Goal: Task Accomplishment & Management: Complete application form

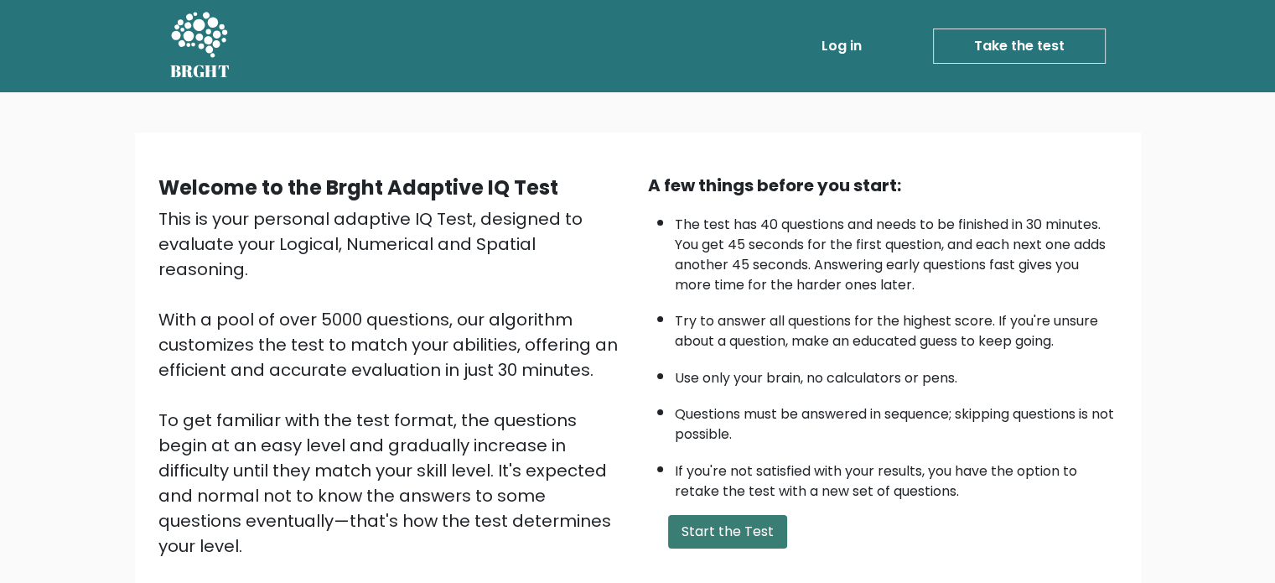
click at [741, 522] on button "Start the Test" at bounding box center [727, 532] width 119 height 34
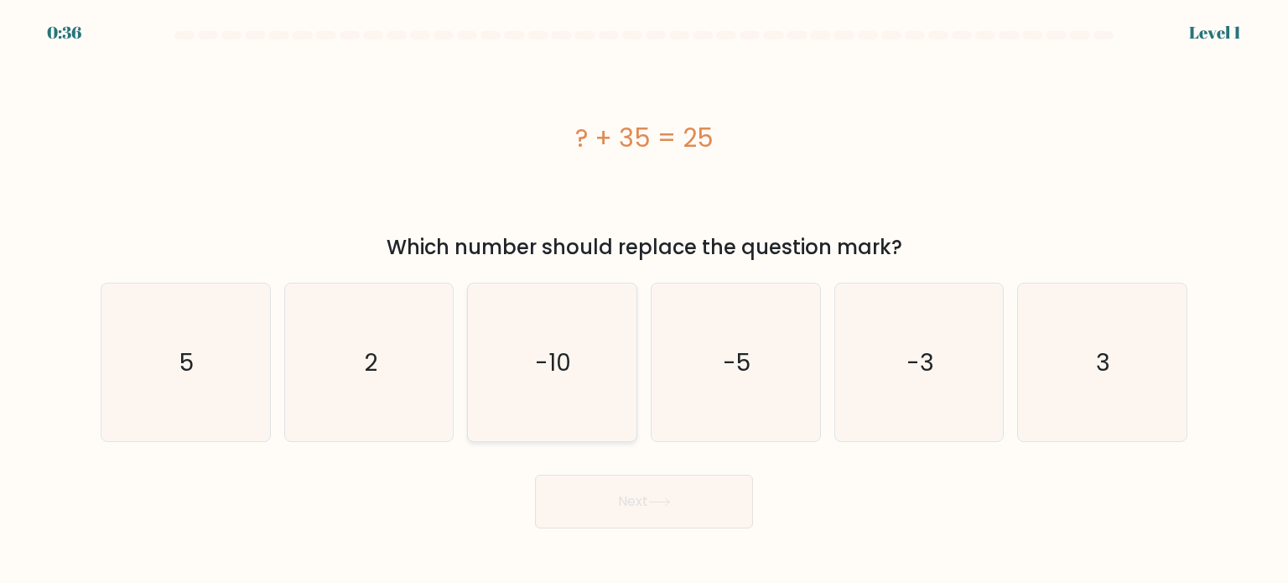
click at [565, 391] on icon "-10" at bounding box center [552, 362] width 158 height 158
click at [644, 300] on input "c. -10" at bounding box center [644, 296] width 1 height 8
radio input "true"
click at [602, 509] on button "Next" at bounding box center [644, 501] width 218 height 54
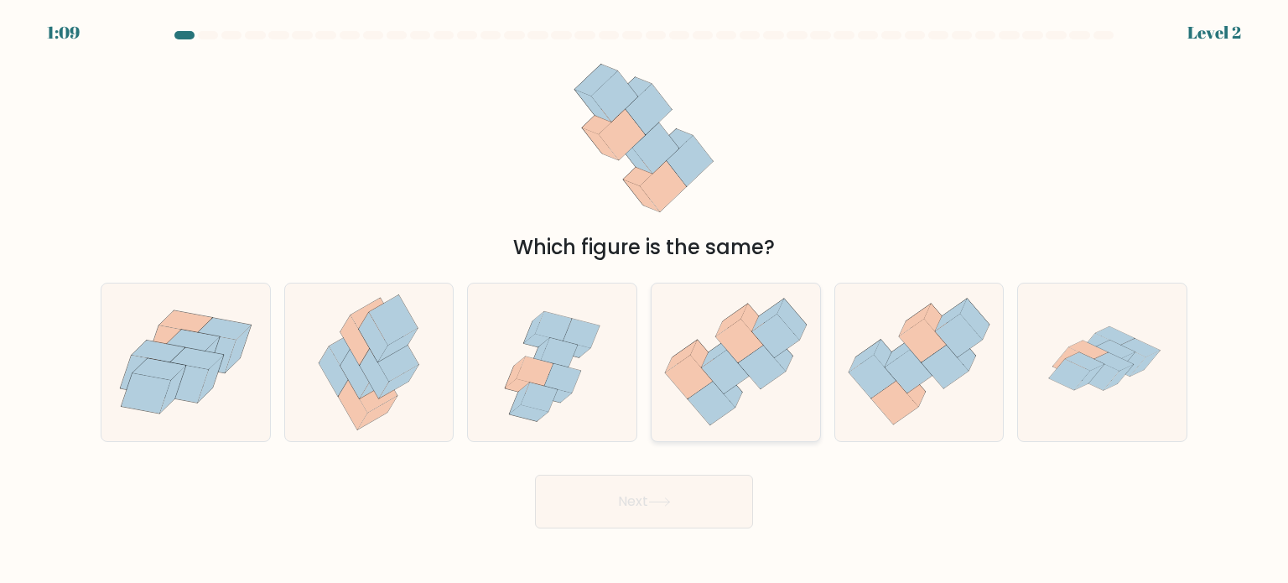
click at [685, 381] on icon at bounding box center [688, 377] width 47 height 44
click at [645, 300] on input "d." at bounding box center [644, 296] width 1 height 8
radio input "true"
click at [687, 489] on button "Next" at bounding box center [644, 501] width 218 height 54
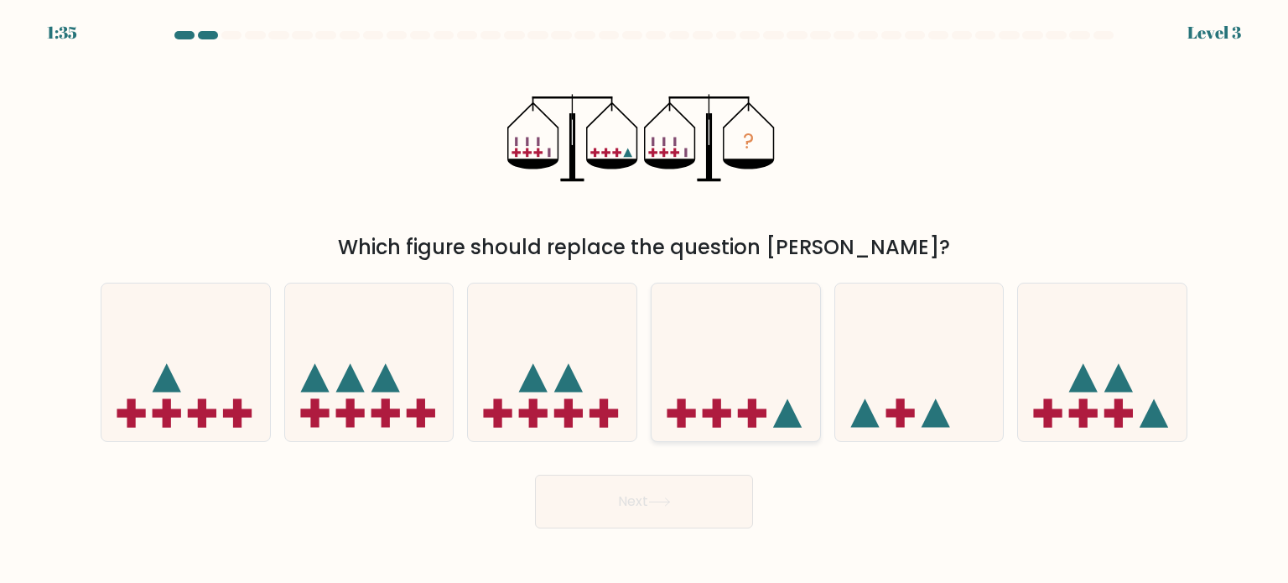
click at [781, 381] on icon at bounding box center [735, 362] width 168 height 139
click at [645, 300] on input "d." at bounding box center [644, 296] width 1 height 8
radio input "true"
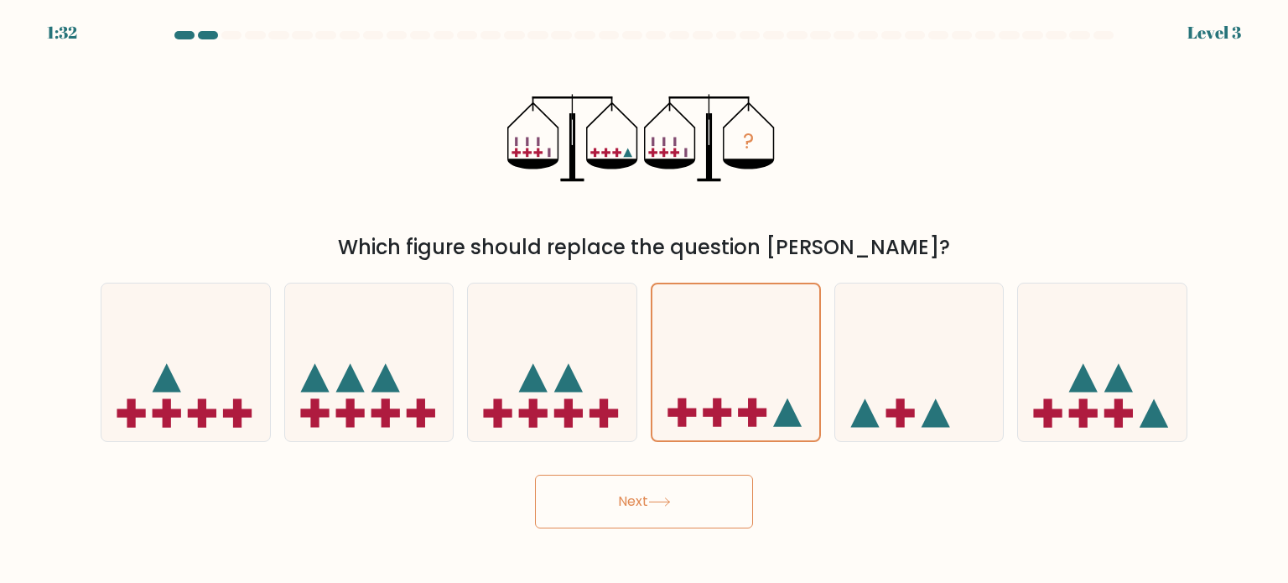
click at [684, 512] on button "Next" at bounding box center [644, 501] width 218 height 54
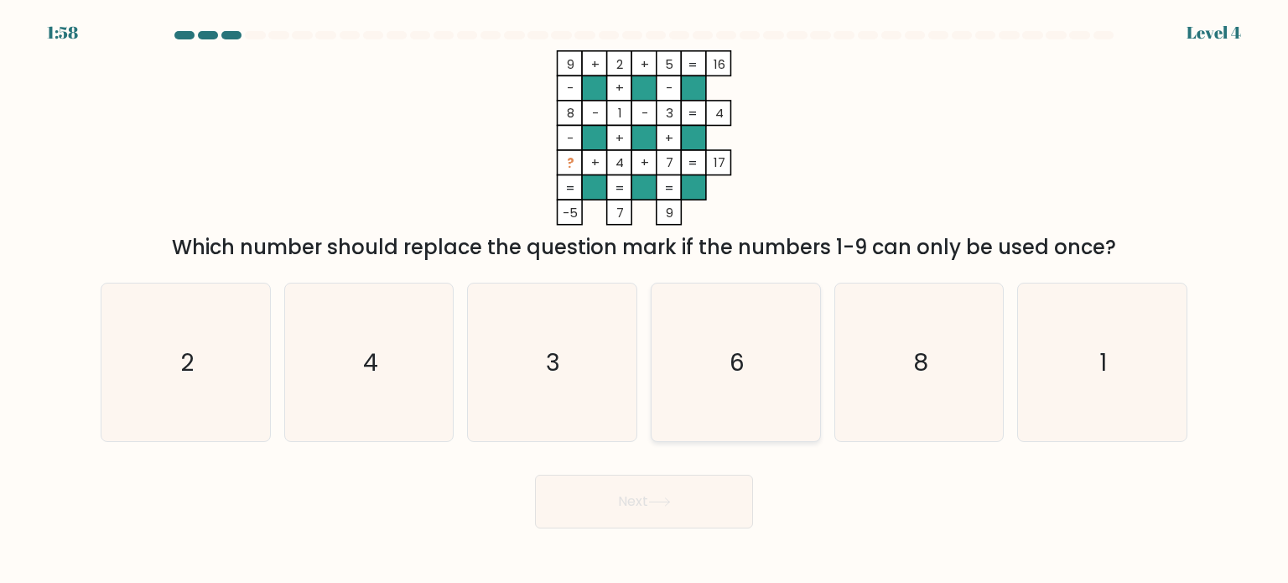
click at [794, 383] on icon "6" at bounding box center [735, 362] width 158 height 158
click at [645, 300] on input "d. 6" at bounding box center [644, 296] width 1 height 8
radio input "true"
click at [691, 502] on button "Next" at bounding box center [644, 501] width 218 height 54
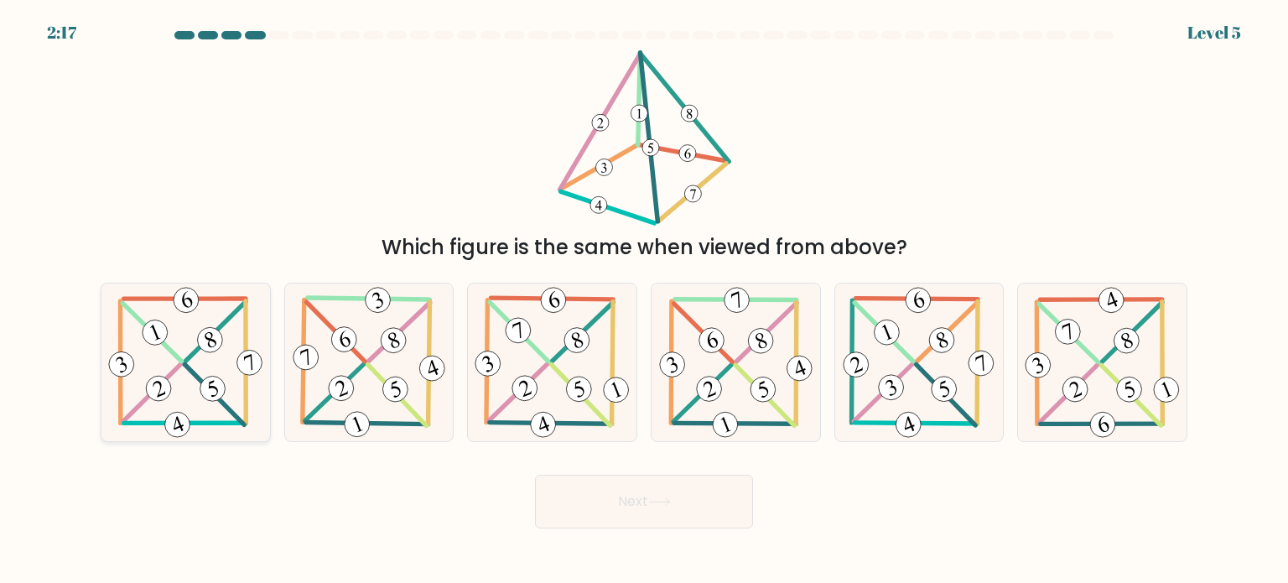
click at [204, 379] on 704 at bounding box center [212, 388] width 33 height 33
click at [644, 300] on input "a." at bounding box center [644, 296] width 1 height 8
radio input "true"
click at [652, 509] on button "Next" at bounding box center [644, 501] width 218 height 54
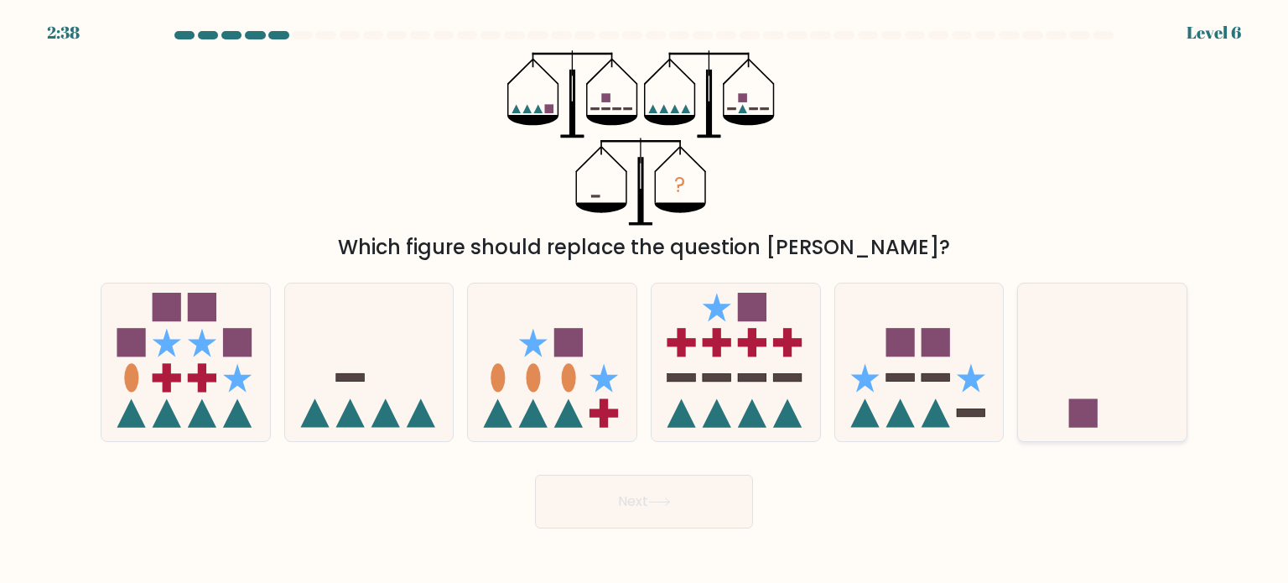
click at [1098, 386] on icon at bounding box center [1102, 362] width 168 height 139
click at [645, 300] on input "f." at bounding box center [644, 296] width 1 height 8
radio input "true"
click at [651, 509] on button "Next" at bounding box center [644, 501] width 218 height 54
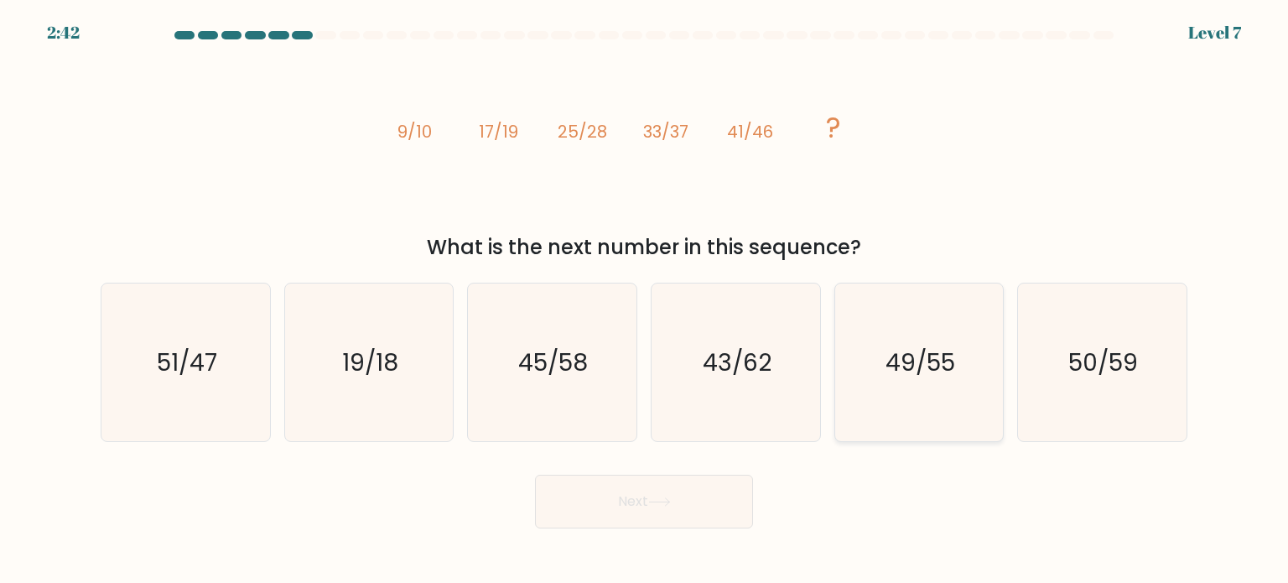
click at [909, 358] on text "49/55" at bounding box center [920, 362] width 70 height 34
click at [645, 300] on input "e. 49/55" at bounding box center [644, 296] width 1 height 8
radio input "true"
click at [671, 483] on button "Next" at bounding box center [644, 501] width 218 height 54
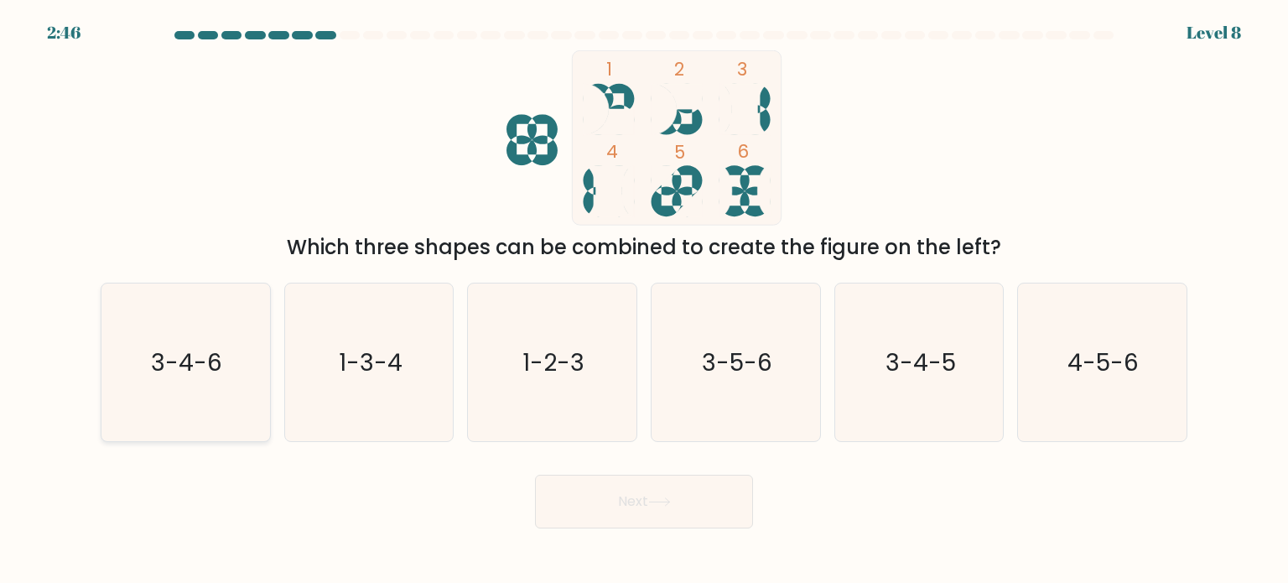
click at [177, 400] on icon "3-4-6" at bounding box center [185, 362] width 158 height 158
click at [644, 300] on input "a. 3-4-6" at bounding box center [644, 296] width 1 height 8
radio input "true"
click at [722, 495] on button "Next" at bounding box center [644, 501] width 218 height 54
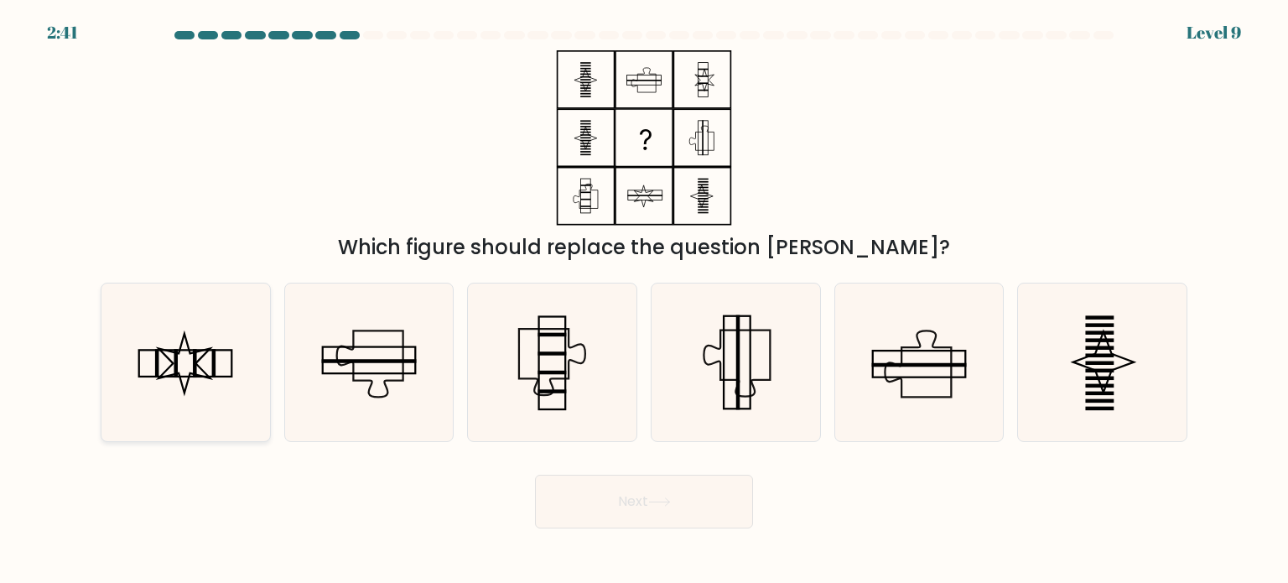
click at [161, 373] on icon at bounding box center [185, 362] width 158 height 158
click at [644, 300] on input "a." at bounding box center [644, 296] width 1 height 8
radio input "true"
click at [614, 505] on button "Next" at bounding box center [644, 501] width 218 height 54
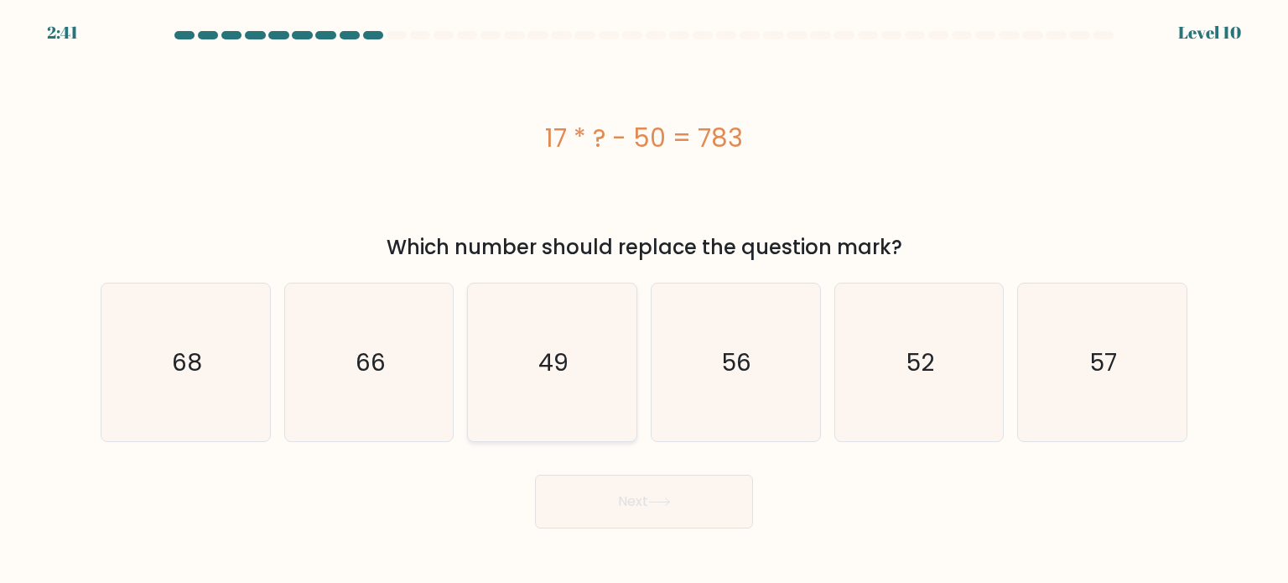
click at [518, 376] on icon "49" at bounding box center [552, 362] width 158 height 158
click at [644, 300] on input "c. 49" at bounding box center [644, 296] width 1 height 8
radio input "true"
click at [623, 474] on button "Next" at bounding box center [644, 501] width 218 height 54
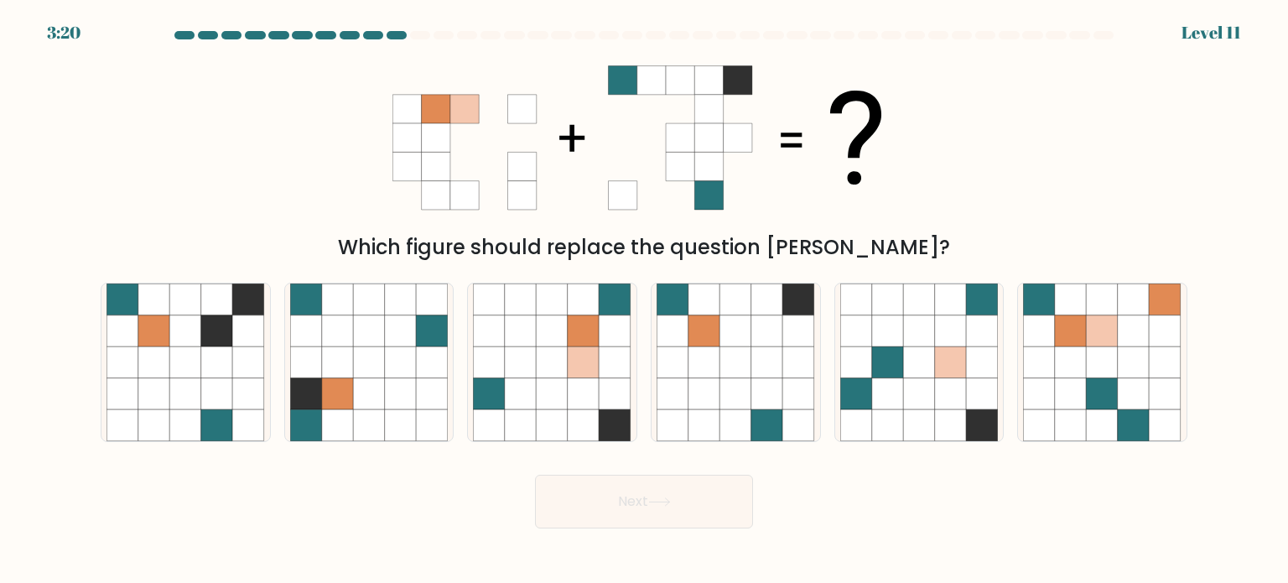
click at [479, 510] on div "Next" at bounding box center [644, 495] width 1107 height 66
click at [1122, 376] on icon at bounding box center [1133, 362] width 32 height 32
click at [645, 300] on input "f." at bounding box center [644, 296] width 1 height 8
radio input "true"
click at [694, 502] on button "Next" at bounding box center [644, 501] width 218 height 54
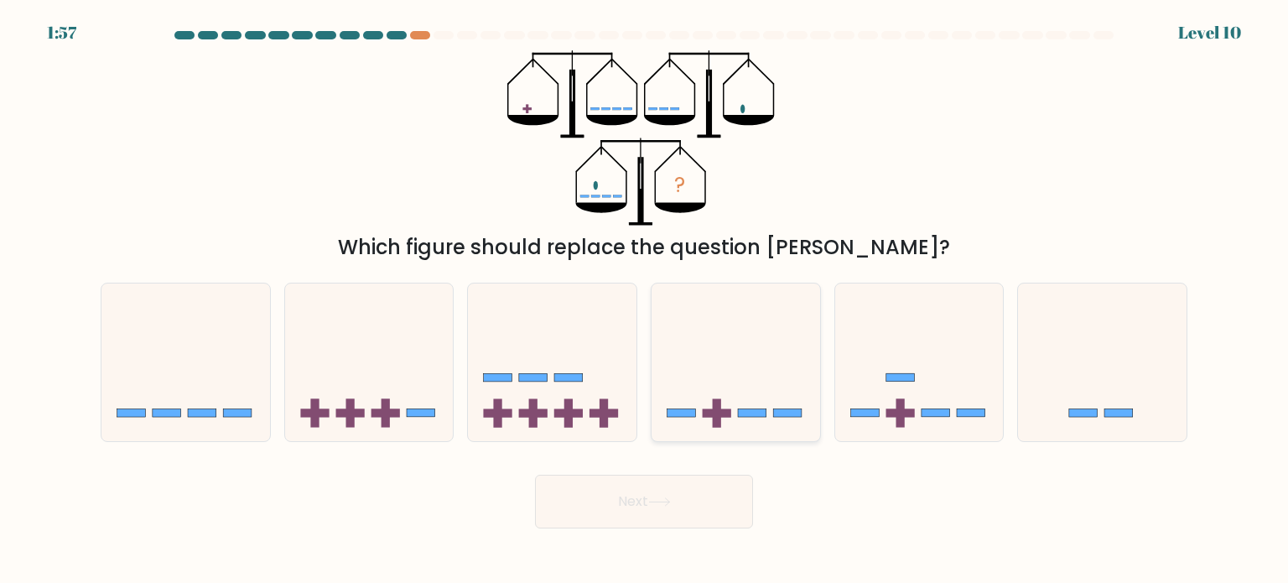
click at [788, 416] on rect at bounding box center [787, 412] width 29 height 8
click at [645, 300] on input "d." at bounding box center [644, 296] width 1 height 8
radio input "true"
click at [657, 513] on button "Next" at bounding box center [644, 501] width 218 height 54
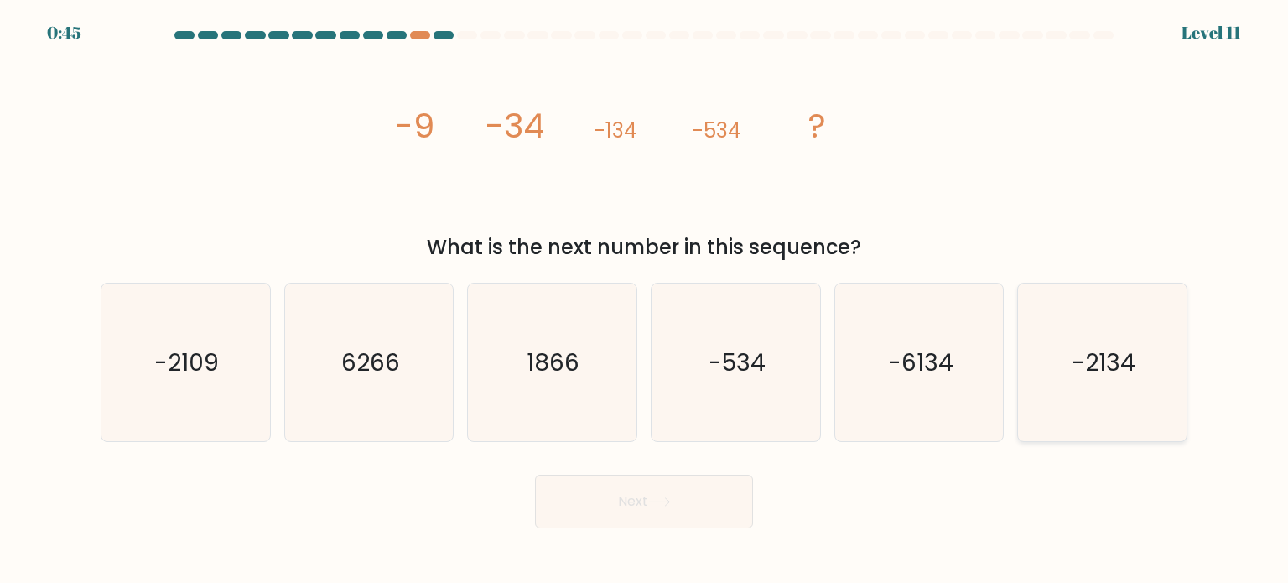
click at [1134, 384] on icon "-2134" at bounding box center [1102, 362] width 158 height 158
click at [645, 300] on input "f. -2134" at bounding box center [644, 296] width 1 height 8
radio input "true"
click at [684, 505] on button "Next" at bounding box center [644, 501] width 218 height 54
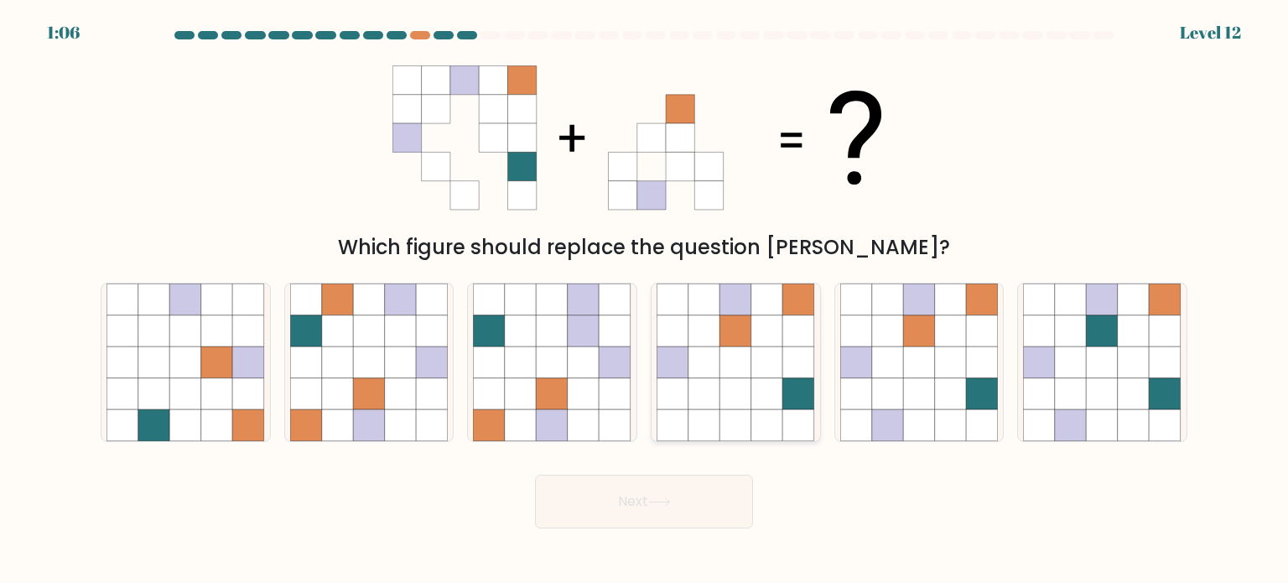
click at [768, 337] on icon at bounding box center [767, 330] width 32 height 32
click at [645, 300] on input "d." at bounding box center [644, 296] width 1 height 8
radio input "true"
click at [656, 492] on button "Next" at bounding box center [644, 501] width 218 height 54
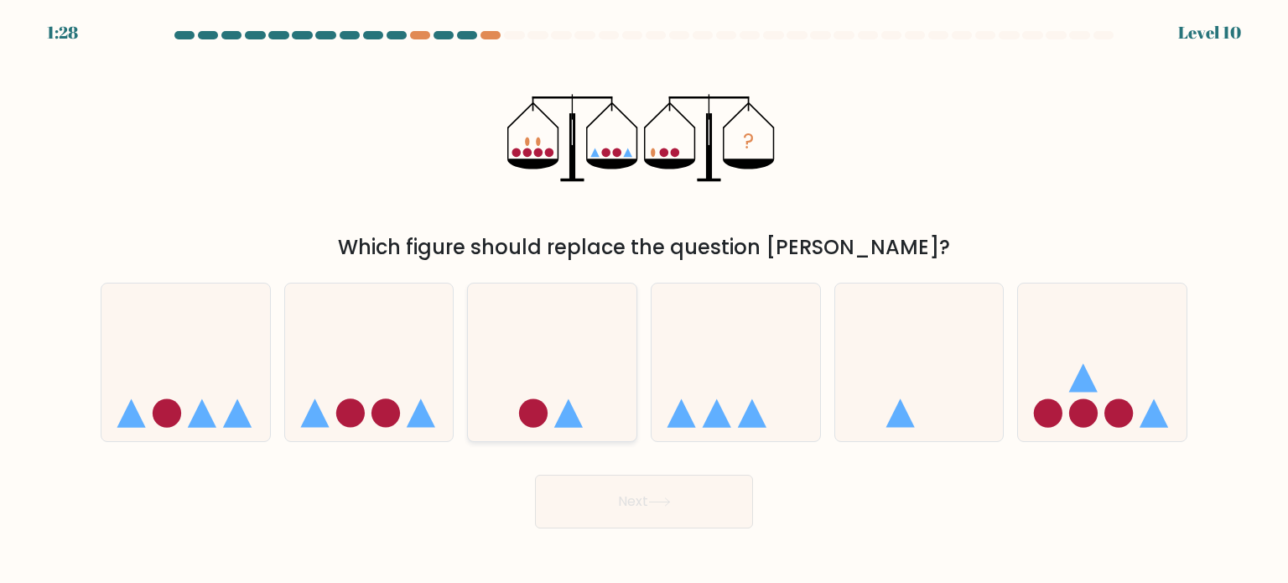
click at [520, 390] on icon at bounding box center [552, 362] width 168 height 139
click at [644, 300] on input "c." at bounding box center [644, 296] width 1 height 8
radio input "true"
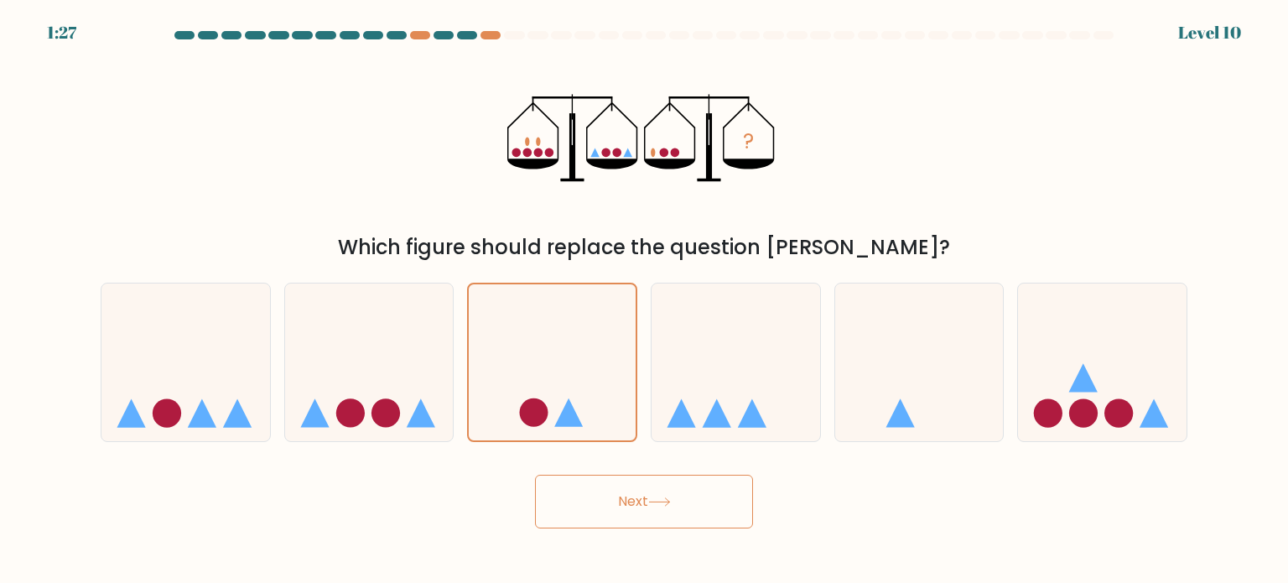
click at [626, 495] on button "Next" at bounding box center [644, 501] width 218 height 54
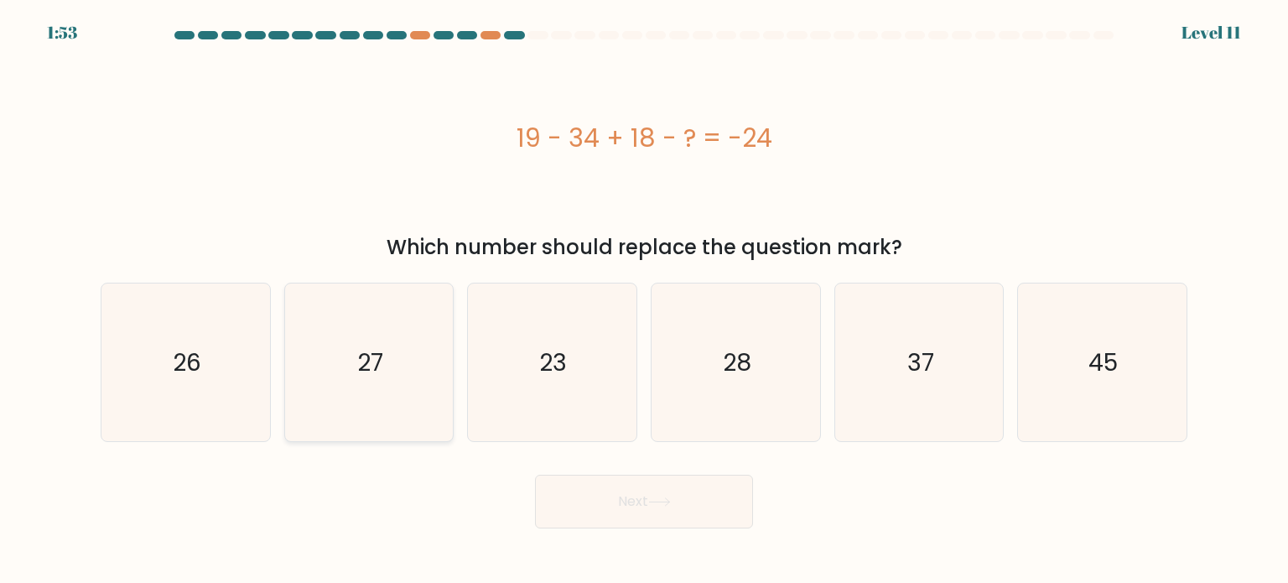
click at [350, 406] on icon "27" at bounding box center [369, 362] width 158 height 158
click at [644, 300] on input "b. 27" at bounding box center [644, 296] width 1 height 8
radio input "true"
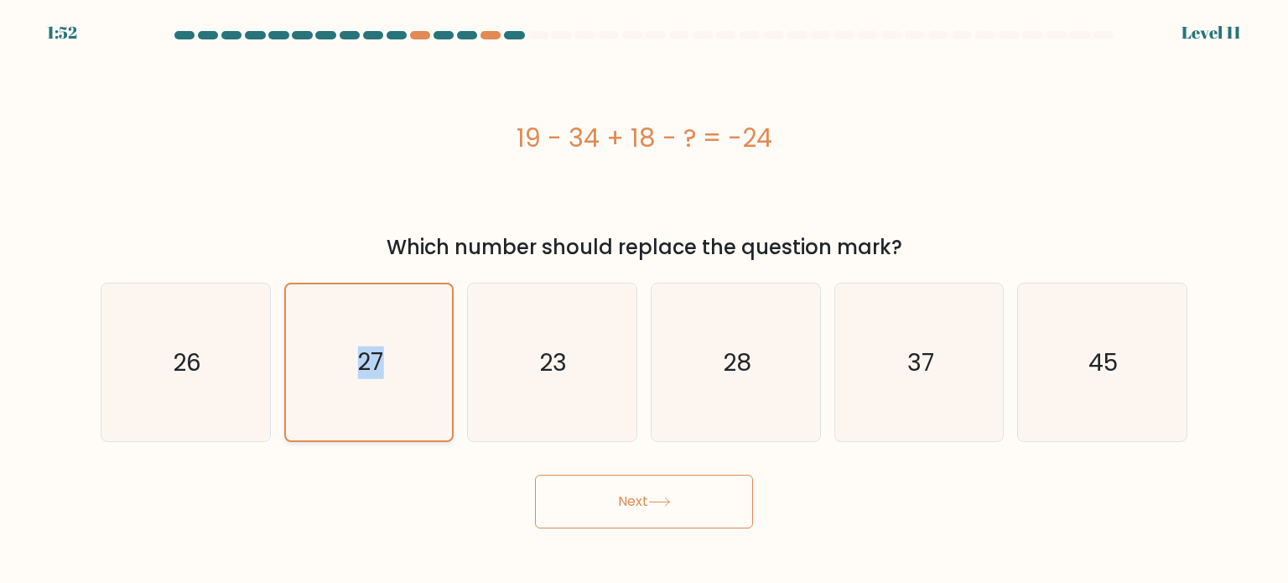
click at [350, 406] on icon "27" at bounding box center [369, 362] width 156 height 156
click at [644, 300] on input "b. 27" at bounding box center [644, 296] width 1 height 8
click at [350, 406] on icon "27" at bounding box center [369, 362] width 156 height 156
click at [644, 300] on input "b. 27" at bounding box center [644, 296] width 1 height 8
click at [573, 489] on button "Next" at bounding box center [644, 501] width 218 height 54
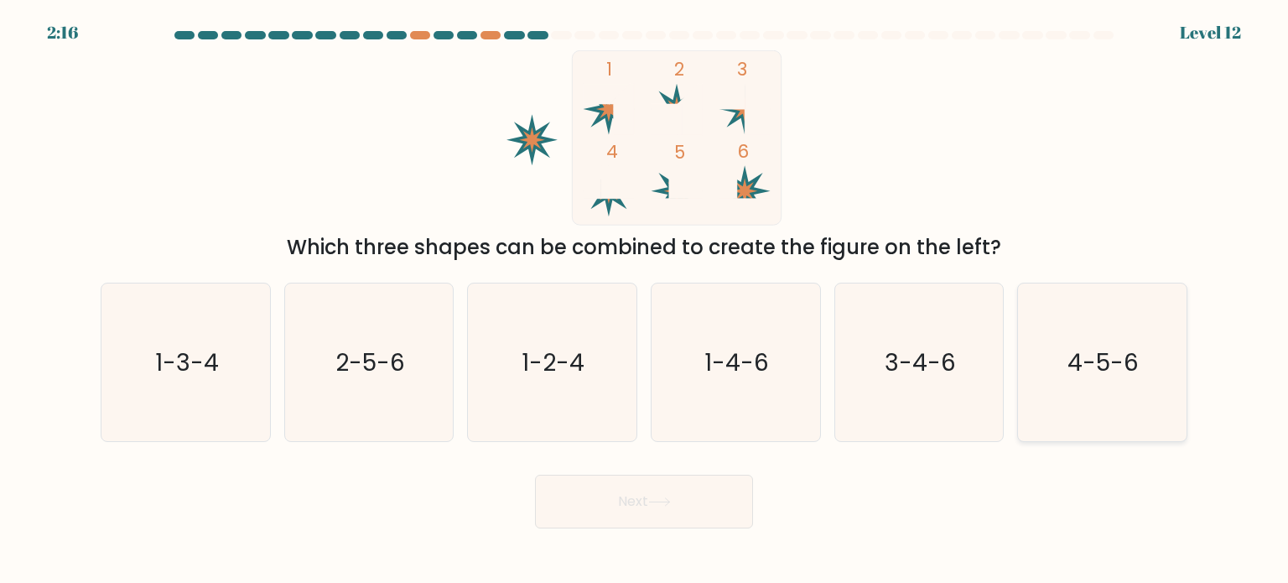
click at [1077, 391] on icon "4-5-6" at bounding box center [1102, 362] width 158 height 158
click at [645, 300] on input "f. 4-5-6" at bounding box center [644, 296] width 1 height 8
radio input "true"
click at [651, 498] on icon at bounding box center [659, 501] width 23 height 9
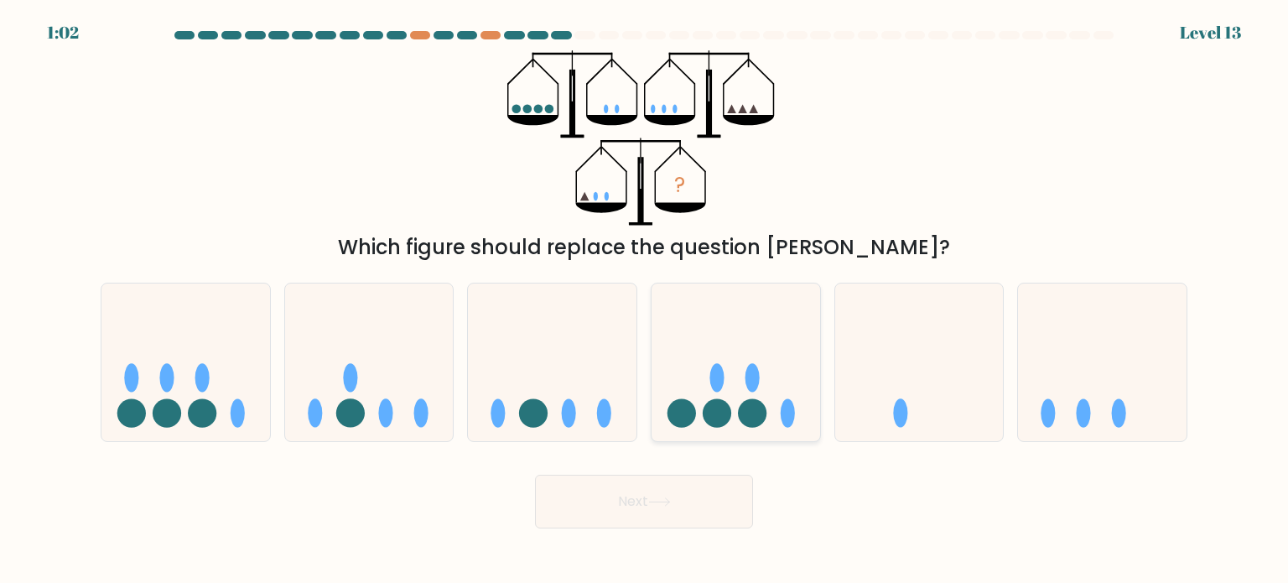
click at [763, 410] on circle at bounding box center [752, 412] width 29 height 29
click at [645, 300] on input "d." at bounding box center [644, 296] width 1 height 8
radio input "true"
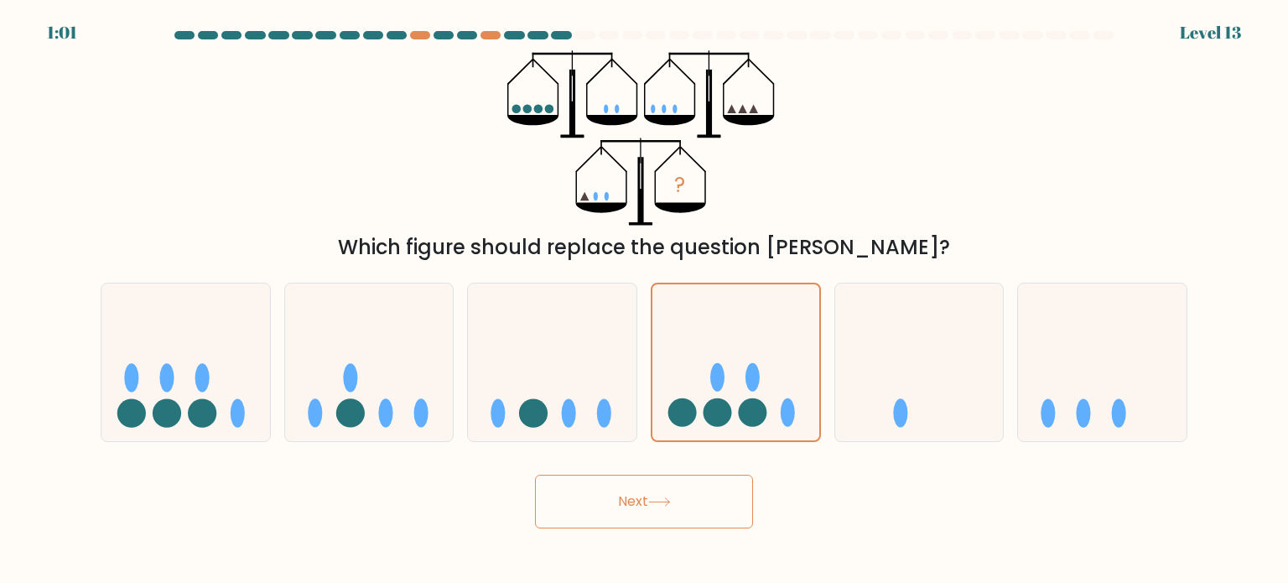
click at [671, 501] on icon at bounding box center [659, 501] width 23 height 9
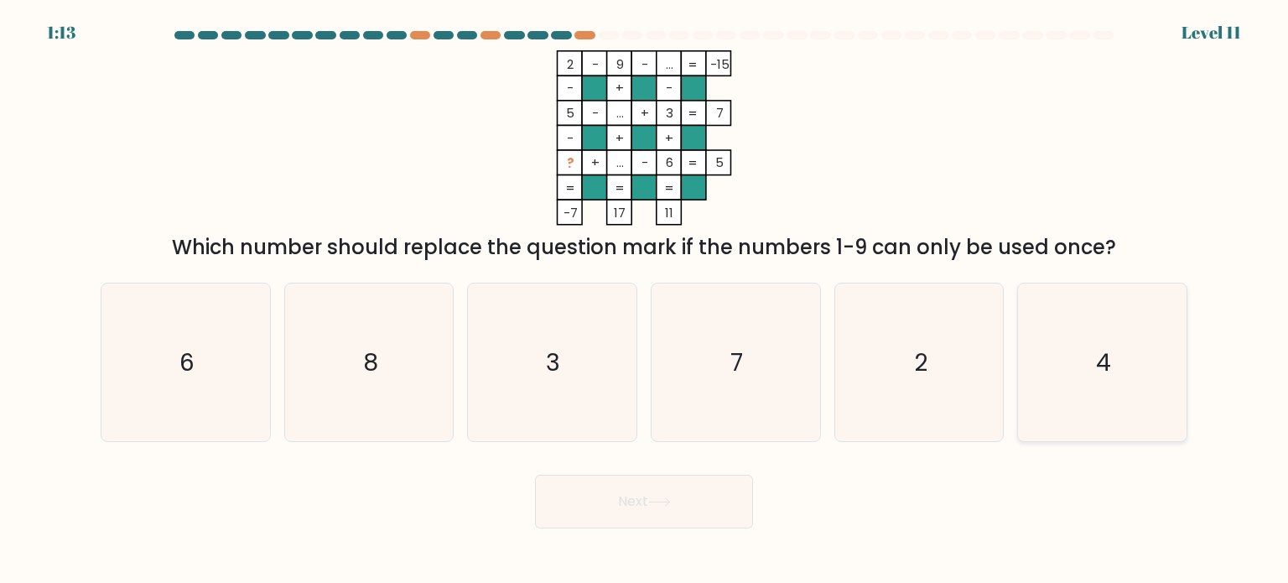
click at [1107, 349] on text "4" at bounding box center [1103, 362] width 15 height 34
click at [645, 300] on input "f. 4" at bounding box center [644, 296] width 1 height 8
radio input "true"
click at [664, 488] on button "Next" at bounding box center [644, 501] width 218 height 54
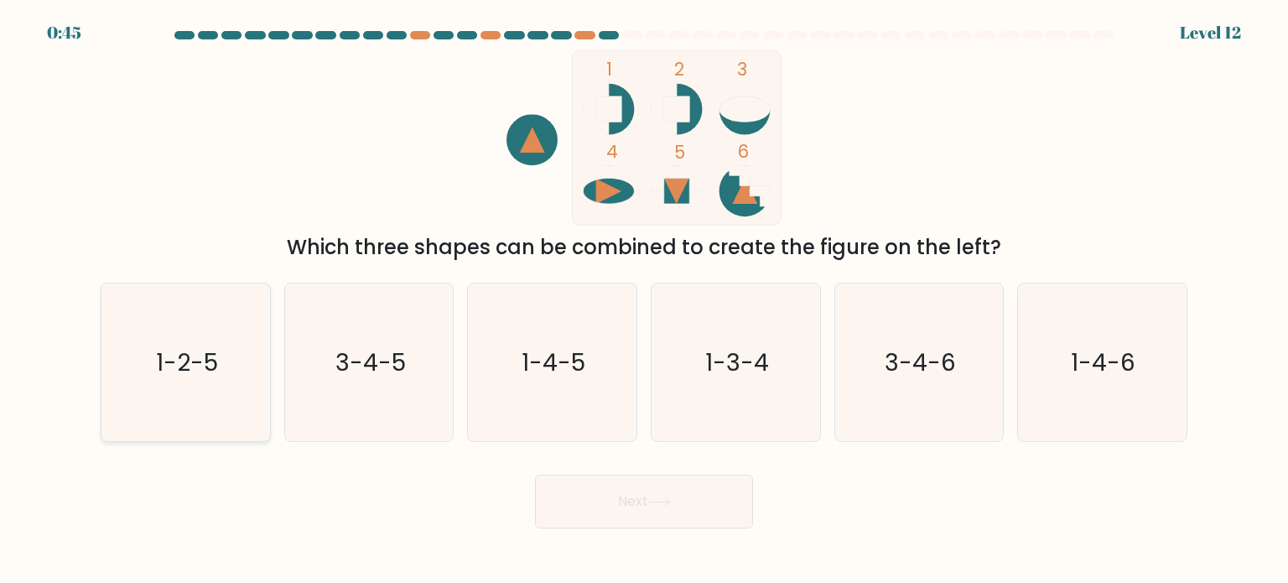
click at [168, 365] on text "1-2-5" at bounding box center [187, 362] width 62 height 34
click at [644, 300] on input "a. 1-2-5" at bounding box center [644, 296] width 1 height 8
radio input "true"
click at [647, 495] on button "Next" at bounding box center [644, 501] width 218 height 54
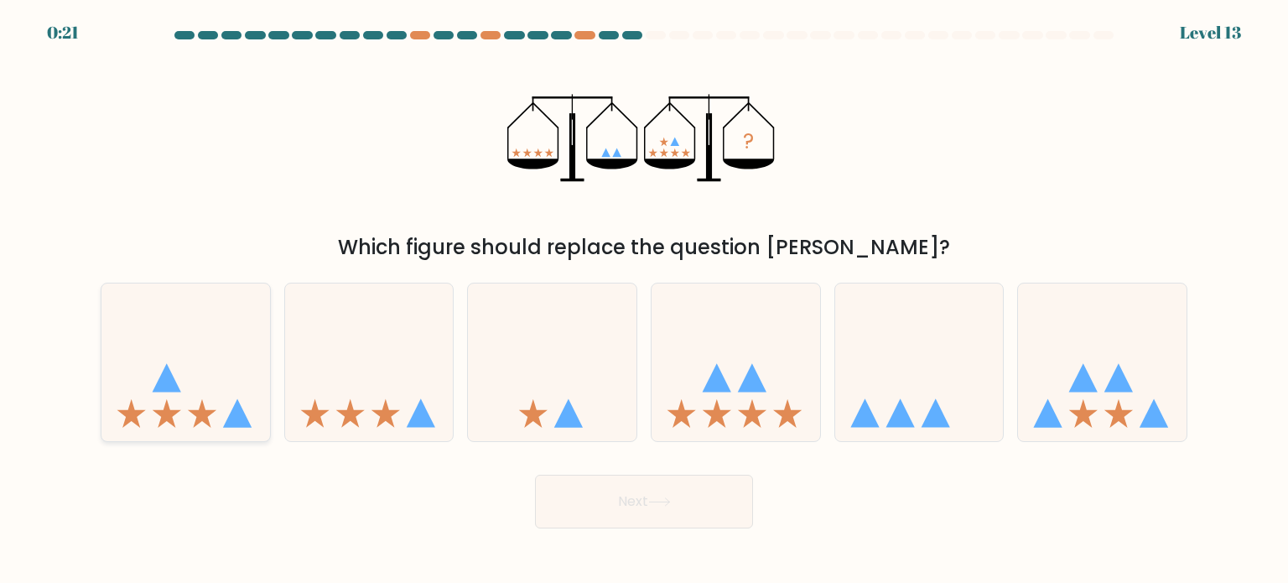
click at [180, 425] on icon at bounding box center [185, 362] width 168 height 139
click at [644, 300] on input "a." at bounding box center [644, 296] width 1 height 8
radio input "true"
click at [605, 505] on button "Next" at bounding box center [644, 501] width 218 height 54
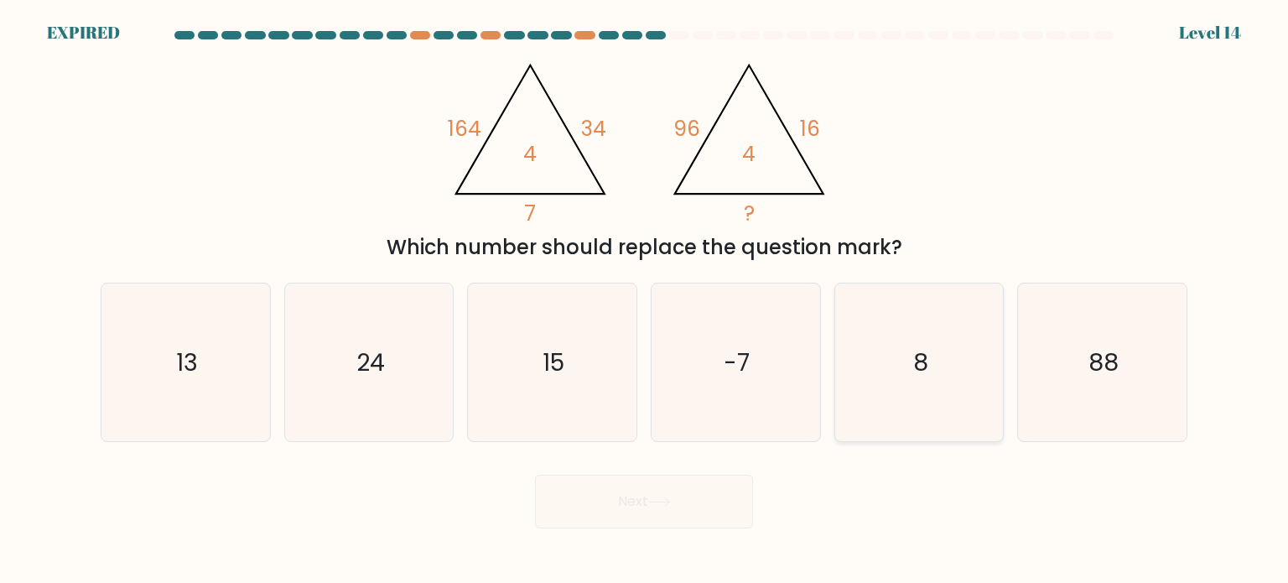
click at [945, 402] on icon "8" at bounding box center [919, 362] width 158 height 158
click at [645, 300] on input "e. 8" at bounding box center [644, 296] width 1 height 8
radio input "true"
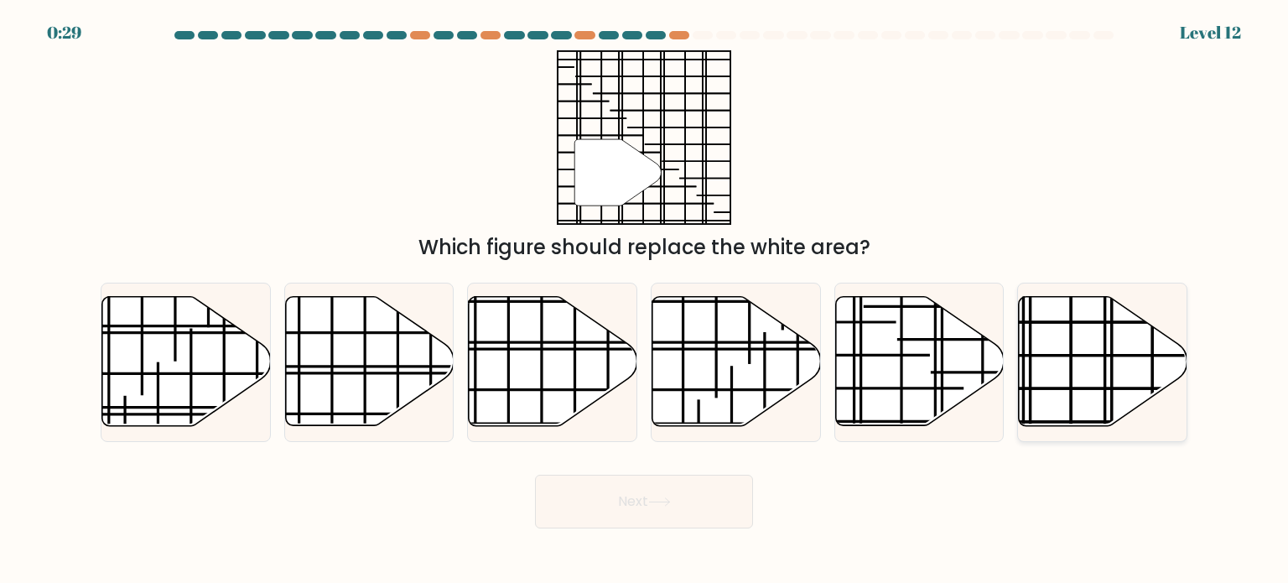
click at [1076, 355] on line at bounding box center [1102, 355] width 237 height 0
click at [645, 300] on input "f." at bounding box center [644, 296] width 1 height 8
radio input "true"
click at [664, 505] on icon at bounding box center [659, 501] width 23 height 9
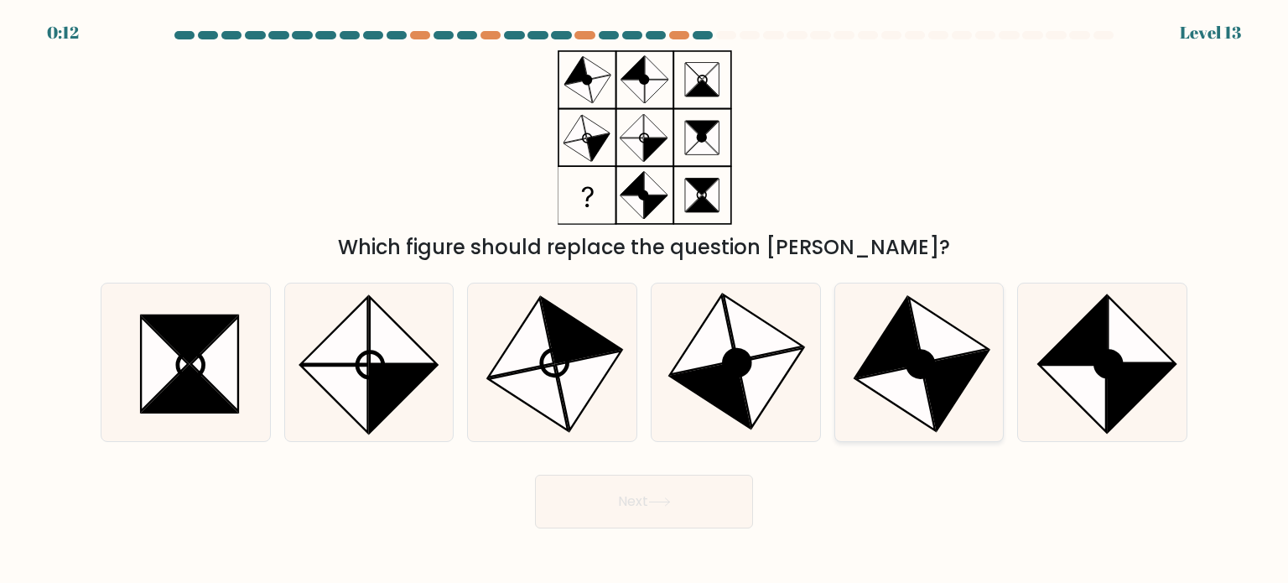
click at [956, 399] on icon at bounding box center [955, 390] width 65 height 80
click at [645, 300] on input "e." at bounding box center [644, 296] width 1 height 8
radio input "true"
click at [707, 515] on button "Next" at bounding box center [644, 501] width 218 height 54
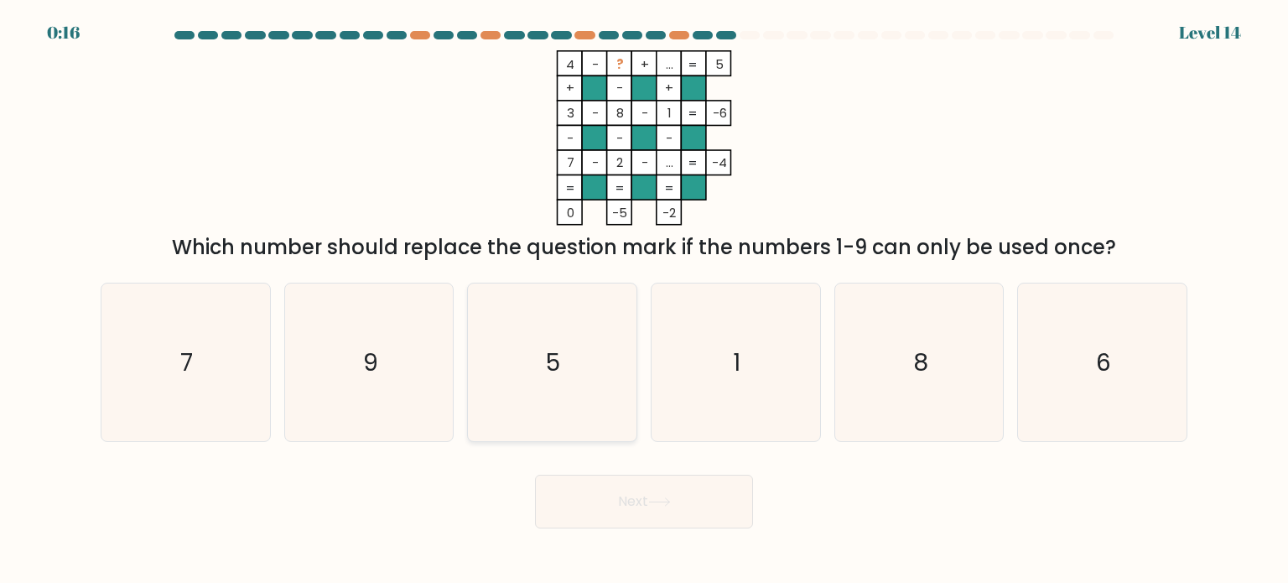
click at [580, 393] on icon "5" at bounding box center [552, 362] width 158 height 158
click at [644, 300] on input "c. 5" at bounding box center [644, 296] width 1 height 8
radio input "true"
click at [618, 522] on button "Next" at bounding box center [644, 501] width 218 height 54
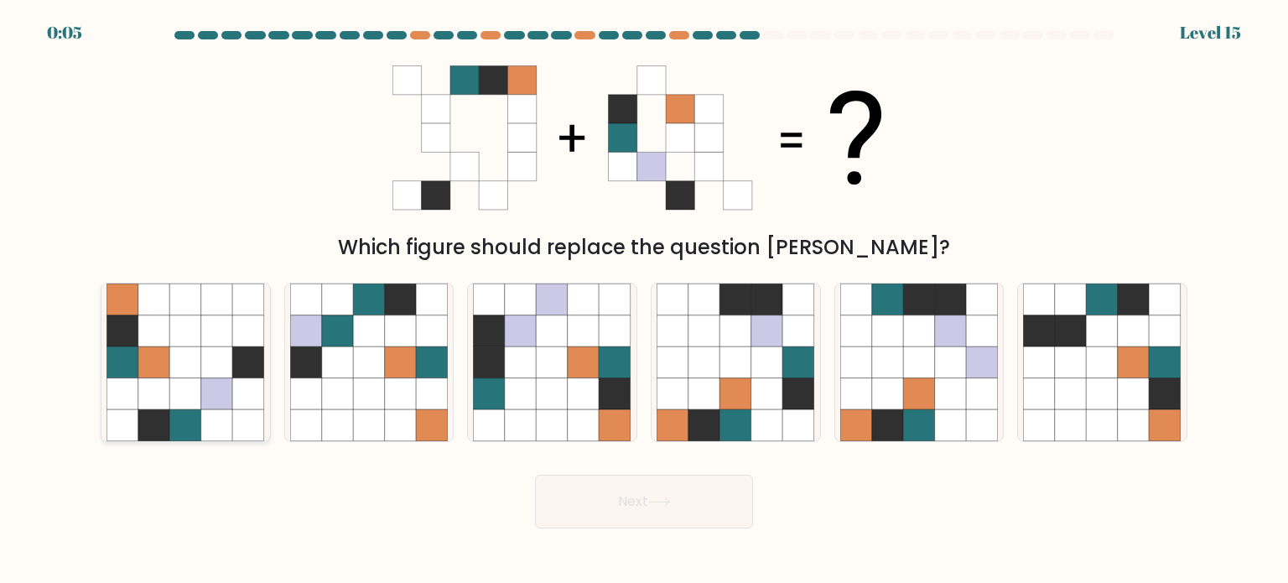
click at [151, 359] on icon at bounding box center [154, 362] width 32 height 32
click at [644, 300] on input "a." at bounding box center [644, 296] width 1 height 8
radio input "true"
click at [618, 518] on button "Next" at bounding box center [644, 501] width 218 height 54
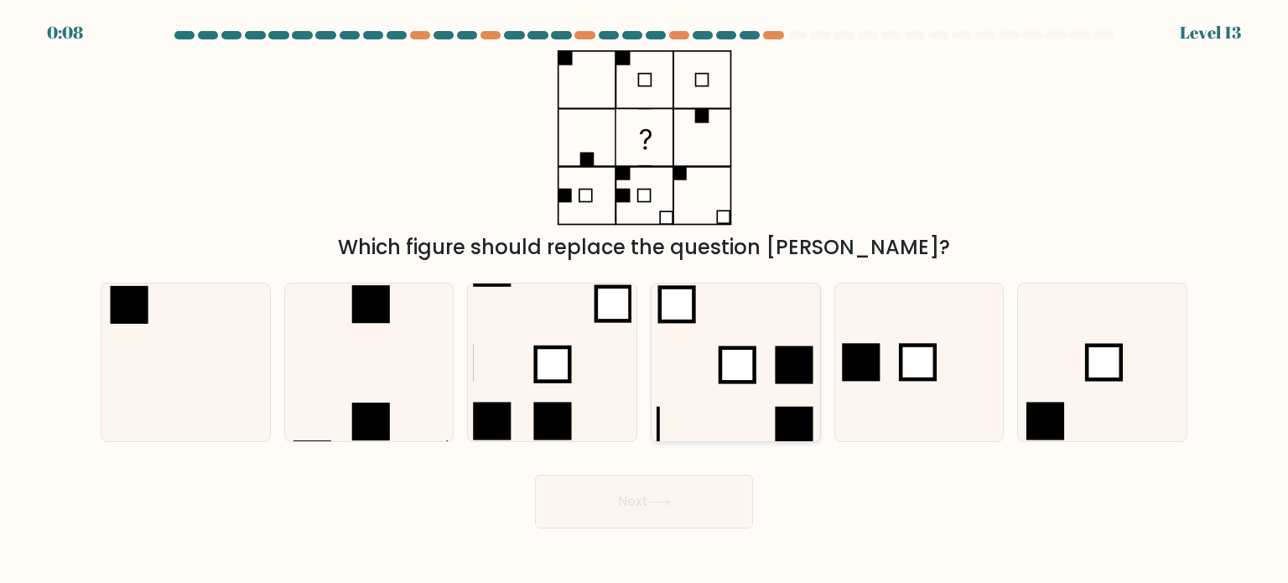
click at [764, 378] on icon at bounding box center [735, 362] width 158 height 158
click at [645, 300] on input "d." at bounding box center [644, 296] width 1 height 8
radio input "true"
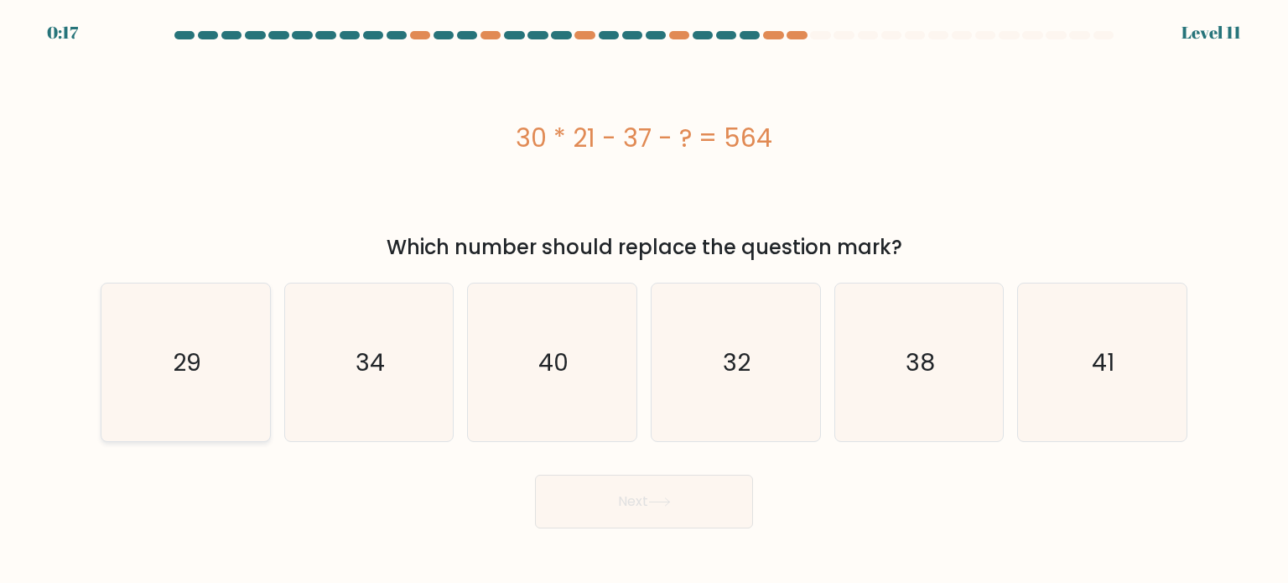
click at [184, 371] on text "29" at bounding box center [187, 362] width 29 height 34
click at [644, 300] on input "a. 29" at bounding box center [644, 296] width 1 height 8
radio input "true"
click at [647, 486] on button "Next" at bounding box center [644, 501] width 218 height 54
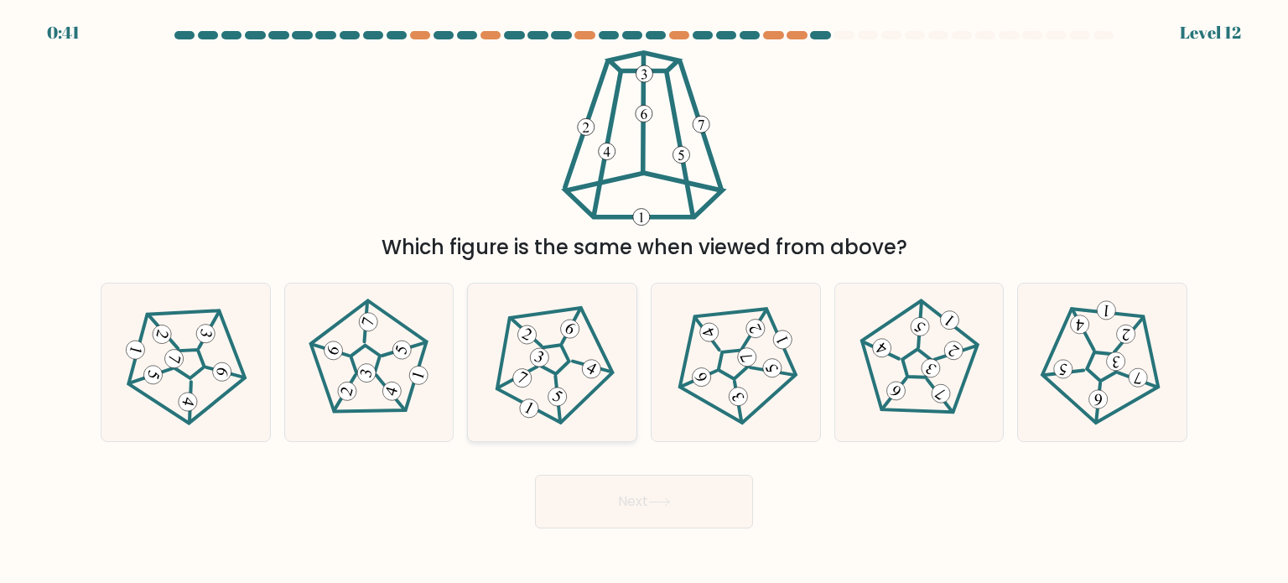
click at [585, 373] on 663 at bounding box center [590, 368] width 25 height 25
click at [644, 300] on input "c." at bounding box center [644, 296] width 1 height 8
radio input "true"
click at [683, 480] on button "Next" at bounding box center [644, 501] width 218 height 54
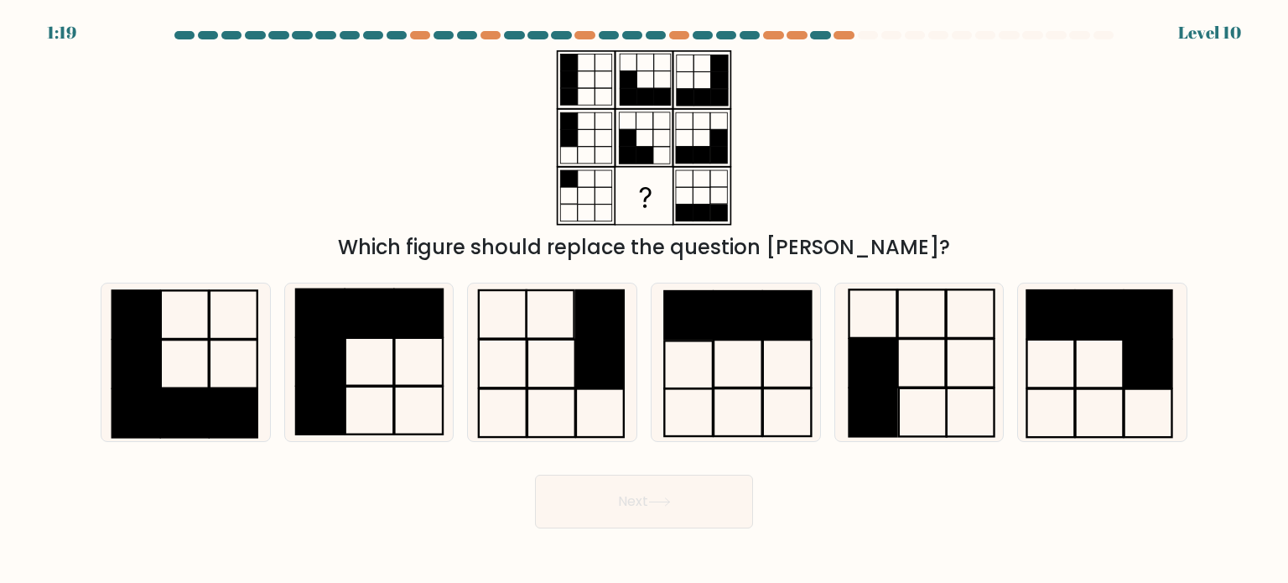
click at [829, 513] on div "Next" at bounding box center [644, 495] width 1107 height 66
click at [963, 427] on icon at bounding box center [919, 362] width 158 height 158
click at [645, 300] on input "e." at bounding box center [644, 296] width 1 height 8
radio input "true"
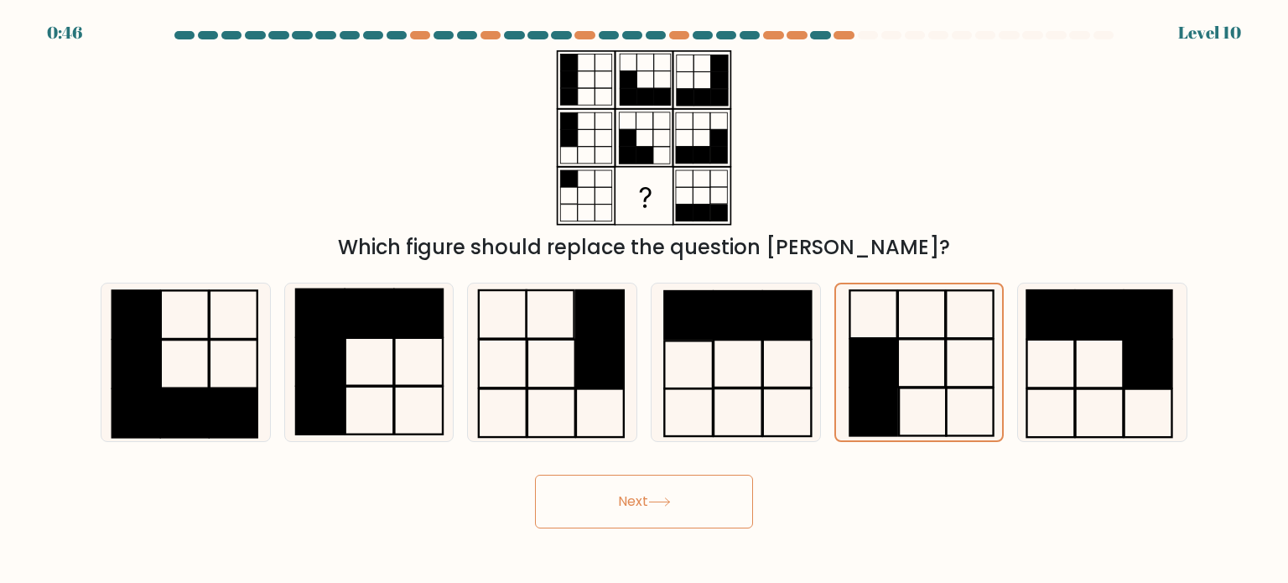
click at [657, 489] on button "Next" at bounding box center [644, 501] width 218 height 54
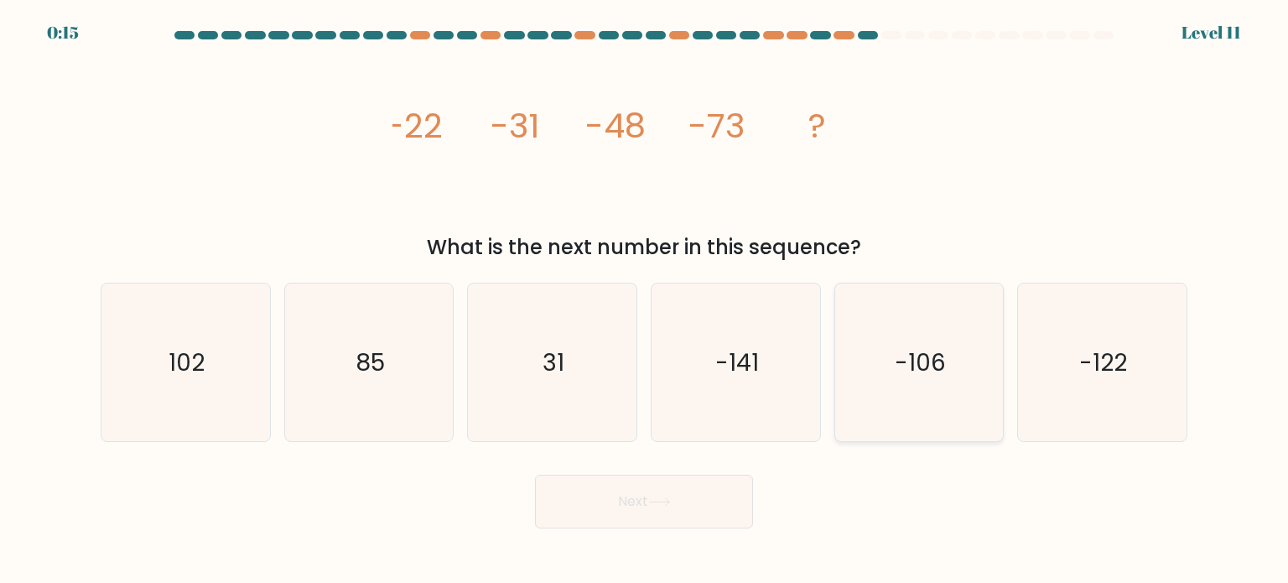
click at [896, 382] on icon "-106" at bounding box center [919, 362] width 158 height 158
click at [645, 300] on input "e. -106" at bounding box center [644, 296] width 1 height 8
radio input "true"
click at [624, 494] on button "Next" at bounding box center [644, 501] width 218 height 54
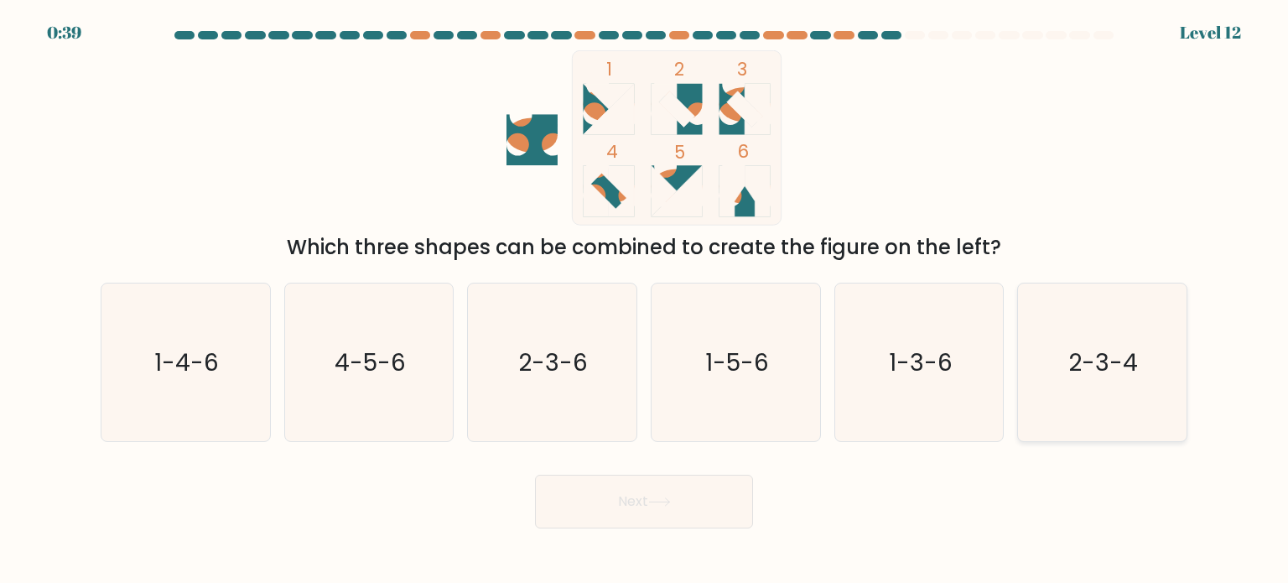
click at [1066, 386] on icon "2-3-4" at bounding box center [1102, 362] width 158 height 158
click at [645, 300] on input "f. 2-3-4" at bounding box center [644, 296] width 1 height 8
radio input "true"
click at [623, 522] on button "Next" at bounding box center [644, 501] width 218 height 54
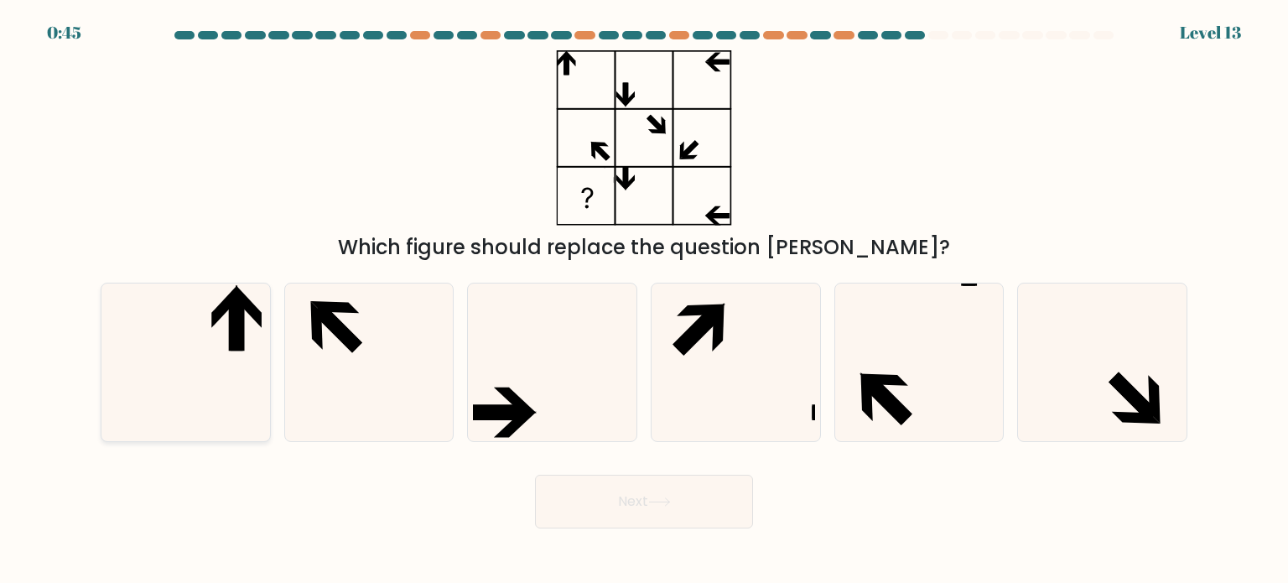
click at [249, 309] on icon at bounding box center [249, 305] width 26 height 43
click at [644, 300] on input "a." at bounding box center [644, 296] width 1 height 8
radio input "true"
click at [593, 486] on button "Next" at bounding box center [644, 501] width 218 height 54
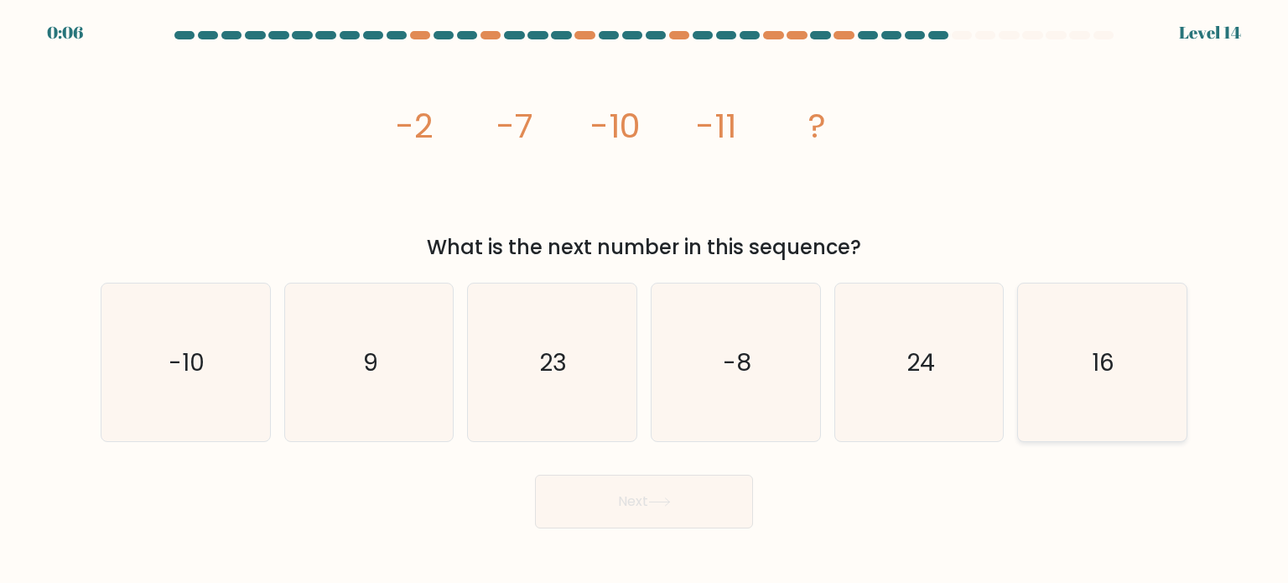
click at [1088, 375] on icon "16" at bounding box center [1102, 362] width 158 height 158
click at [645, 300] on input "f. 16" at bounding box center [644, 296] width 1 height 8
radio input "true"
click at [713, 498] on button "Next" at bounding box center [644, 501] width 218 height 54
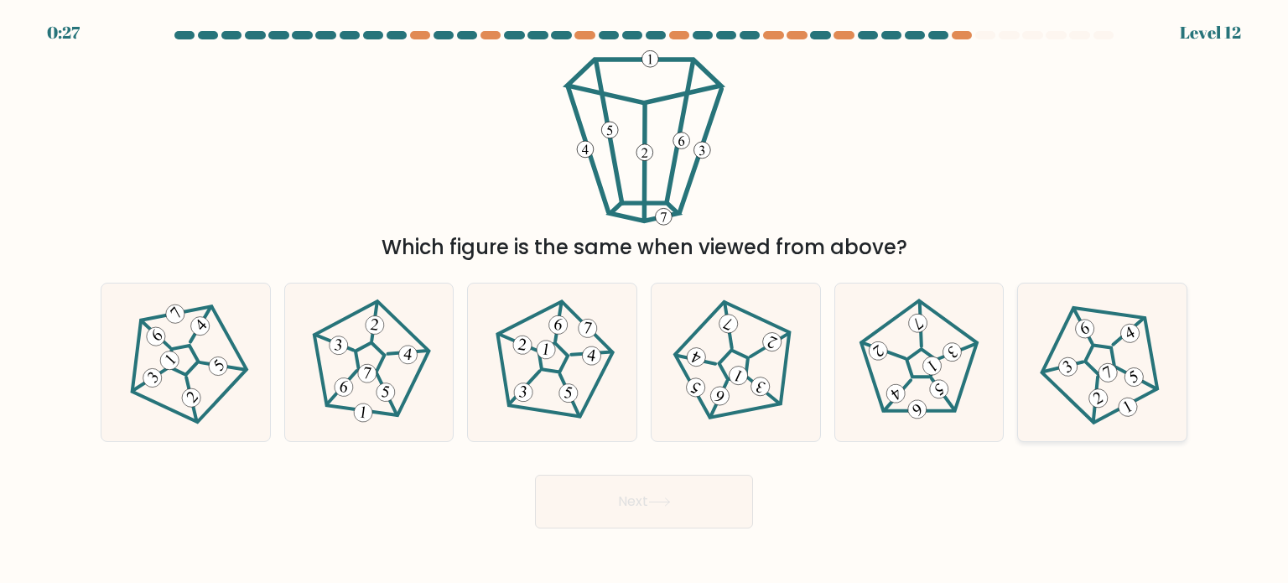
drag, startPoint x: 713, startPoint y: 498, endPoint x: 1063, endPoint y: 399, distance: 363.3
click at [1063, 399] on form at bounding box center [644, 279] width 1288 height 497
click at [1063, 399] on icon at bounding box center [1102, 361] width 127 height 127
click at [645, 300] on input "f." at bounding box center [644, 296] width 1 height 8
radio input "true"
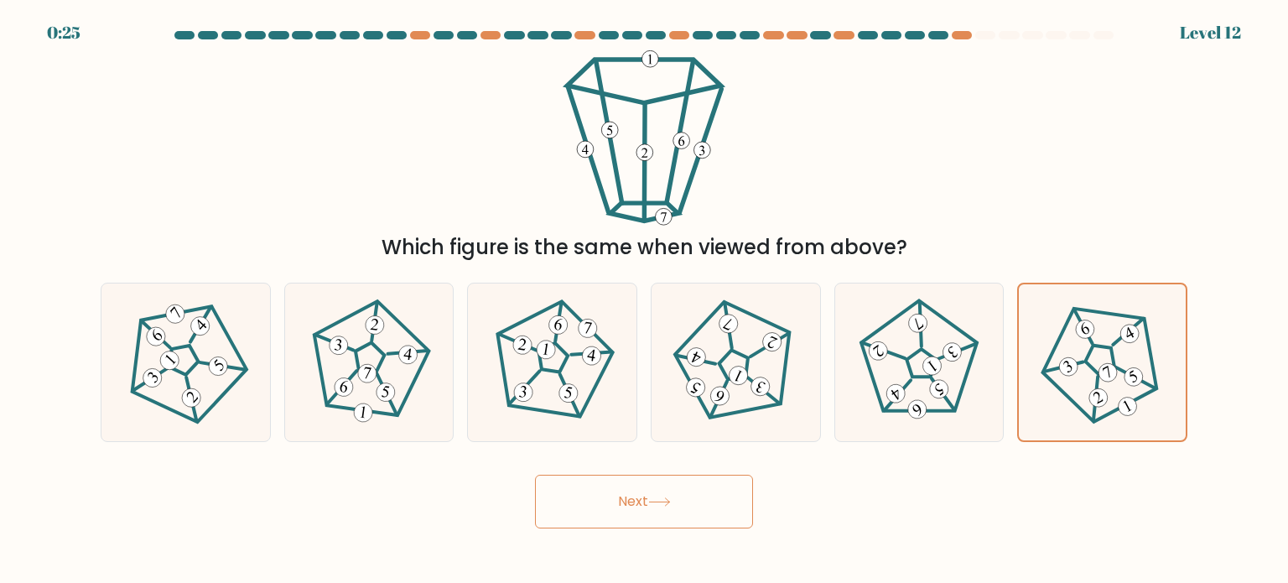
click at [683, 479] on button "Next" at bounding box center [644, 501] width 218 height 54
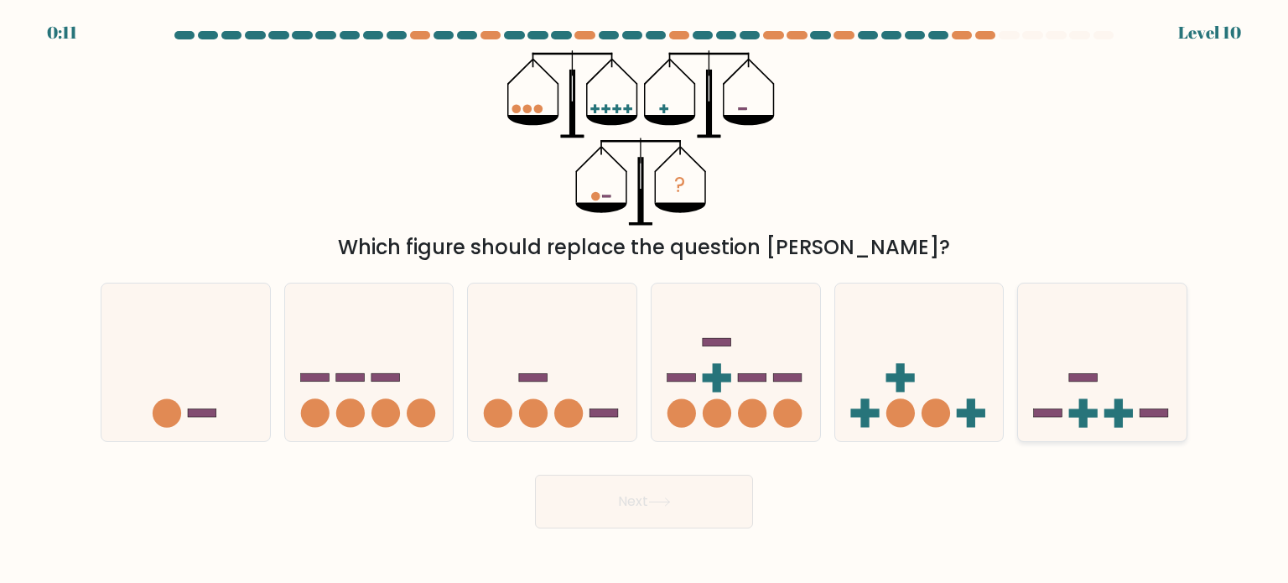
click at [1086, 372] on icon at bounding box center [1102, 362] width 168 height 139
click at [645, 300] on input "f." at bounding box center [644, 296] width 1 height 8
radio input "true"
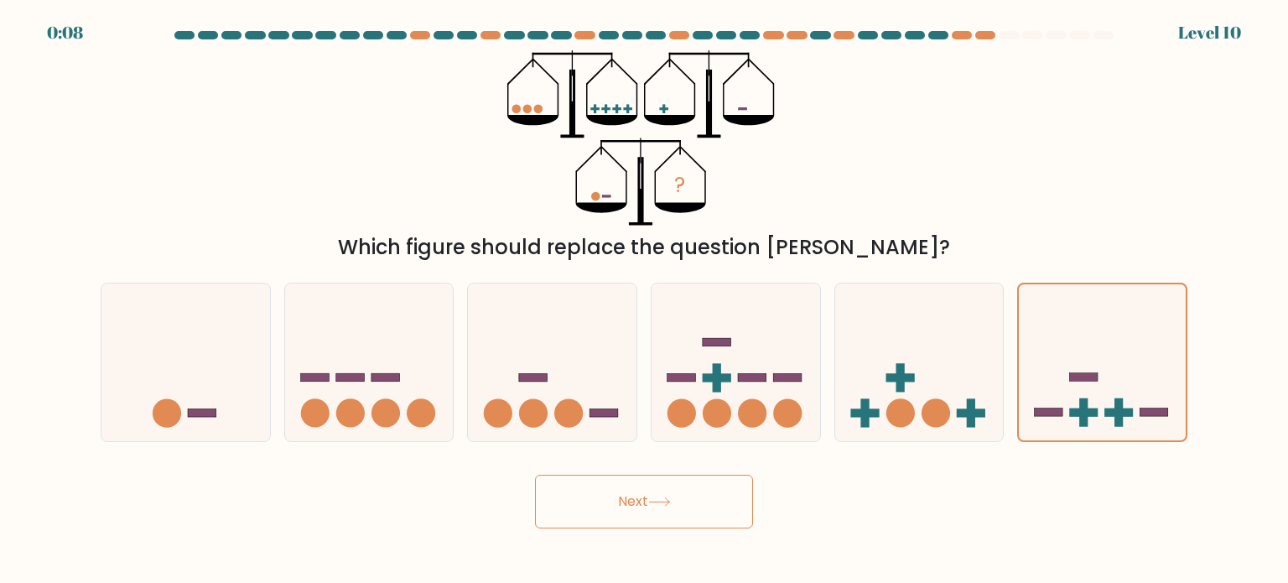
click at [671, 497] on icon at bounding box center [659, 501] width 23 height 9
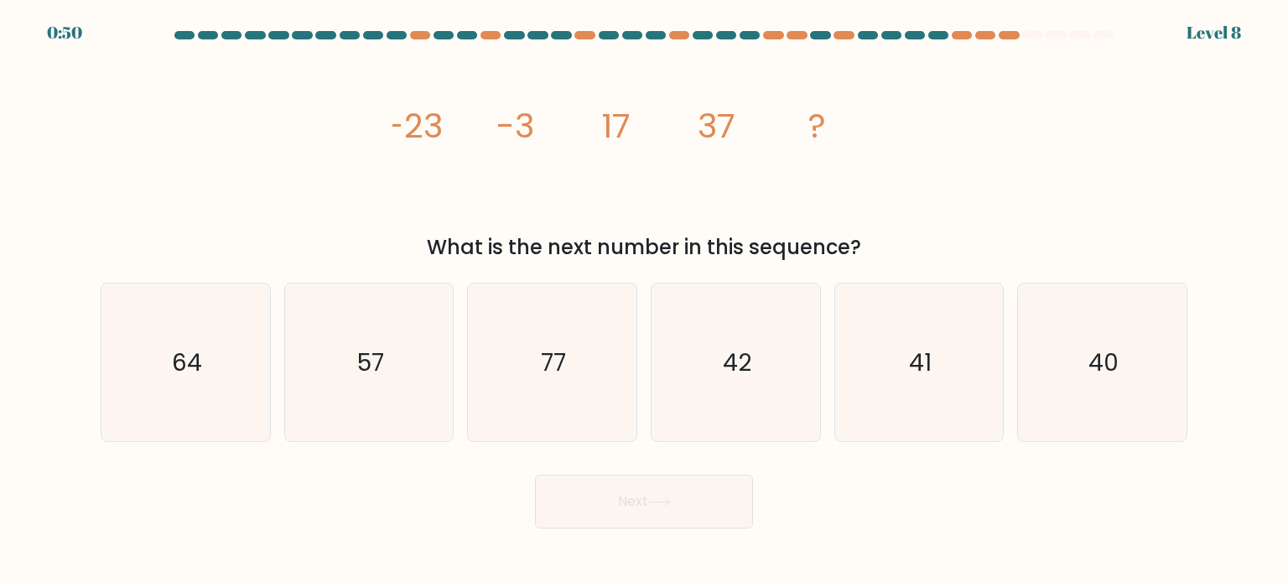
click at [803, 503] on div "Next" at bounding box center [644, 495] width 1107 height 66
click at [447, 357] on icon "57" at bounding box center [369, 362] width 158 height 158
click at [644, 300] on input "b. 57" at bounding box center [644, 296] width 1 height 8
radio input "true"
click at [604, 483] on button "Next" at bounding box center [644, 501] width 218 height 54
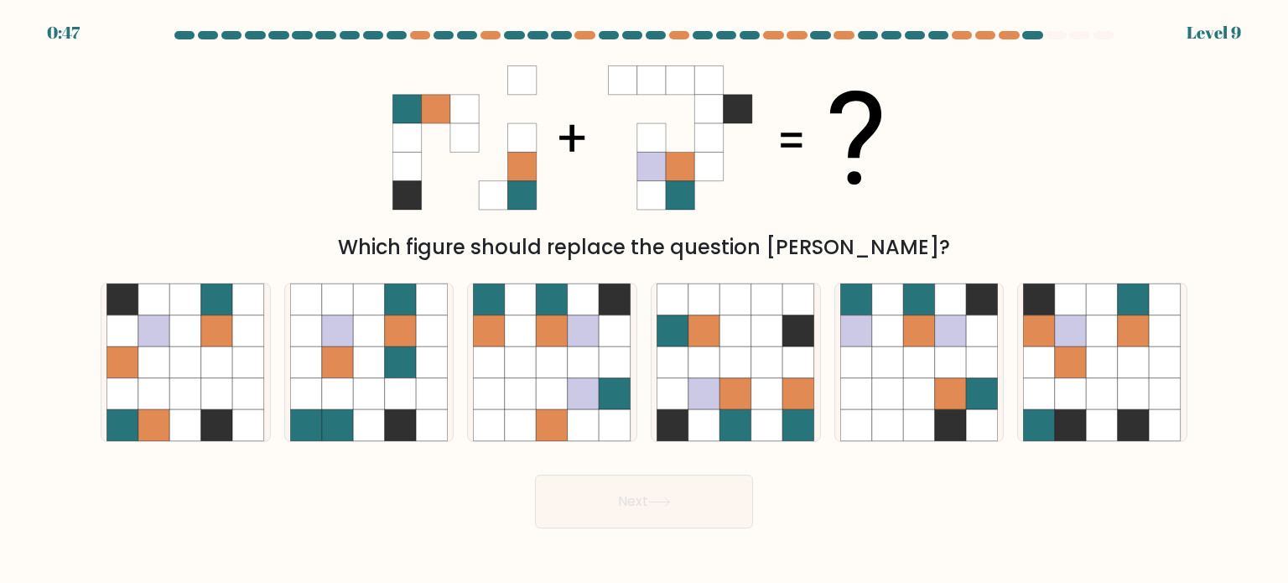
click at [1046, 160] on div "Which figure should replace the question mark?" at bounding box center [644, 156] width 1107 height 212
click at [744, 428] on icon at bounding box center [736, 425] width 32 height 32
click at [645, 300] on input "d." at bounding box center [644, 296] width 1 height 8
radio input "true"
click at [173, 346] on icon at bounding box center [186, 362] width 32 height 32
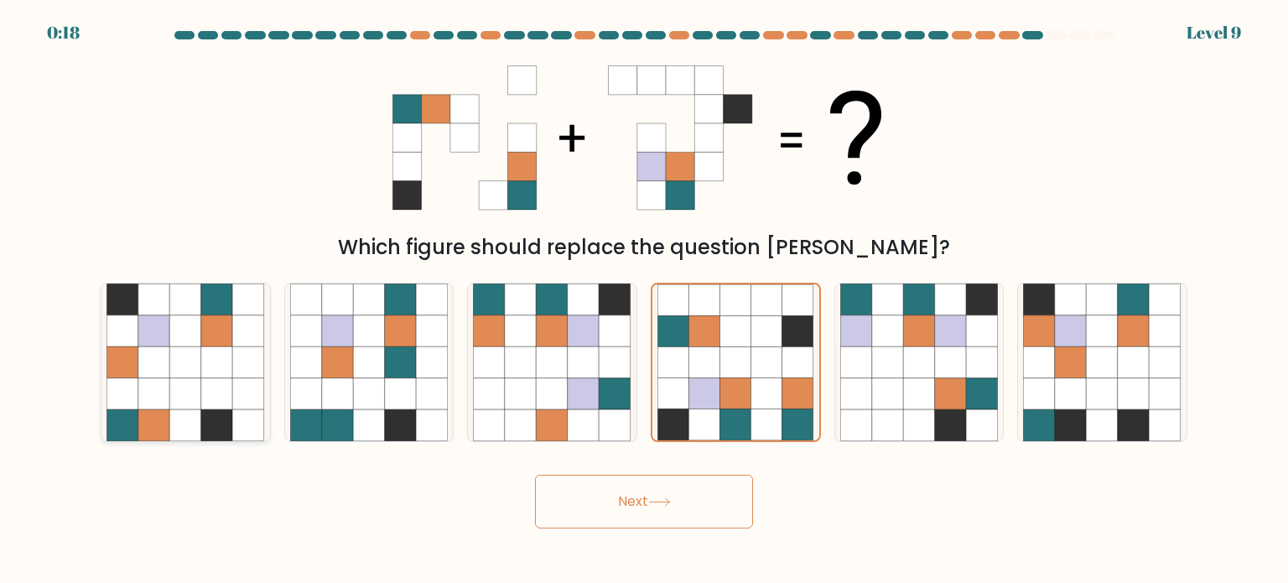
click at [644, 300] on input "a." at bounding box center [644, 296] width 1 height 8
radio input "true"
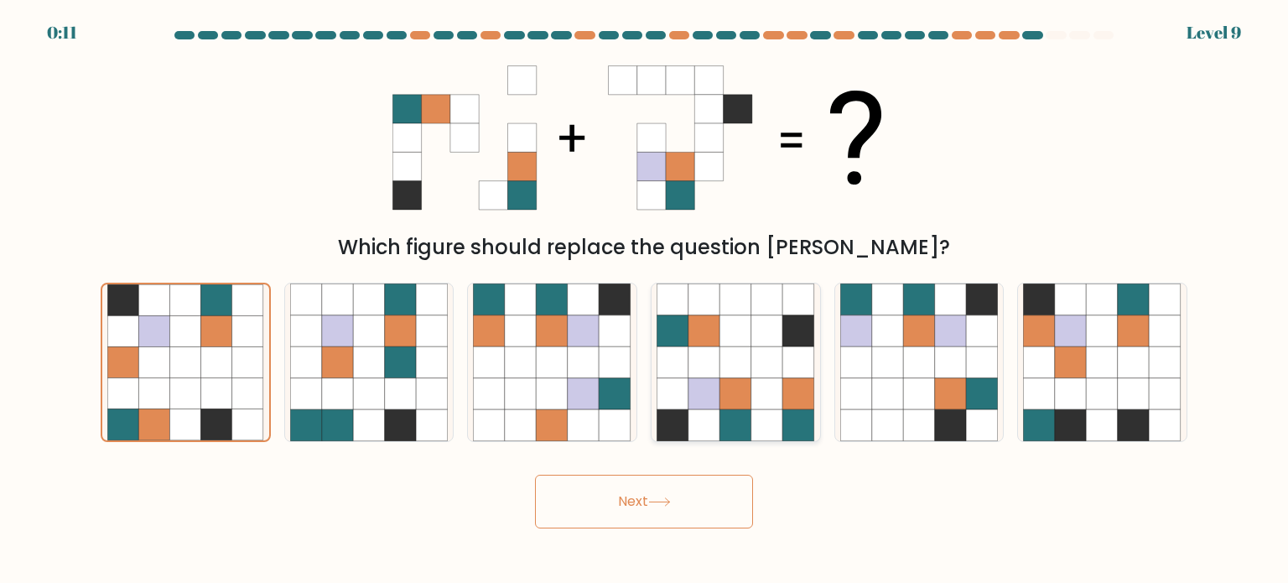
click at [707, 361] on icon at bounding box center [704, 362] width 32 height 32
click at [645, 300] on input "d." at bounding box center [644, 296] width 1 height 8
radio input "true"
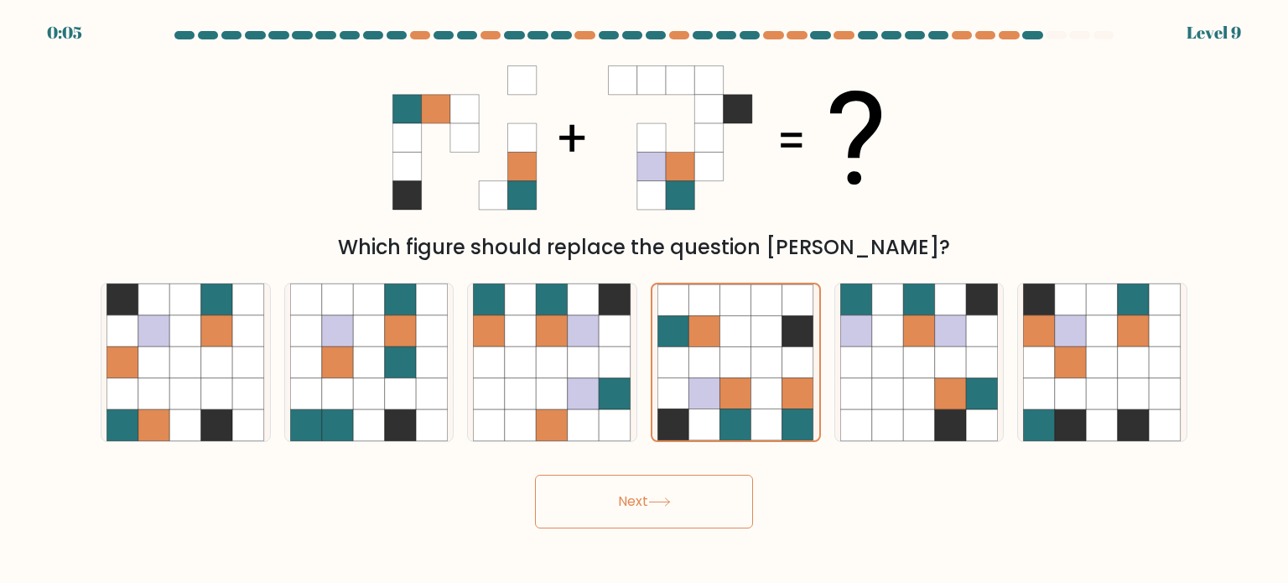
click at [645, 482] on button "Next" at bounding box center [644, 501] width 218 height 54
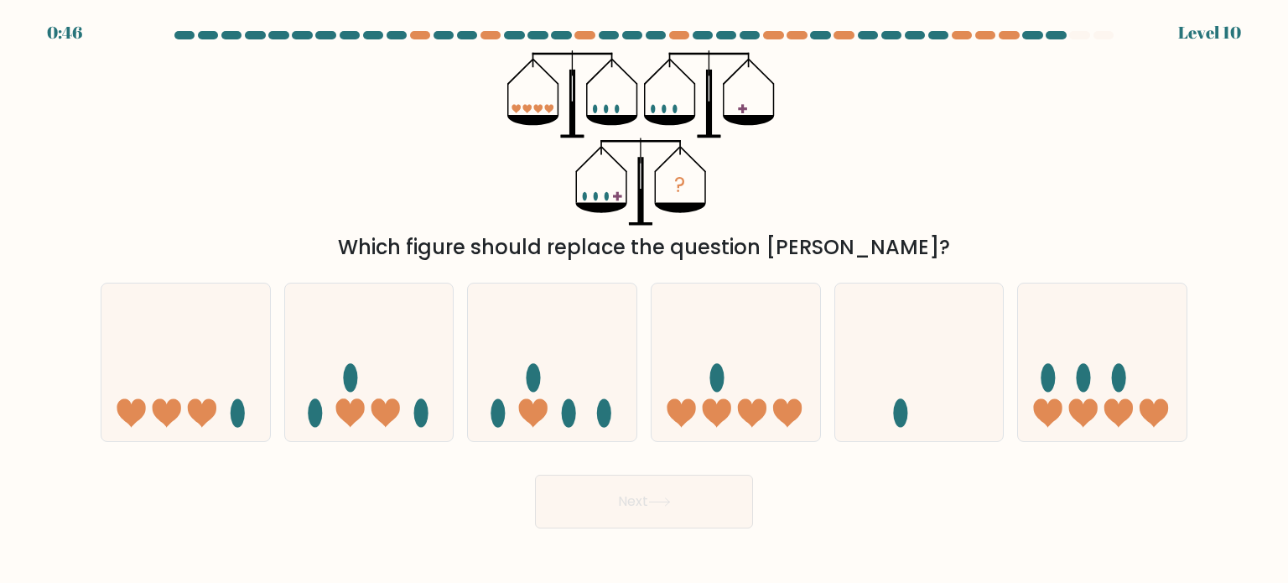
click at [914, 486] on div "Next" at bounding box center [644, 495] width 1107 height 66
click at [1138, 413] on icon at bounding box center [1102, 362] width 168 height 139
click at [645, 300] on input "f." at bounding box center [644, 296] width 1 height 8
radio input "true"
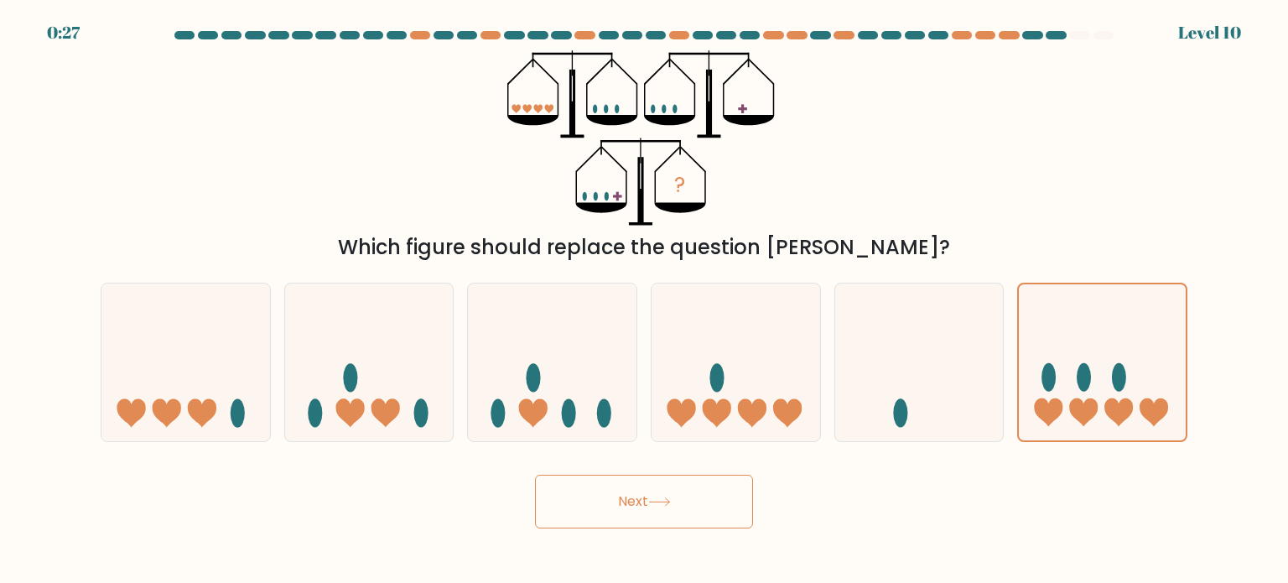
click at [690, 521] on button "Next" at bounding box center [644, 501] width 218 height 54
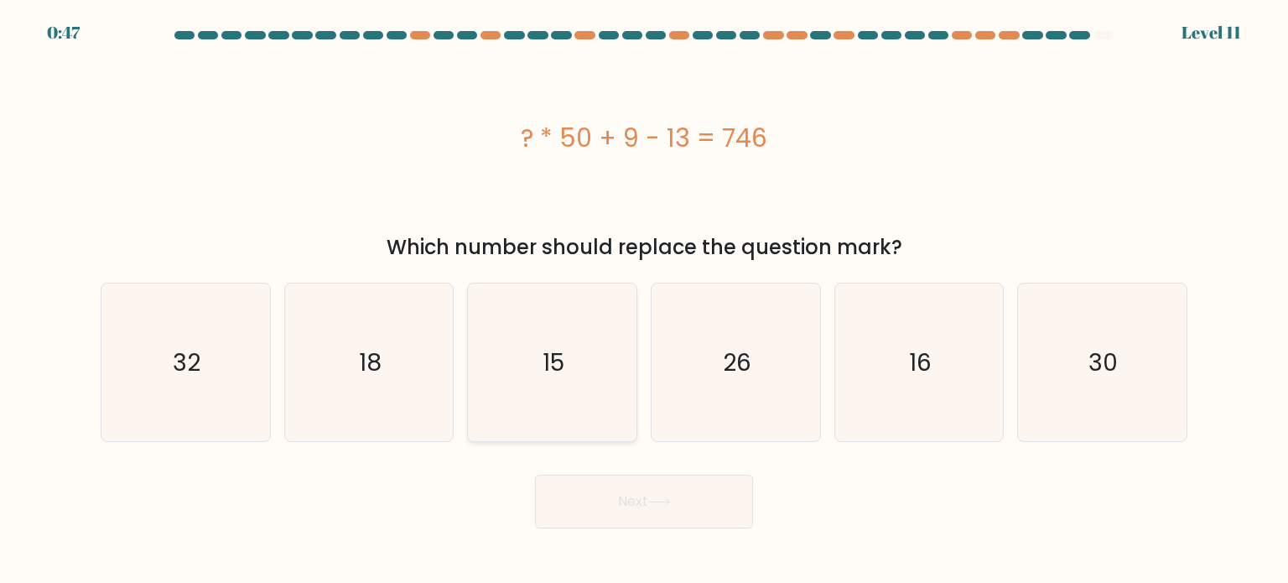
click at [577, 349] on icon "15" at bounding box center [552, 362] width 158 height 158
click at [644, 300] on input "c. 15" at bounding box center [644, 296] width 1 height 8
radio input "true"
click at [599, 488] on button "Next" at bounding box center [644, 501] width 218 height 54
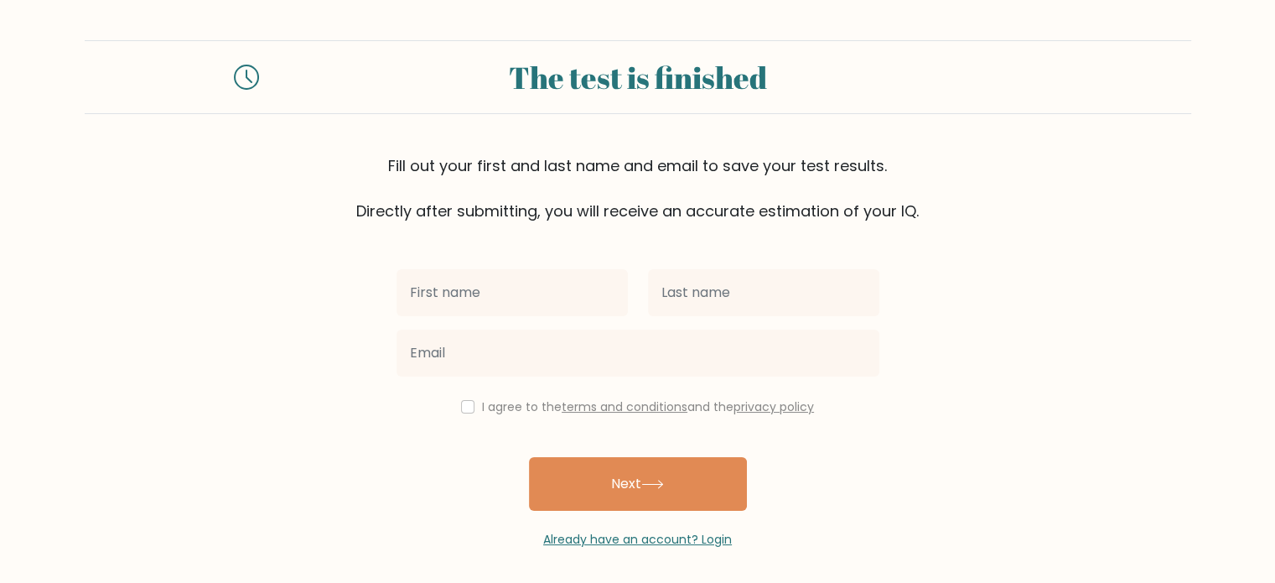
type input "n"
type input "Nissan"
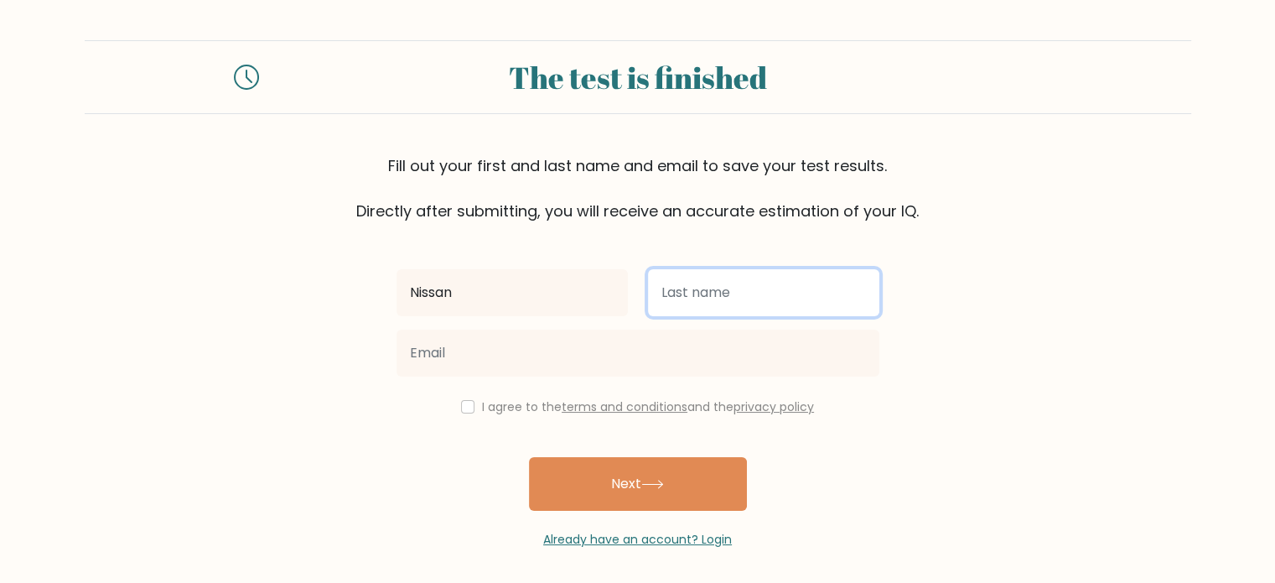
click at [792, 301] on input "text" at bounding box center [763, 292] width 231 height 47
type input "Catamio"
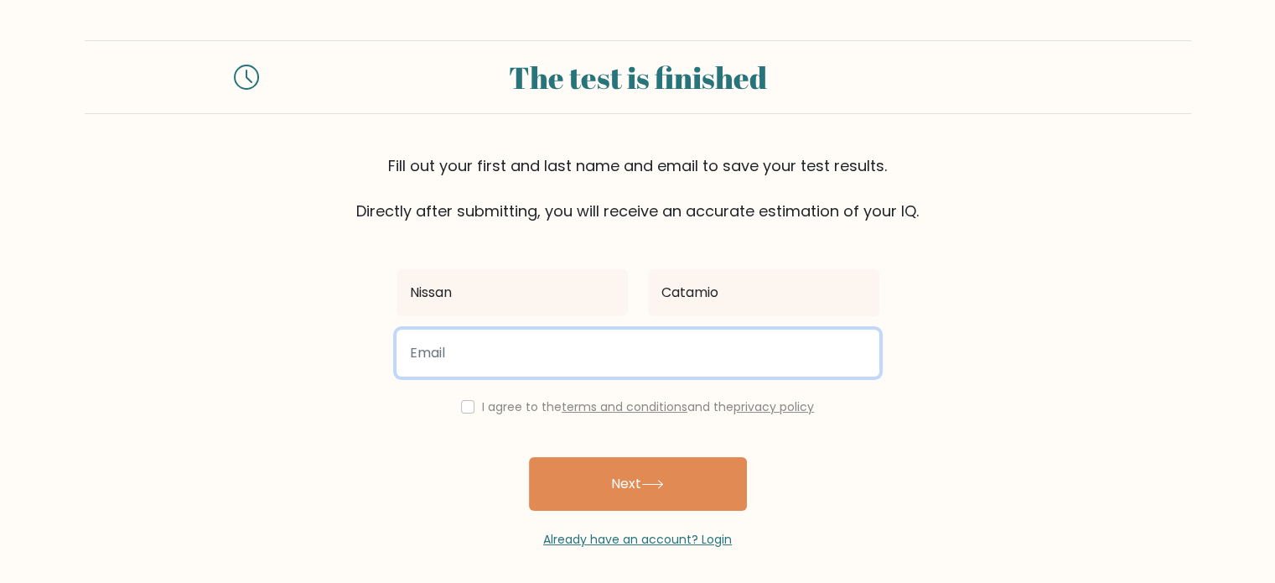
click at [770, 345] on input "email" at bounding box center [637, 352] width 483 height 47
type input "catamio_nissan@yahoo.com.ph"
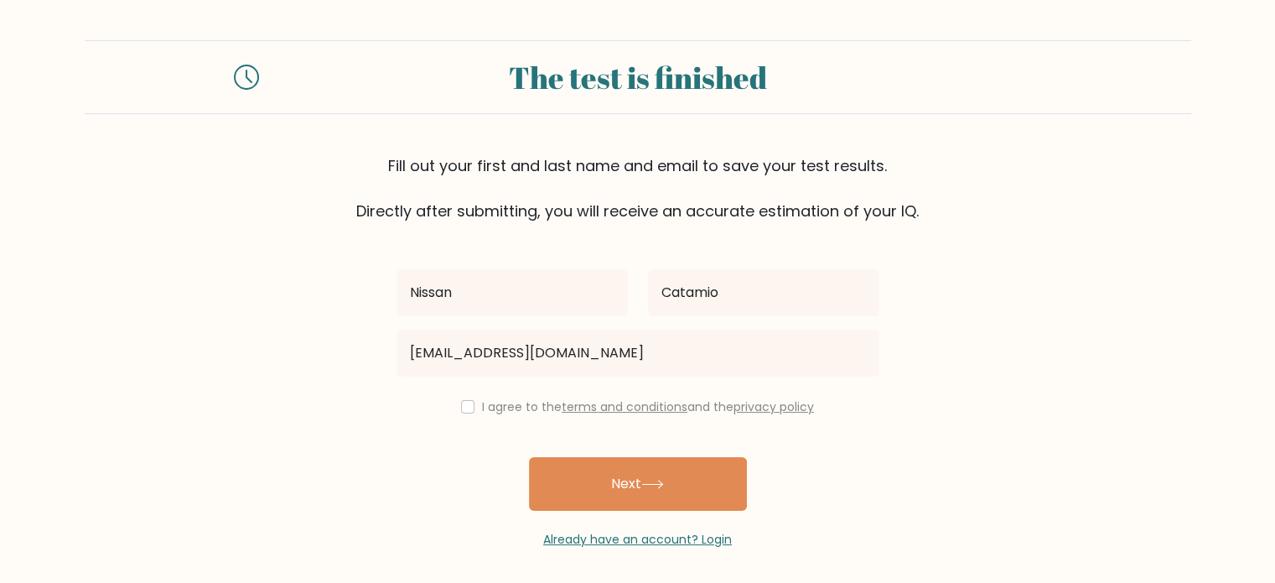
click at [463, 412] on div "I agree to the terms and conditions and the privacy policy" at bounding box center [637, 406] width 503 height 20
click at [463, 408] on input "checkbox" at bounding box center [467, 406] width 13 height 13
checkbox input "true"
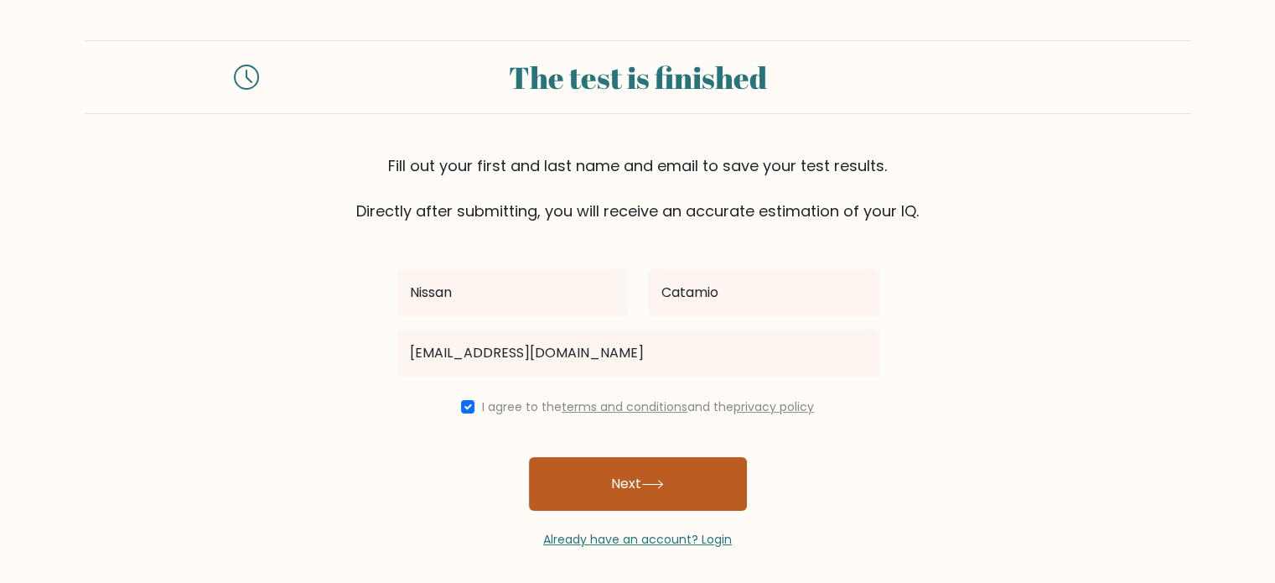
click at [609, 475] on button "Next" at bounding box center [638, 484] width 218 height 54
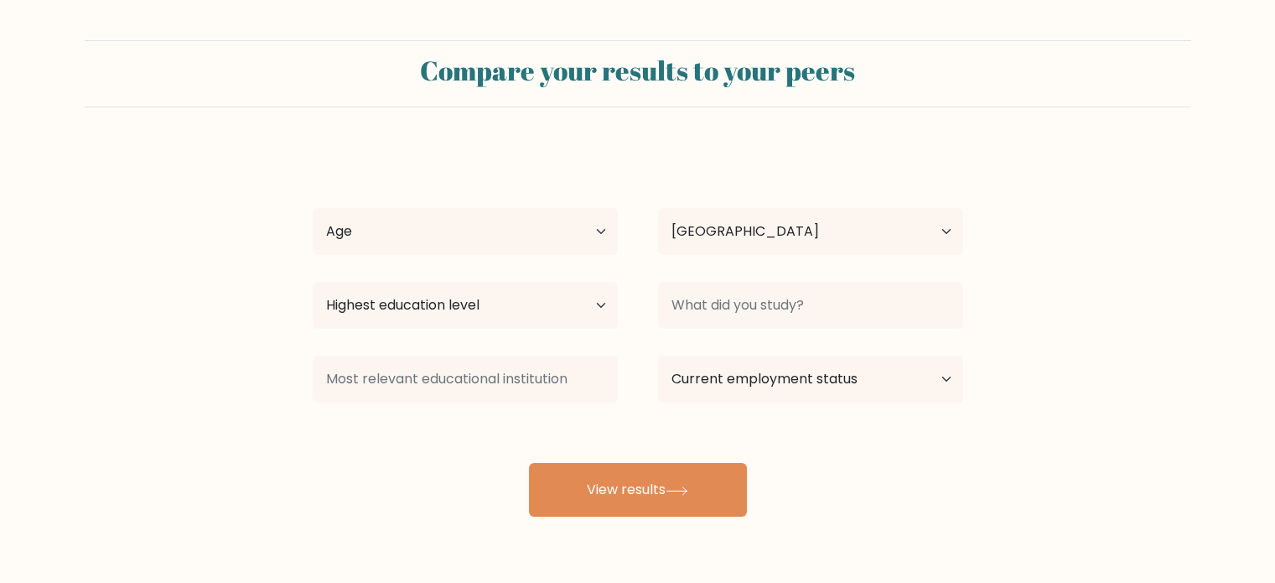
select select "PH"
click at [597, 234] on select "Age Under [DEMOGRAPHIC_DATA] [DEMOGRAPHIC_DATA] [DEMOGRAPHIC_DATA] [DEMOGRAPHIC…" at bounding box center [465, 231] width 305 height 47
click at [744, 116] on form "Compare your results to your peers Nissan Catamio Age Under [DEMOGRAPHIC_DATA] …" at bounding box center [637, 278] width 1275 height 476
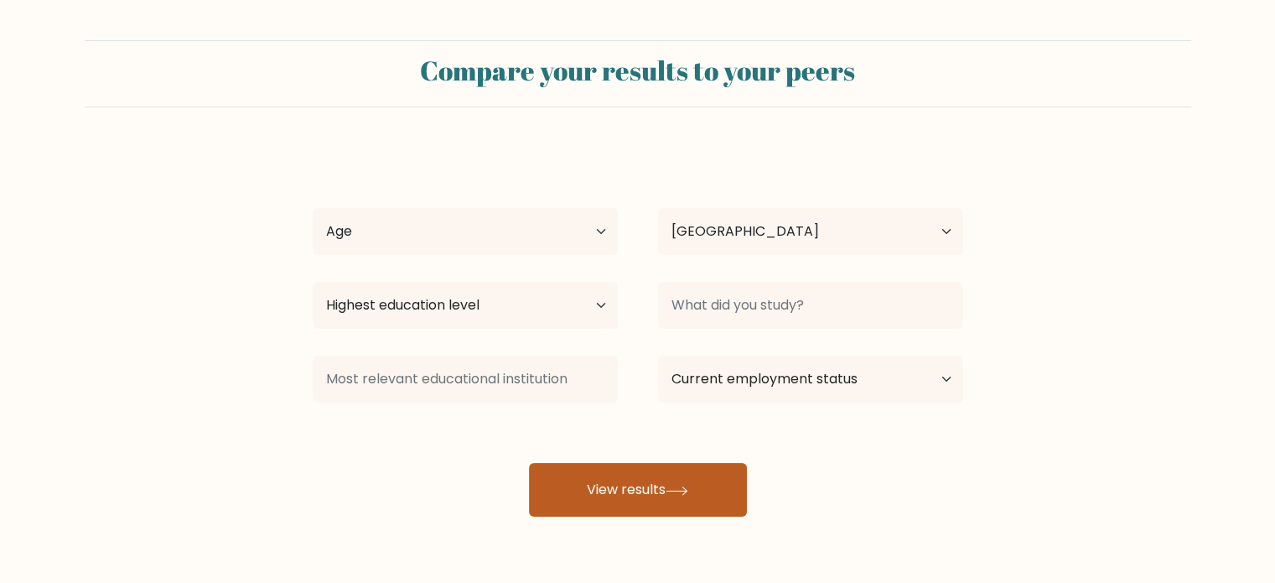
click at [689, 479] on button "View results" at bounding box center [638, 490] width 218 height 54
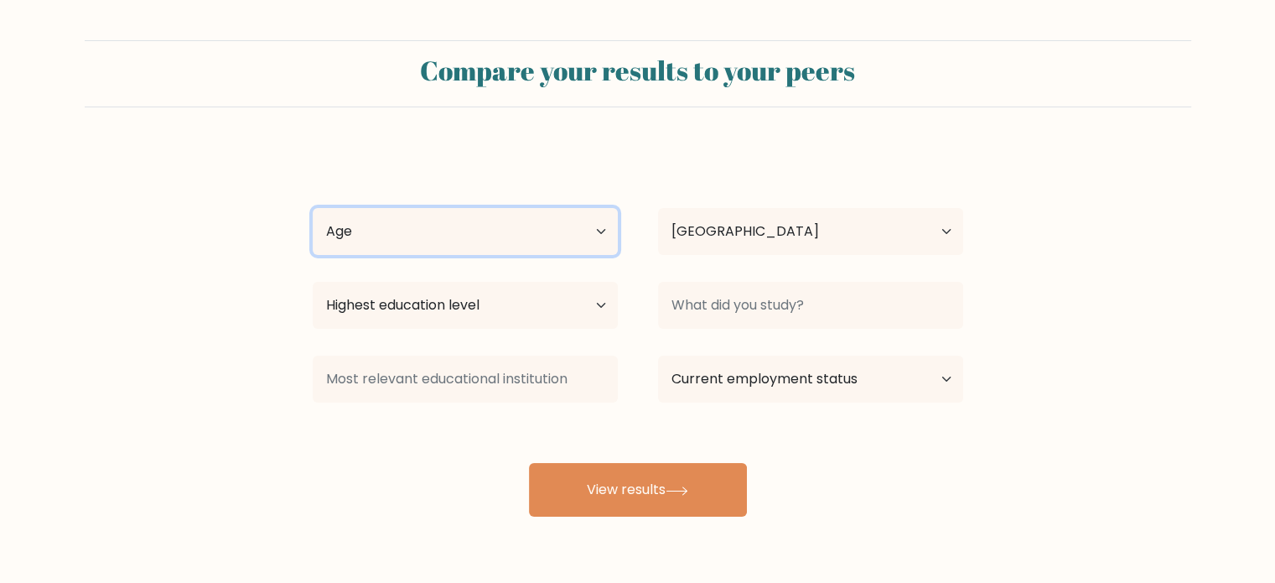
click at [583, 234] on select "Age Under [DEMOGRAPHIC_DATA] [DEMOGRAPHIC_DATA] [DEMOGRAPHIC_DATA] [DEMOGRAPHIC…" at bounding box center [465, 231] width 305 height 47
select select "25_34"
click at [313, 208] on select "Age Under [DEMOGRAPHIC_DATA] [DEMOGRAPHIC_DATA] [DEMOGRAPHIC_DATA] [DEMOGRAPHIC…" at bounding box center [465, 231] width 305 height 47
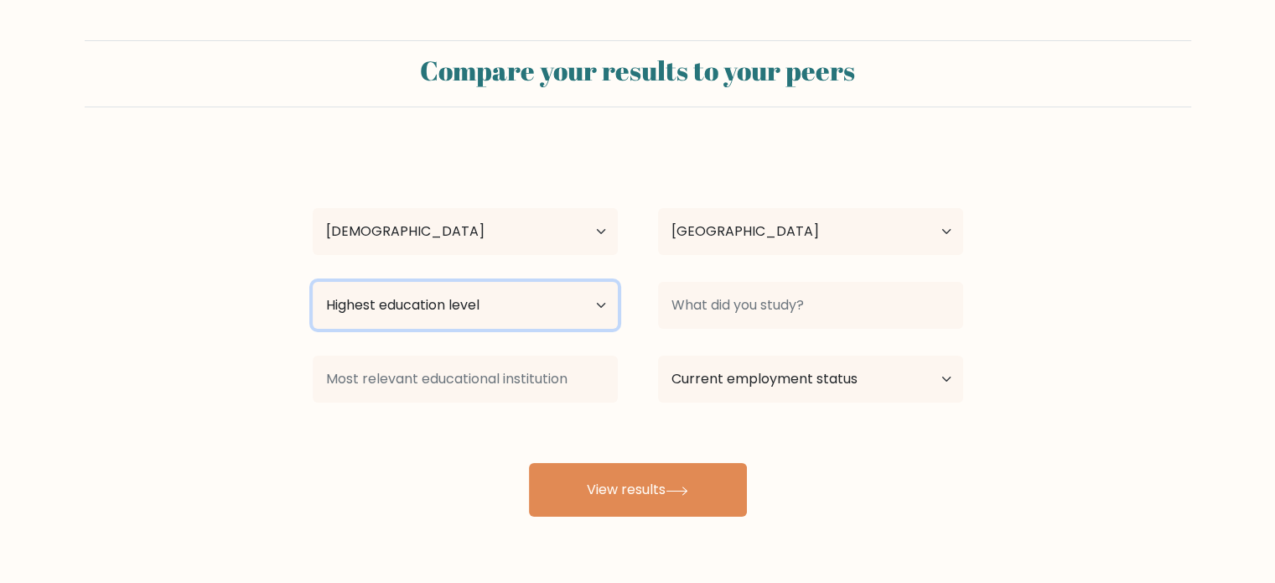
click at [589, 303] on select "Highest education level No schooling Primary Lower Secondary Upper Secondary Oc…" at bounding box center [465, 305] width 305 height 47
select select "bachelors_degree"
click at [313, 282] on select "Highest education level No schooling Primary Lower Secondary Upper Secondary Oc…" at bounding box center [465, 305] width 305 height 47
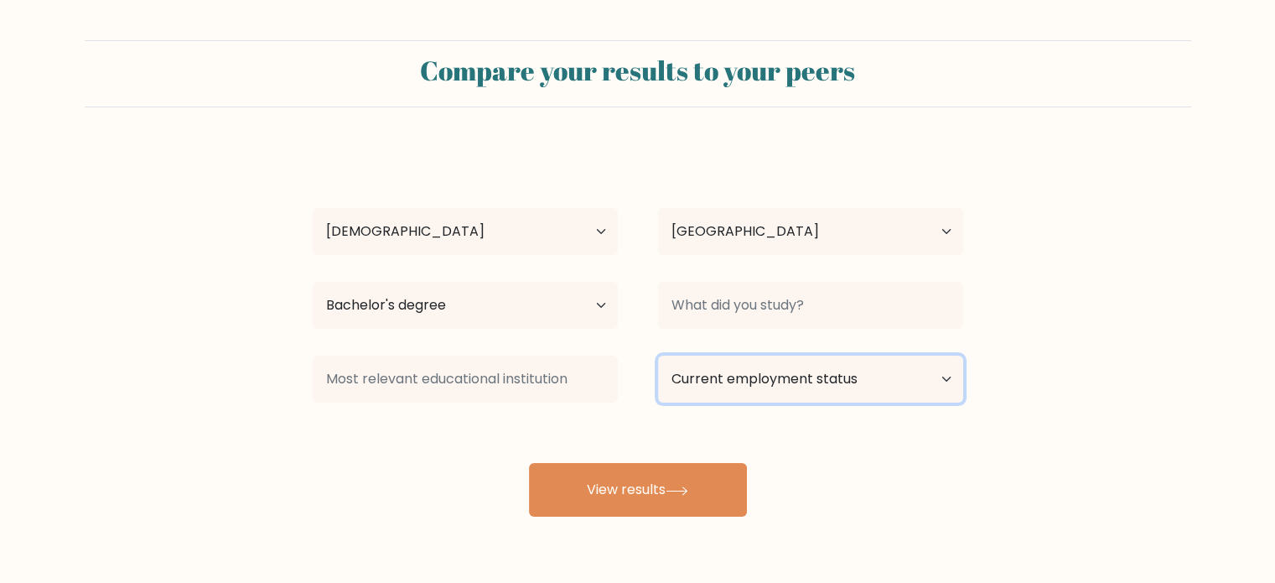
click at [767, 379] on select "Current employment status Employed Student Retired Other / prefer not to answer" at bounding box center [810, 378] width 305 height 47
drag, startPoint x: 1195, startPoint y: 201, endPoint x: 674, endPoint y: 528, distance: 614.7
click at [674, 528] on div "Compare your results to your peers Nissan Catamio Age Under [DEMOGRAPHIC_DATA] …" at bounding box center [637, 317] width 1275 height 635
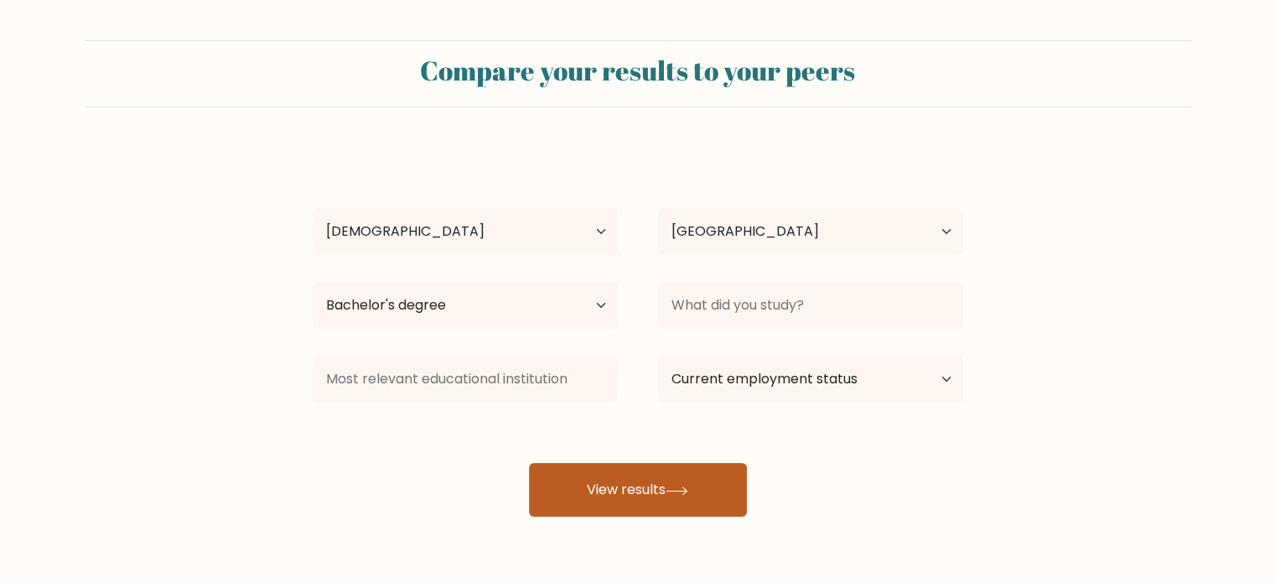
click at [683, 505] on button "View results" at bounding box center [638, 490] width 218 height 54
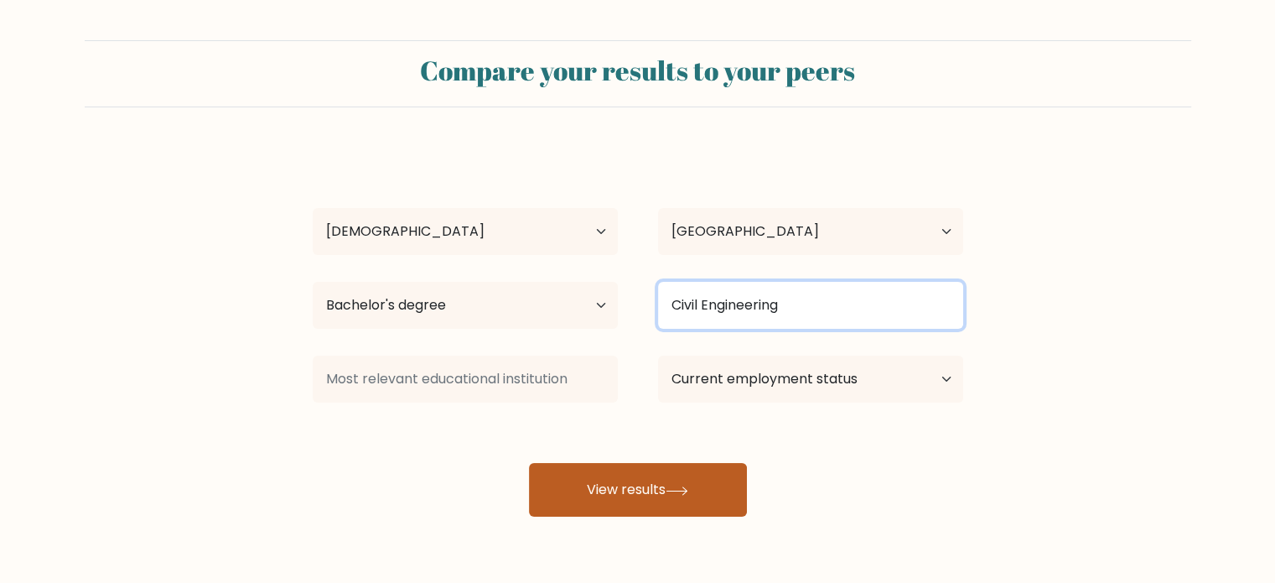
type input "Civil Engineering"
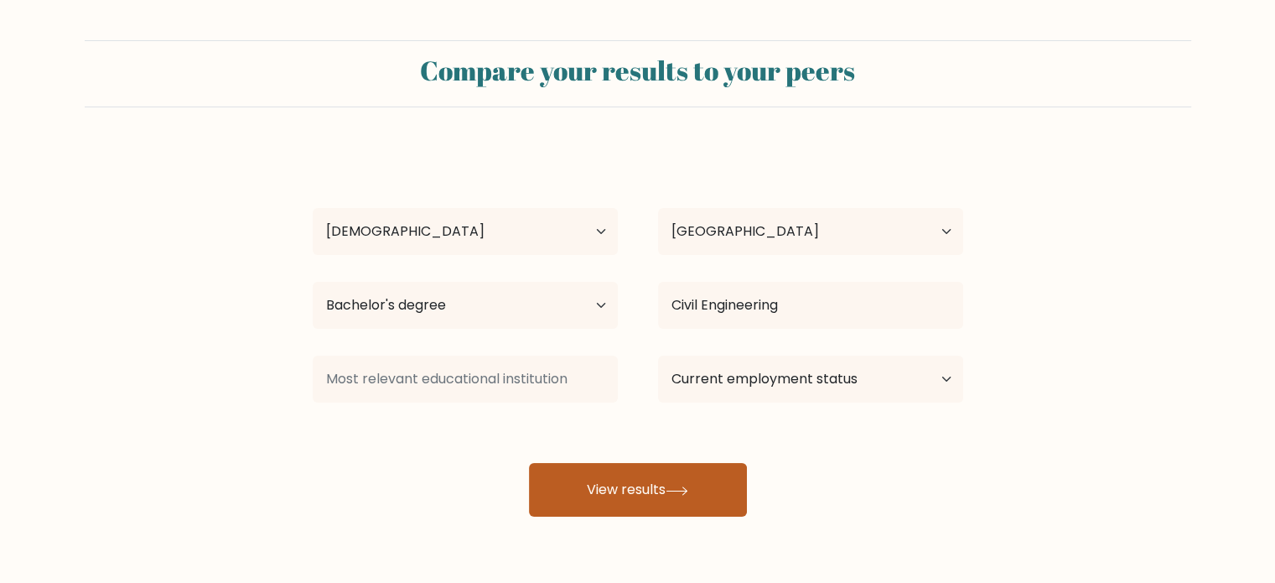
click at [720, 476] on button "View results" at bounding box center [638, 490] width 218 height 54
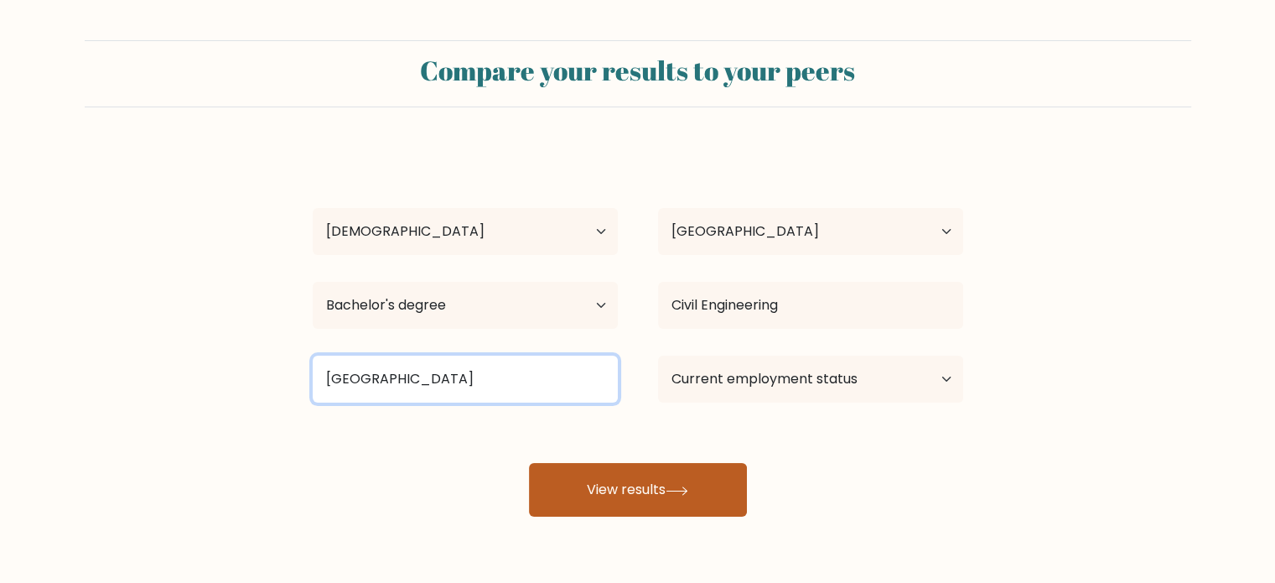
type input "University of the East-Manila"
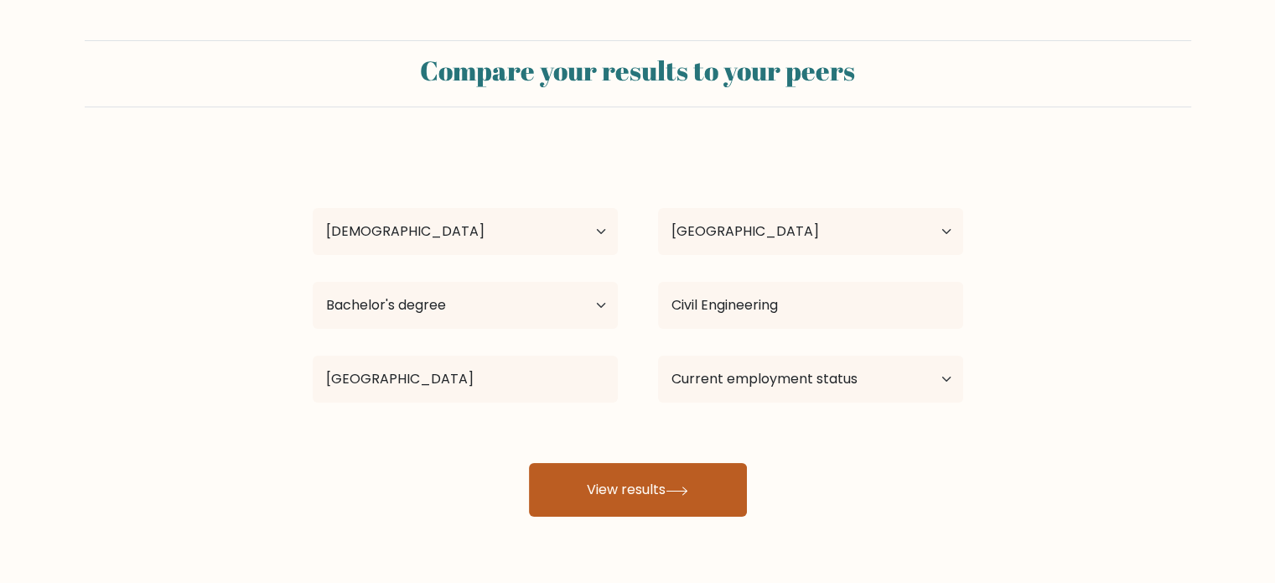
click at [570, 492] on button "View results" at bounding box center [638, 490] width 218 height 54
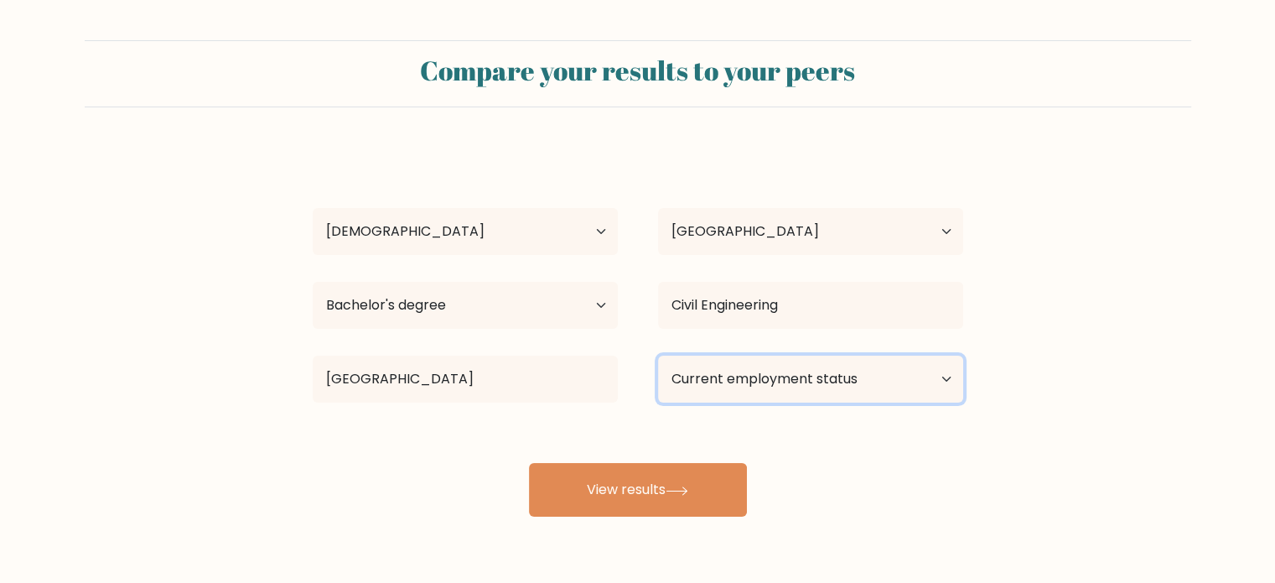
click at [763, 375] on select "Current employment status Employed Student Retired Other / prefer not to answer" at bounding box center [810, 378] width 305 height 47
select select "employed"
click at [658, 355] on select "Current employment status Employed Student Retired Other / prefer not to answer" at bounding box center [810, 378] width 305 height 47
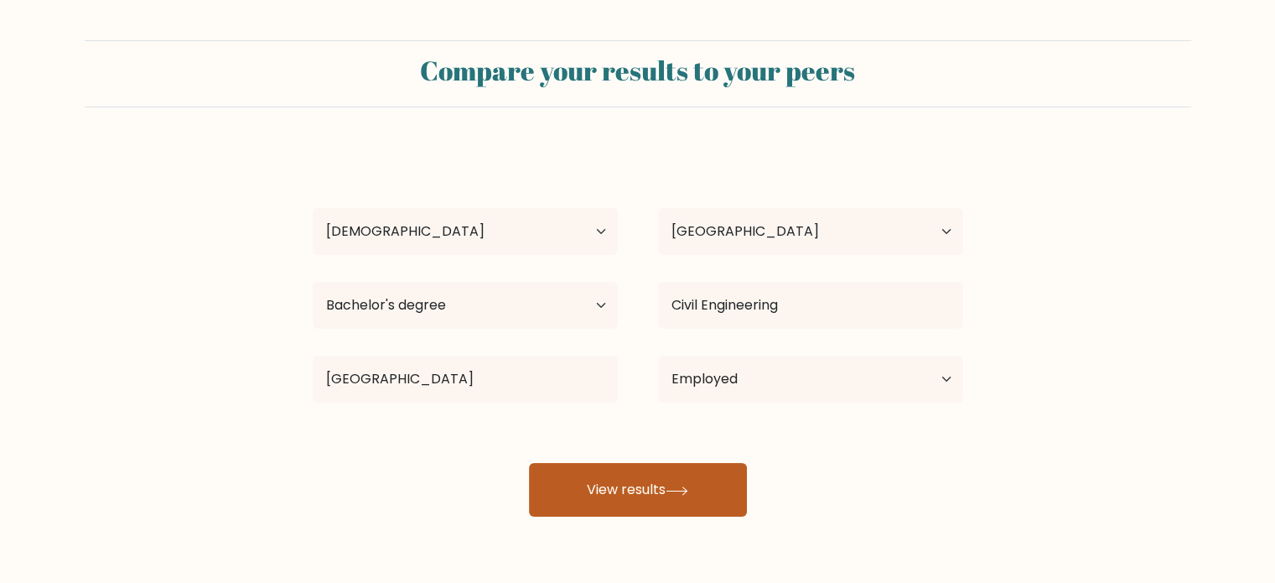
click at [676, 490] on icon at bounding box center [676, 490] width 20 height 8
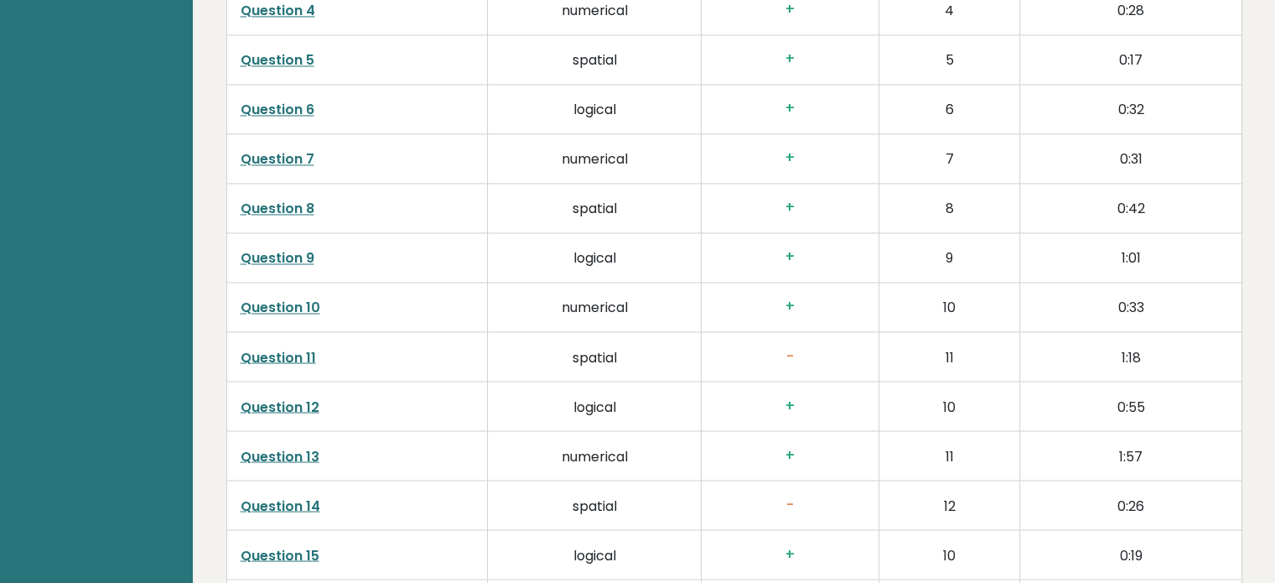
scroll to position [2884, 0]
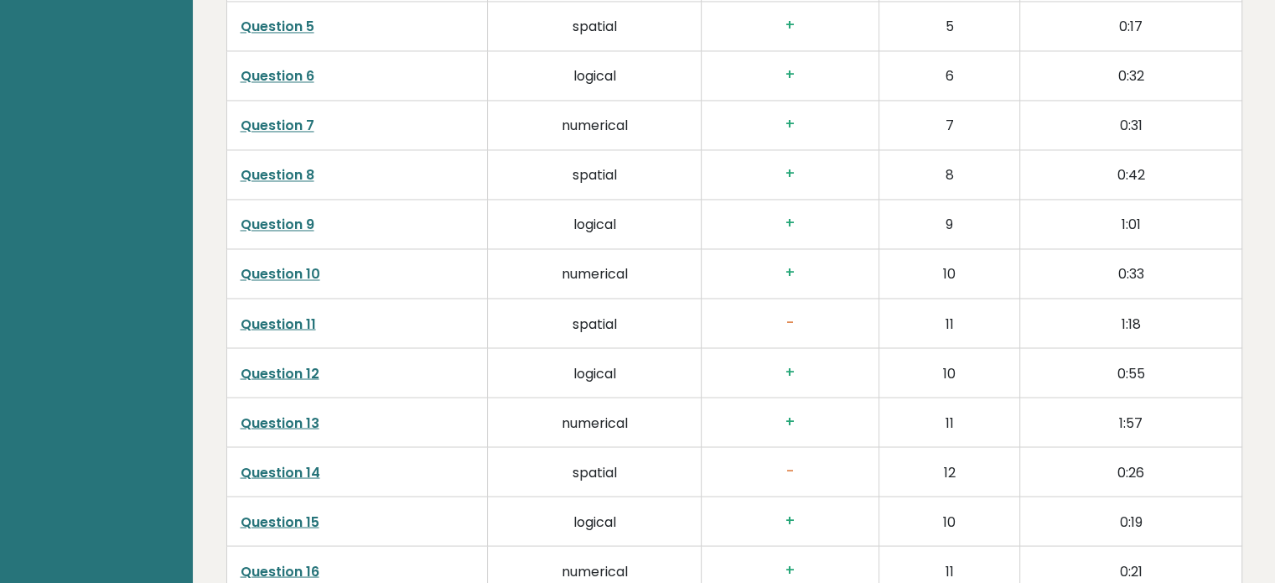
click at [300, 327] on link "Question 11" at bounding box center [278, 323] width 75 height 19
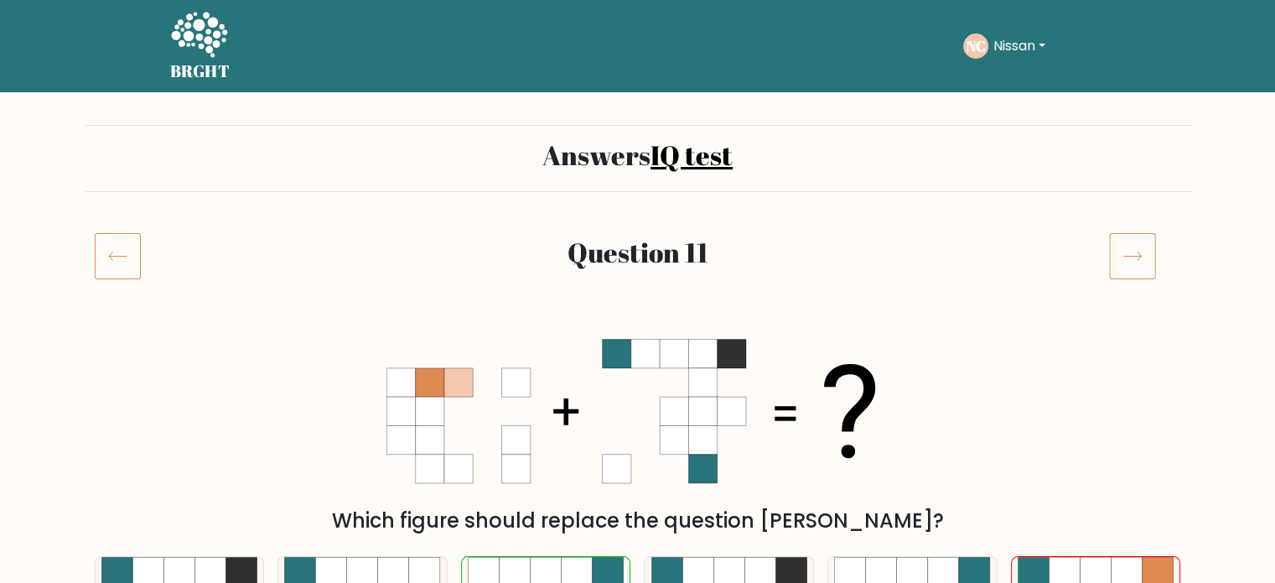
click at [1044, 54] on button "Nissan" at bounding box center [1019, 46] width 62 height 22
click at [1021, 76] on link "Dashboard" at bounding box center [1030, 81] width 132 height 27
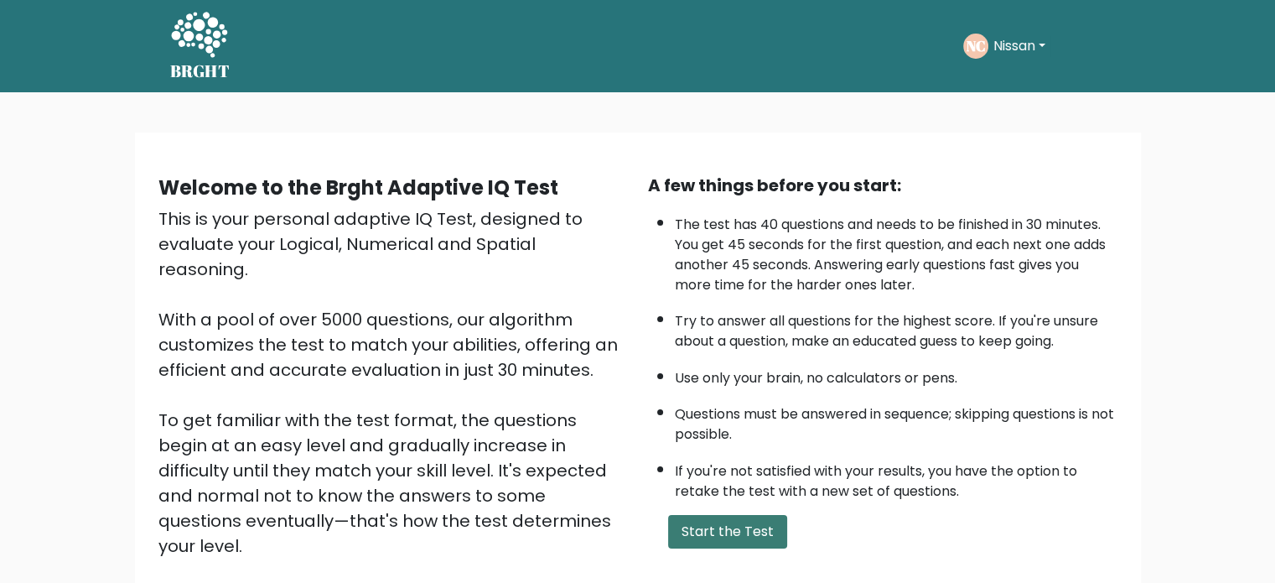
click at [694, 525] on button "Start the Test" at bounding box center [727, 532] width 119 height 34
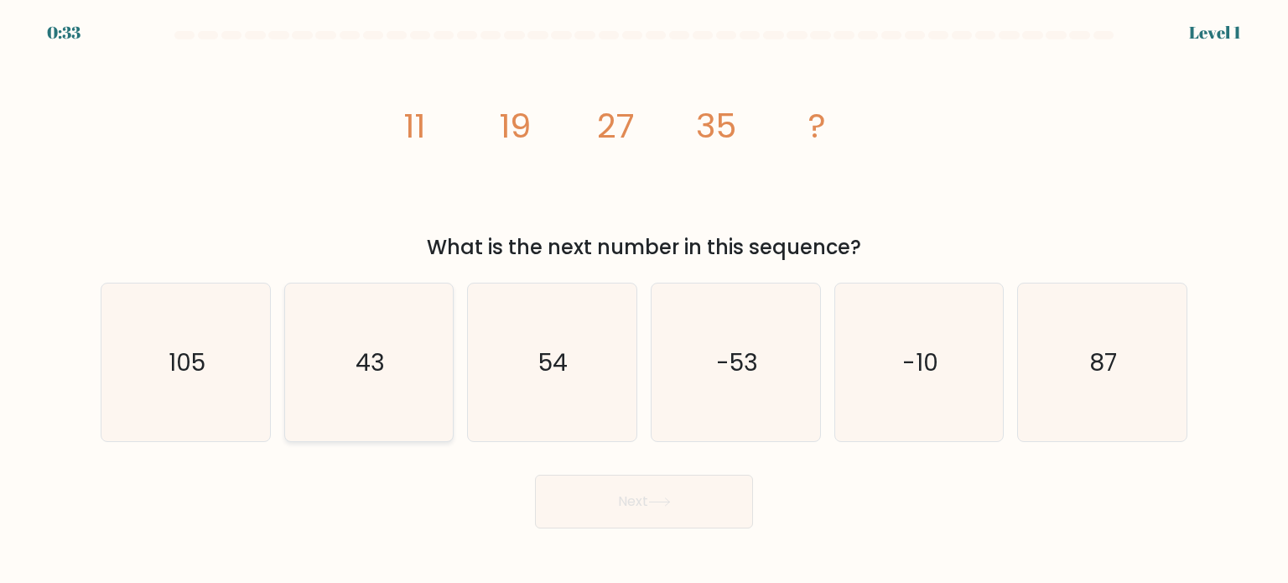
click at [439, 330] on icon "43" at bounding box center [369, 362] width 158 height 158
click at [644, 300] on input "b. 43" at bounding box center [644, 296] width 1 height 8
radio input "true"
click at [439, 330] on icon "43" at bounding box center [369, 362] width 156 height 156
click at [644, 300] on input "b. 43" at bounding box center [644, 296] width 1 height 8
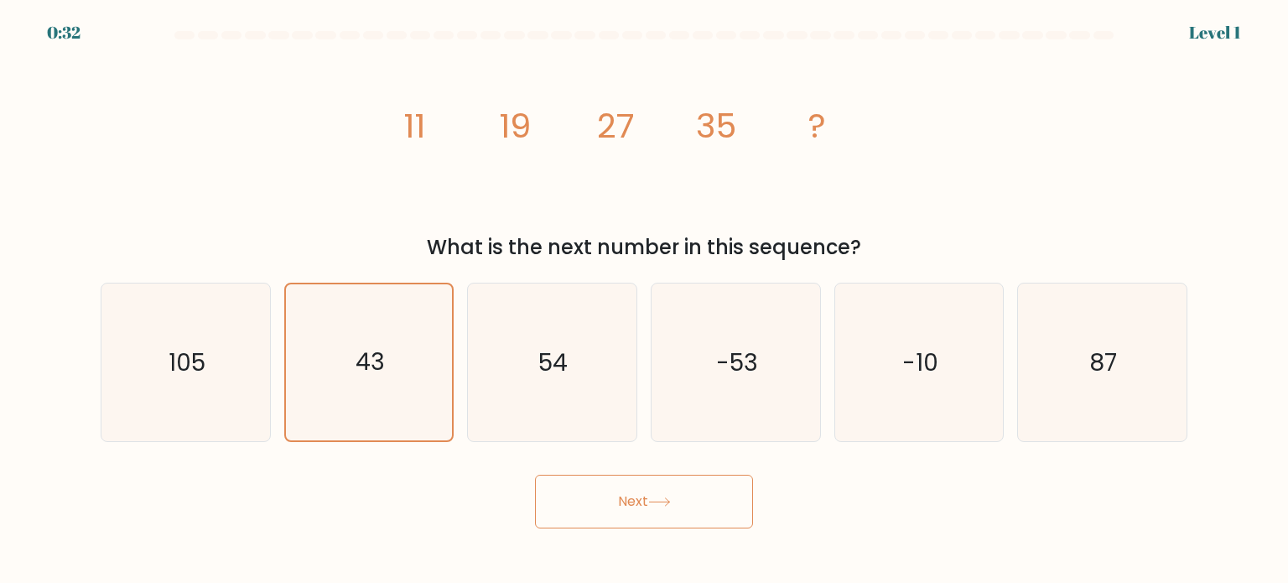
click at [589, 495] on button "Next" at bounding box center [644, 501] width 218 height 54
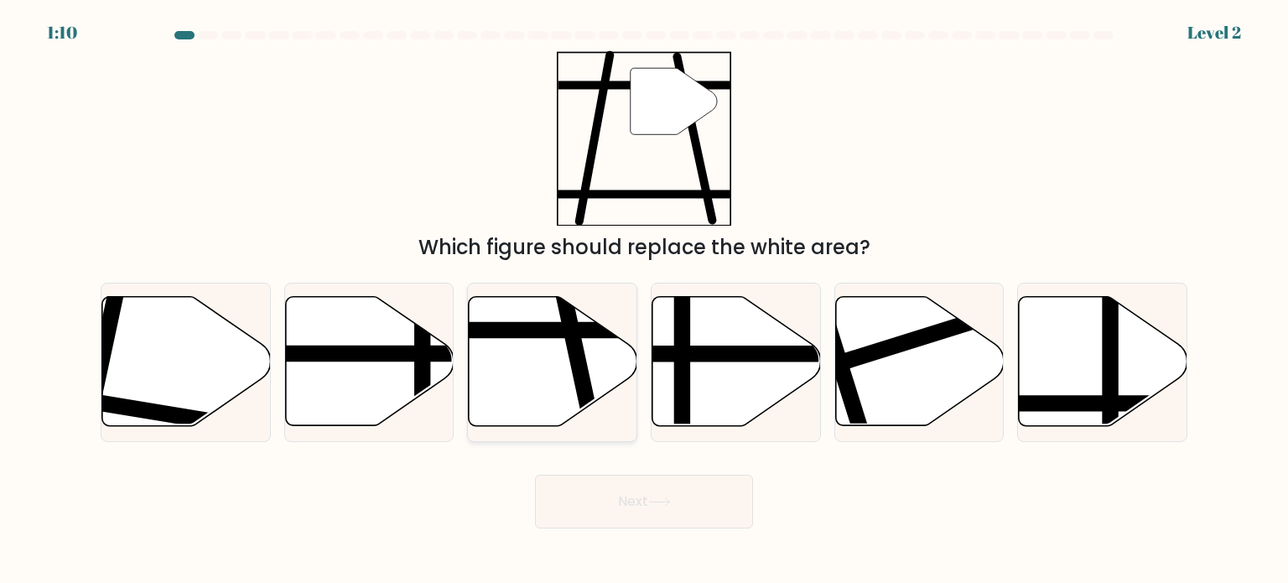
click at [553, 330] on line at bounding box center [498, 330] width 339 height 0
click at [644, 300] on input "c." at bounding box center [644, 296] width 1 height 8
radio input "true"
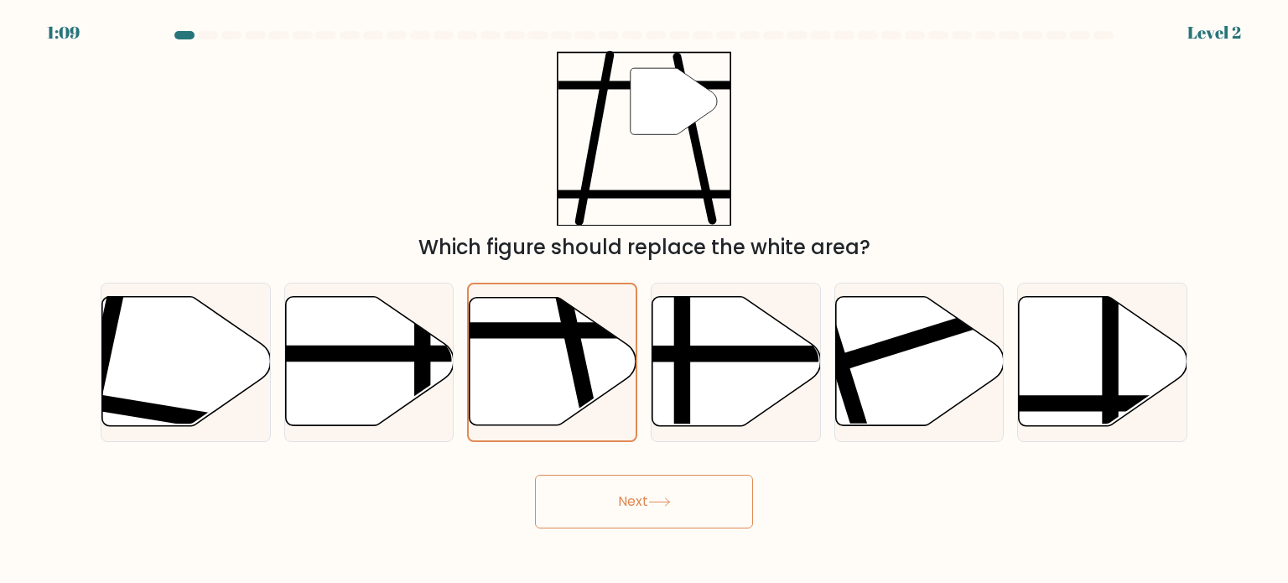
click at [597, 480] on button "Next" at bounding box center [644, 501] width 218 height 54
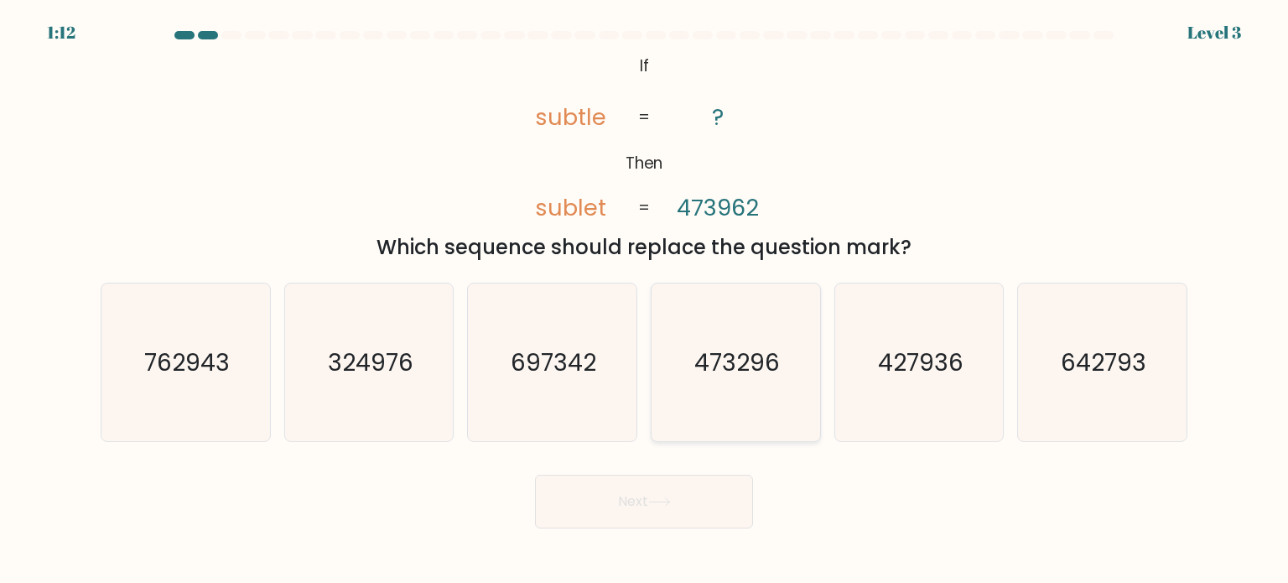
click at [685, 386] on icon "473296" at bounding box center [735, 362] width 158 height 158
click at [645, 300] on input "d. 473296" at bounding box center [644, 296] width 1 height 8
radio input "true"
click at [660, 495] on button "Next" at bounding box center [644, 501] width 218 height 54
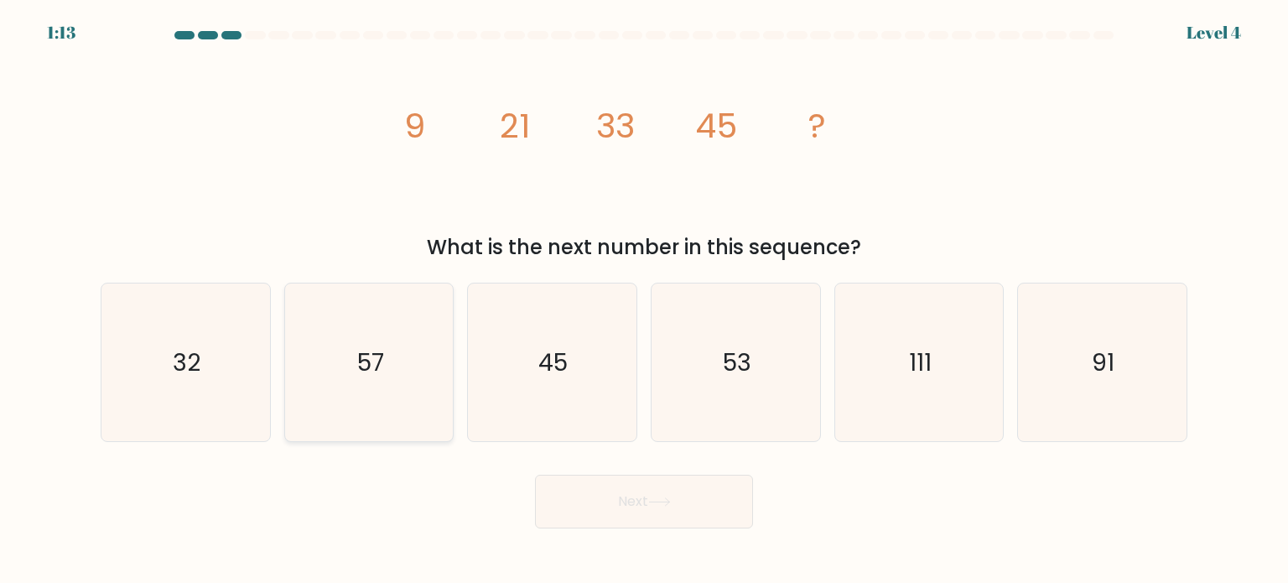
click at [409, 321] on icon "57" at bounding box center [369, 362] width 158 height 158
click at [644, 300] on input "b. 57" at bounding box center [644, 296] width 1 height 8
radio input "true"
click at [599, 509] on button "Next" at bounding box center [644, 501] width 218 height 54
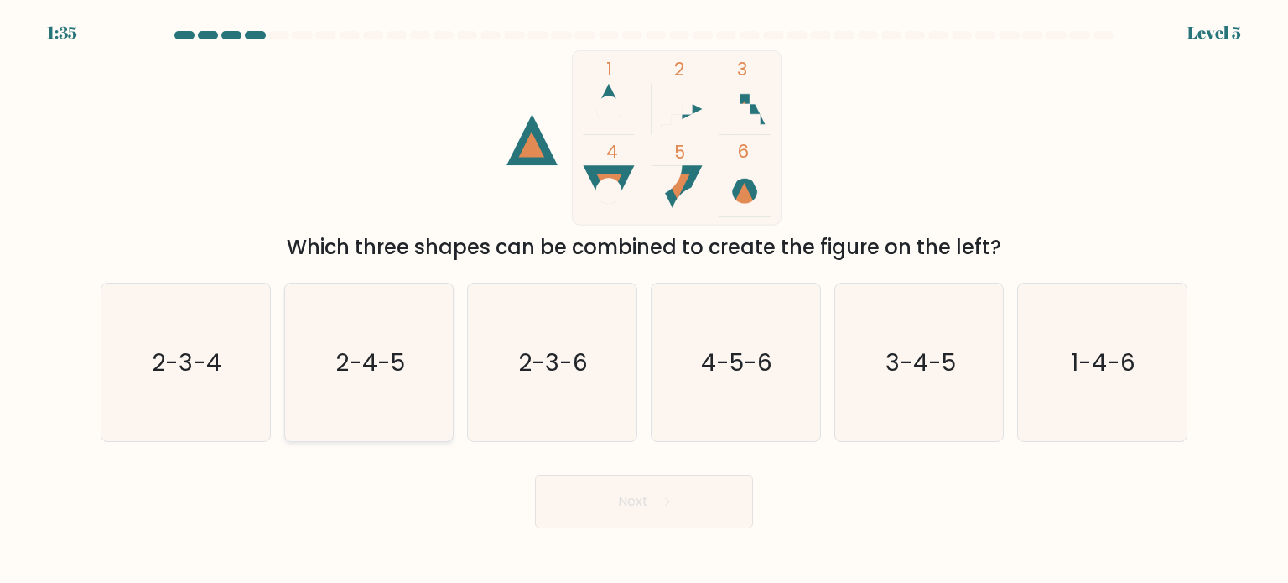
click at [404, 383] on icon "2-4-5" at bounding box center [369, 362] width 158 height 158
click at [644, 300] on input "b. 2-4-5" at bounding box center [644, 296] width 1 height 8
radio input "true"
click at [1105, 371] on text "1-4-6" at bounding box center [1103, 362] width 65 height 34
click at [645, 300] on input "f. 1-4-6" at bounding box center [644, 296] width 1 height 8
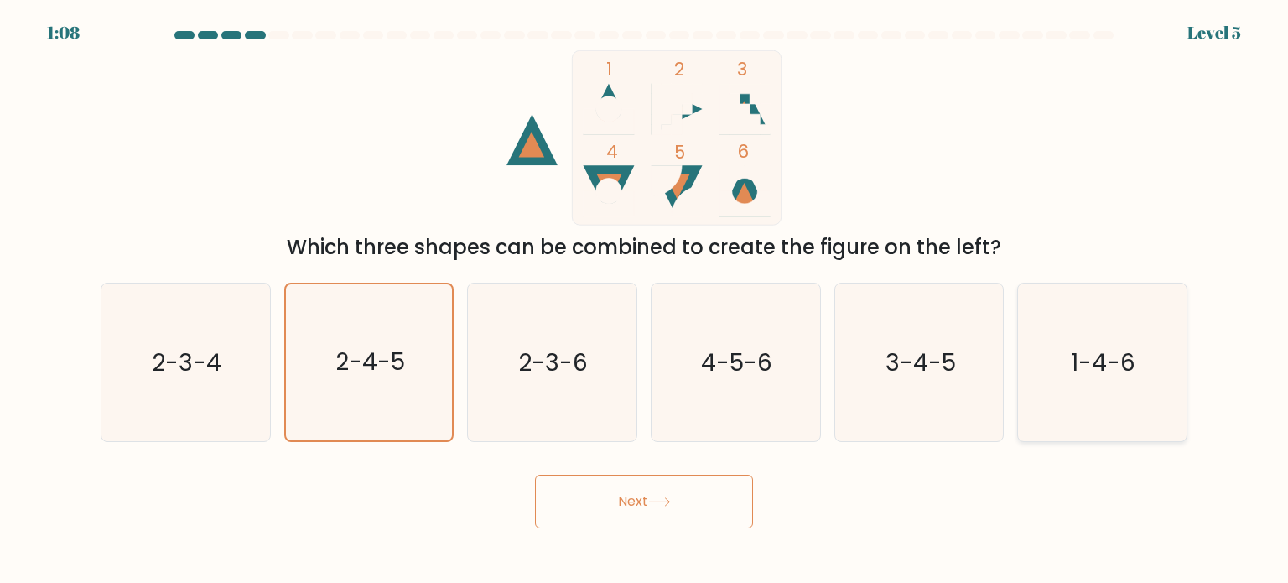
radio input "true"
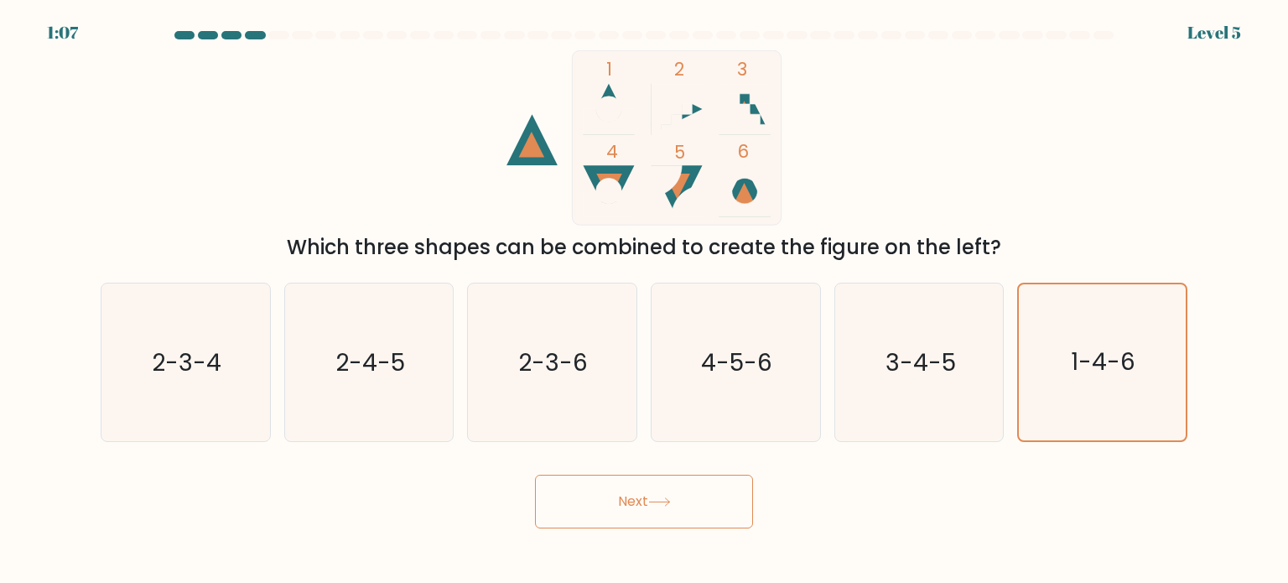
click at [666, 499] on icon at bounding box center [659, 501] width 23 height 9
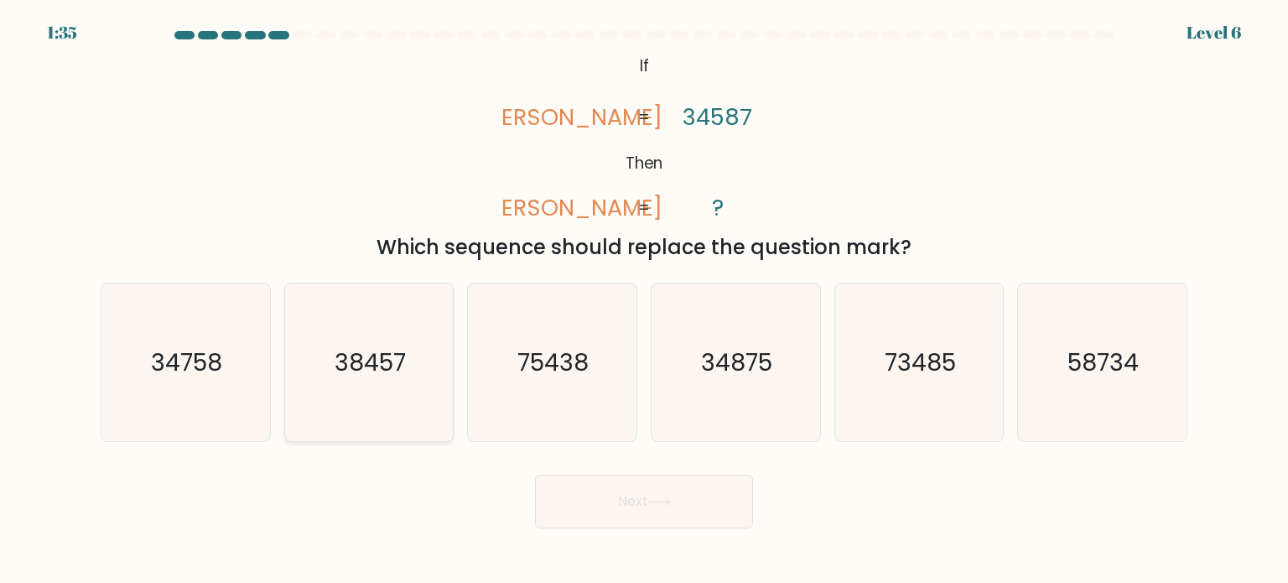
click at [413, 422] on icon "38457" at bounding box center [369, 362] width 158 height 158
click at [644, 300] on input "b. 38457" at bounding box center [644, 296] width 1 height 8
radio input "true"
click at [606, 499] on button "Next" at bounding box center [644, 501] width 218 height 54
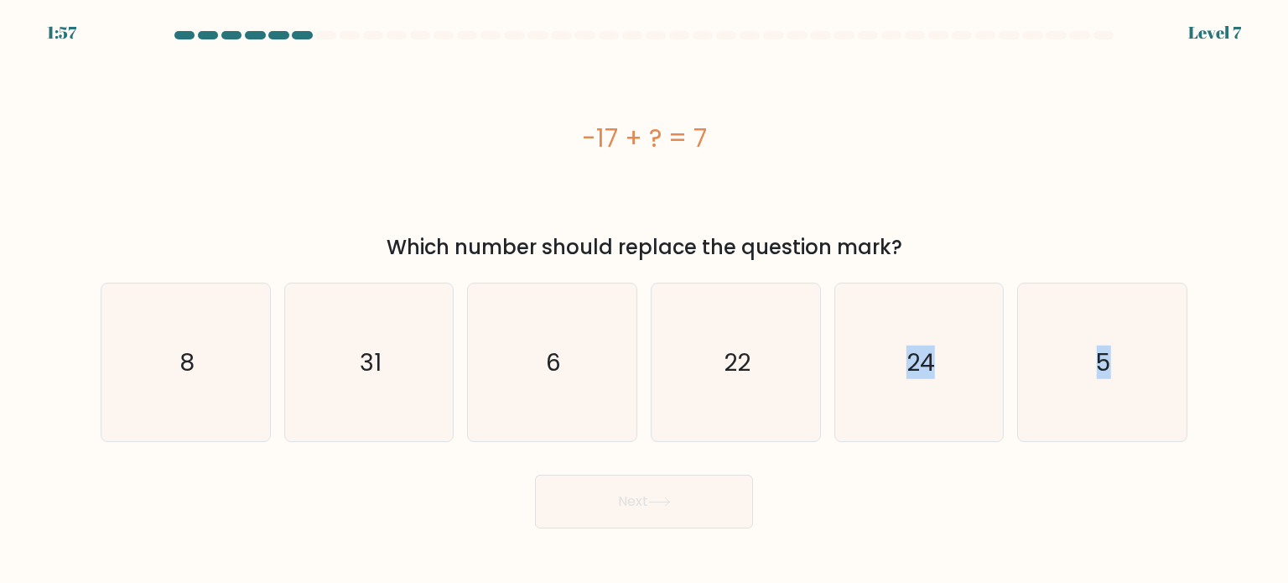
drag, startPoint x: 904, startPoint y: 345, endPoint x: 677, endPoint y: 509, distance: 279.7
click at [677, 509] on form "a. 8" at bounding box center [644, 279] width 1288 height 497
click at [832, 492] on div "Next" at bounding box center [644, 495] width 1107 height 66
click at [898, 394] on icon "24" at bounding box center [919, 362] width 158 height 158
click at [645, 300] on input "e. 24" at bounding box center [644, 296] width 1 height 8
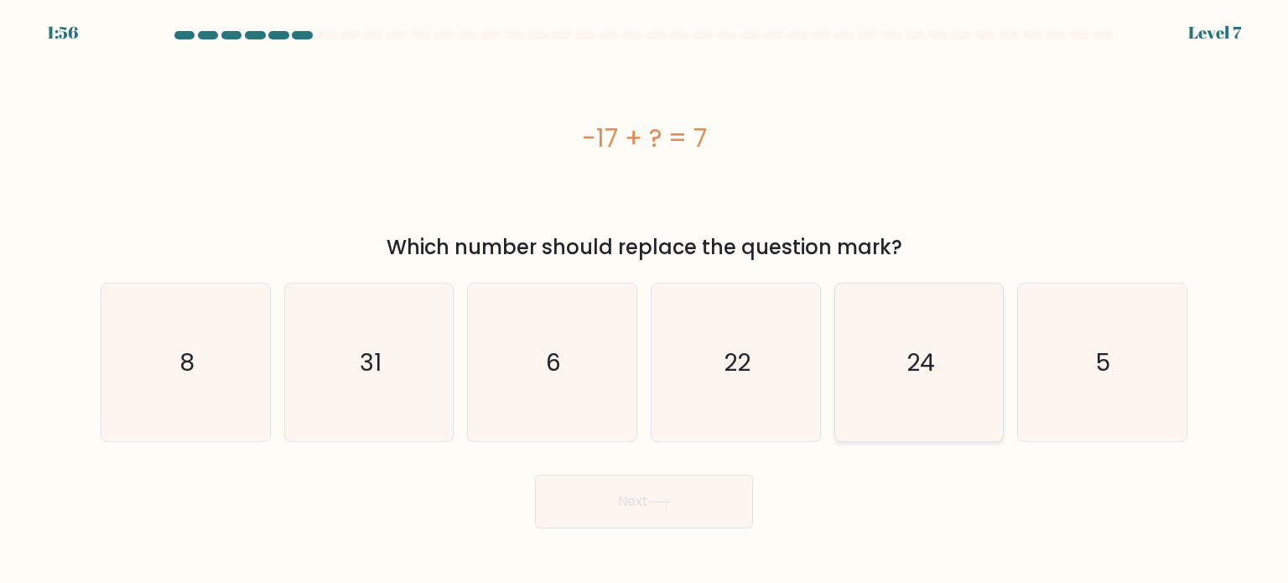
radio input "true"
click at [724, 492] on button "Next" at bounding box center [644, 501] width 218 height 54
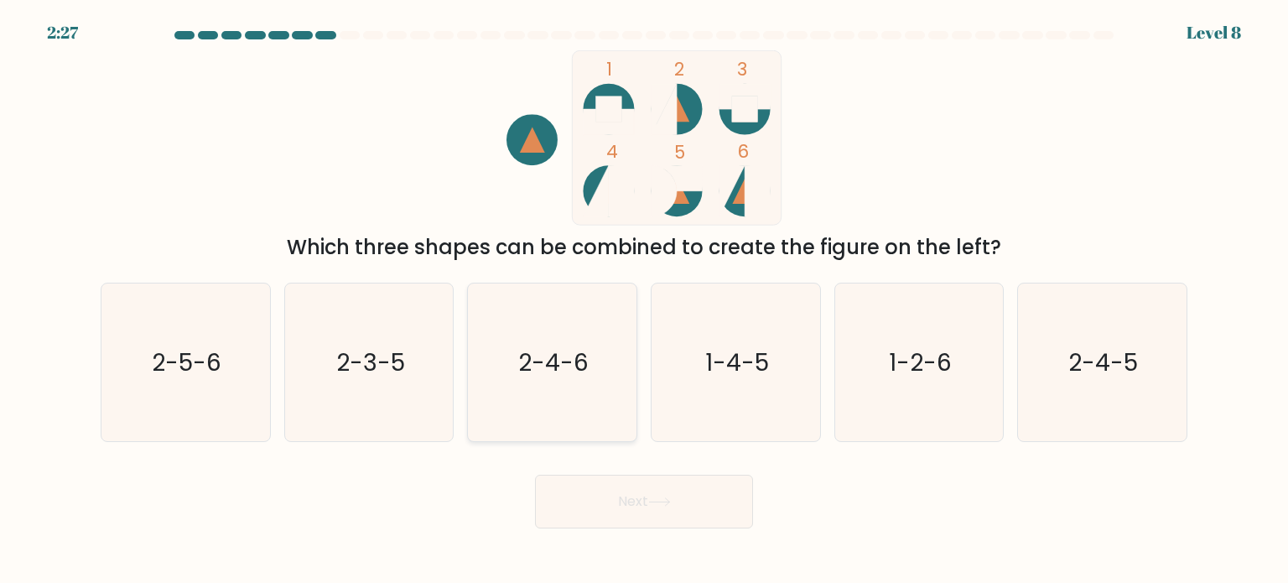
click at [586, 353] on text "2-4-6" at bounding box center [554, 362] width 70 height 34
click at [644, 300] on input "c. 2-4-6" at bounding box center [644, 296] width 1 height 8
radio input "true"
click at [627, 498] on button "Next" at bounding box center [644, 501] width 218 height 54
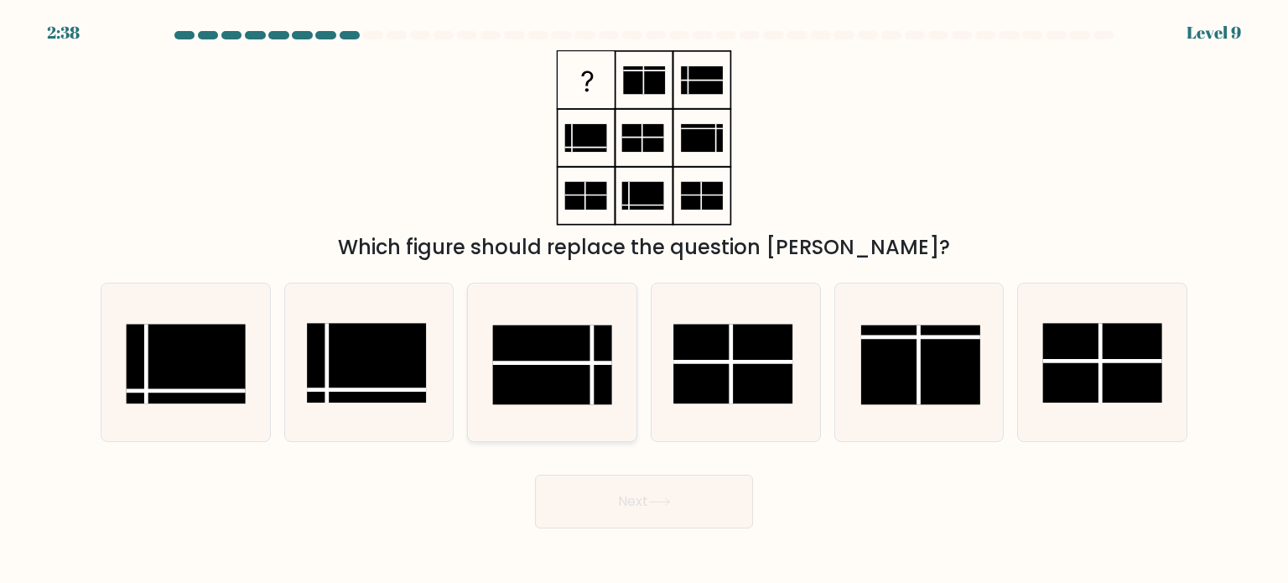
click at [533, 372] on rect at bounding box center [552, 364] width 119 height 80
click at [644, 300] on input "c." at bounding box center [644, 296] width 1 height 8
radio input "true"
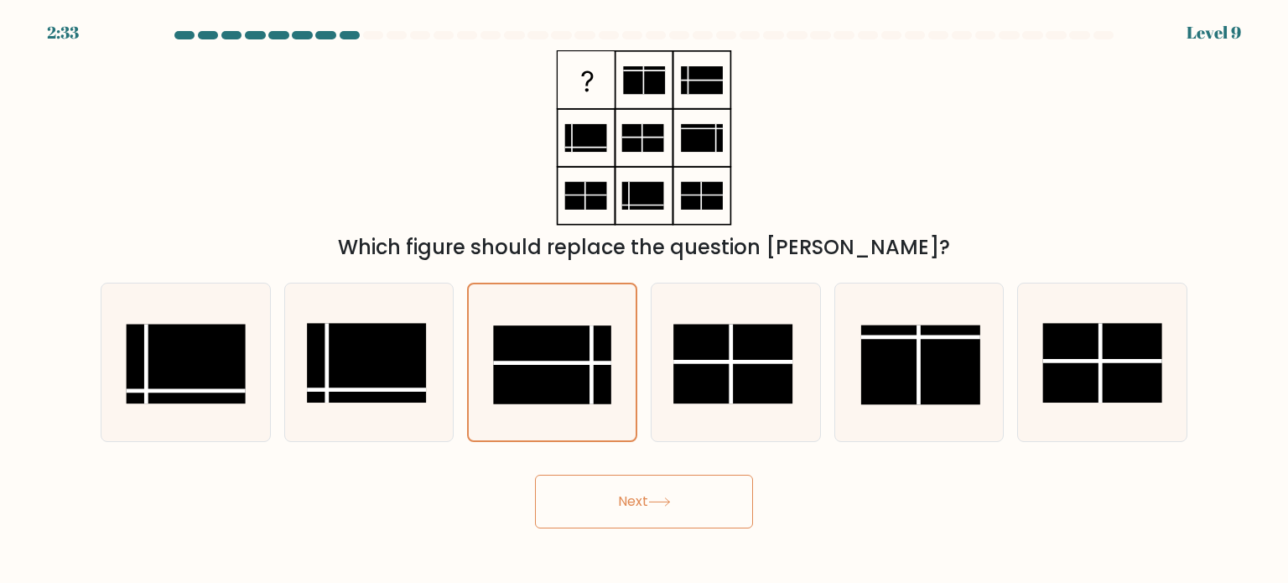
click at [578, 492] on button "Next" at bounding box center [644, 501] width 218 height 54
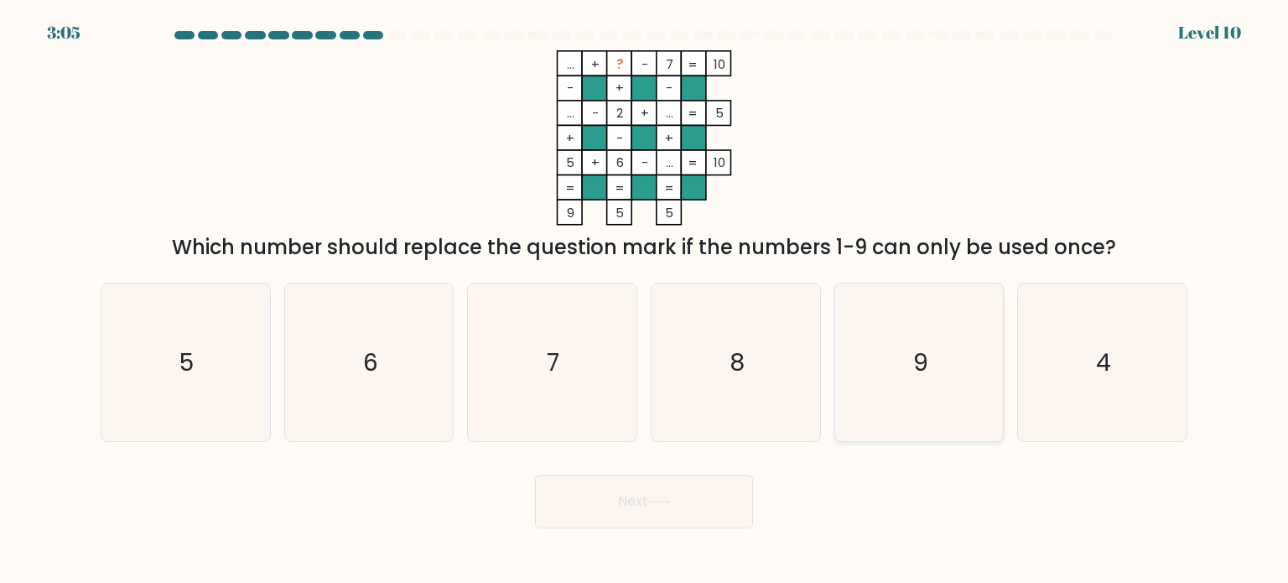
click at [872, 322] on icon "9" at bounding box center [919, 362] width 158 height 158
click at [645, 300] on input "e. 9" at bounding box center [644, 296] width 1 height 8
radio input "true"
click at [661, 512] on button "Next" at bounding box center [644, 501] width 218 height 54
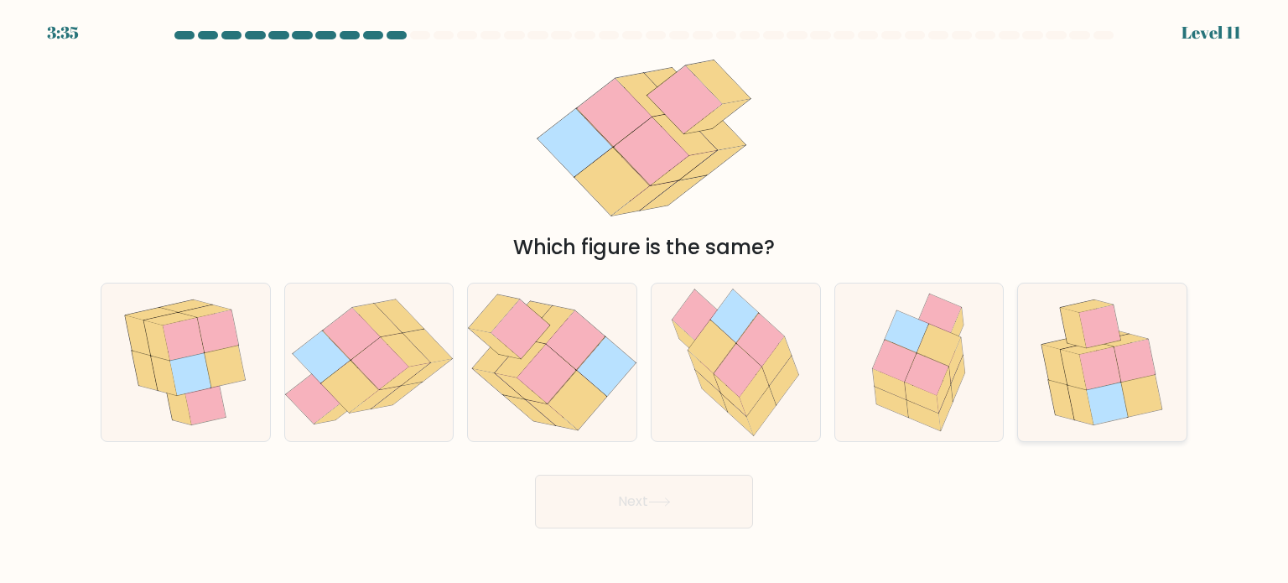
click at [1096, 414] on icon at bounding box center [1106, 402] width 41 height 43
click at [645, 300] on input "f." at bounding box center [644, 296] width 1 height 8
radio input "true"
click at [716, 494] on button "Next" at bounding box center [644, 501] width 218 height 54
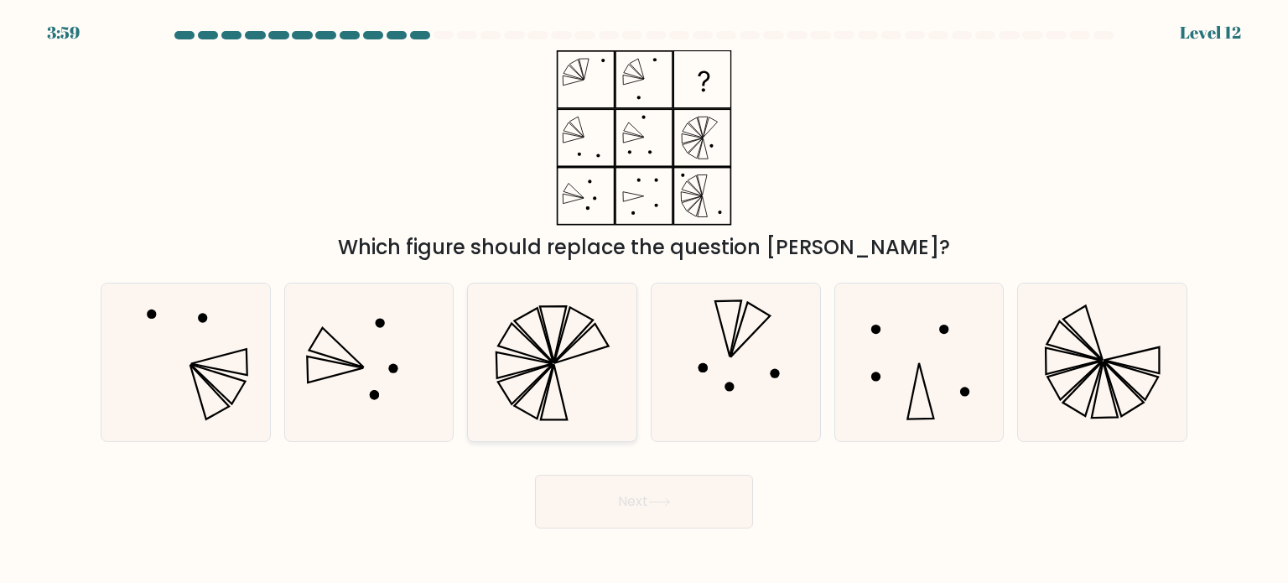
click at [598, 365] on icon at bounding box center [552, 362] width 158 height 158
click at [644, 300] on input "c." at bounding box center [644, 296] width 1 height 8
radio input "true"
click at [694, 519] on button "Next" at bounding box center [644, 501] width 218 height 54
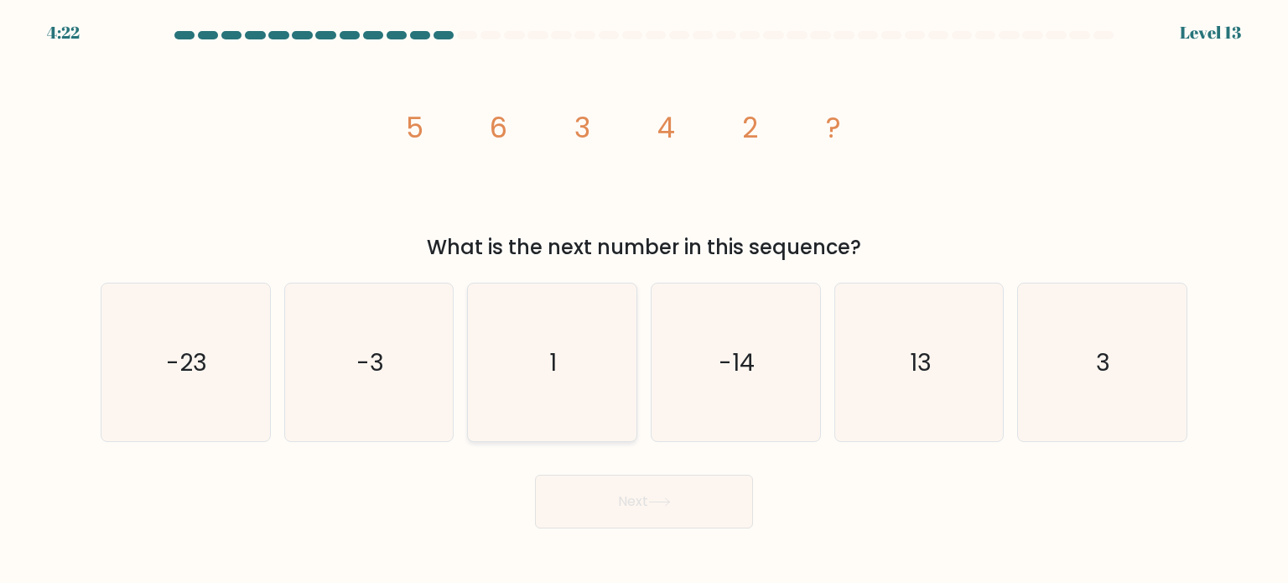
click at [553, 343] on icon "1" at bounding box center [552, 362] width 158 height 158
click at [644, 300] on input "c. 1" at bounding box center [644, 296] width 1 height 8
radio input "true"
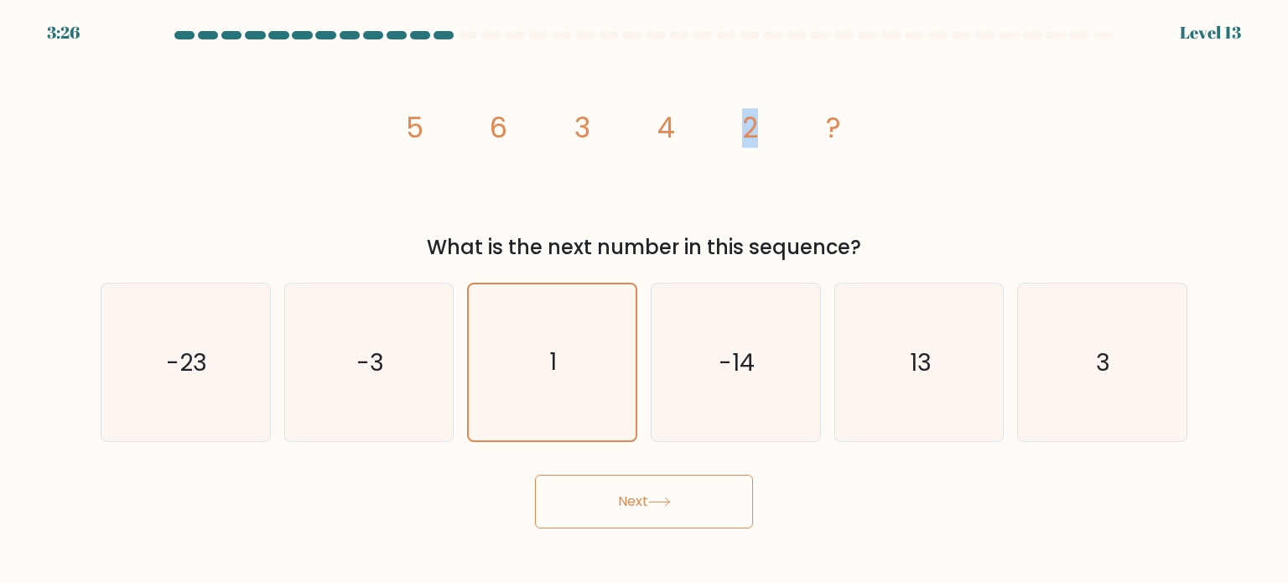
drag, startPoint x: 718, startPoint y: 163, endPoint x: 768, endPoint y: 175, distance: 51.6
click at [768, 175] on icon "image/svg+xml 5 6 3 4 2 ?" at bounding box center [643, 137] width 503 height 175
click at [590, 511] on button "Next" at bounding box center [644, 501] width 218 height 54
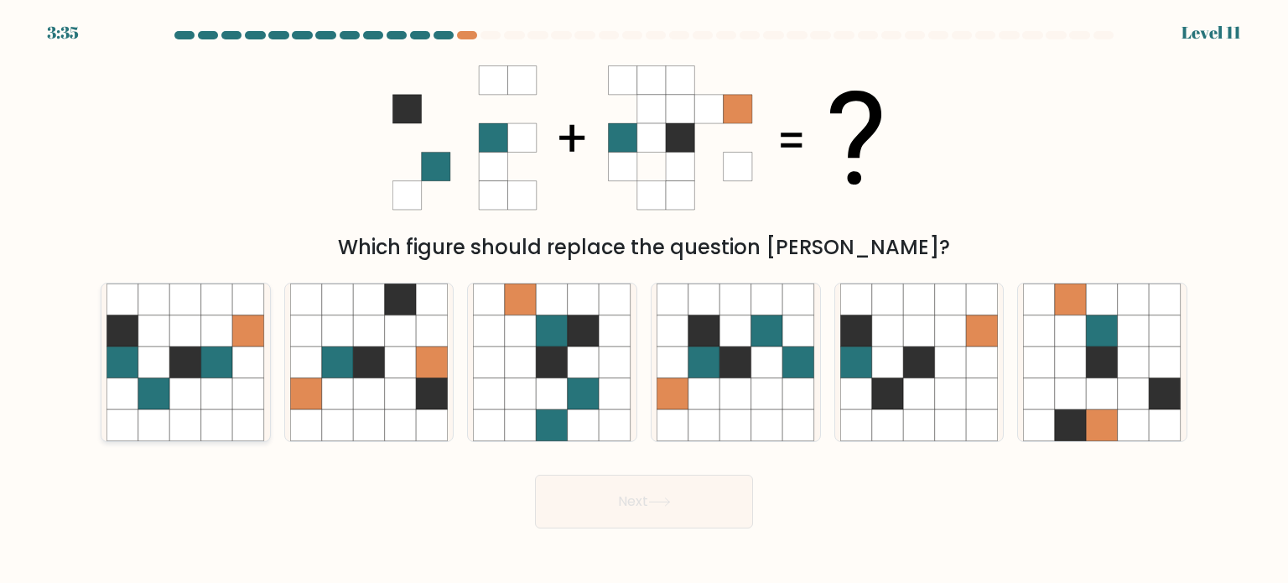
click at [217, 394] on icon at bounding box center [217, 393] width 32 height 32
click at [644, 300] on input "a." at bounding box center [644, 296] width 1 height 8
radio input "true"
click at [593, 513] on button "Next" at bounding box center [644, 501] width 218 height 54
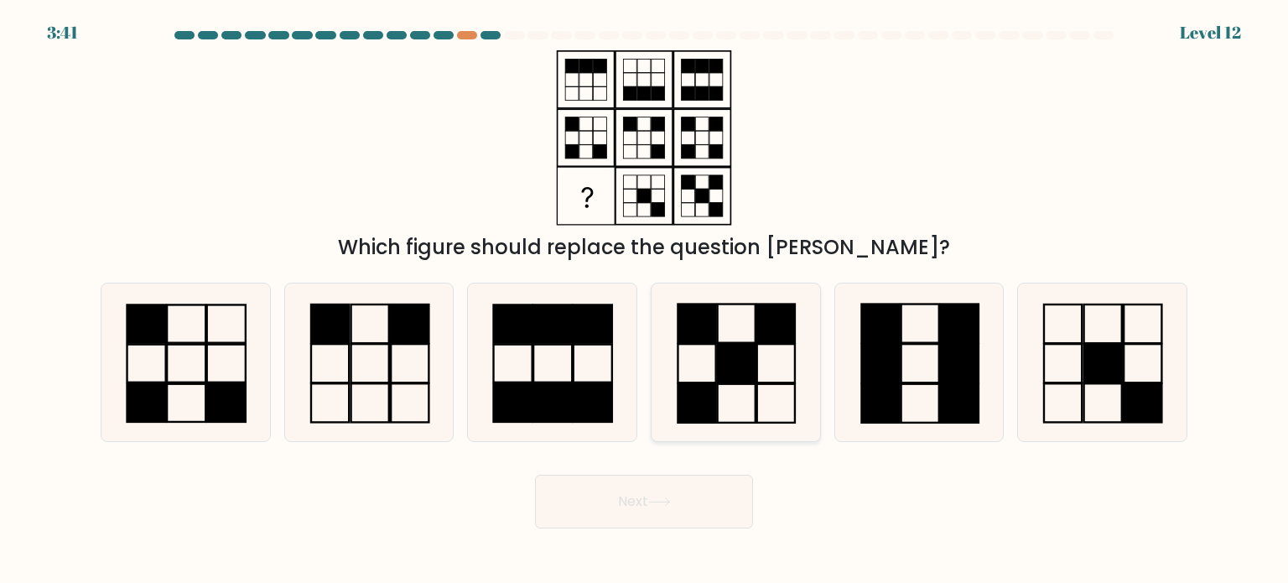
click at [757, 402] on rect at bounding box center [776, 403] width 38 height 39
click at [645, 300] on input "d." at bounding box center [644, 296] width 1 height 8
radio input "true"
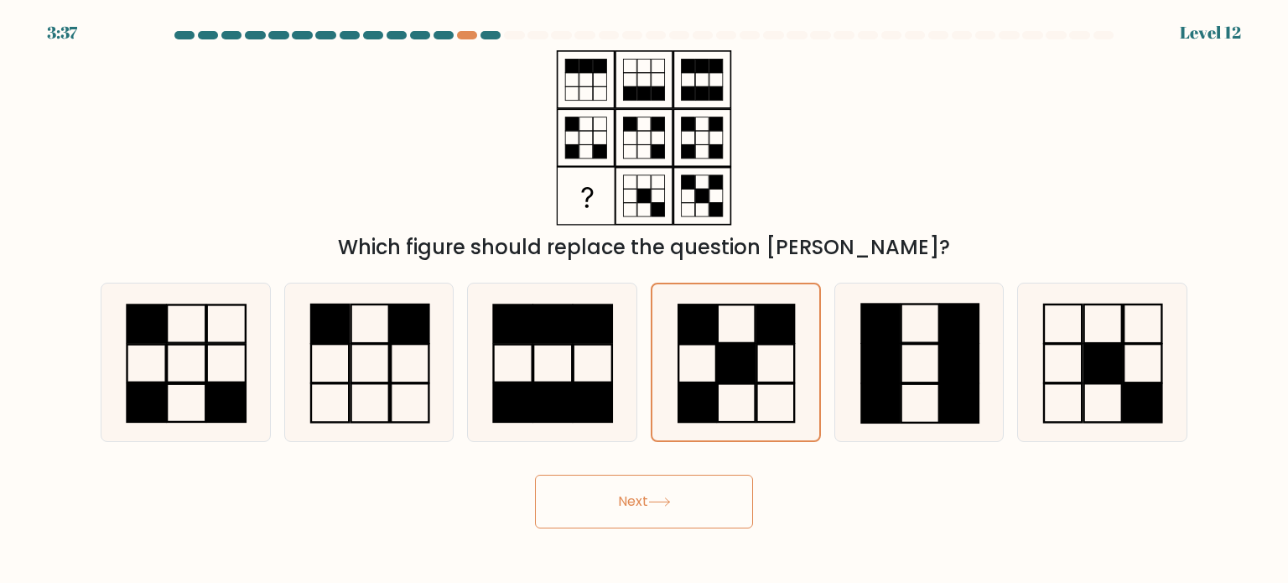
click at [637, 507] on button "Next" at bounding box center [644, 501] width 218 height 54
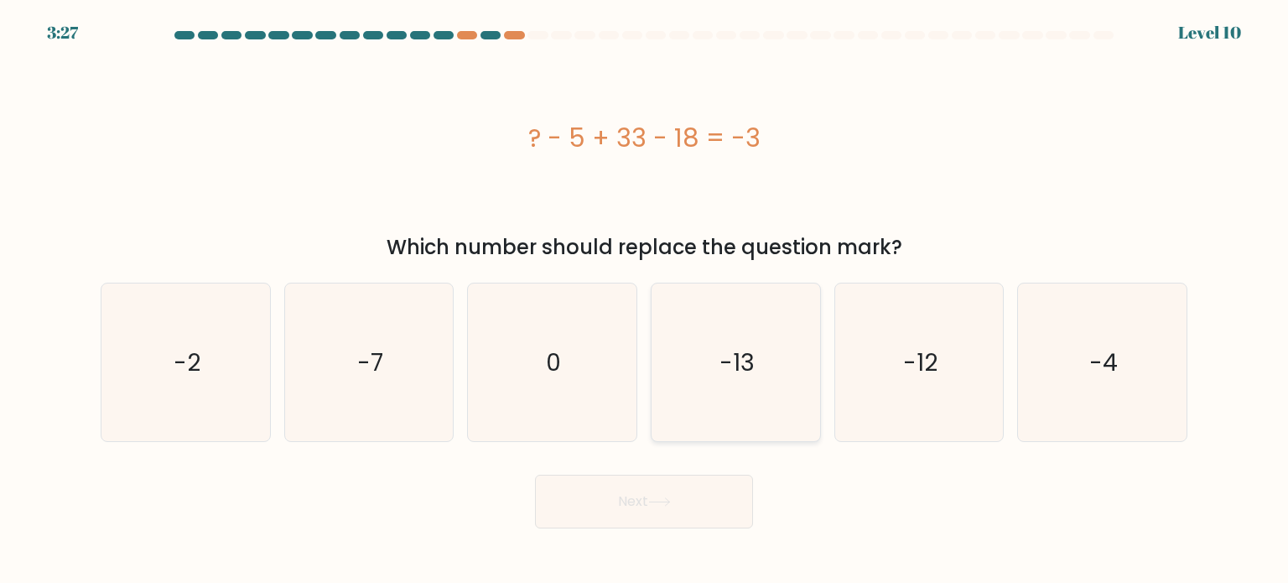
click at [794, 394] on icon "-13" at bounding box center [735, 362] width 158 height 158
click at [645, 300] on input "d. -13" at bounding box center [644, 296] width 1 height 8
radio input "true"
click at [704, 509] on button "Next" at bounding box center [644, 501] width 218 height 54
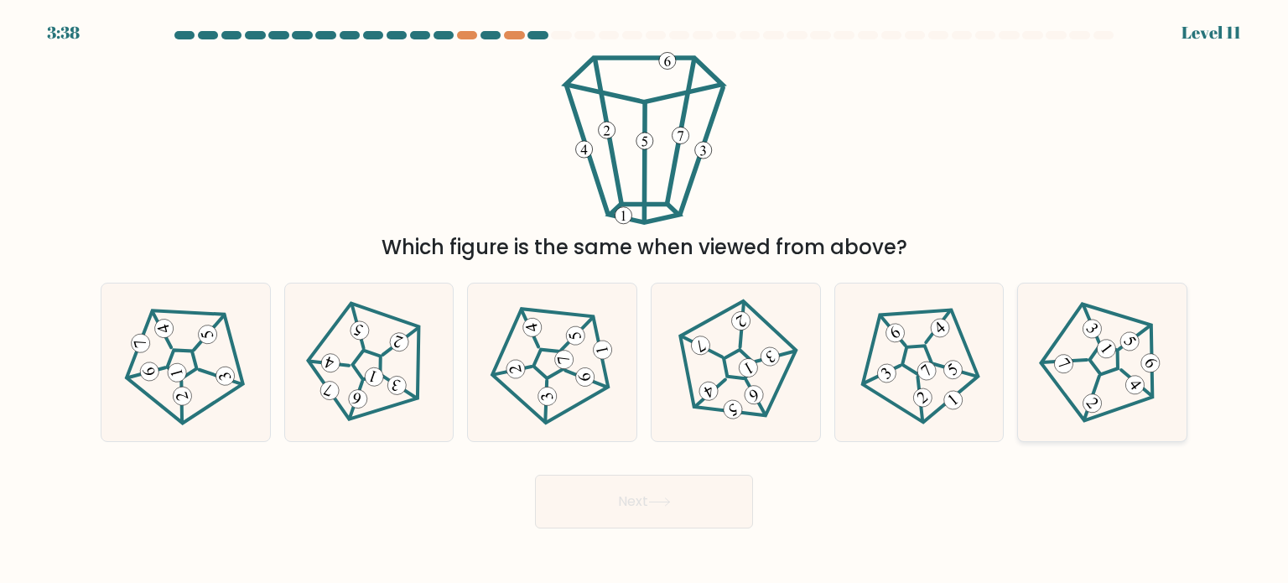
click at [1056, 387] on icon at bounding box center [1102, 361] width 127 height 127
click at [645, 300] on input "f." at bounding box center [644, 296] width 1 height 8
radio input "true"
click at [734, 506] on button "Next" at bounding box center [644, 501] width 218 height 54
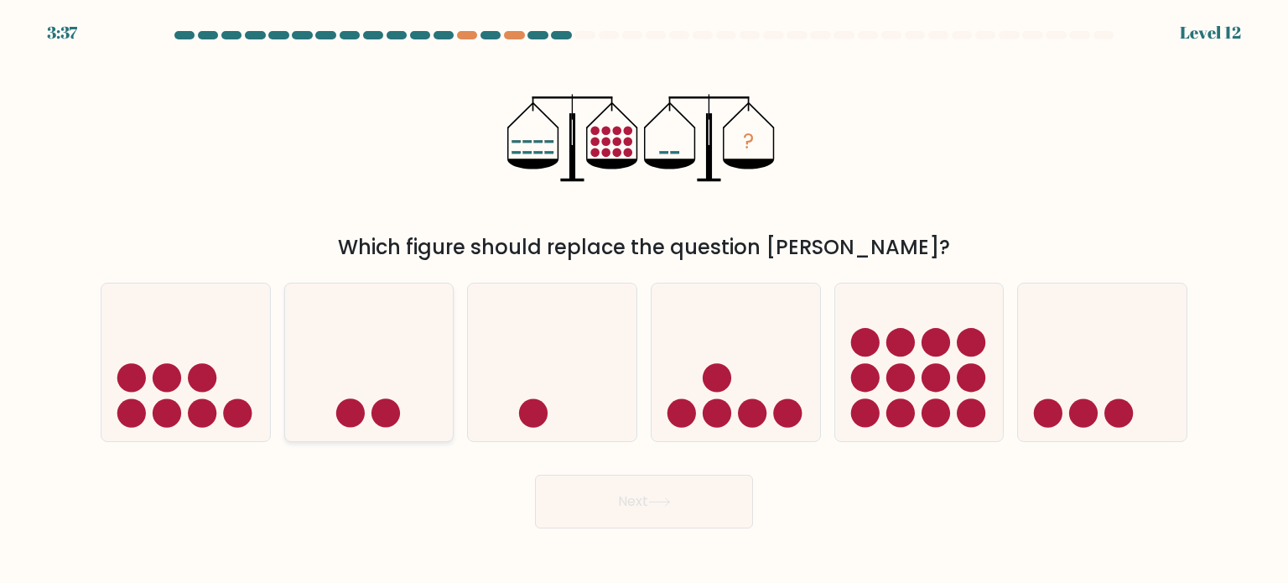
click at [369, 407] on icon at bounding box center [369, 362] width 168 height 139
click at [644, 300] on input "b." at bounding box center [644, 296] width 1 height 8
radio input "true"
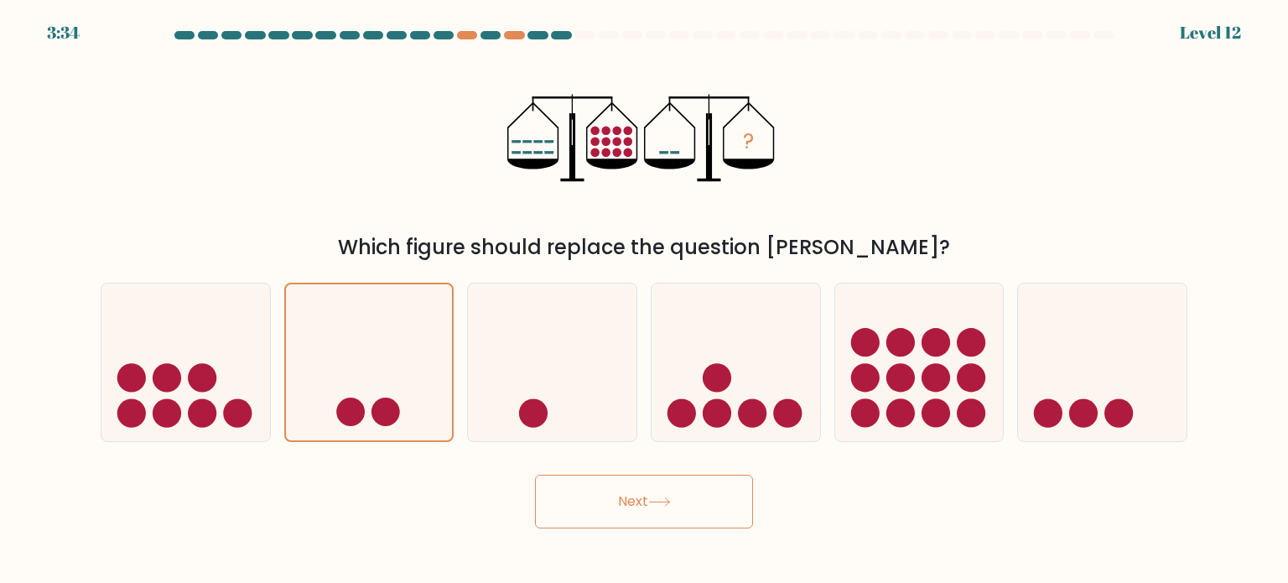
click at [596, 511] on button "Next" at bounding box center [644, 501] width 218 height 54
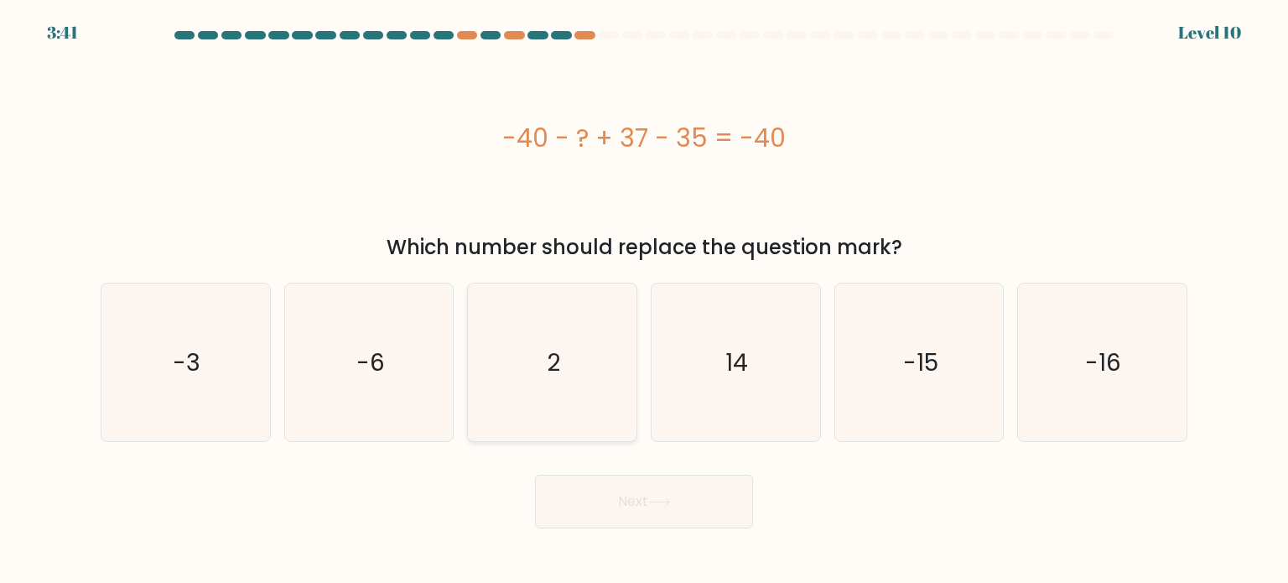
click at [535, 361] on icon "2" at bounding box center [552, 362] width 158 height 158
click at [644, 300] on input "c. 2" at bounding box center [644, 296] width 1 height 8
radio input "true"
click at [607, 499] on button "Next" at bounding box center [644, 501] width 218 height 54
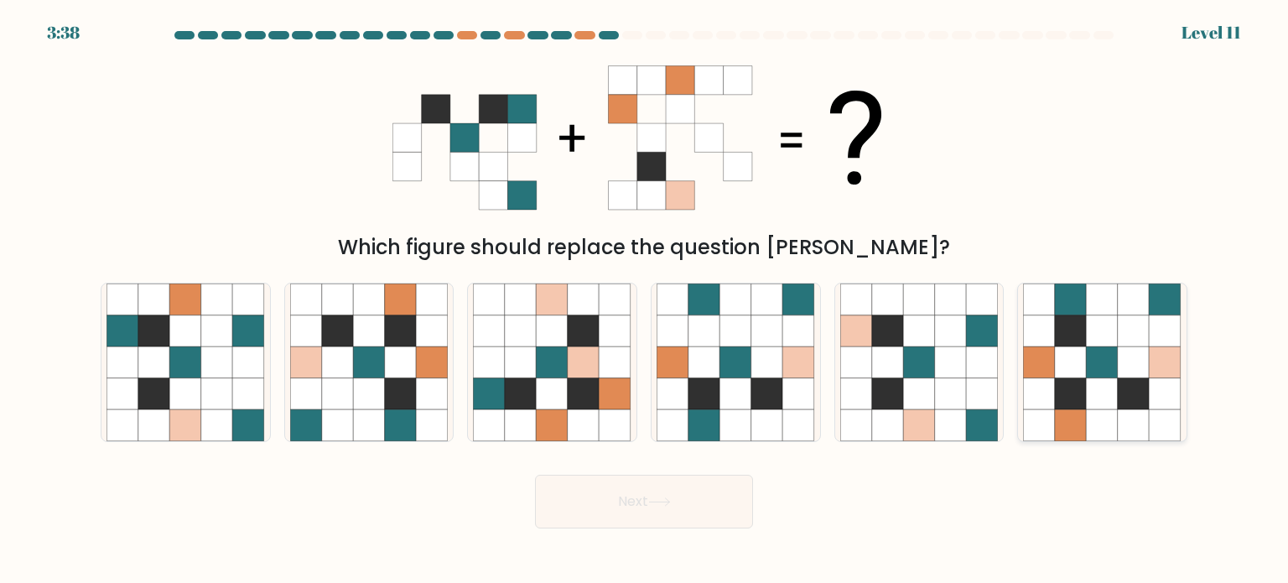
click at [1075, 388] on icon at bounding box center [1071, 393] width 32 height 32
click at [645, 300] on input "f." at bounding box center [644, 296] width 1 height 8
radio input "true"
click at [687, 489] on button "Next" at bounding box center [644, 501] width 218 height 54
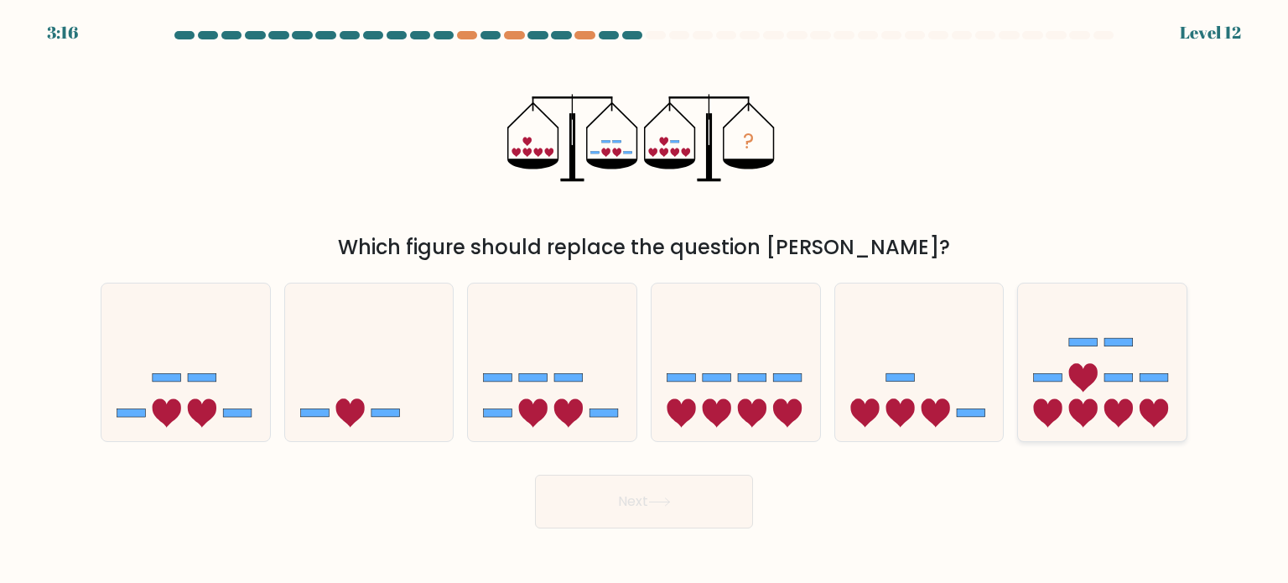
click at [1138, 384] on icon at bounding box center [1102, 362] width 168 height 139
click at [645, 300] on input "f." at bounding box center [644, 296] width 1 height 8
radio input "true"
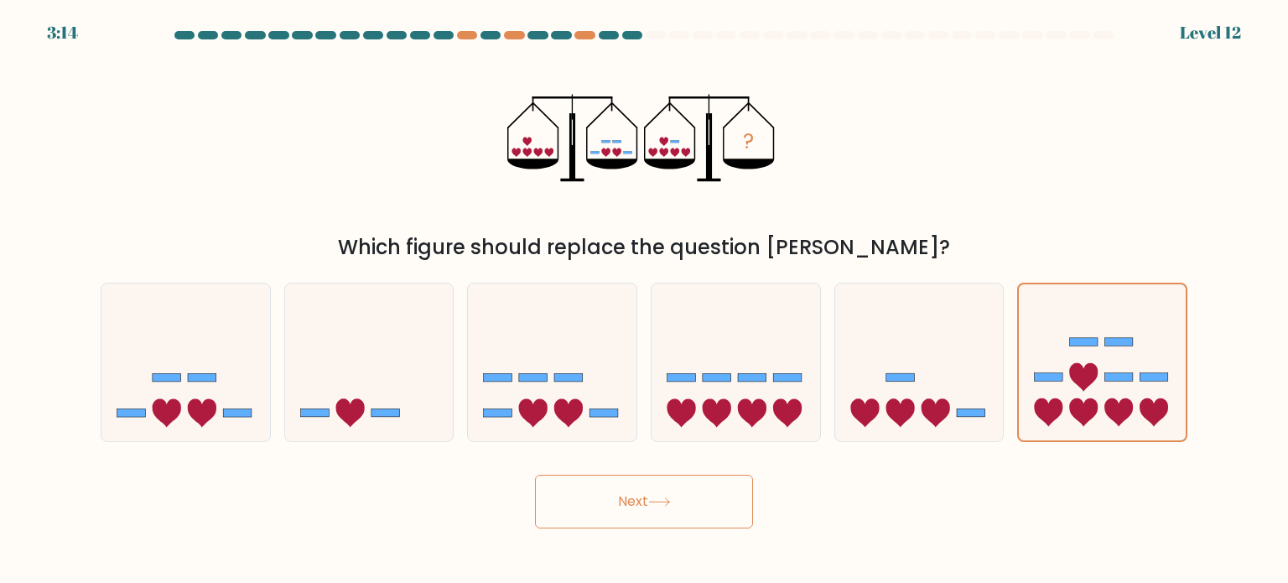
click at [619, 499] on button "Next" at bounding box center [644, 501] width 218 height 54
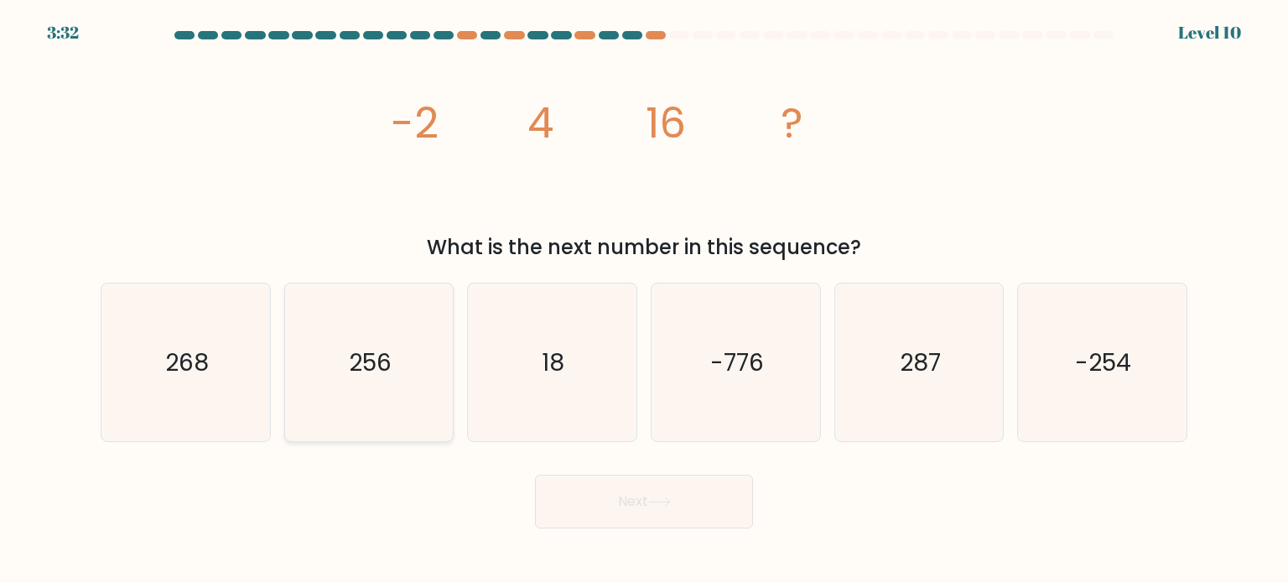
click at [408, 342] on icon "256" at bounding box center [369, 362] width 158 height 158
click at [644, 300] on input "b. 256" at bounding box center [644, 296] width 1 height 8
radio input "true"
click at [603, 484] on button "Next" at bounding box center [644, 501] width 218 height 54
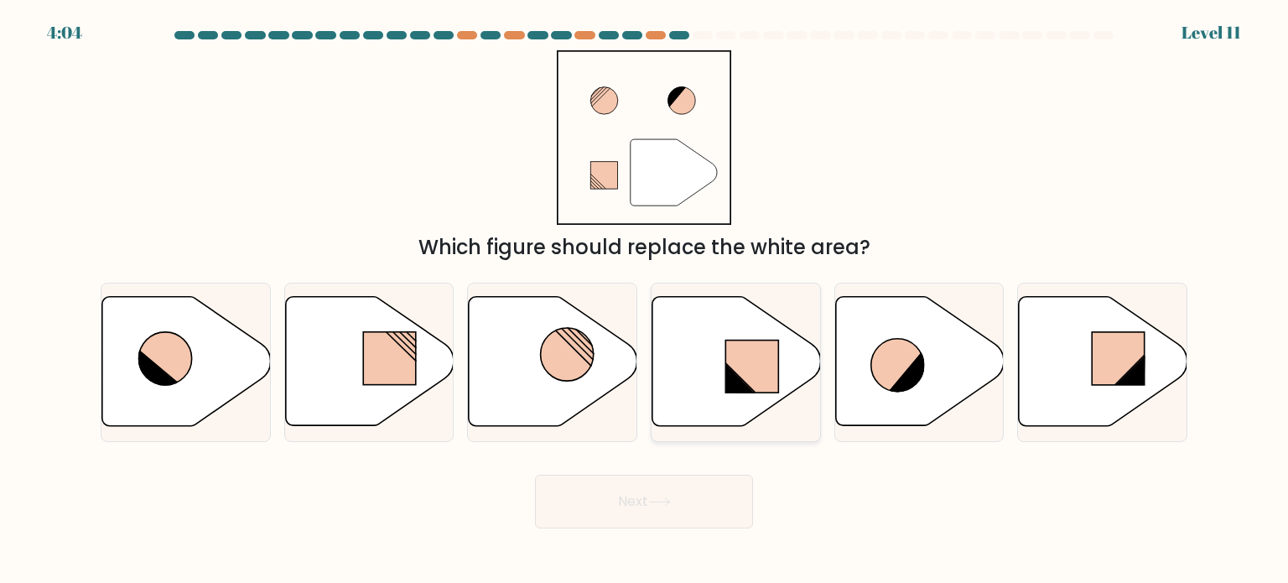
click at [751, 383] on rect at bounding box center [751, 366] width 53 height 52
click at [645, 300] on input "d." at bounding box center [644, 296] width 1 height 8
radio input "true"
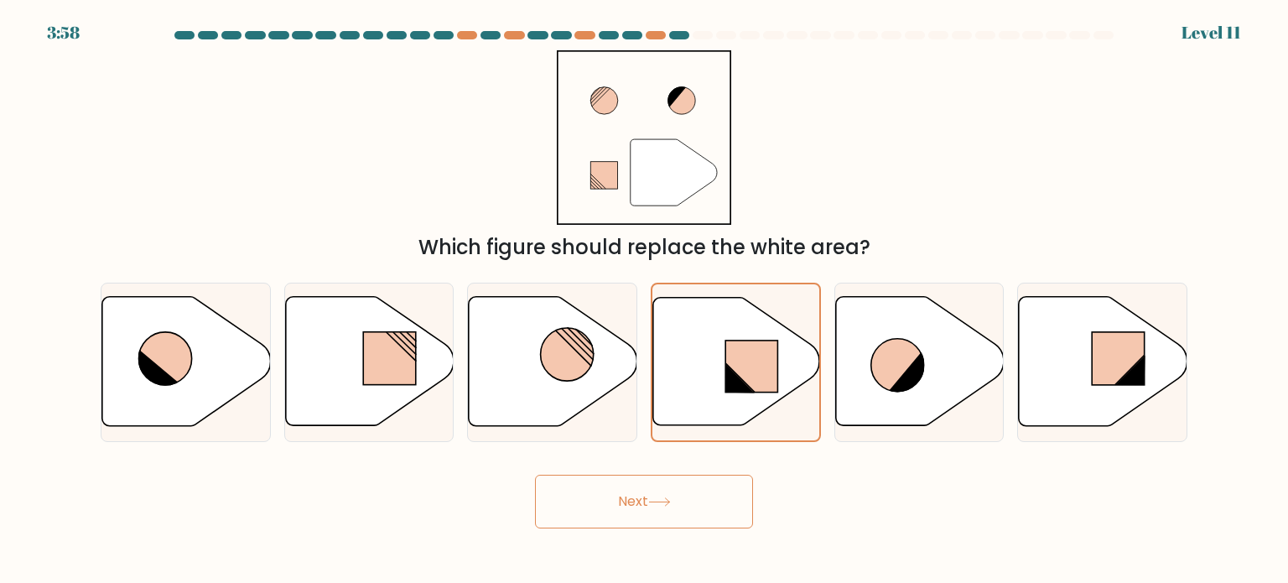
click at [704, 499] on button "Next" at bounding box center [644, 501] width 218 height 54
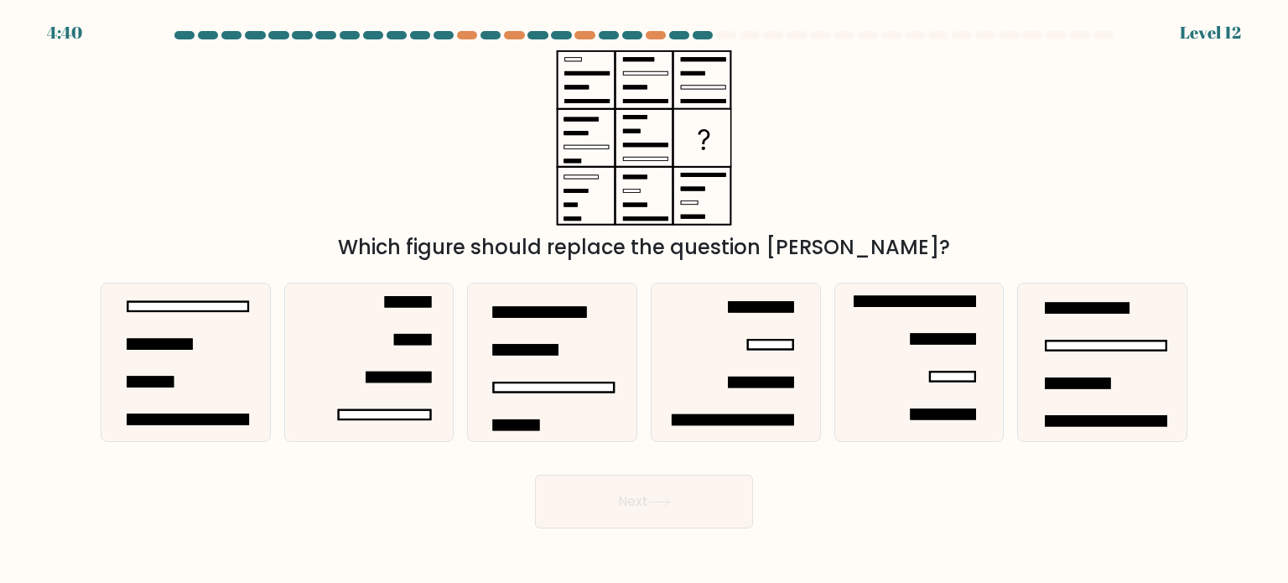
click at [829, 500] on div "Next" at bounding box center [644, 495] width 1107 height 66
click at [215, 361] on icon at bounding box center [185, 362] width 158 height 158
click at [644, 300] on input "a." at bounding box center [644, 296] width 1 height 8
radio input "true"
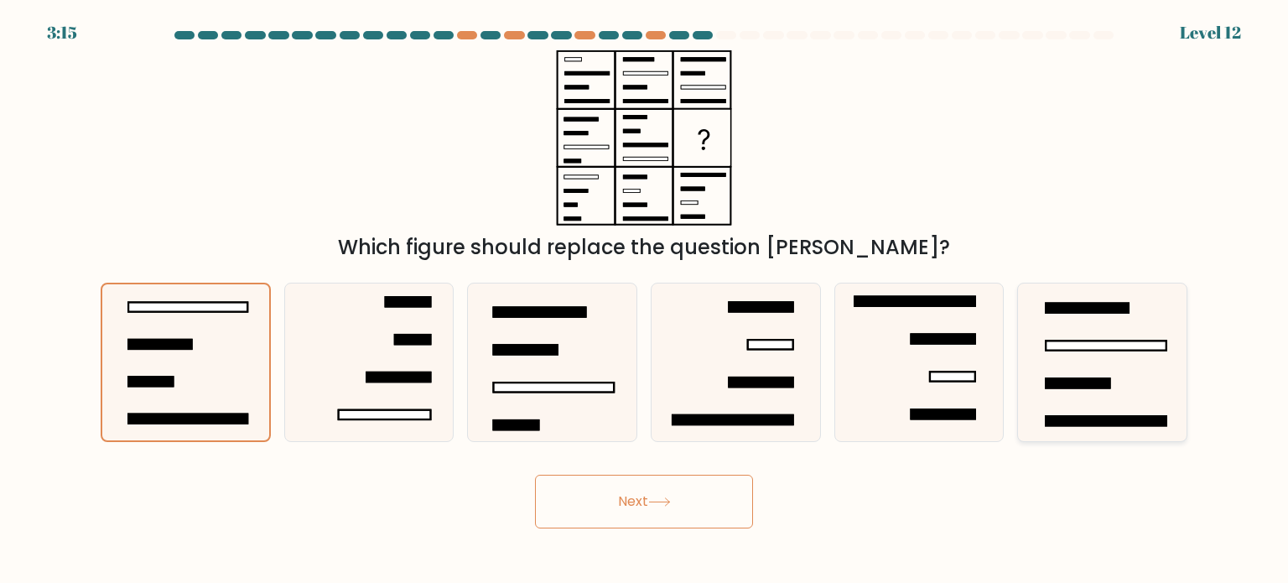
click at [1056, 376] on icon at bounding box center [1102, 362] width 158 height 158
click at [645, 300] on input "f." at bounding box center [644, 296] width 1 height 8
radio input "true"
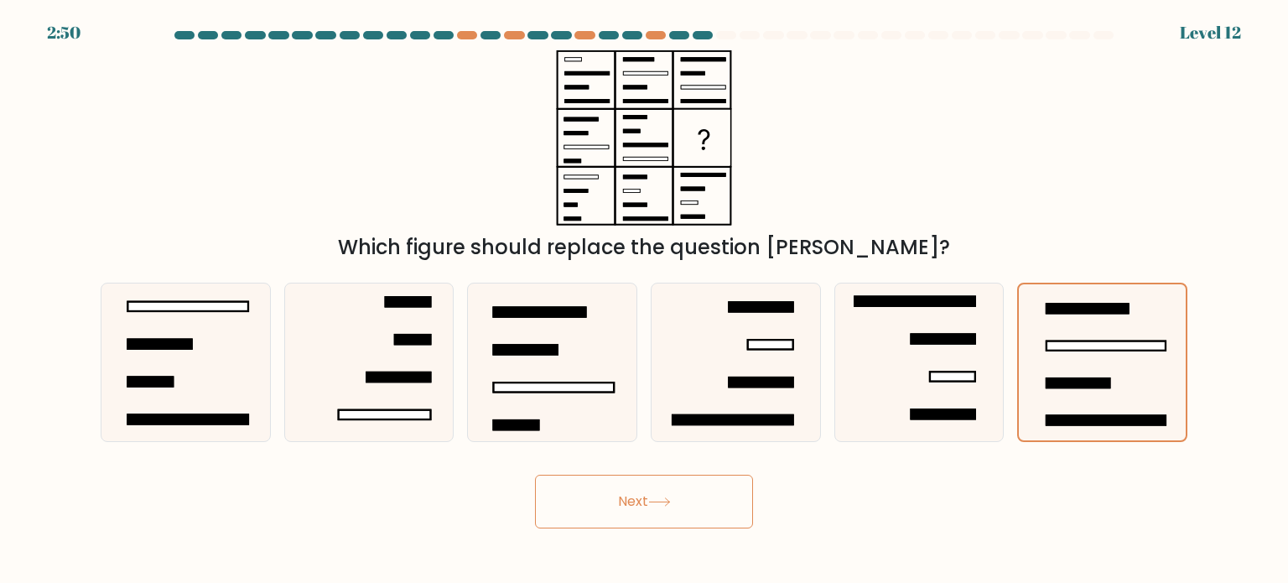
click at [668, 474] on button "Next" at bounding box center [644, 501] width 218 height 54
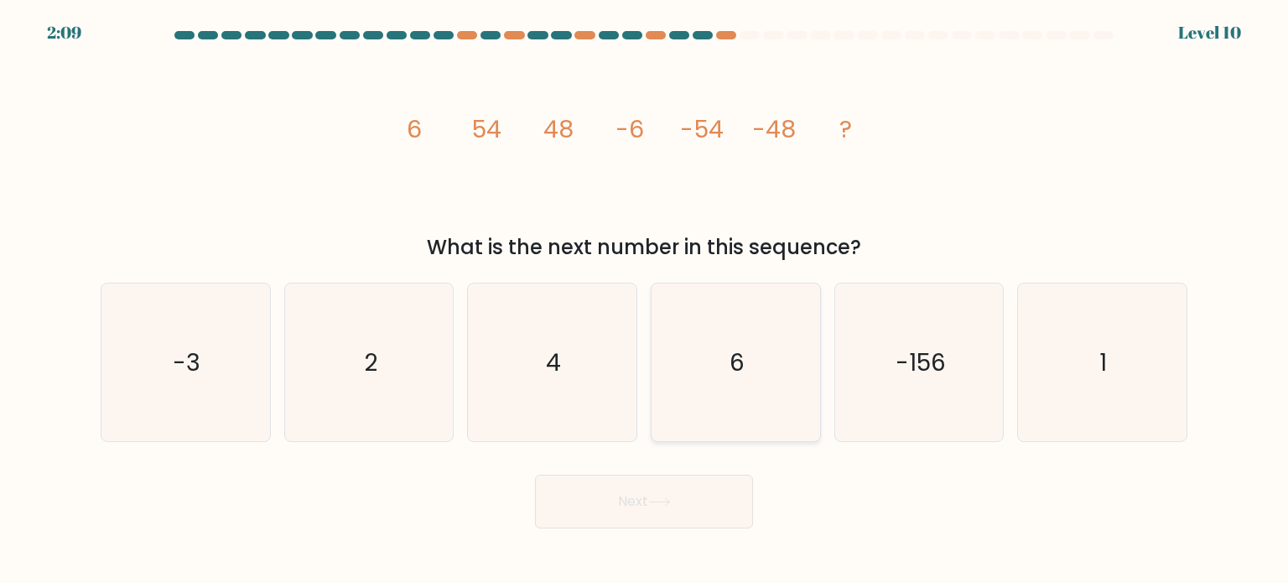
click at [751, 324] on icon "6" at bounding box center [735, 362] width 158 height 158
click at [645, 300] on input "d. 6" at bounding box center [644, 296] width 1 height 8
radio input "true"
click at [690, 492] on button "Next" at bounding box center [644, 501] width 218 height 54
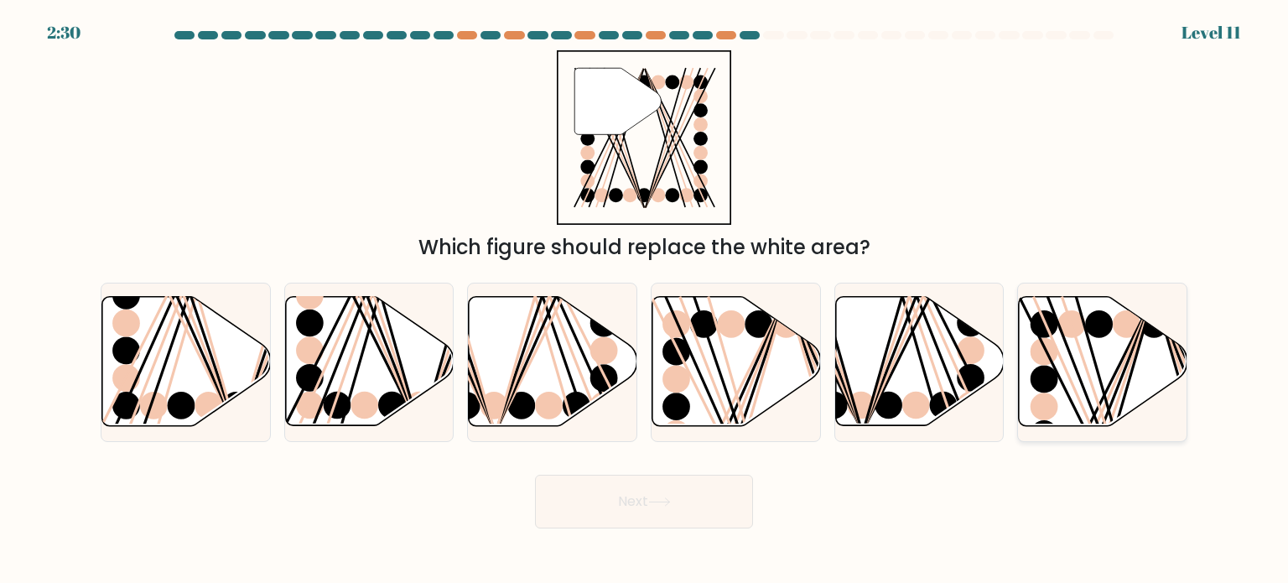
click at [1104, 368] on icon at bounding box center [1102, 361] width 168 height 129
click at [645, 300] on input "f." at bounding box center [644, 296] width 1 height 8
radio input "true"
click at [677, 507] on button "Next" at bounding box center [644, 501] width 218 height 54
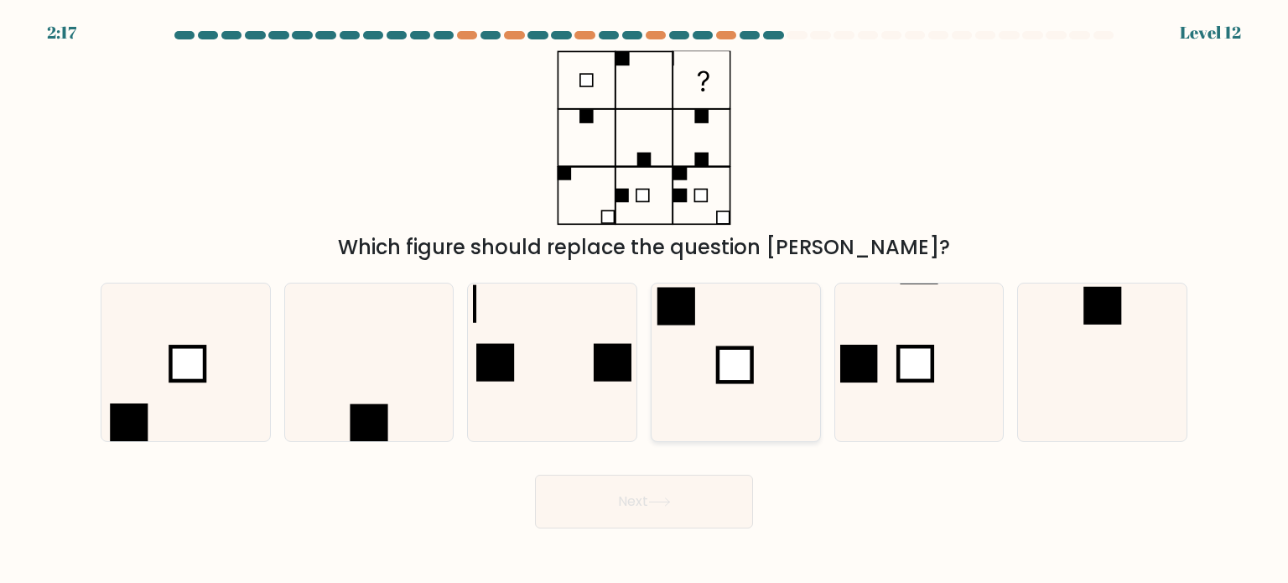
click at [775, 384] on icon at bounding box center [735, 362] width 158 height 158
click at [645, 300] on input "d." at bounding box center [644, 296] width 1 height 8
radio input "true"
click at [696, 492] on button "Next" at bounding box center [644, 501] width 218 height 54
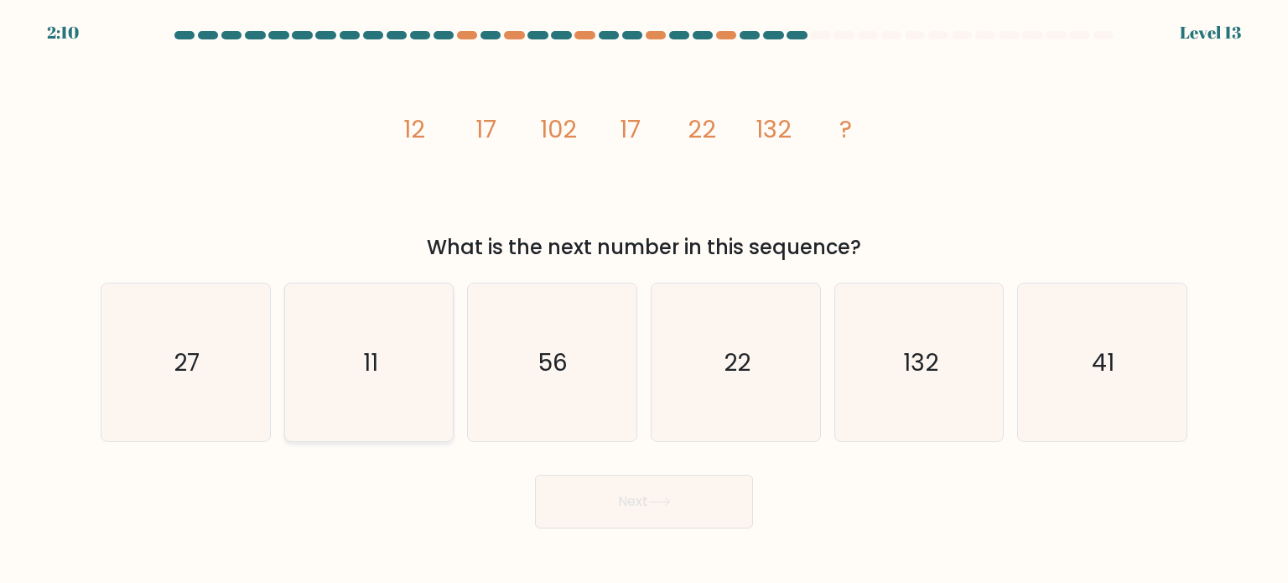
click at [397, 405] on icon "11" at bounding box center [369, 362] width 158 height 158
click at [644, 300] on input "b. 11" at bounding box center [644, 296] width 1 height 8
radio input "true"
click at [604, 506] on button "Next" at bounding box center [644, 501] width 218 height 54
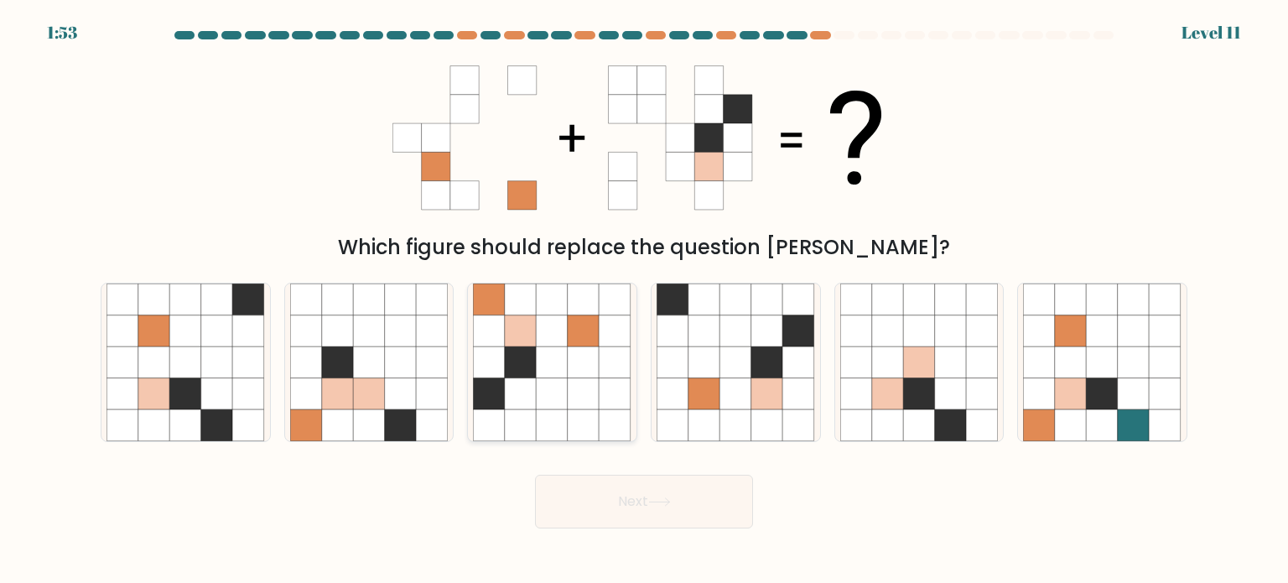
click at [577, 412] on icon at bounding box center [584, 425] width 32 height 32
click at [644, 300] on input "c." at bounding box center [644, 296] width 1 height 8
radio input "true"
click at [663, 492] on button "Next" at bounding box center [644, 501] width 218 height 54
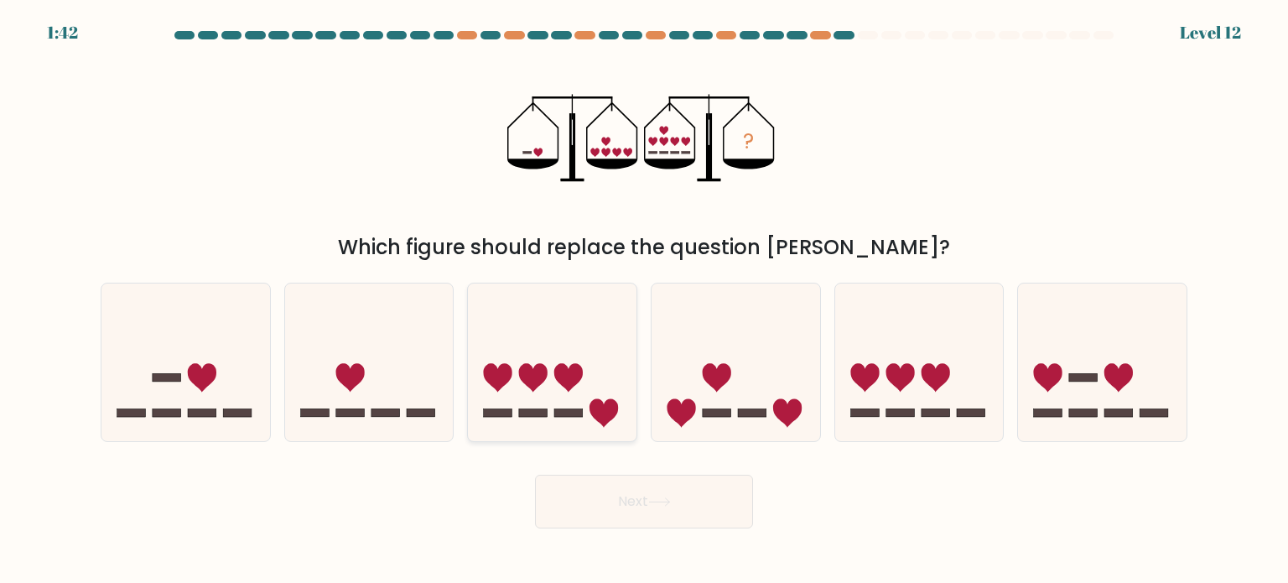
click at [613, 348] on icon at bounding box center [552, 362] width 168 height 139
click at [644, 300] on input "c." at bounding box center [644, 296] width 1 height 8
radio input "true"
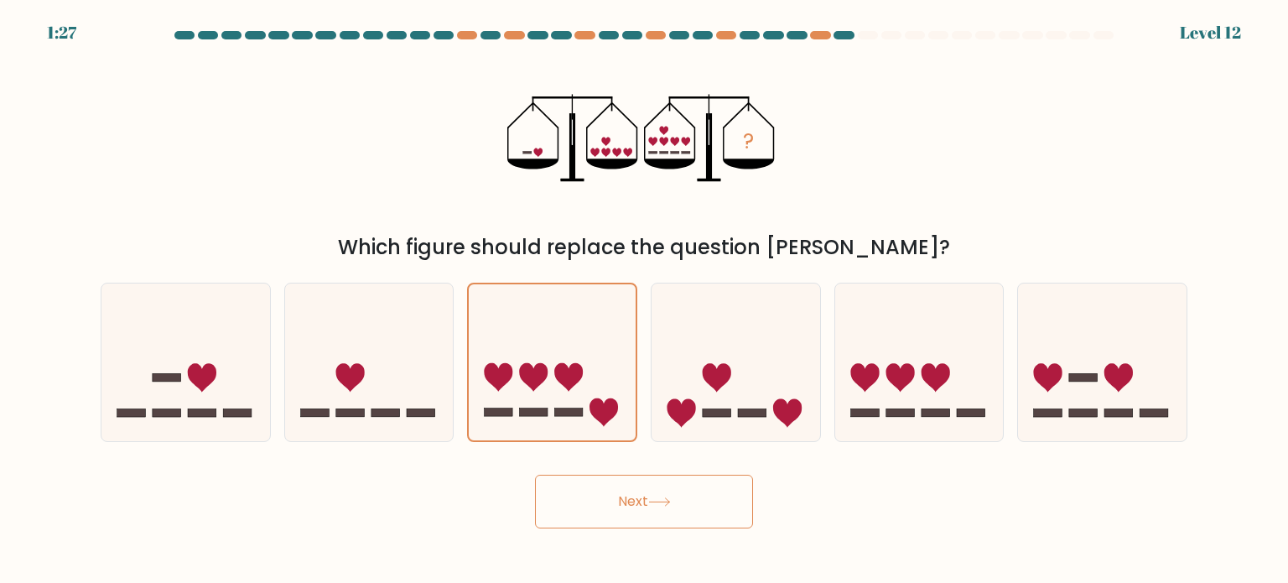
click at [684, 483] on button "Next" at bounding box center [644, 501] width 218 height 54
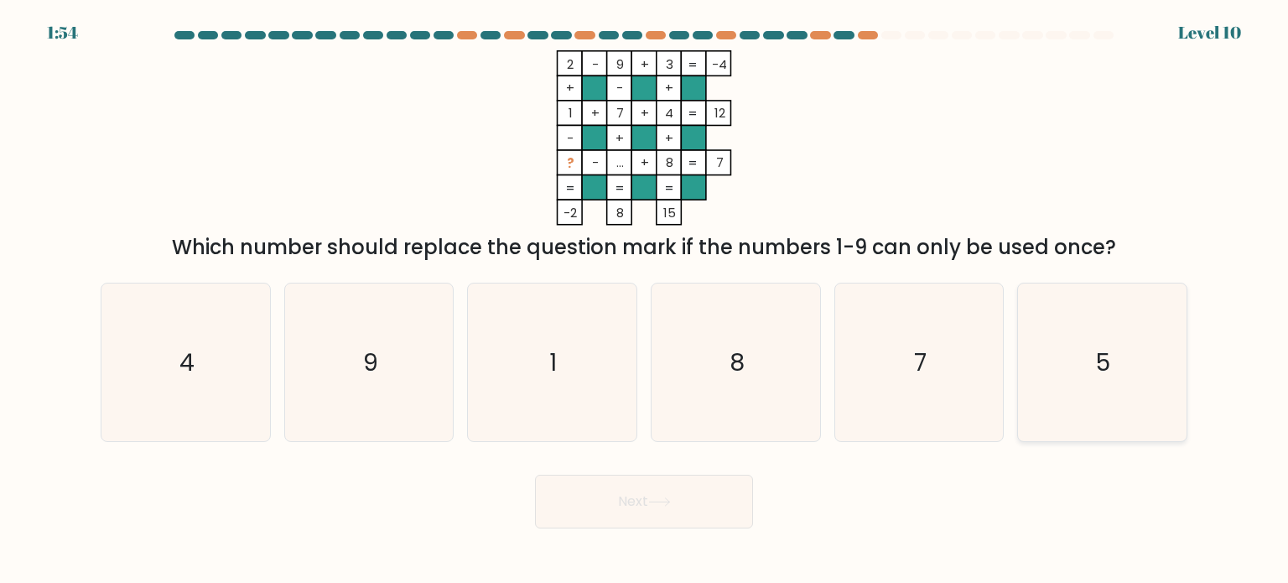
click at [1021, 342] on div "5" at bounding box center [1102, 361] width 170 height 159
click at [645, 300] on input "f. 5" at bounding box center [644, 296] width 1 height 8
radio input "true"
click at [656, 508] on button "Next" at bounding box center [644, 501] width 218 height 54
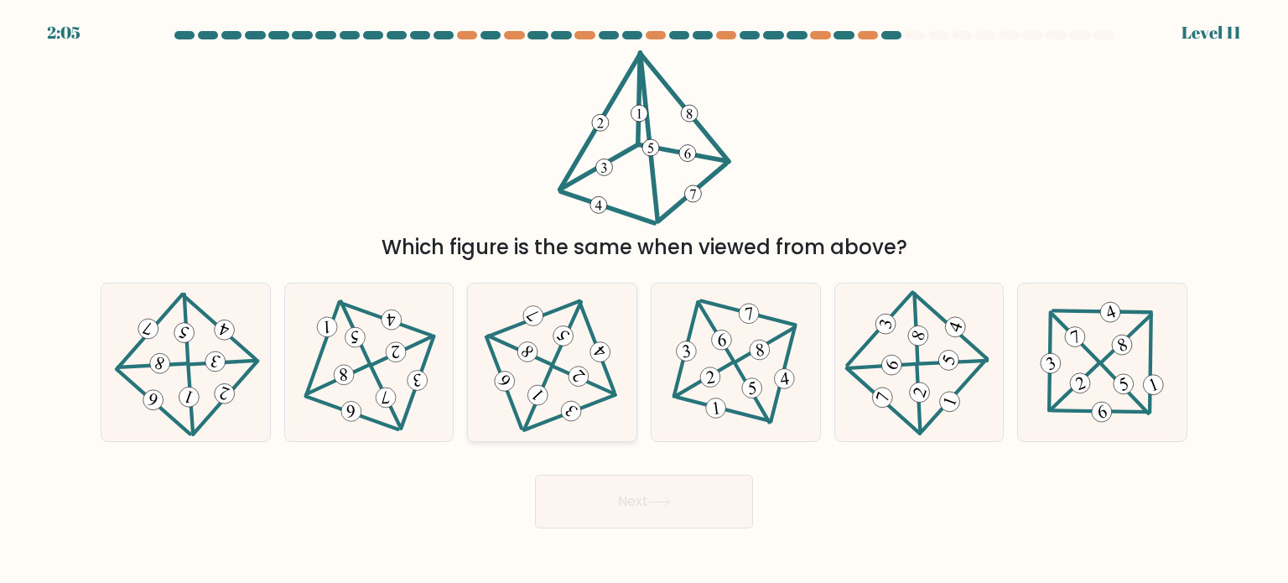
click at [567, 381] on icon at bounding box center [552, 361] width 129 height 127
click at [644, 300] on input "c." at bounding box center [644, 296] width 1 height 8
radio input "true"
click at [627, 490] on button "Next" at bounding box center [644, 501] width 218 height 54
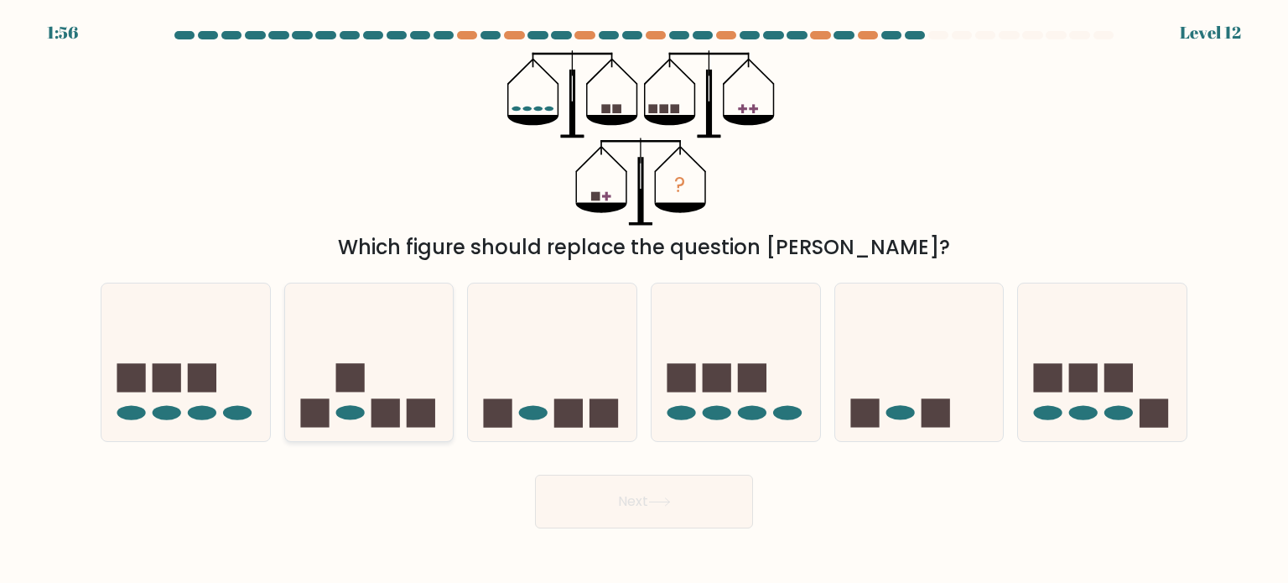
click at [372, 360] on icon at bounding box center [369, 362] width 168 height 139
click at [644, 300] on input "b." at bounding box center [644, 296] width 1 height 8
radio input "true"
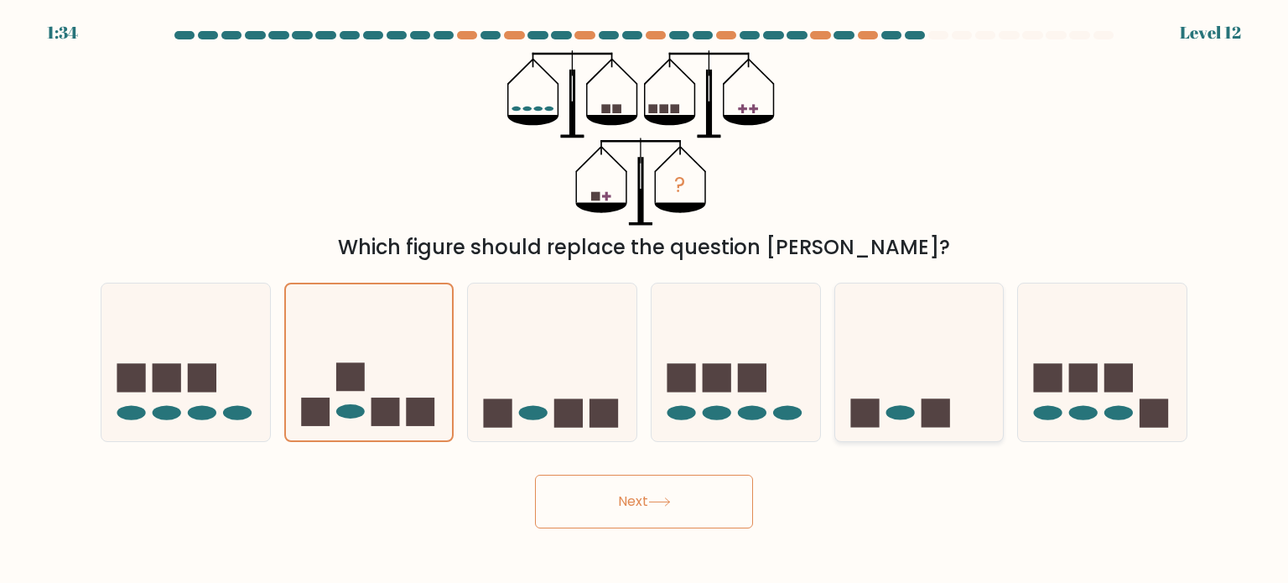
click at [935, 408] on rect at bounding box center [935, 412] width 29 height 29
click at [645, 300] on input "e." at bounding box center [644, 296] width 1 height 8
radio input "true"
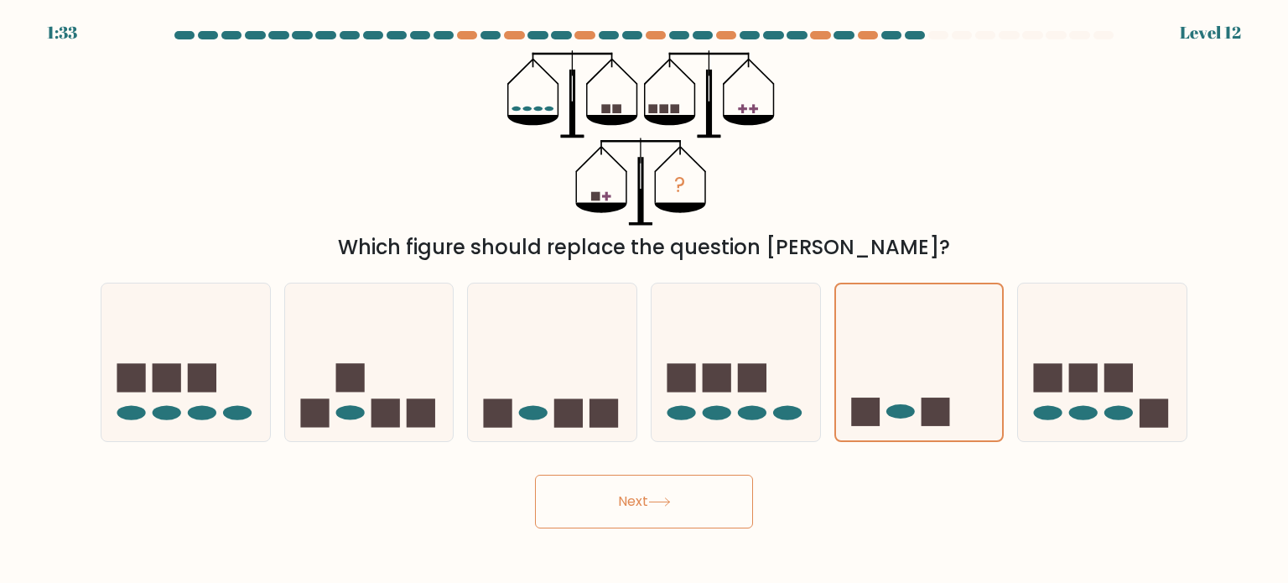
click at [727, 497] on button "Next" at bounding box center [644, 501] width 218 height 54
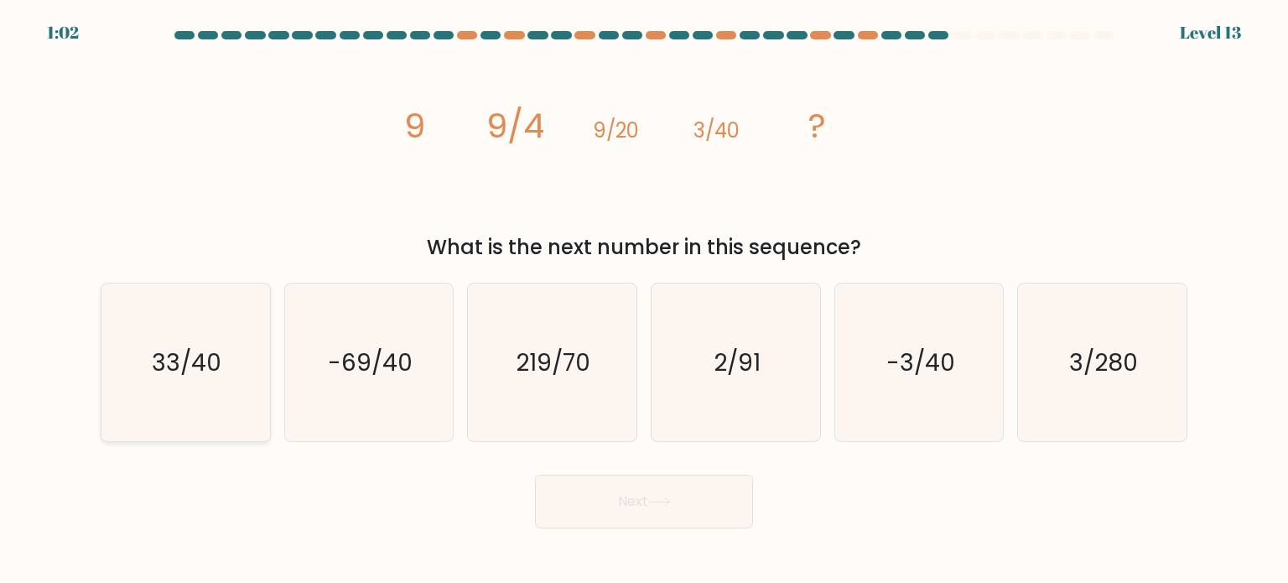
click at [205, 391] on icon "33/40" at bounding box center [185, 362] width 158 height 158
click at [644, 300] on input "a. 33/40" at bounding box center [644, 296] width 1 height 8
radio input "true"
click at [625, 499] on button "Next" at bounding box center [644, 501] width 218 height 54
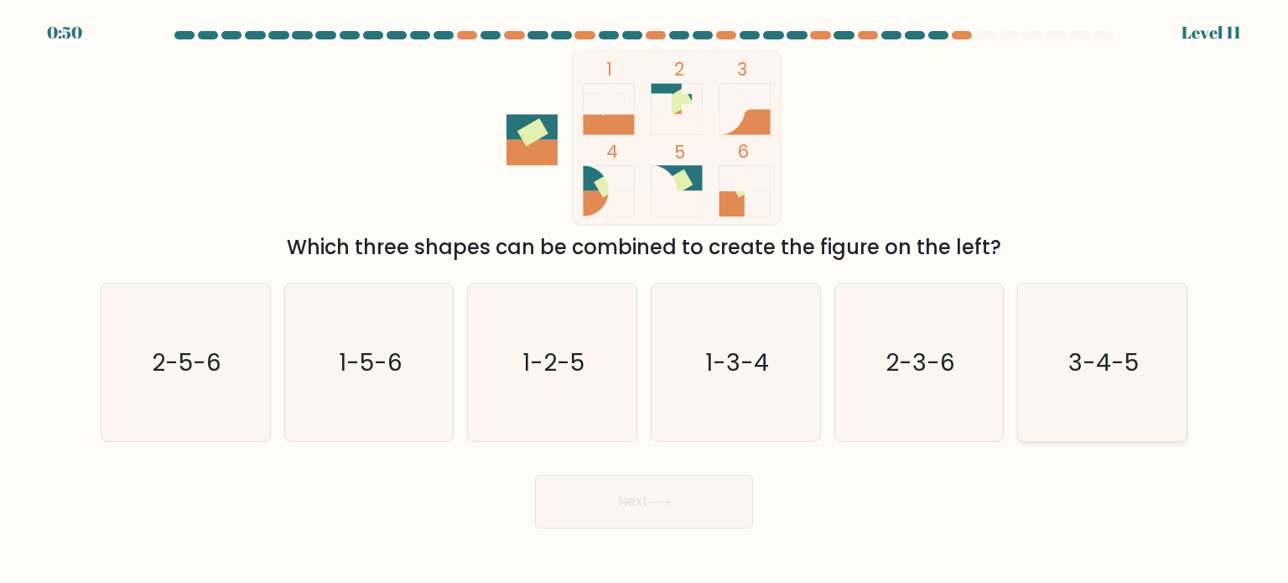
click at [1091, 365] on text "3-4-5" at bounding box center [1103, 362] width 70 height 34
click at [645, 300] on input "f. 3-4-5" at bounding box center [644, 296] width 1 height 8
radio input "true"
click at [674, 506] on button "Next" at bounding box center [644, 501] width 218 height 54
click at [956, 500] on div "Next" at bounding box center [644, 495] width 1107 height 66
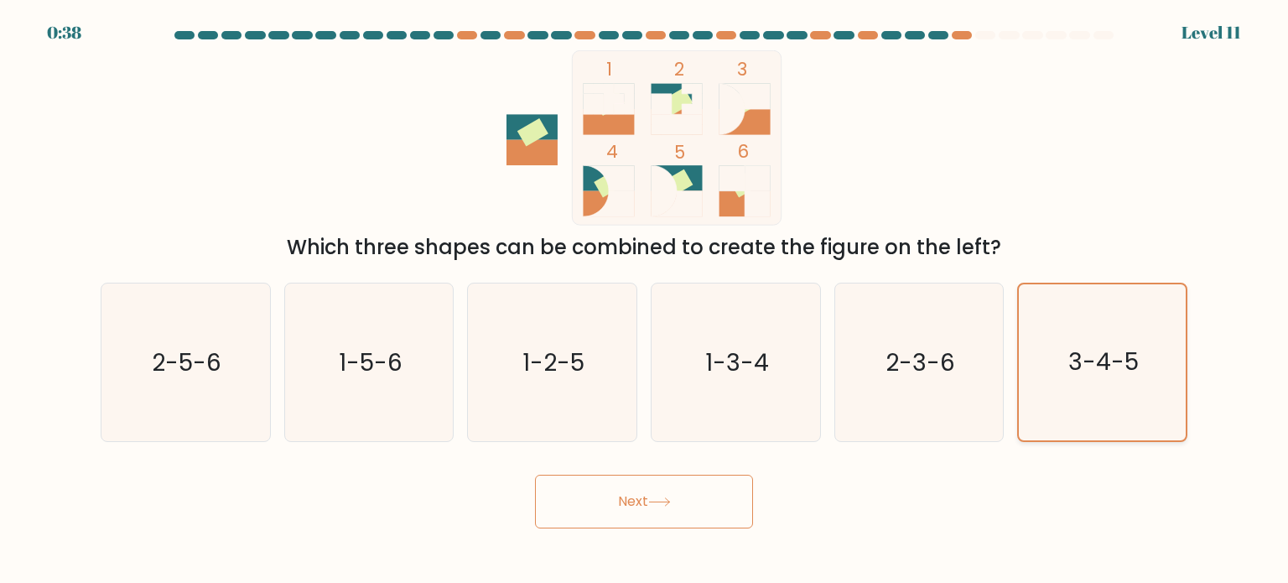
click at [1147, 360] on icon "3-4-5" at bounding box center [1102, 362] width 156 height 156
click at [645, 300] on input "f. 3-4-5" at bounding box center [644, 296] width 1 height 8
click at [692, 509] on button "Next" at bounding box center [644, 501] width 218 height 54
drag, startPoint x: 838, startPoint y: 510, endPoint x: 1060, endPoint y: 464, distance: 226.7
click at [1060, 464] on div "Next" at bounding box center [644, 495] width 1107 height 66
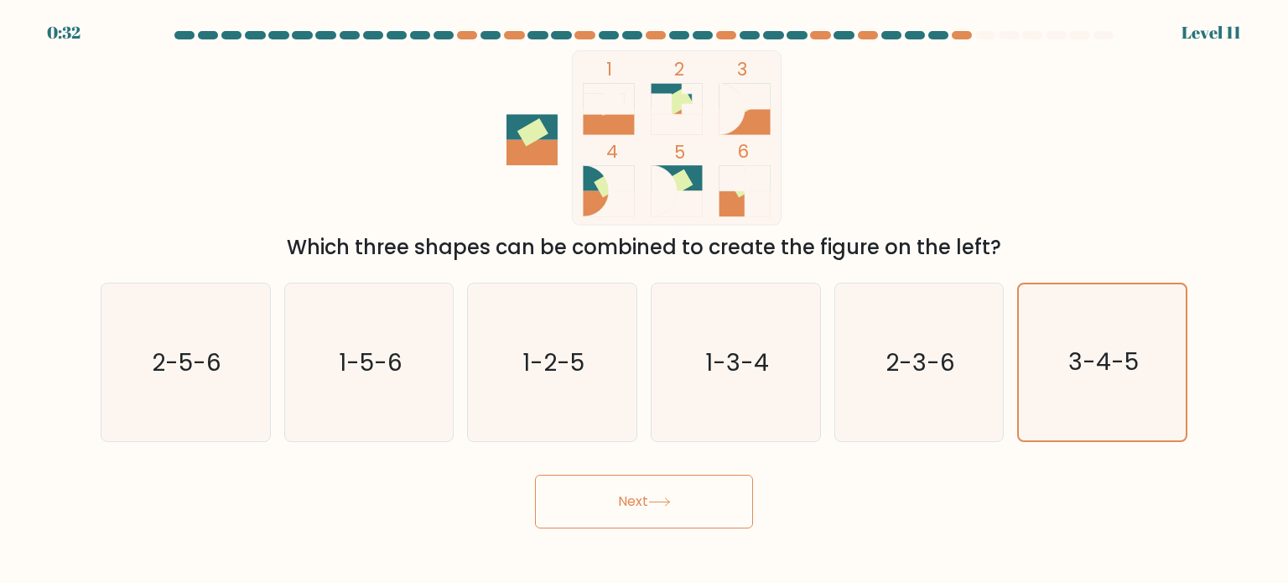
click at [1060, 464] on div "Next" at bounding box center [644, 495] width 1107 height 66
click at [1086, 387] on icon "3-4-5" at bounding box center [1102, 362] width 156 height 156
click at [645, 300] on input "f. 3-4-5" at bounding box center [644, 296] width 1 height 8
click at [631, 502] on button "Next" at bounding box center [644, 501] width 218 height 54
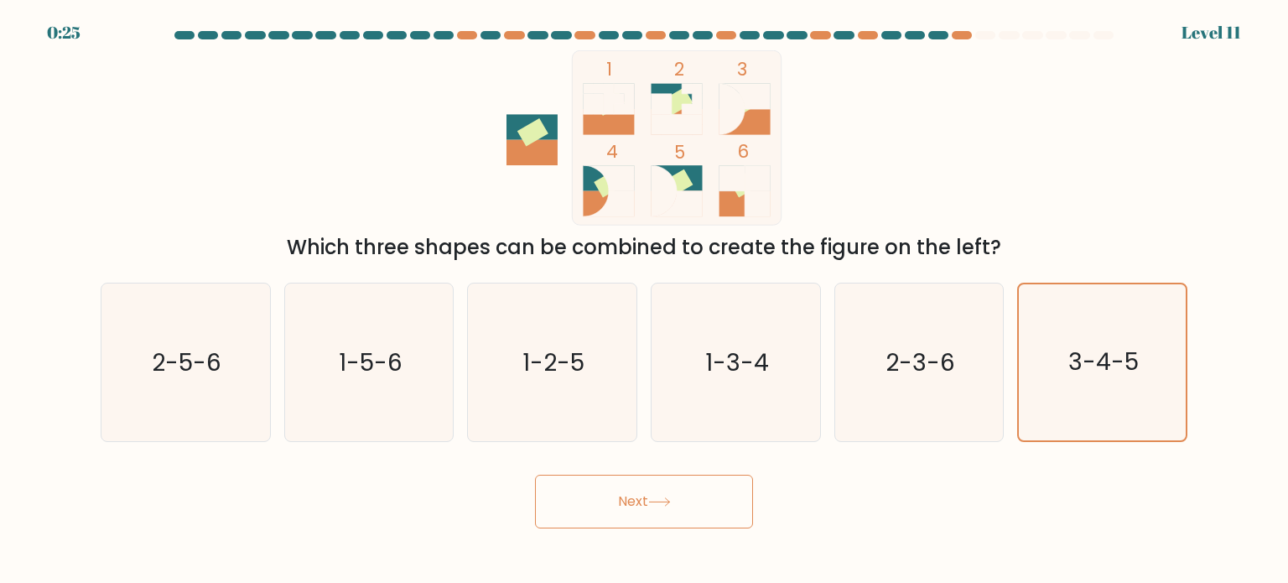
click at [846, 503] on div "Next" at bounding box center [644, 495] width 1107 height 66
click at [671, 510] on button "Next" at bounding box center [644, 501] width 218 height 54
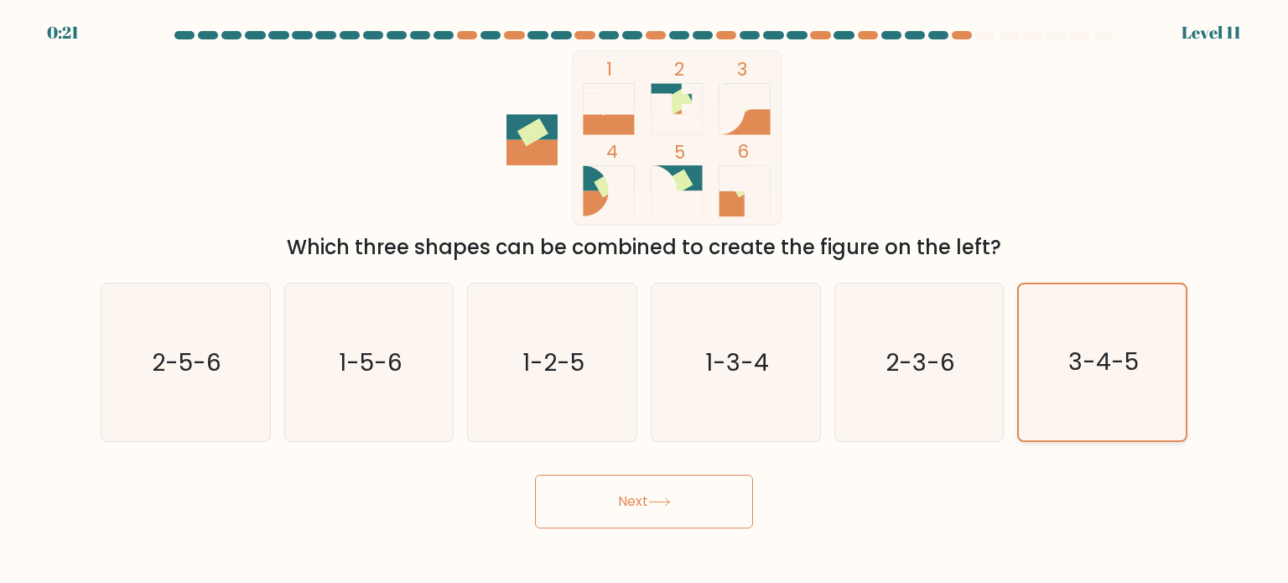
click at [1107, 326] on icon "3-4-5" at bounding box center [1102, 362] width 156 height 156
click at [645, 300] on input "f. 3-4-5" at bounding box center [644, 296] width 1 height 8
click at [971, 361] on icon "2-3-6" at bounding box center [919, 362] width 158 height 158
click at [645, 300] on input "e. 2-3-6" at bounding box center [644, 296] width 1 height 8
radio input "true"
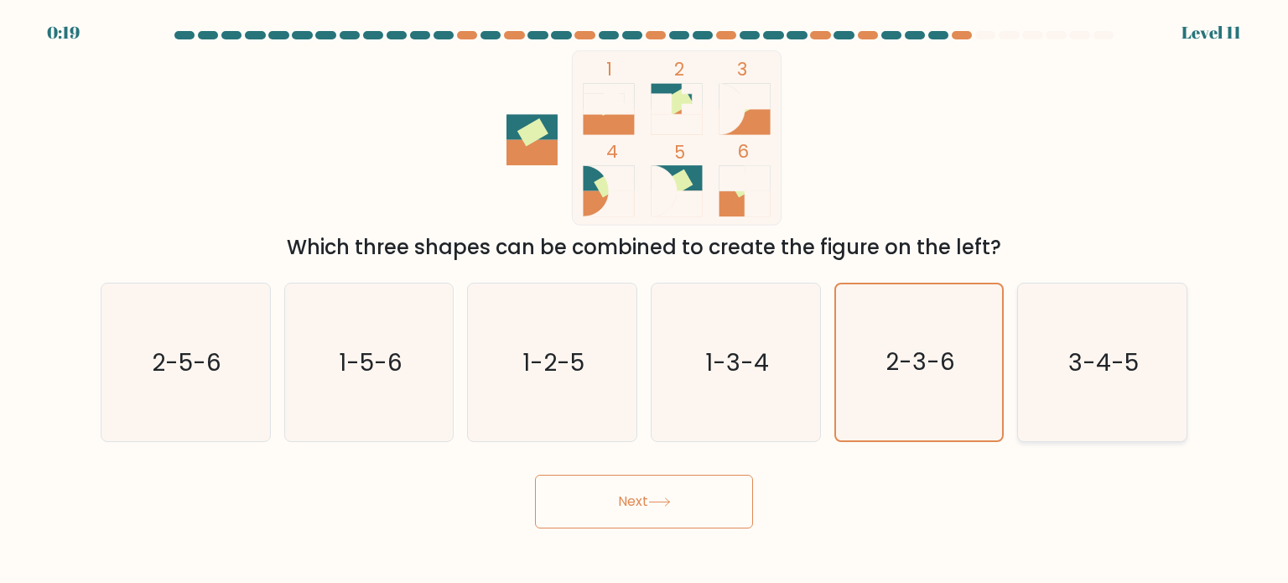
click at [1075, 358] on text "3-4-5" at bounding box center [1103, 362] width 70 height 34
click at [645, 300] on input "f. 3-4-5" at bounding box center [644, 296] width 1 height 8
radio input "true"
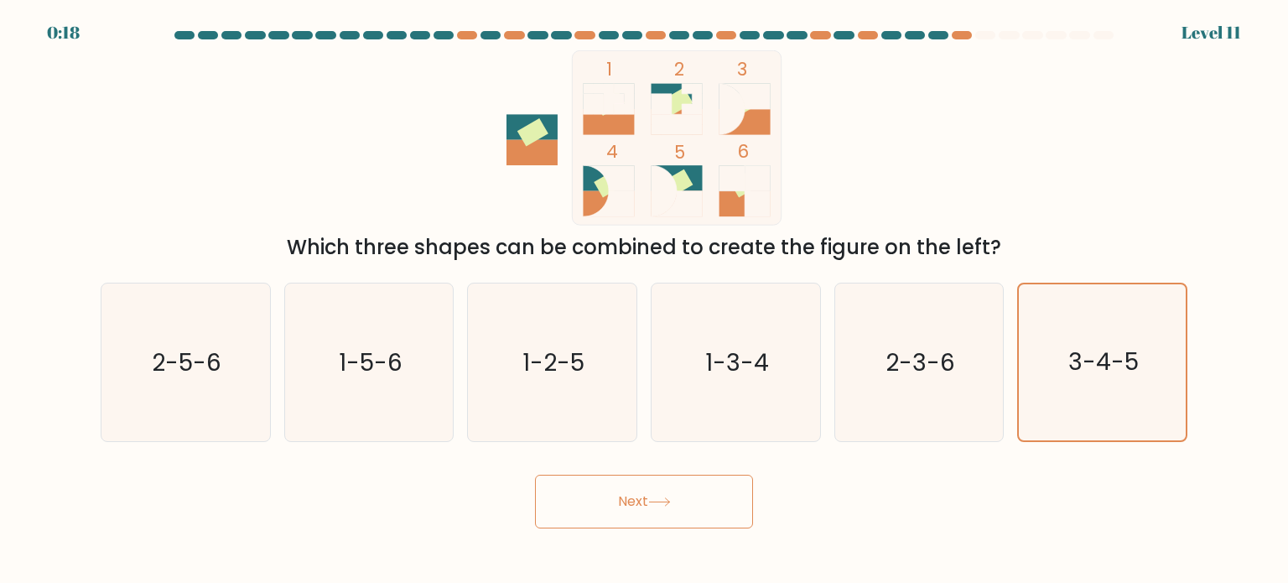
click at [632, 502] on button "Next" at bounding box center [644, 501] width 218 height 54
click at [667, 495] on button "Next" at bounding box center [644, 501] width 218 height 54
click at [650, 498] on button "Next" at bounding box center [644, 501] width 218 height 54
click at [714, 501] on button "Next" at bounding box center [644, 501] width 218 height 54
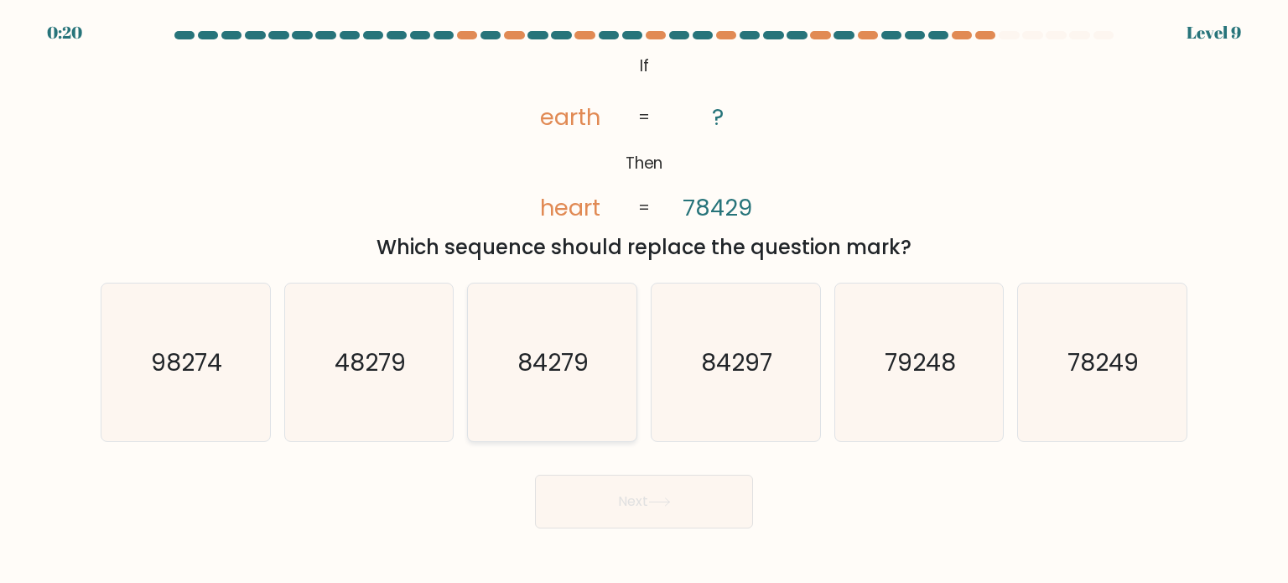
click at [604, 402] on icon "84279" at bounding box center [552, 362] width 158 height 158
click at [644, 300] on input "c. 84279" at bounding box center [644, 296] width 1 height 8
radio input "true"
click at [701, 388] on icon "84297" at bounding box center [735, 362] width 158 height 158
click at [645, 300] on input "d. 84297" at bounding box center [644, 296] width 1 height 8
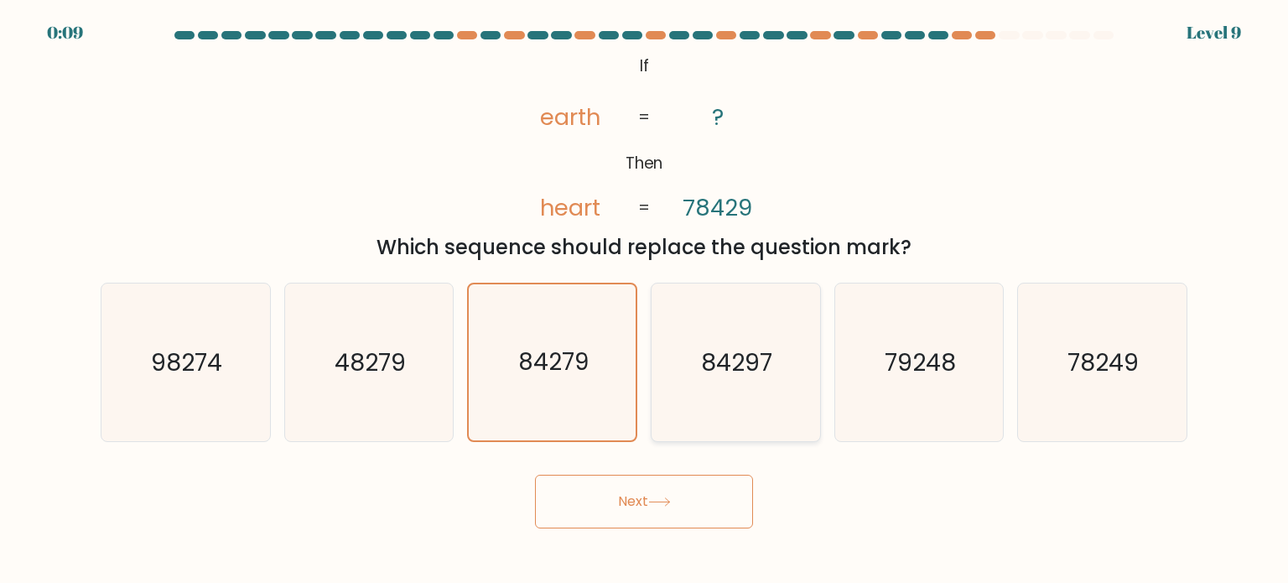
radio input "true"
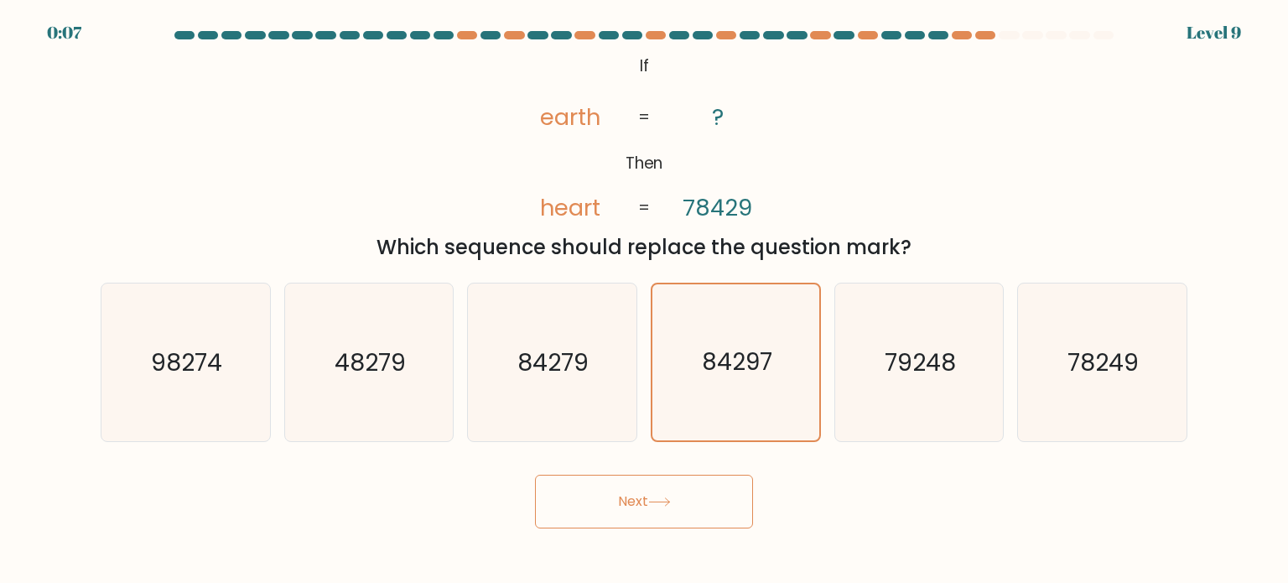
click at [661, 505] on icon at bounding box center [659, 501] width 23 height 9
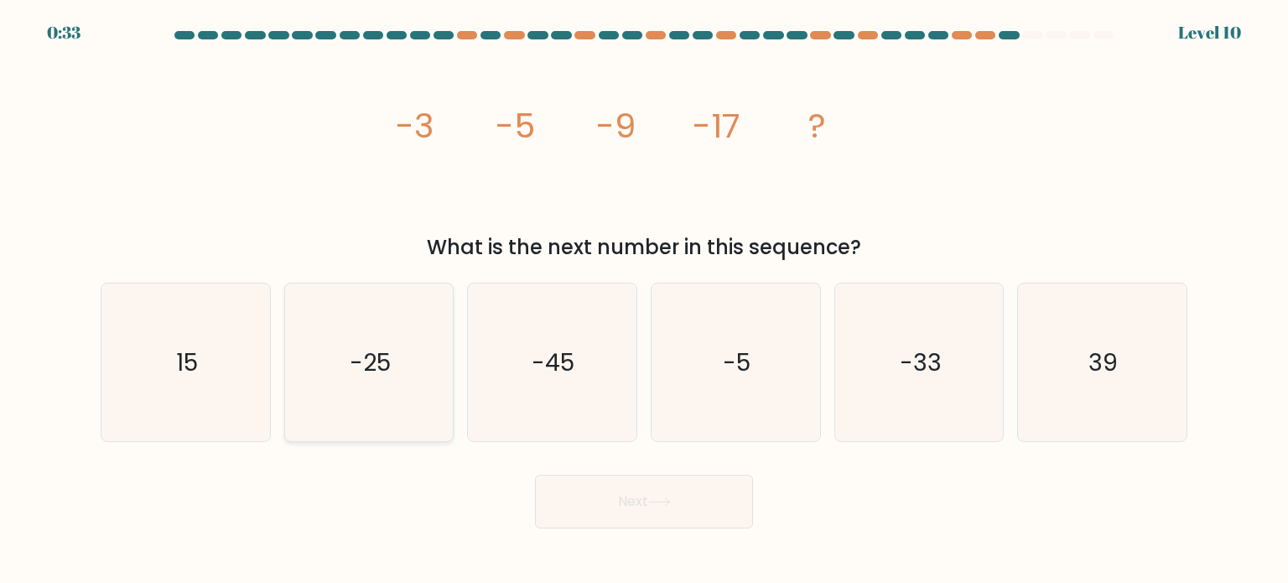
click at [412, 423] on icon "-25" at bounding box center [369, 362] width 158 height 158
click at [644, 300] on input "b. -25" at bounding box center [644, 296] width 1 height 8
radio input "true"
click at [593, 510] on button "Next" at bounding box center [644, 501] width 218 height 54
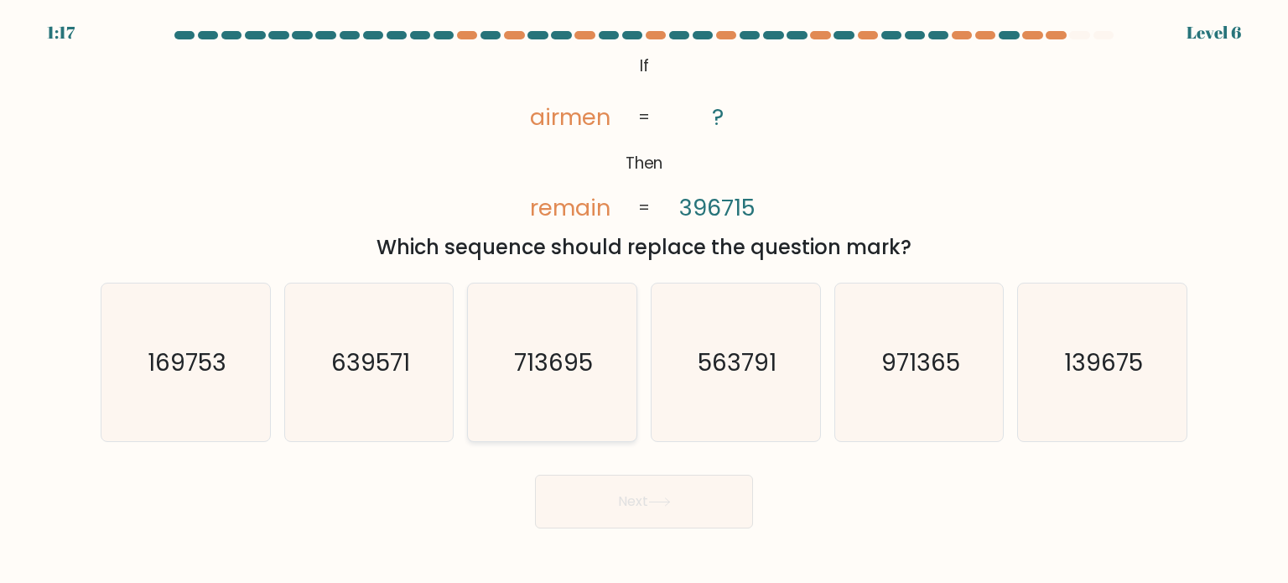
click at [585, 375] on text "713695" at bounding box center [554, 362] width 79 height 34
click at [644, 300] on input "c. 713695" at bounding box center [644, 296] width 1 height 8
radio input "true"
click at [687, 500] on button "Next" at bounding box center [644, 501] width 218 height 54
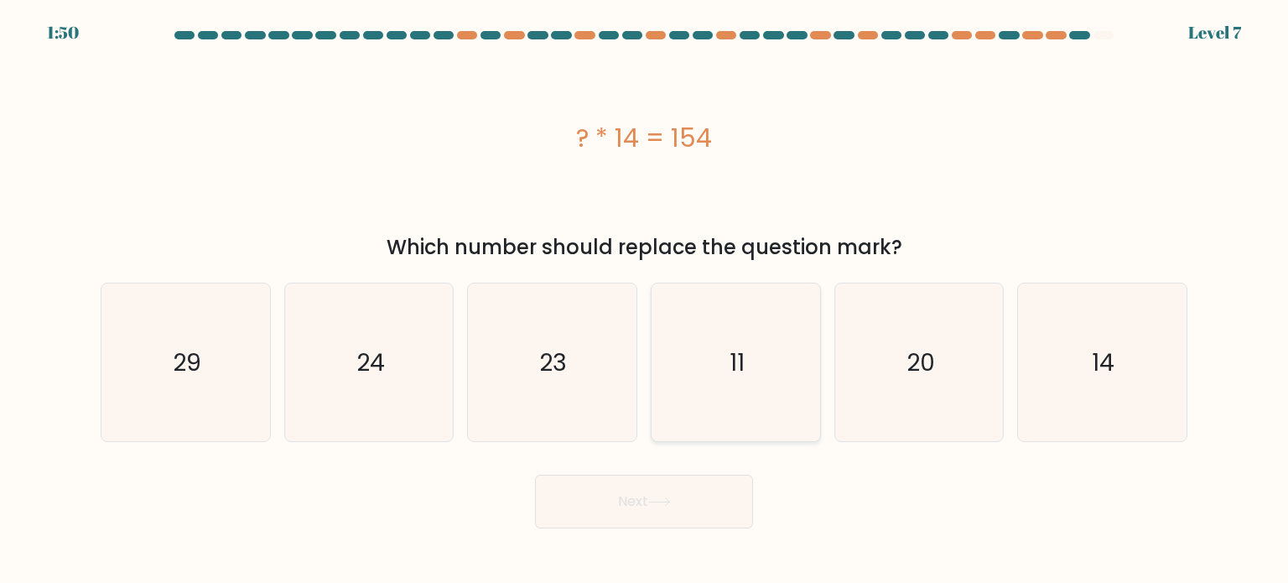
click at [740, 399] on icon "11" at bounding box center [735, 362] width 158 height 158
click at [645, 300] on input "d. 11" at bounding box center [644, 296] width 1 height 8
radio input "true"
click at [707, 490] on button "Next" at bounding box center [644, 501] width 218 height 54
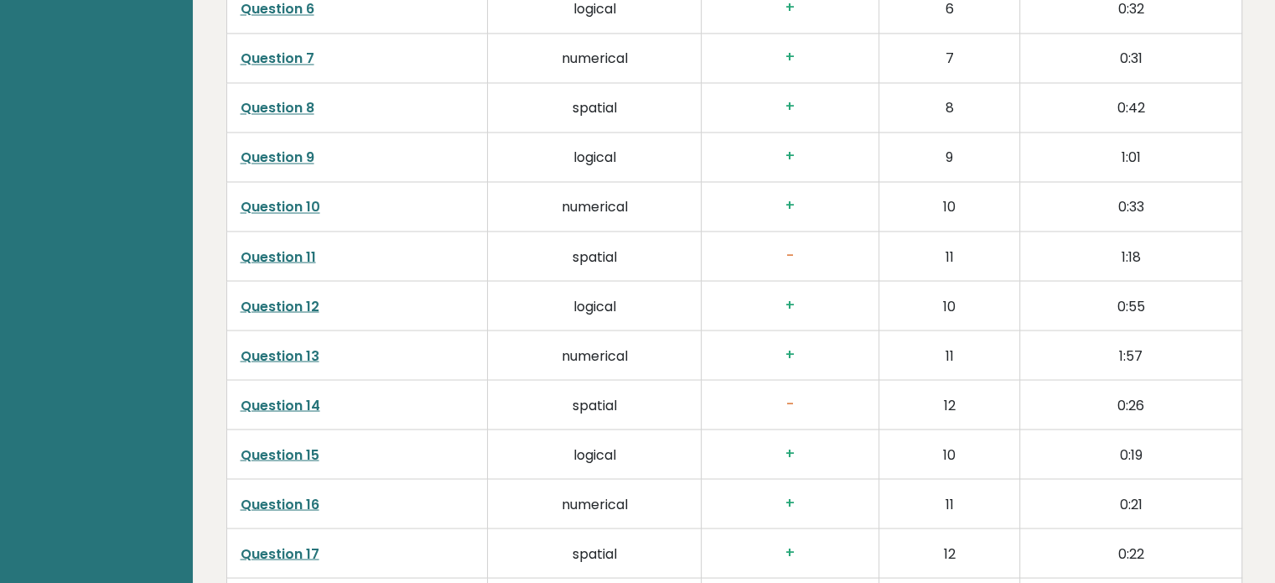
scroll to position [2917, 0]
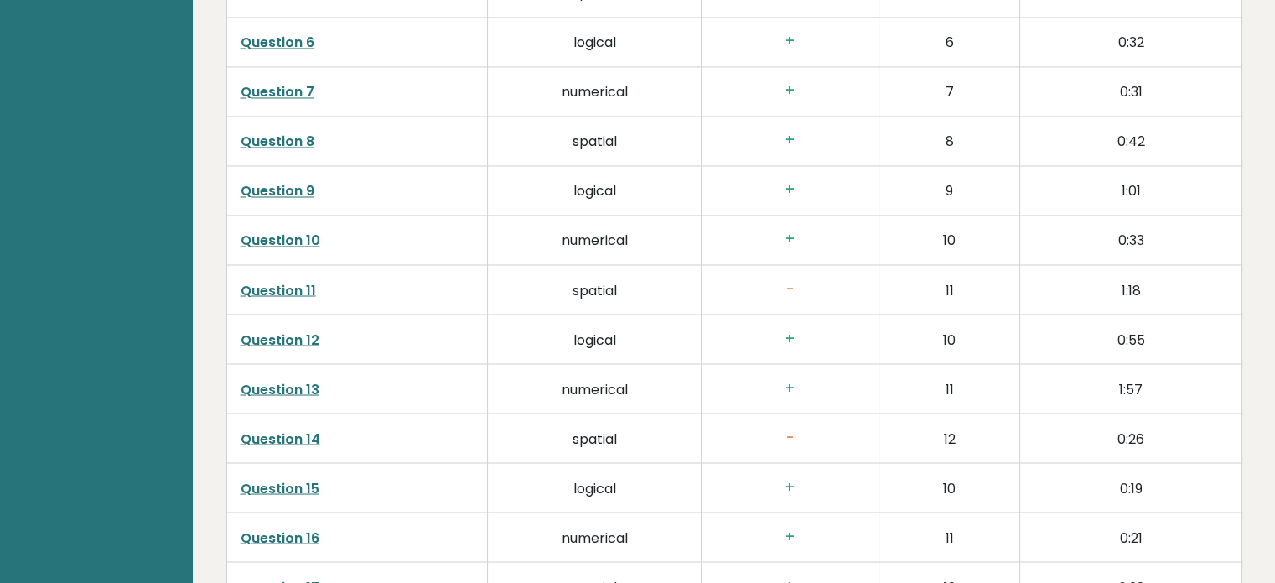
click at [268, 283] on link "Question 11" at bounding box center [278, 289] width 75 height 19
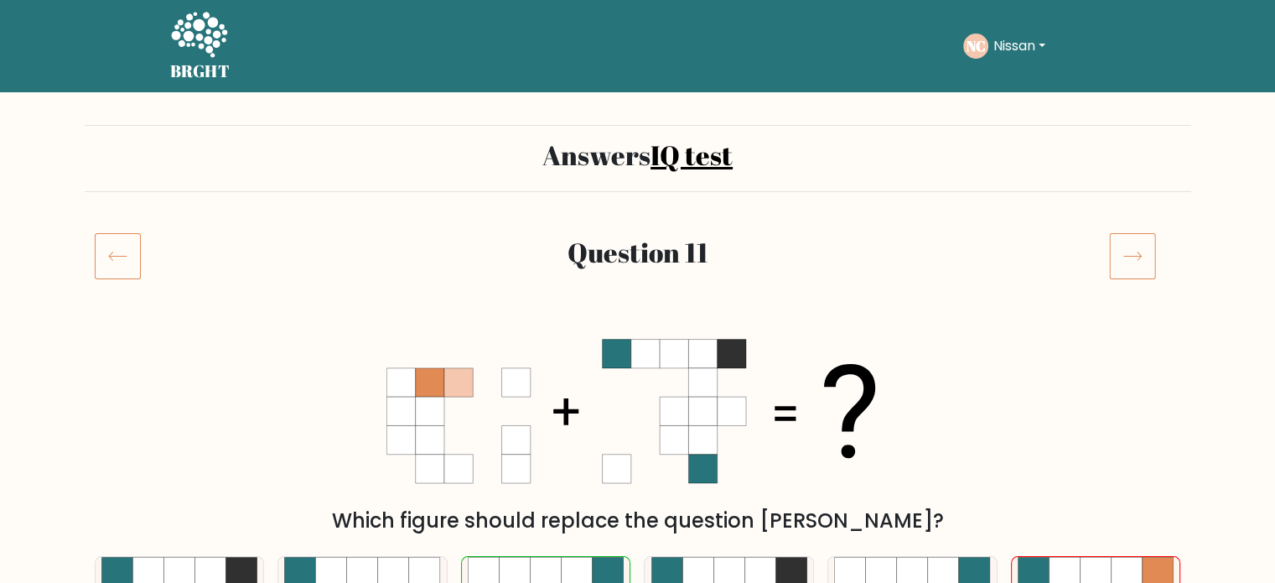
click at [127, 243] on icon at bounding box center [118, 255] width 46 height 47
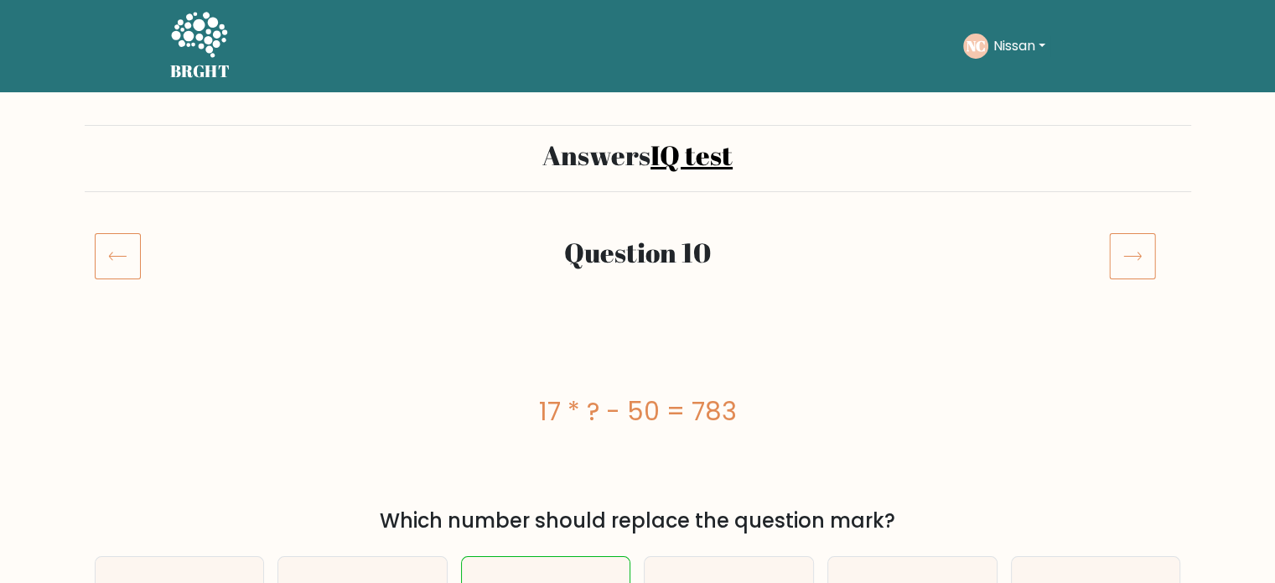
click at [1008, 53] on button "Nissan" at bounding box center [1019, 46] width 62 height 22
click at [699, 168] on link "IQ test" at bounding box center [691, 155] width 82 height 36
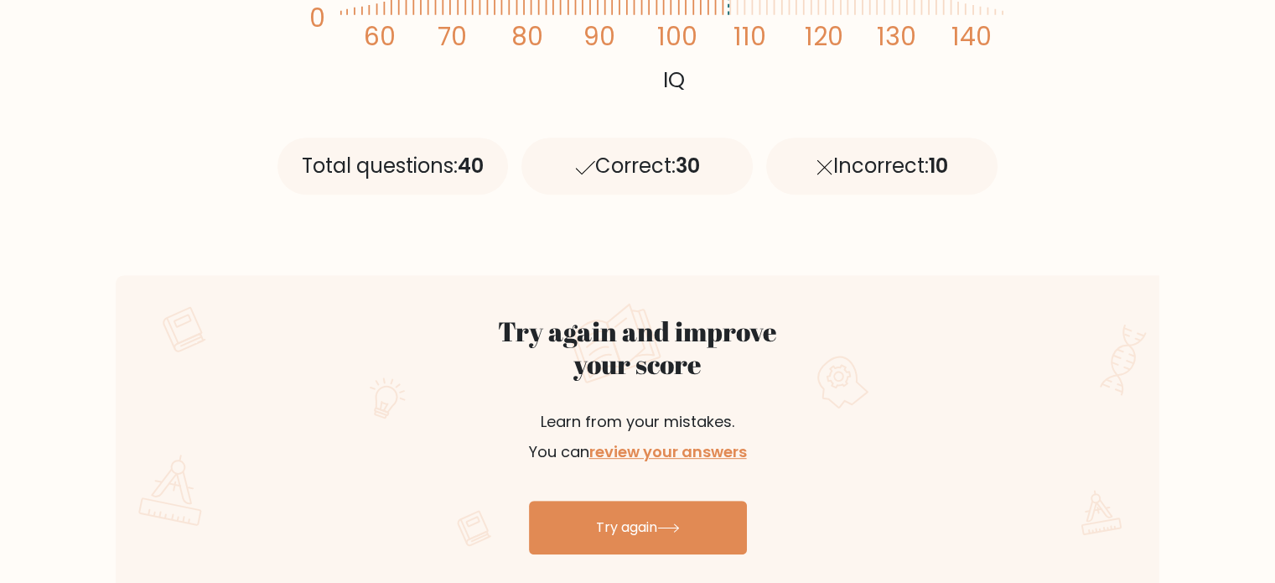
scroll to position [771, 0]
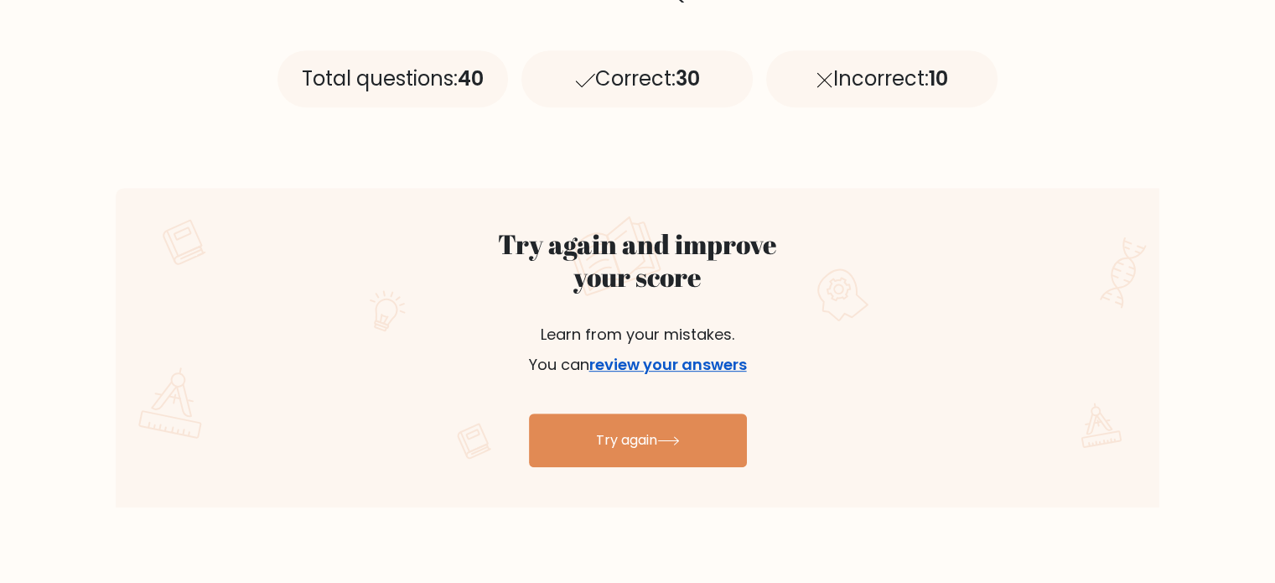
click at [692, 364] on link "review your answers" at bounding box center [668, 364] width 158 height 21
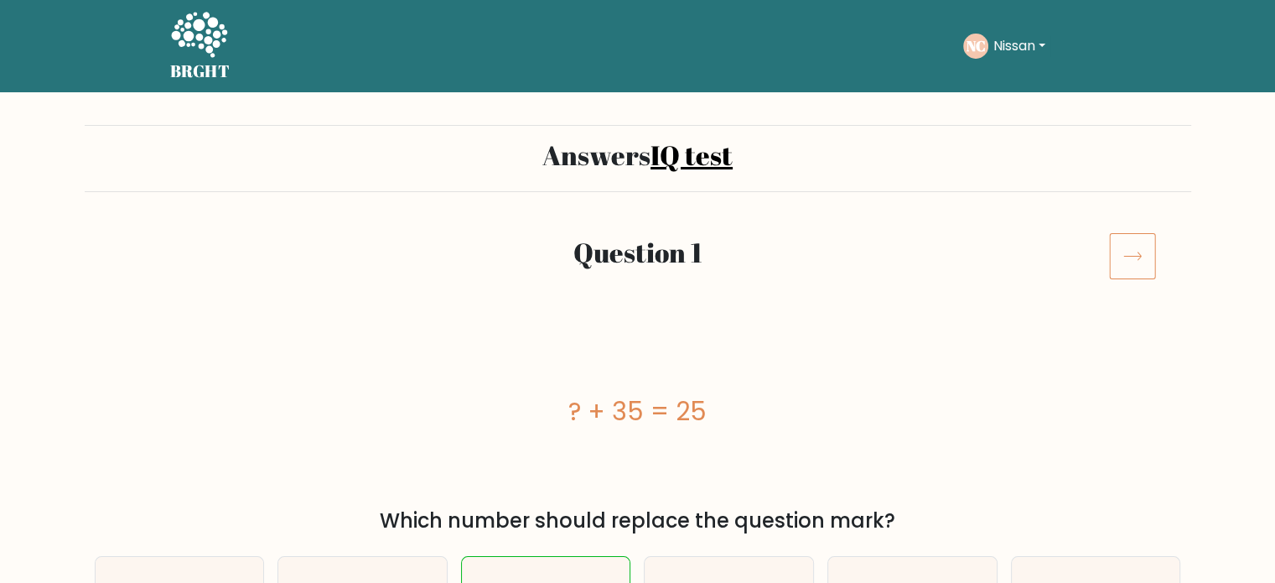
click at [1141, 236] on icon at bounding box center [1132, 255] width 47 height 47
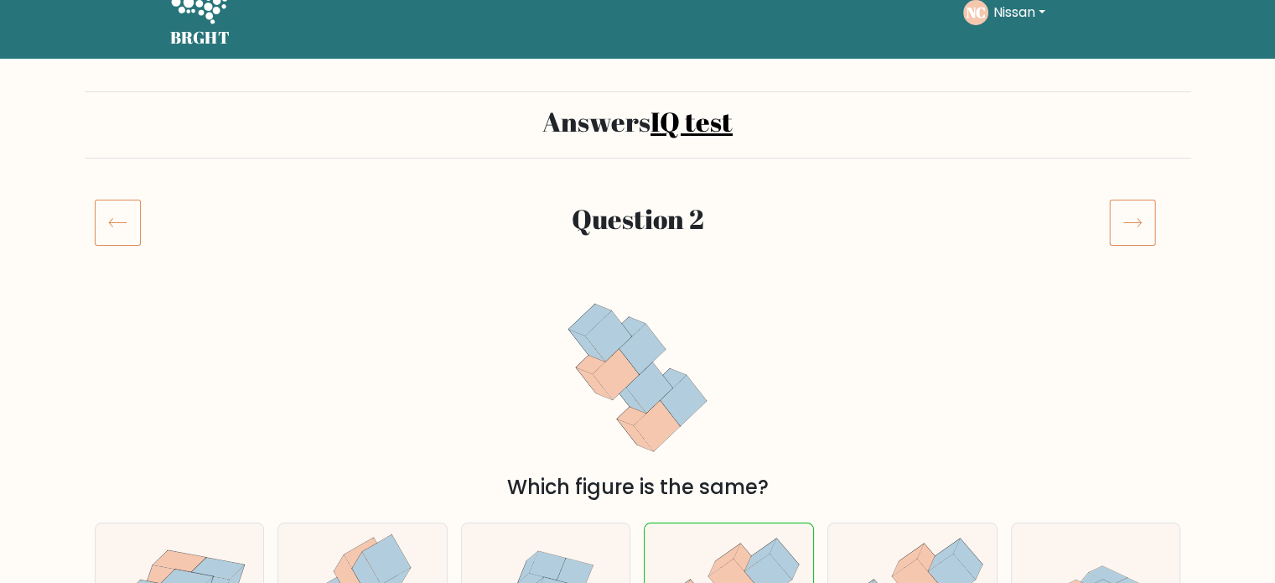
scroll to position [67, 0]
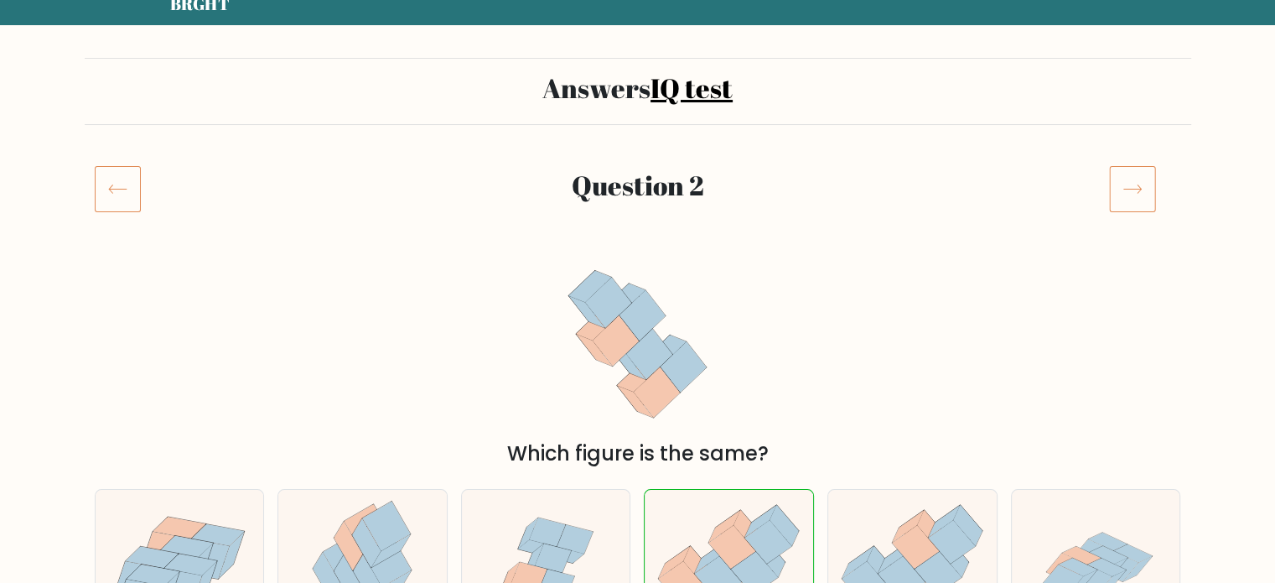
click at [1138, 184] on icon at bounding box center [1132, 188] width 47 height 47
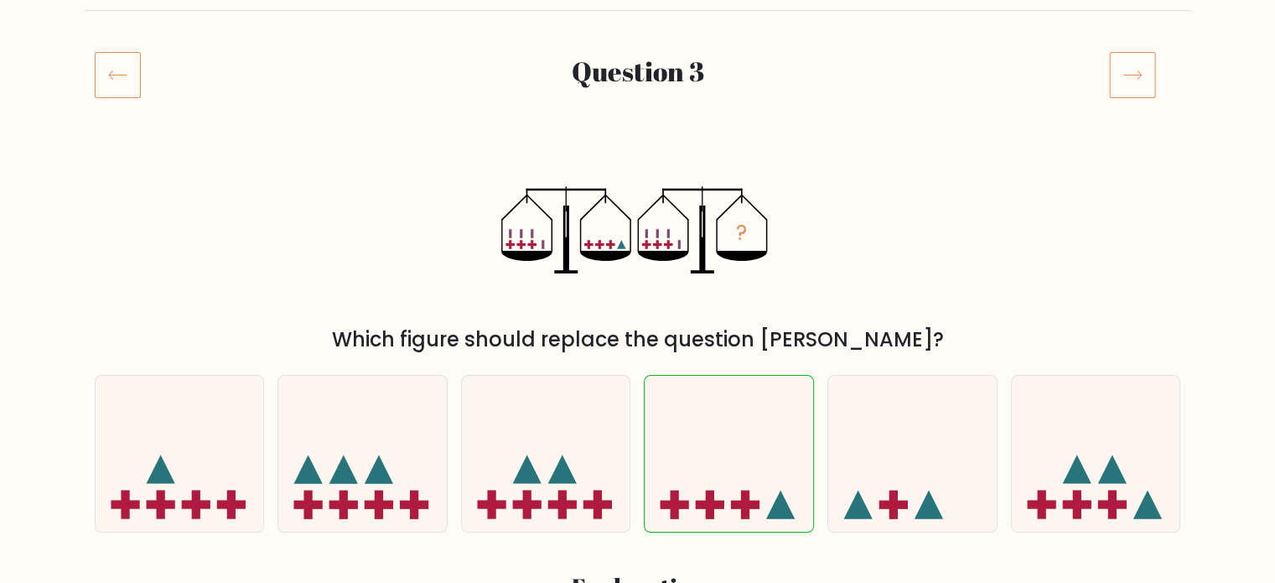
scroll to position [168, 0]
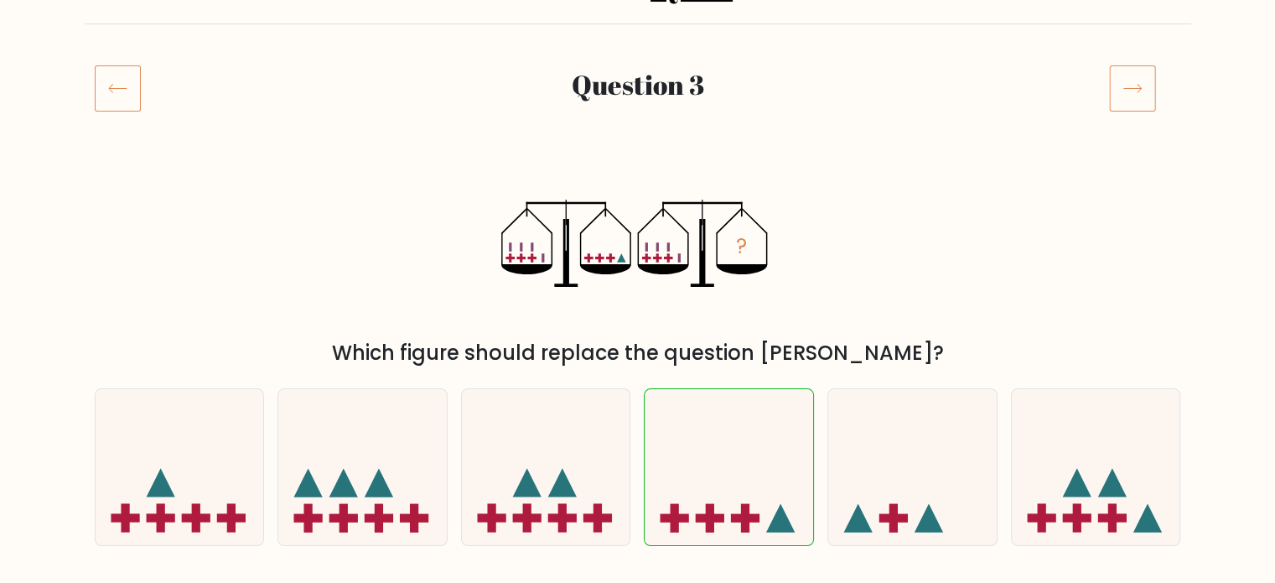
click at [1121, 111] on rect at bounding box center [1132, 88] width 45 height 45
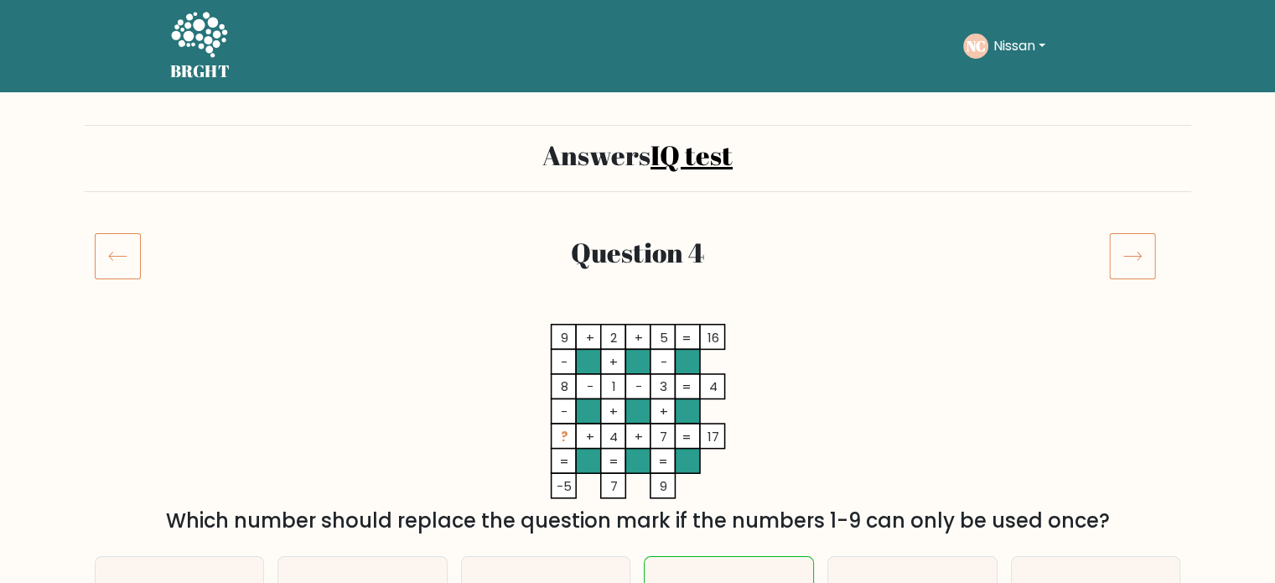
click at [1143, 258] on icon at bounding box center [1132, 255] width 47 height 47
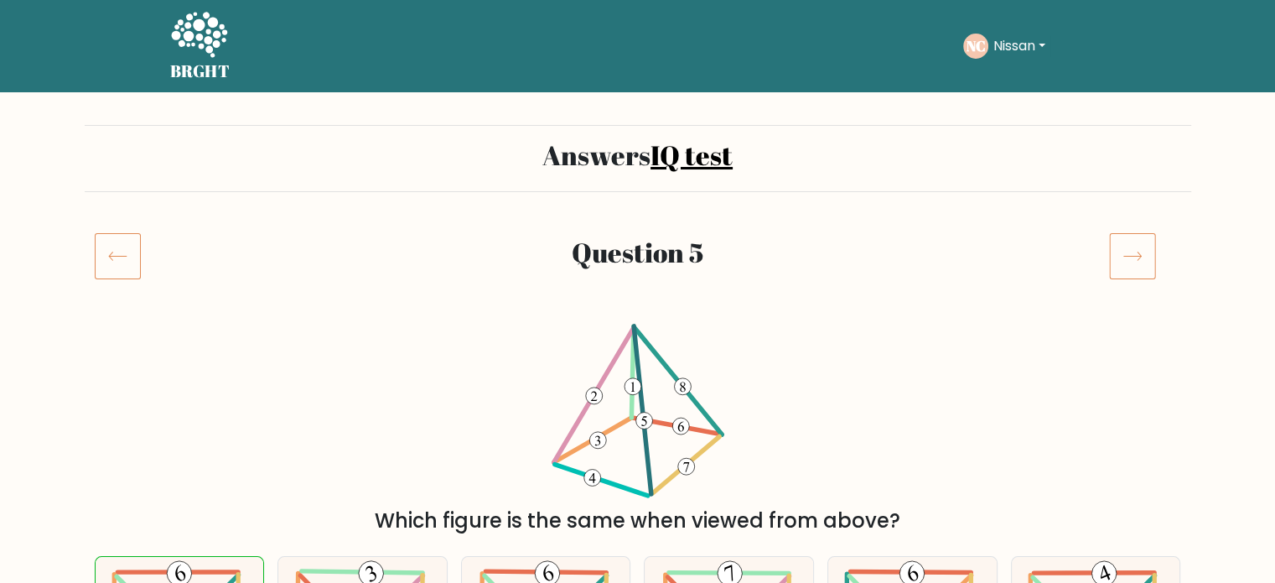
click at [686, 166] on link "IQ test" at bounding box center [691, 155] width 82 height 36
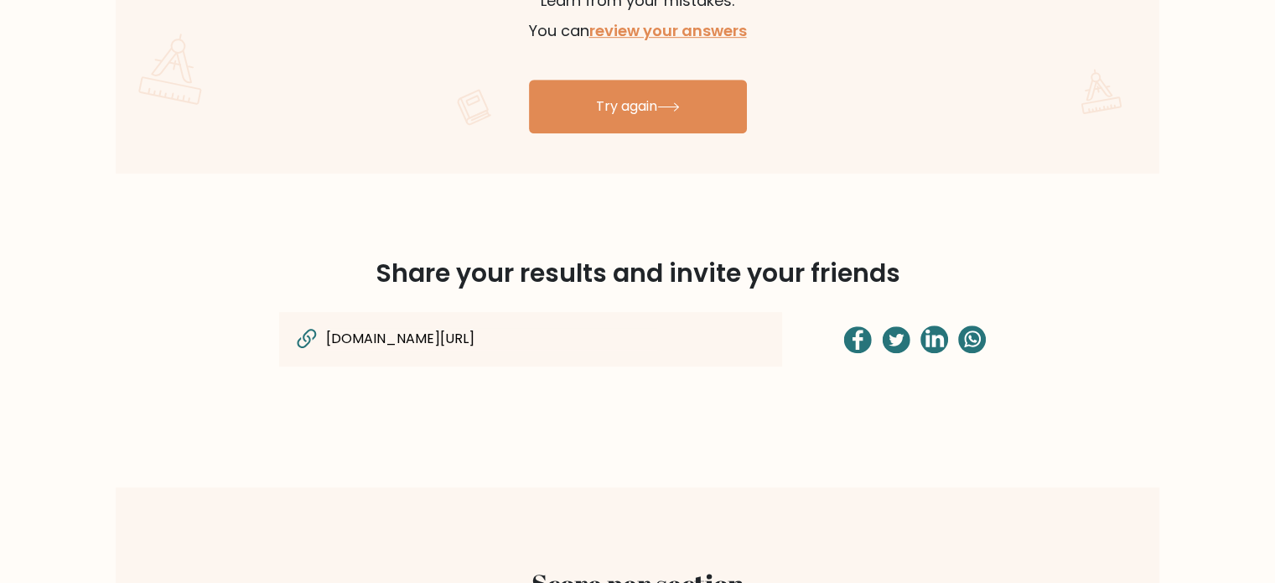
scroll to position [939, 0]
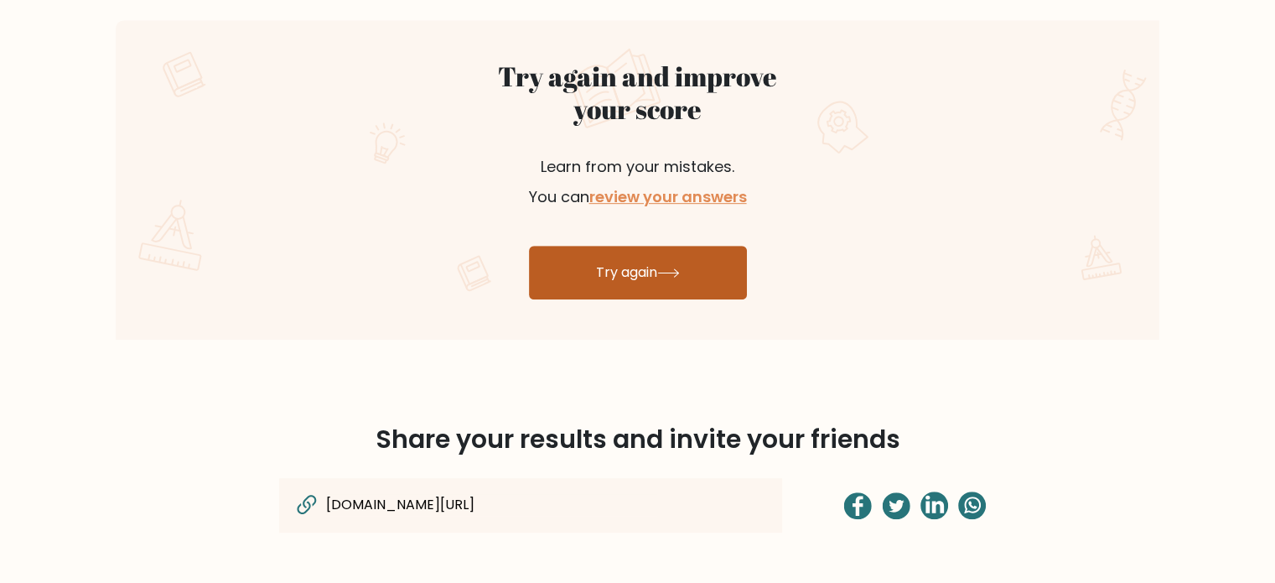
click at [667, 256] on link "Try again" at bounding box center [638, 273] width 218 height 54
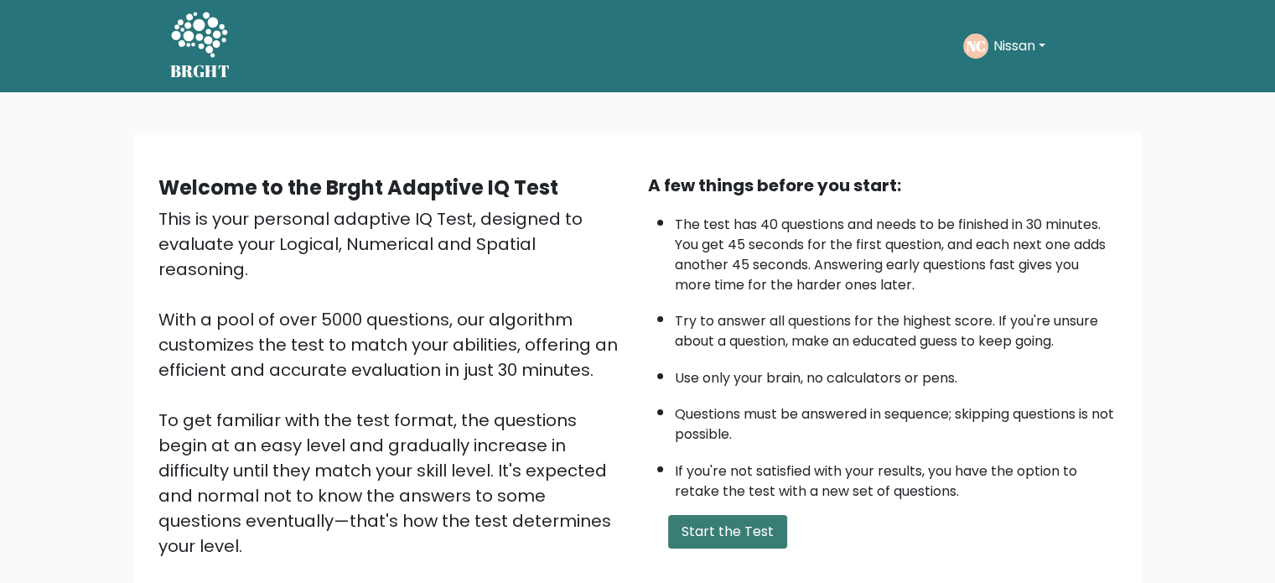
click at [707, 528] on button "Start the Test" at bounding box center [727, 532] width 119 height 34
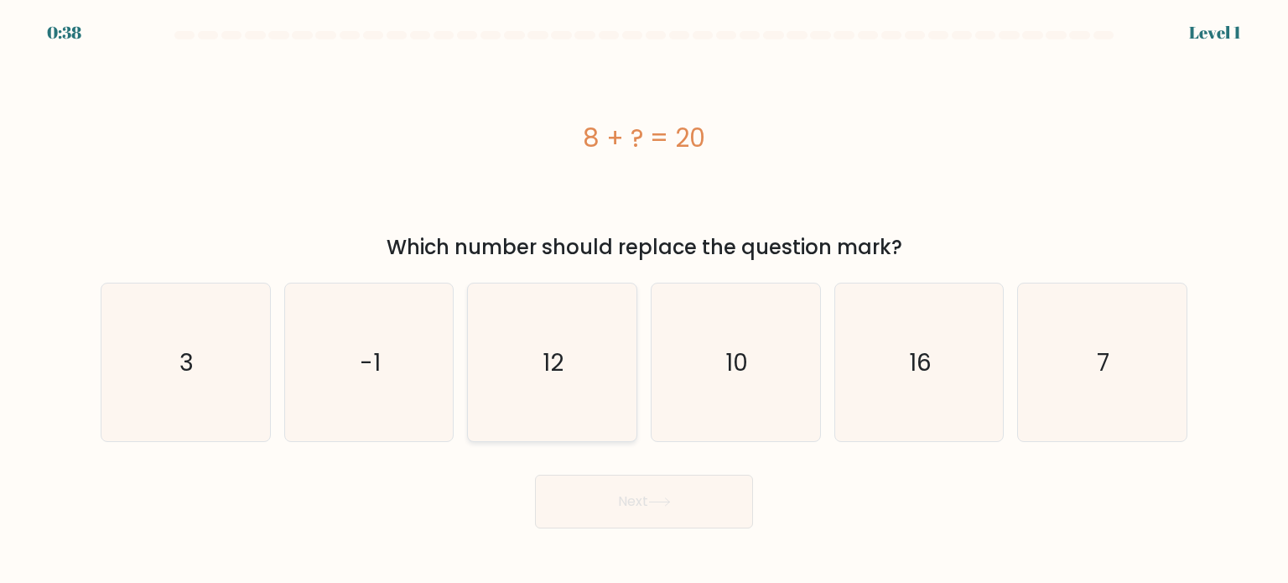
click at [548, 381] on icon "12" at bounding box center [552, 362] width 158 height 158
click at [644, 300] on input "c. 12" at bounding box center [644, 296] width 1 height 8
radio input "true"
click at [597, 475] on button "Next" at bounding box center [644, 501] width 218 height 54
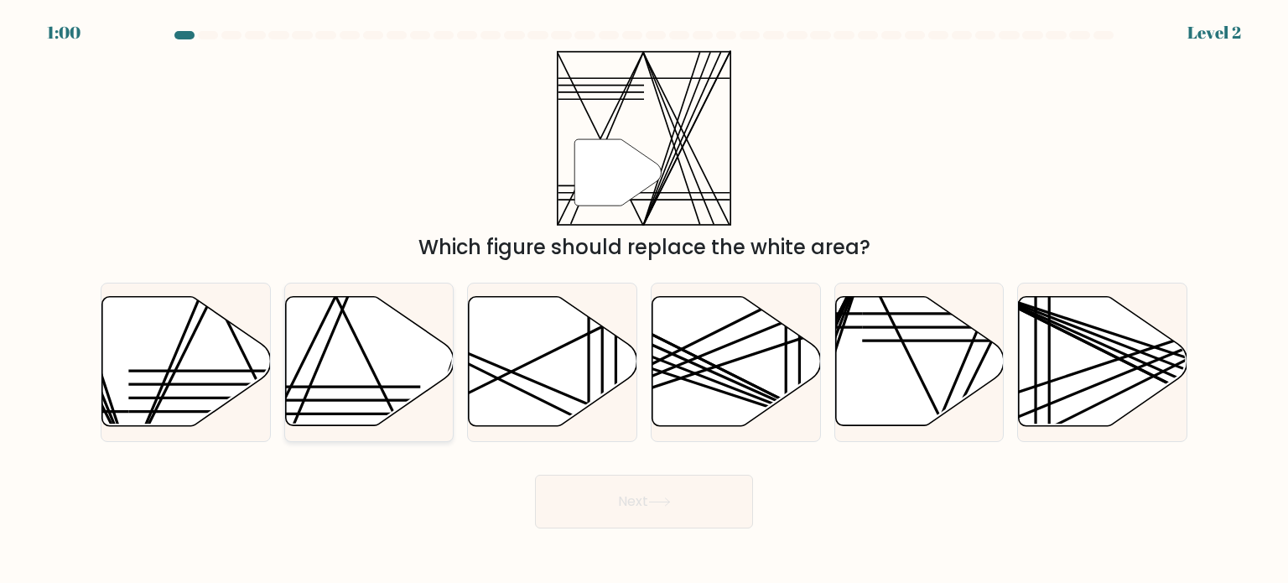
click at [352, 395] on icon at bounding box center [369, 361] width 168 height 129
click at [644, 300] on input "b." at bounding box center [644, 296] width 1 height 8
radio input "true"
click at [602, 489] on button "Next" at bounding box center [644, 501] width 218 height 54
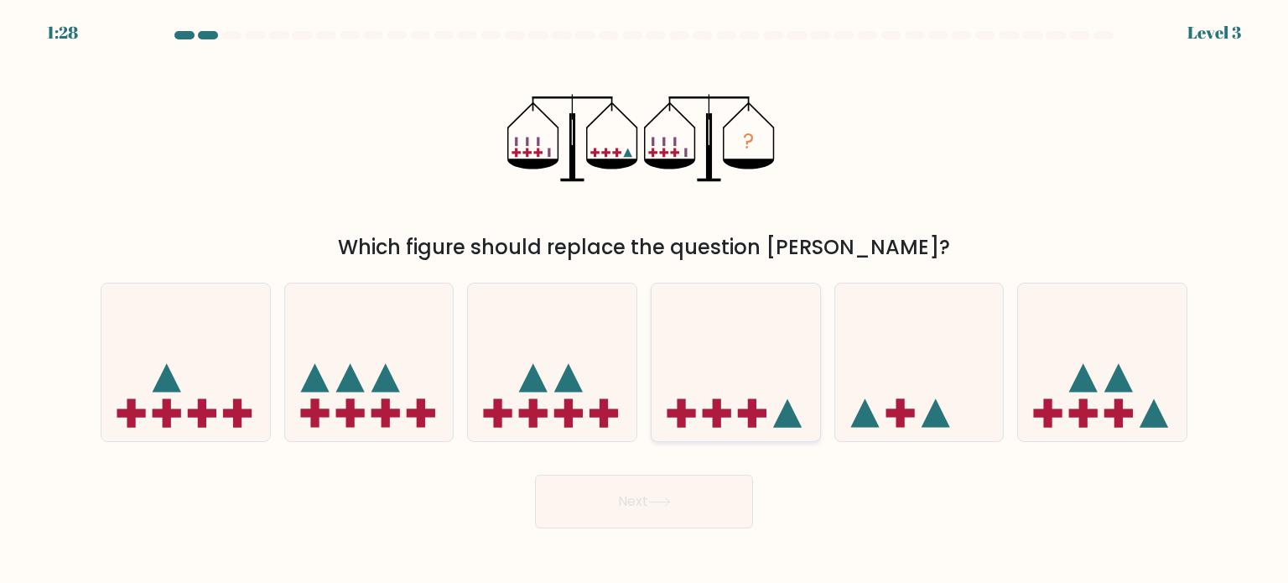
click at [720, 402] on rect at bounding box center [717, 412] width 8 height 29
click at [645, 300] on input "d." at bounding box center [644, 296] width 1 height 8
radio input "true"
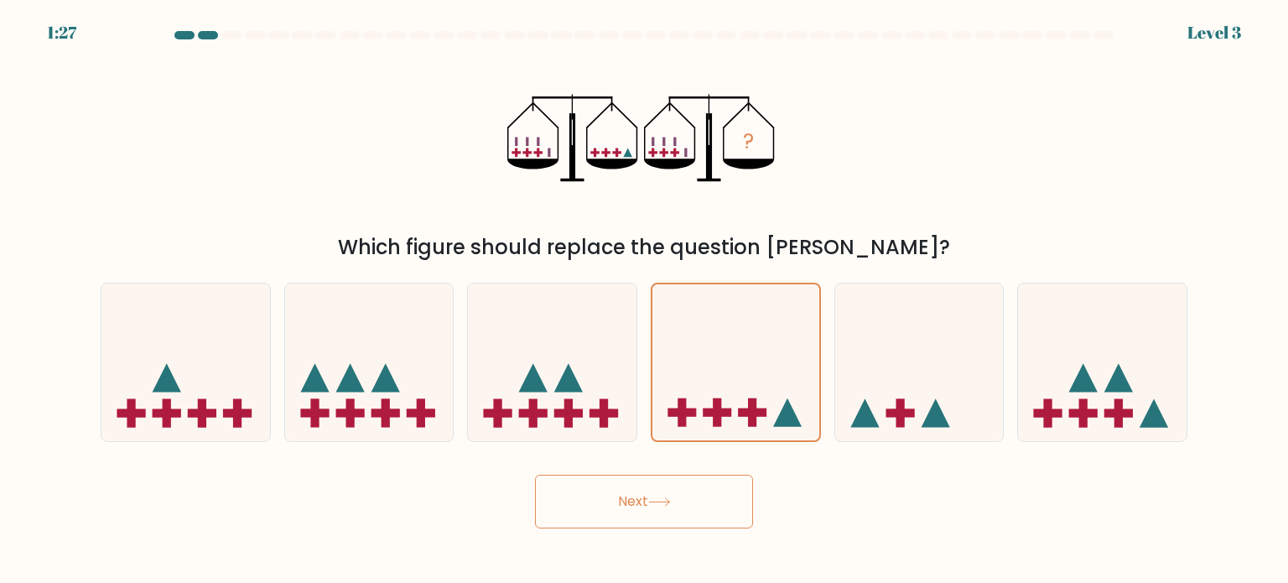
click at [691, 503] on button "Next" at bounding box center [644, 501] width 218 height 54
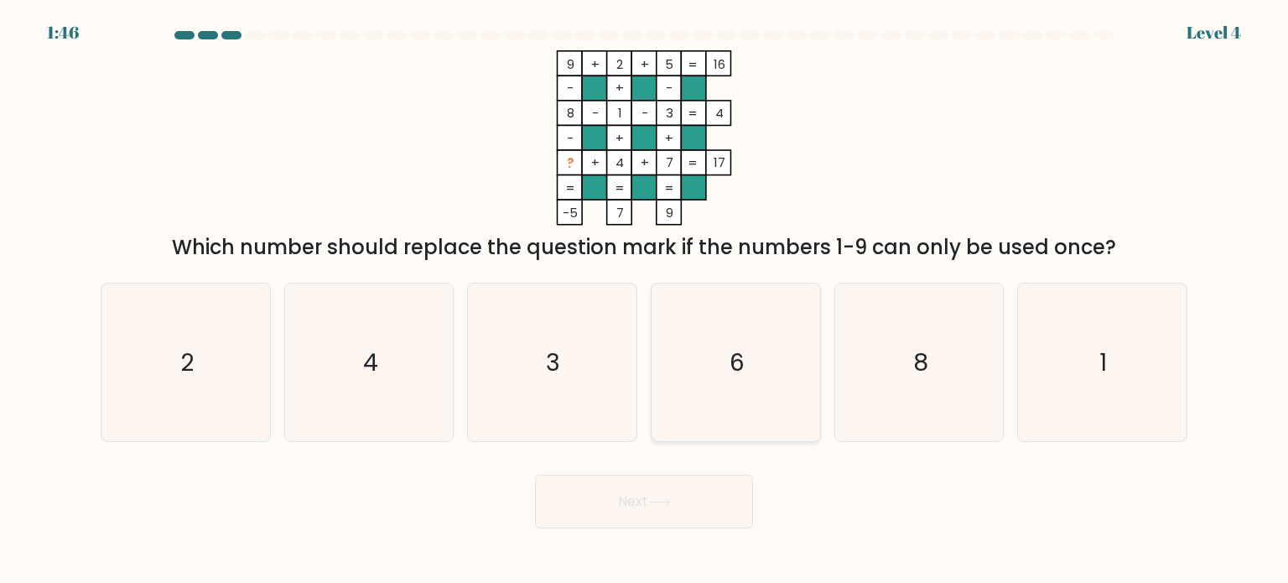
click at [775, 408] on icon "6" at bounding box center [735, 362] width 158 height 158
click at [645, 300] on input "d. 6" at bounding box center [644, 296] width 1 height 8
radio input "true"
click at [708, 493] on button "Next" at bounding box center [644, 501] width 218 height 54
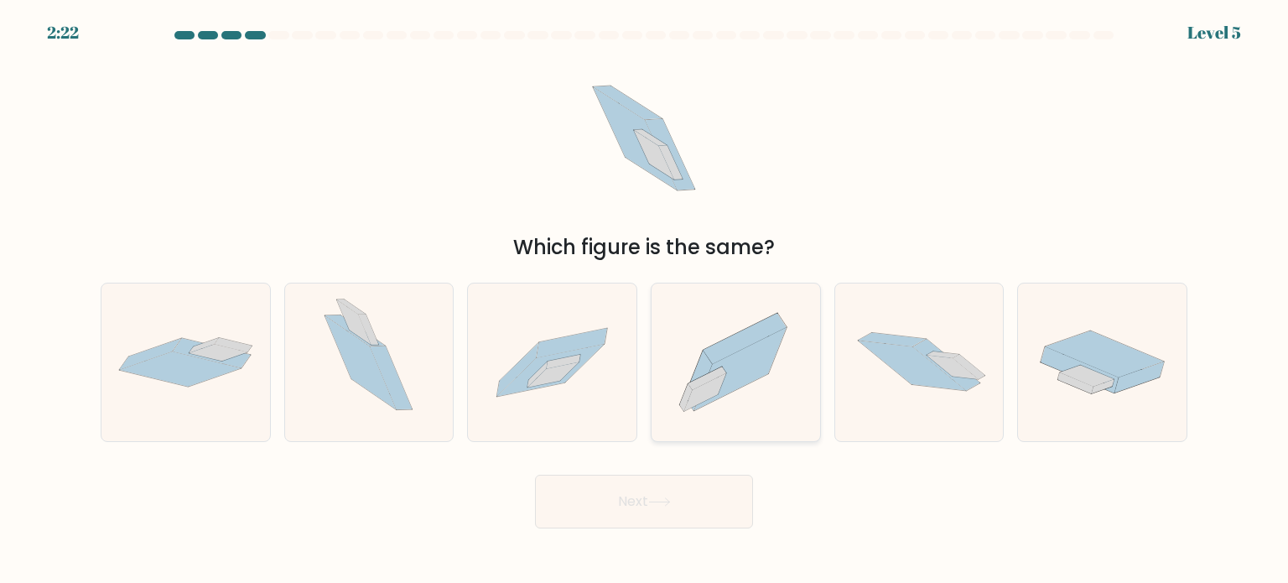
click at [741, 363] on icon at bounding box center [740, 369] width 92 height 83
click at [645, 300] on input "d." at bounding box center [644, 296] width 1 height 8
radio input "true"
click at [673, 487] on button "Next" at bounding box center [644, 501] width 218 height 54
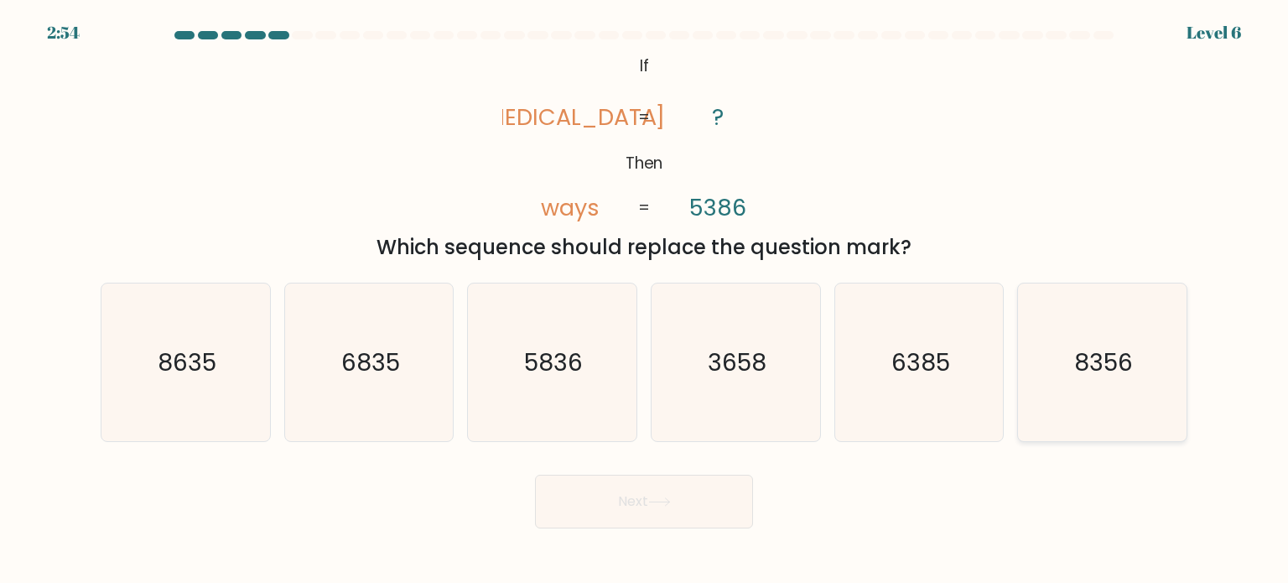
click at [1162, 381] on icon "8356" at bounding box center [1102, 362] width 158 height 158
click at [645, 300] on input "f. 8356" at bounding box center [644, 296] width 1 height 8
radio input "true"
click at [597, 488] on button "Next" at bounding box center [644, 501] width 218 height 54
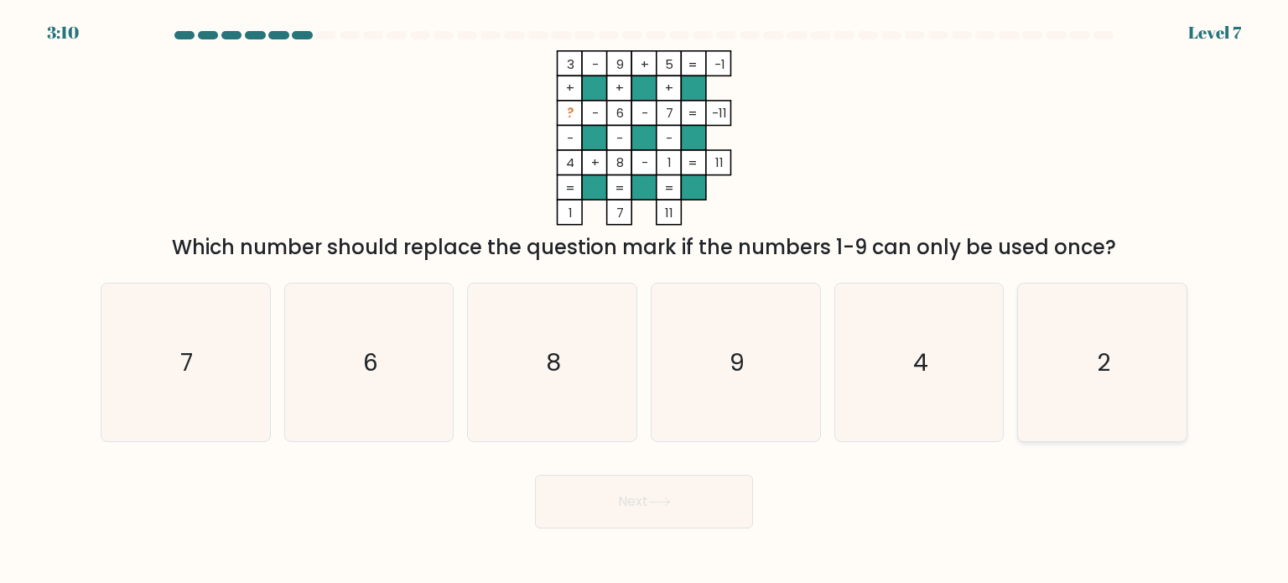
click at [1152, 360] on icon "2" at bounding box center [1102, 362] width 158 height 158
click at [645, 300] on input "f. 2" at bounding box center [644, 296] width 1 height 8
radio input "true"
click at [665, 507] on button "Next" at bounding box center [644, 501] width 218 height 54
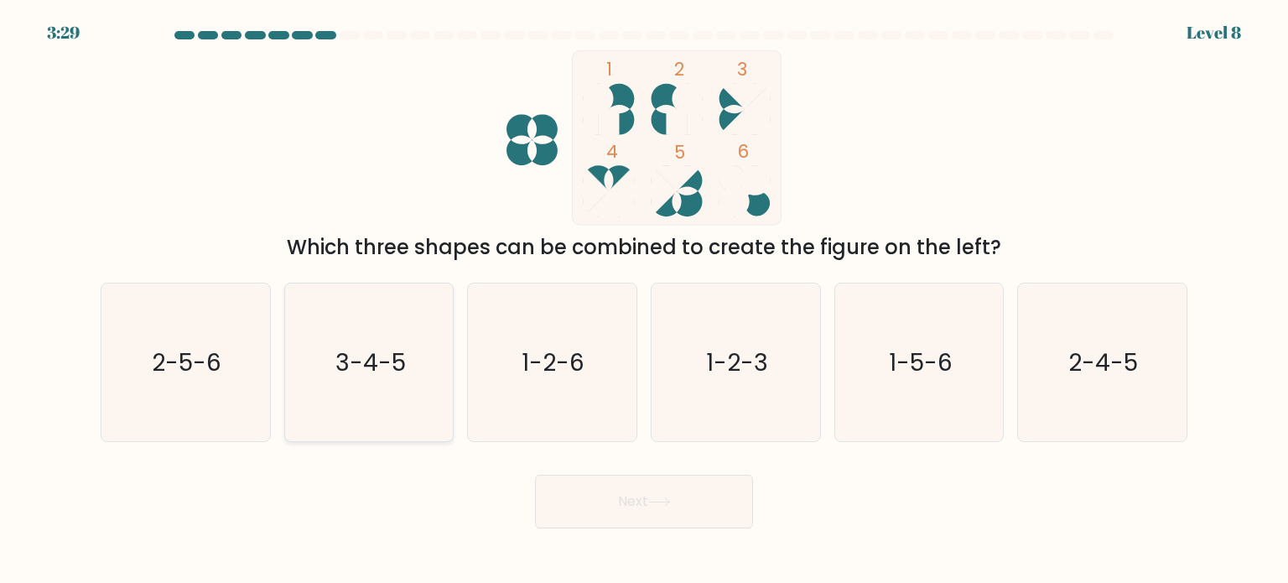
click at [402, 375] on text "3-4-5" at bounding box center [370, 362] width 70 height 34
click at [644, 300] on input "b. 3-4-5" at bounding box center [644, 296] width 1 height 8
radio input "true"
click at [594, 485] on button "Next" at bounding box center [644, 501] width 218 height 54
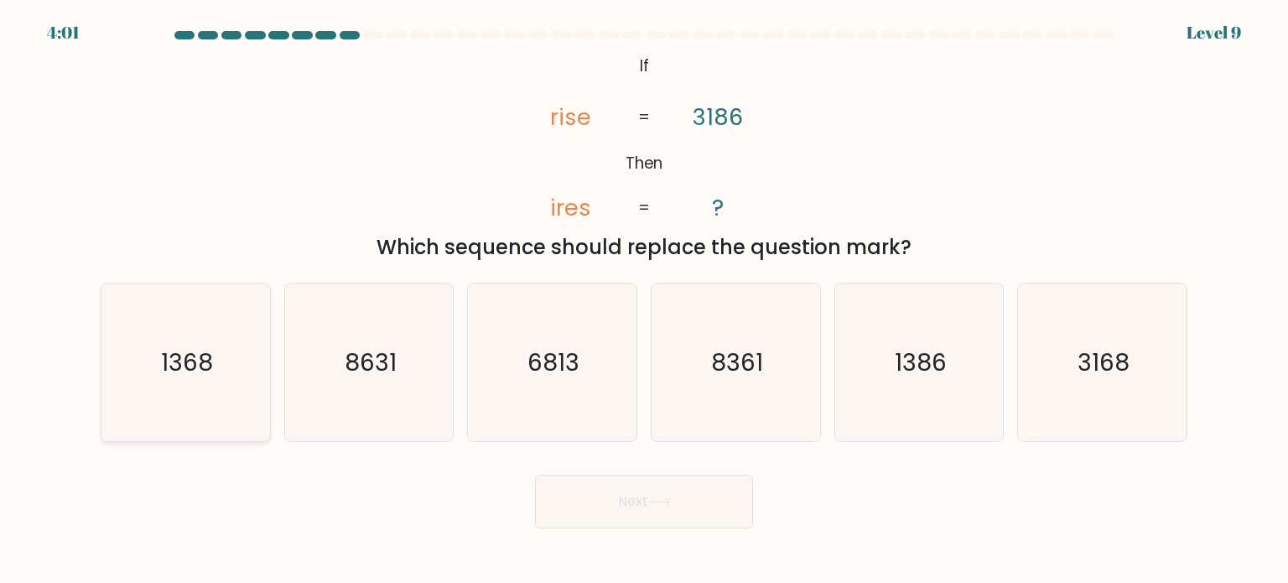
click at [170, 398] on icon "1368" at bounding box center [185, 362] width 158 height 158
click at [644, 300] on input "a. 1368" at bounding box center [644, 296] width 1 height 8
radio input "true"
click at [593, 521] on button "Next" at bounding box center [644, 501] width 218 height 54
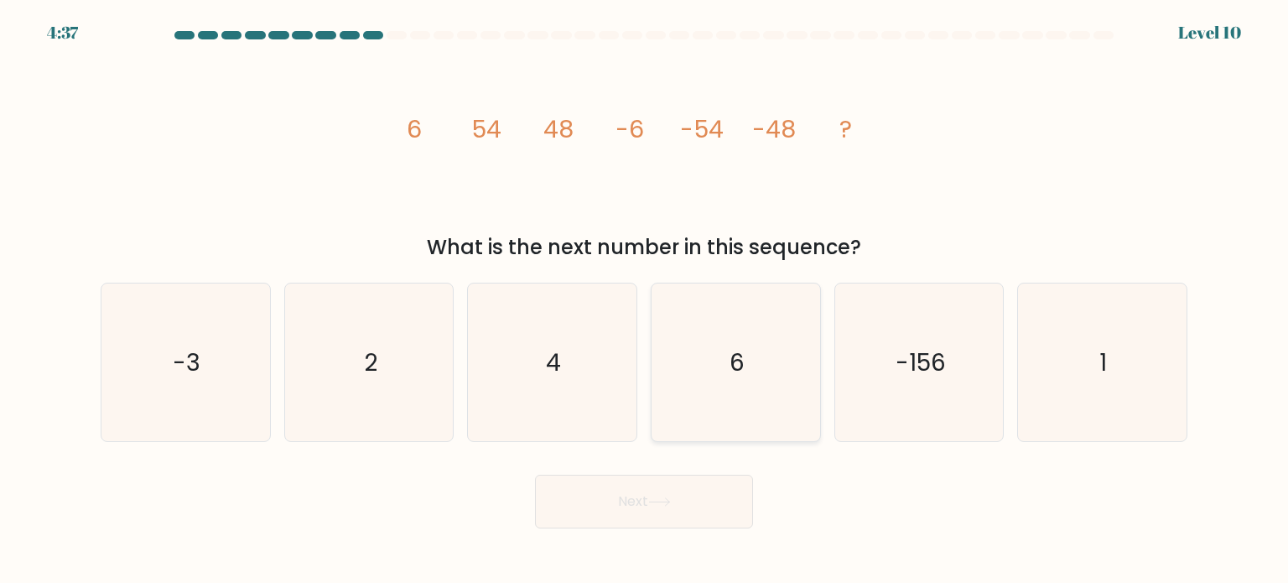
click at [674, 425] on icon "6" at bounding box center [735, 362] width 158 height 158
click at [645, 300] on input "d. 6" at bounding box center [644, 296] width 1 height 8
radio input "true"
click at [666, 495] on button "Next" at bounding box center [644, 501] width 218 height 54
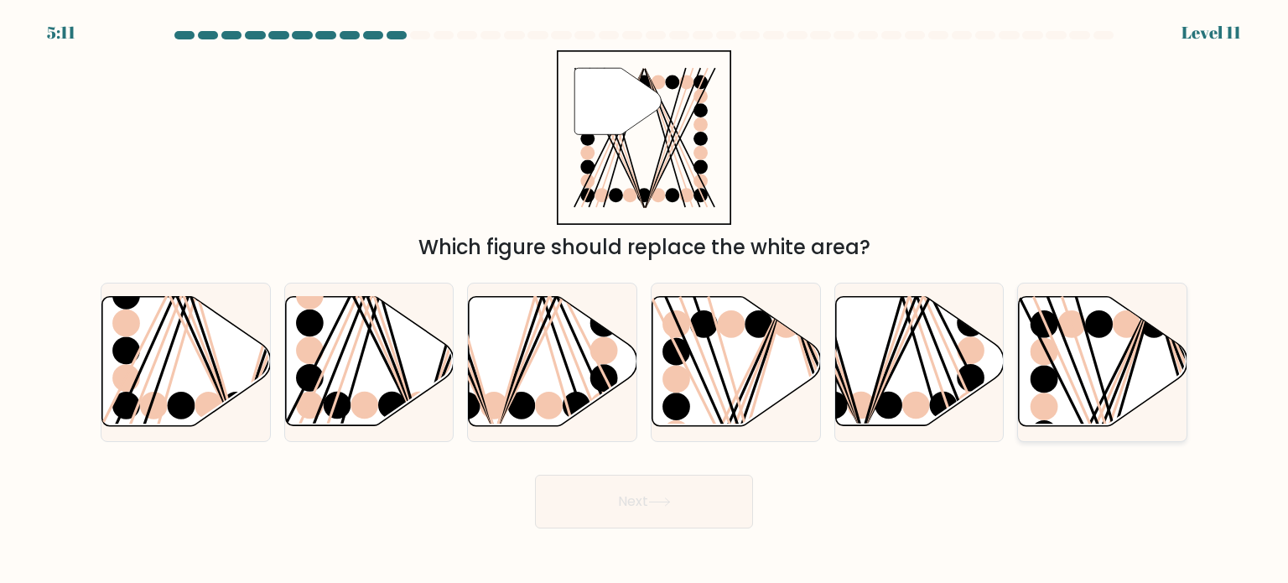
click at [1078, 341] on line at bounding box center [1108, 433] width 92 height 272
click at [645, 300] on input "f." at bounding box center [644, 296] width 1 height 8
radio input "true"
click at [734, 502] on button "Next" at bounding box center [644, 501] width 218 height 54
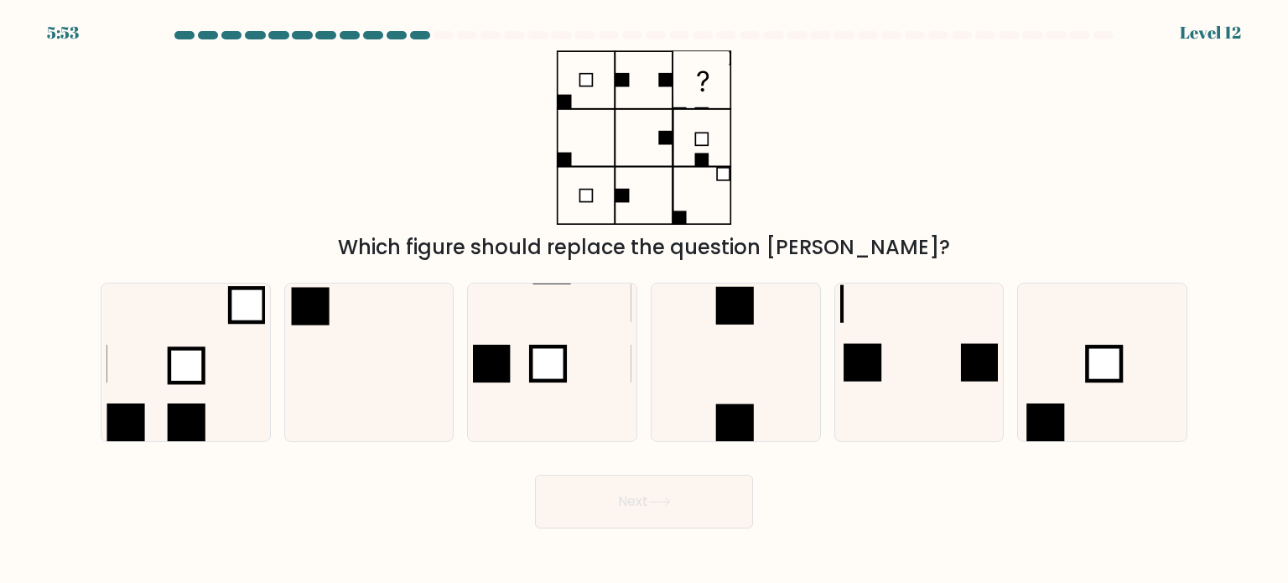
click at [922, 496] on div "Next" at bounding box center [644, 495] width 1107 height 66
click at [235, 383] on icon at bounding box center [185, 362] width 158 height 158
click at [644, 300] on input "a." at bounding box center [644, 296] width 1 height 8
radio input "true"
click at [1043, 388] on icon at bounding box center [1102, 362] width 158 height 158
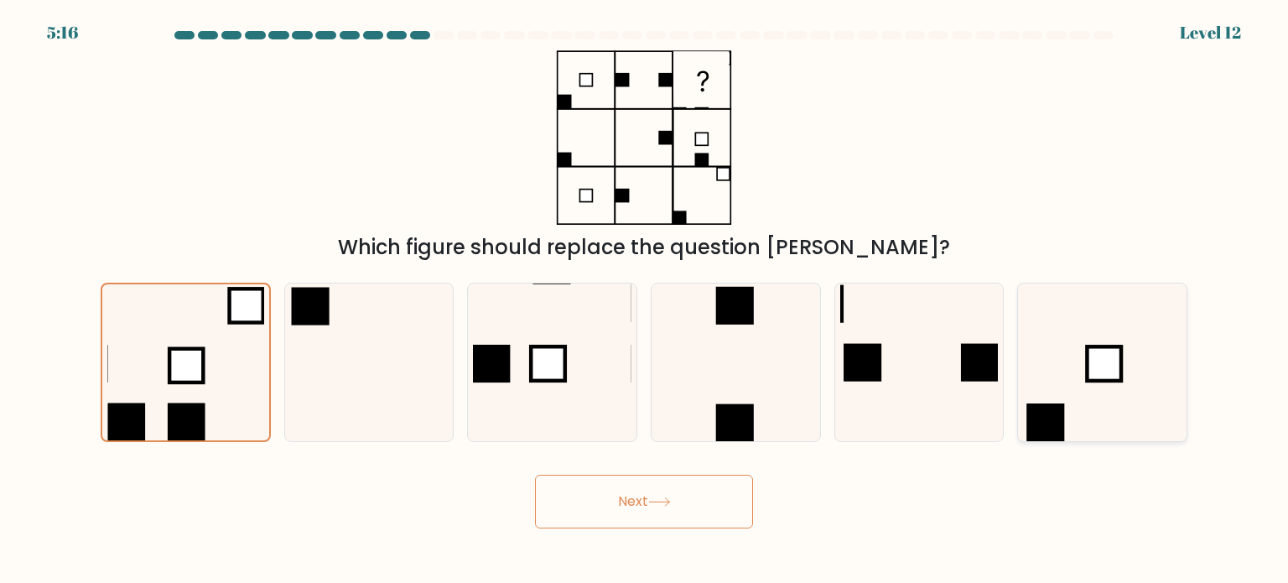
click at [645, 300] on input "f." at bounding box center [644, 296] width 1 height 8
radio input "true"
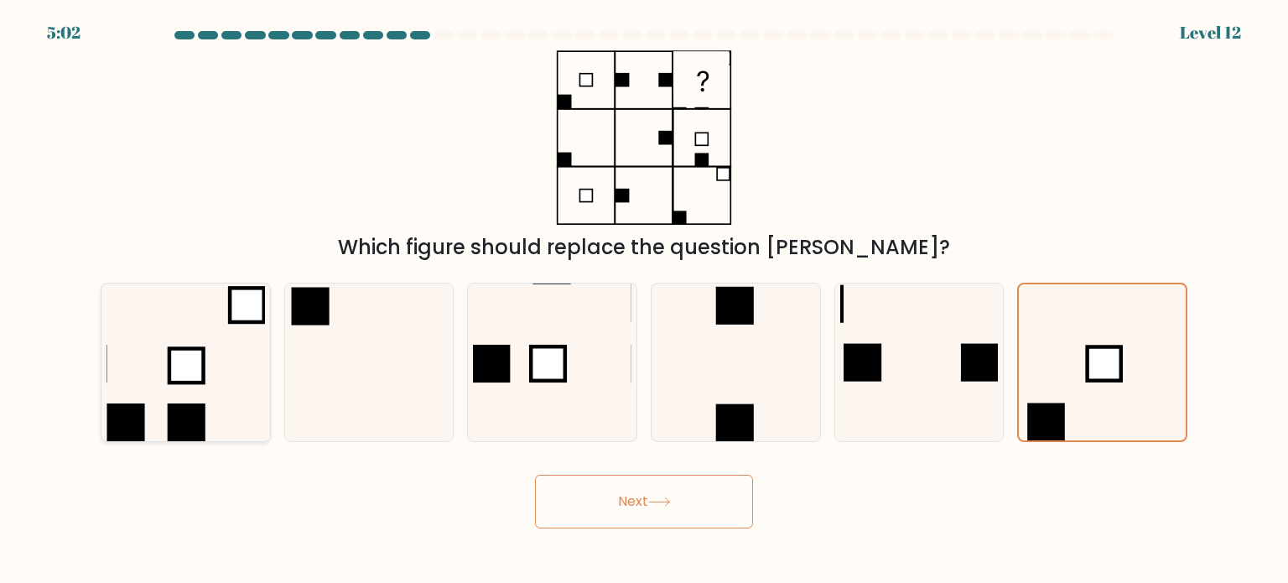
click at [135, 406] on rect at bounding box center [126, 422] width 38 height 38
click at [644, 300] on input "a." at bounding box center [644, 296] width 1 height 8
radio input "true"
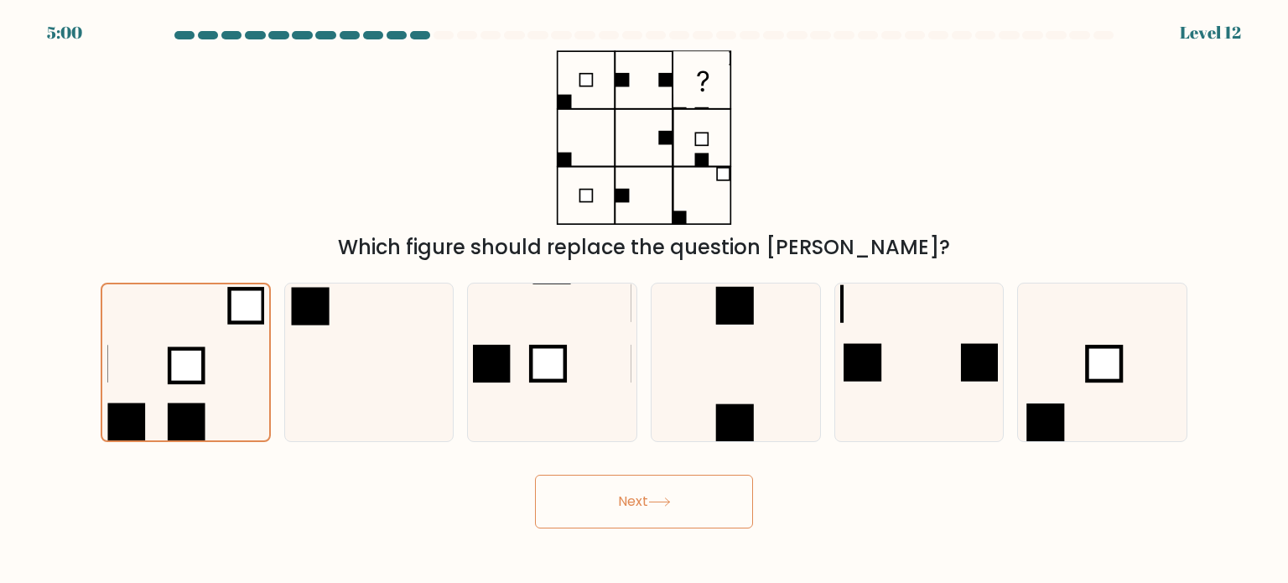
click at [686, 515] on button "Next" at bounding box center [644, 501] width 218 height 54
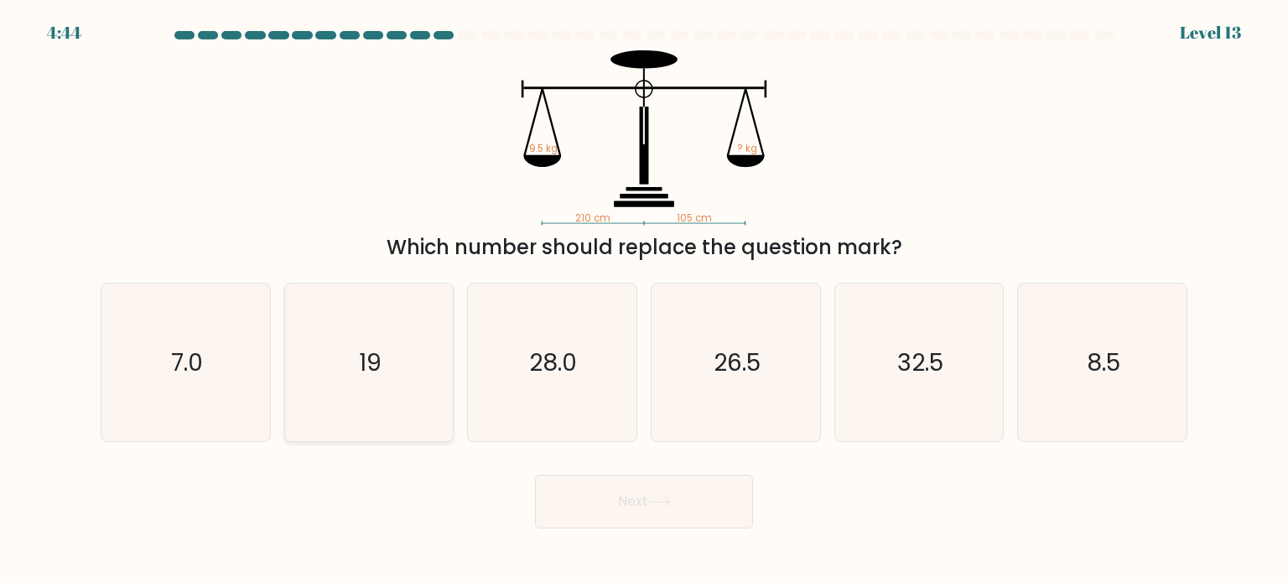
click at [423, 369] on icon "19" at bounding box center [369, 362] width 158 height 158
click at [644, 300] on input "b. 19" at bounding box center [644, 296] width 1 height 8
radio input "true"
click at [590, 512] on button "Next" at bounding box center [644, 501] width 218 height 54
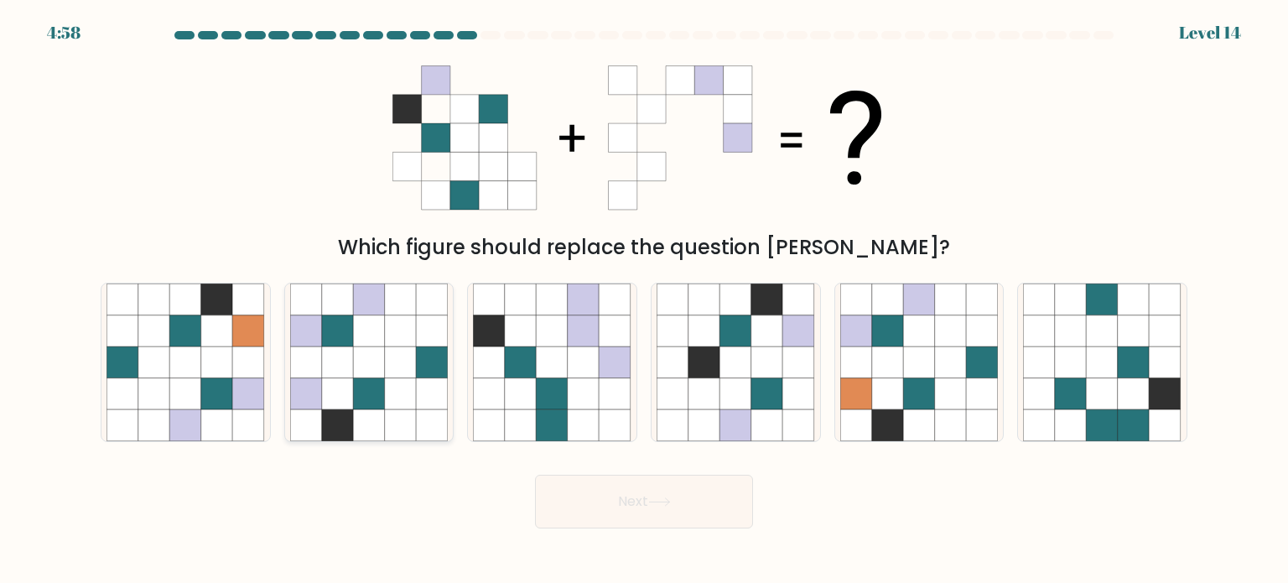
click at [427, 368] on icon at bounding box center [432, 362] width 32 height 32
click at [644, 300] on input "b." at bounding box center [644, 296] width 1 height 8
radio input "true"
click at [630, 492] on button "Next" at bounding box center [644, 501] width 218 height 54
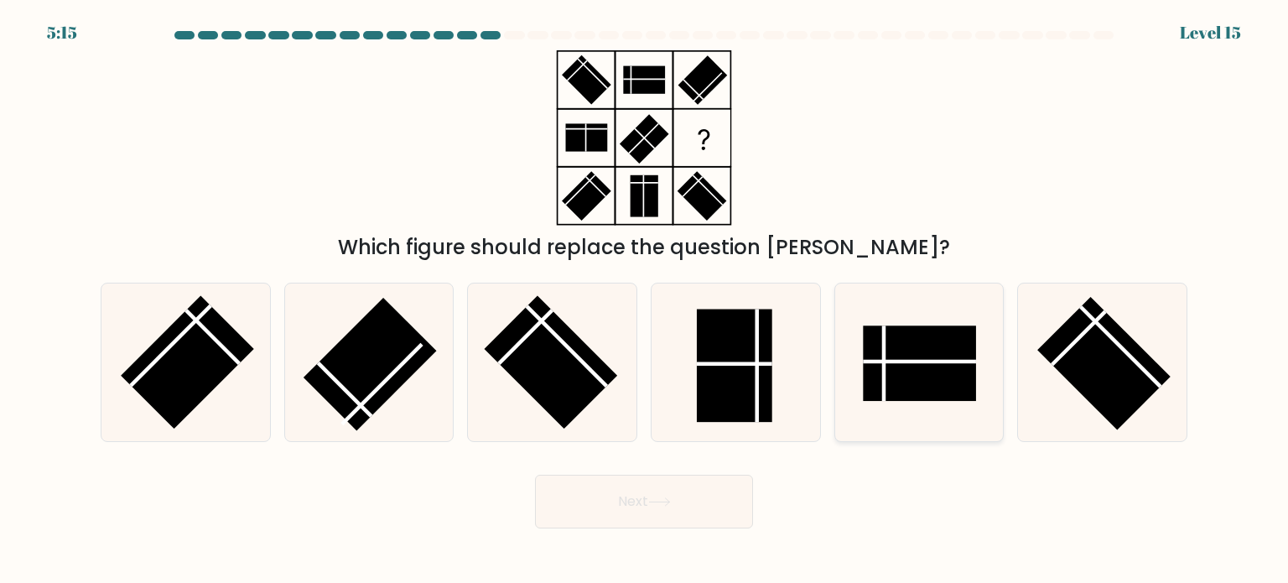
click at [946, 408] on icon at bounding box center [919, 362] width 158 height 158
click at [645, 300] on input "e." at bounding box center [644, 296] width 1 height 8
radio input "true"
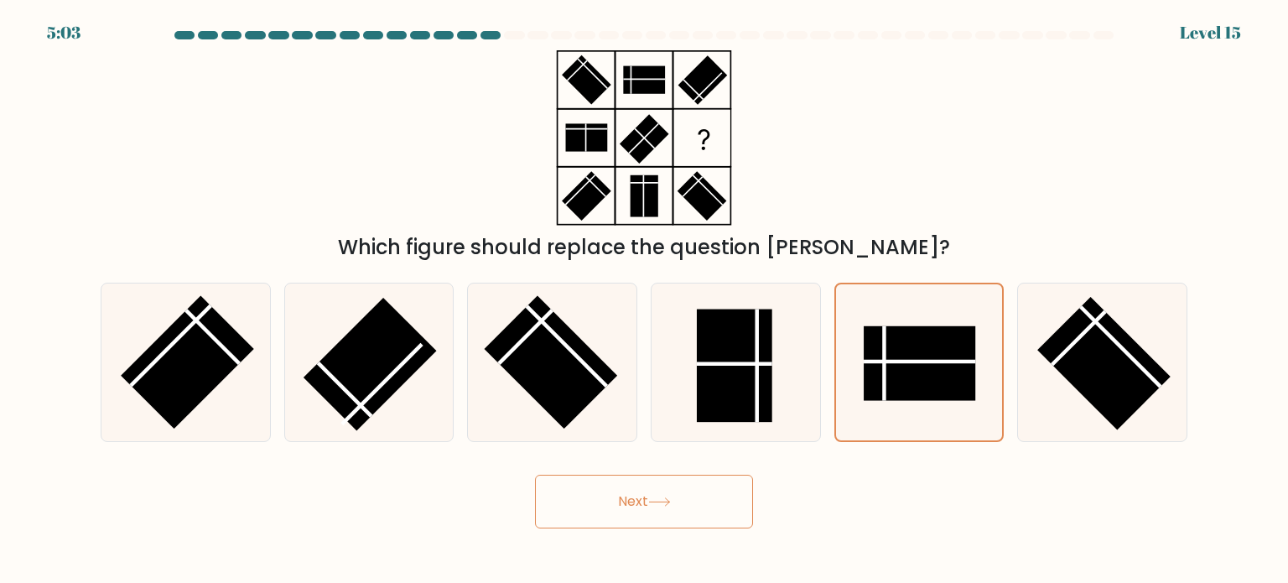
click at [702, 501] on button "Next" at bounding box center [644, 501] width 218 height 54
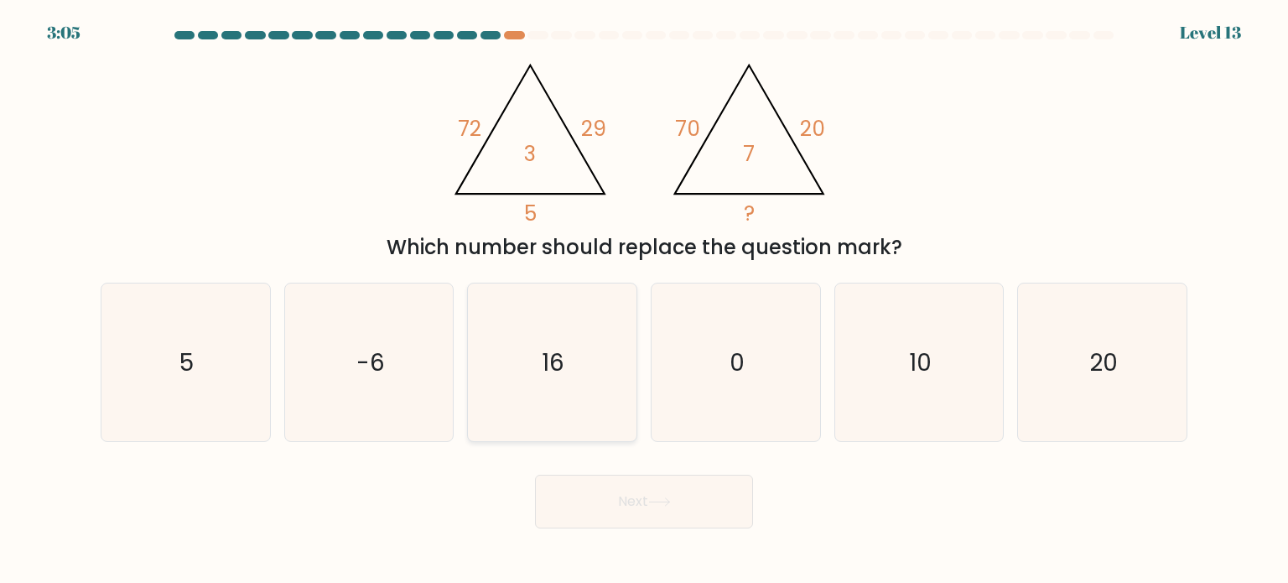
click at [517, 361] on icon "16" at bounding box center [552, 362] width 158 height 158
click at [644, 300] on input "c. 16" at bounding box center [644, 296] width 1 height 8
radio input "true"
click at [682, 505] on button "Next" at bounding box center [644, 501] width 218 height 54
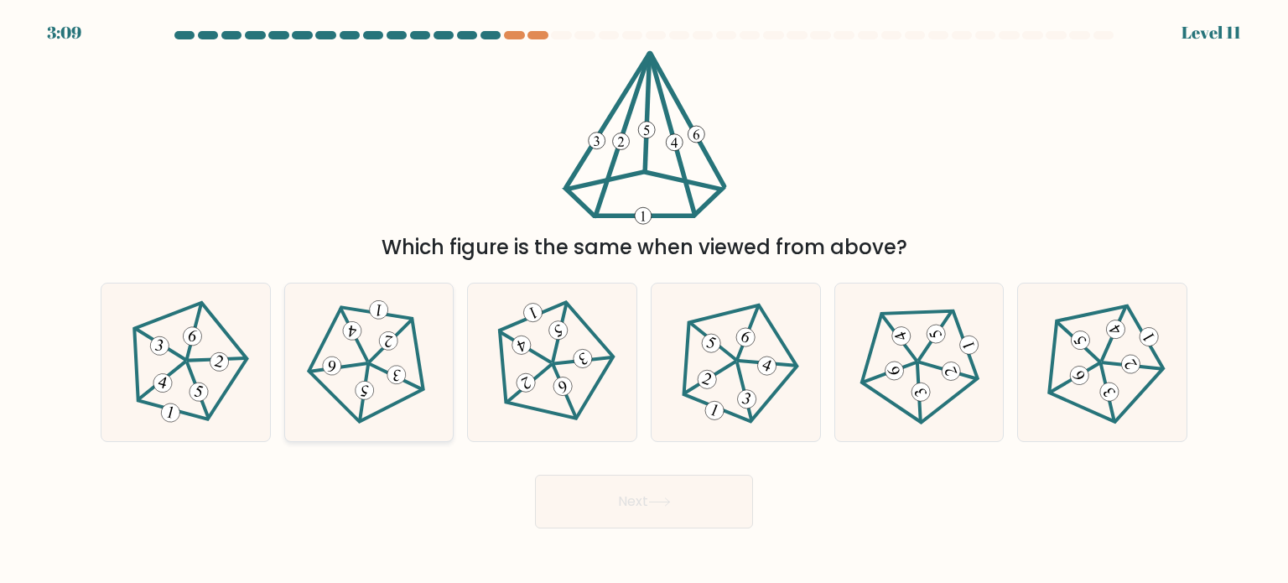
click at [330, 388] on icon at bounding box center [369, 361] width 127 height 127
click at [644, 300] on input "b." at bounding box center [644, 296] width 1 height 8
radio input "true"
click at [597, 490] on button "Next" at bounding box center [644, 501] width 218 height 54
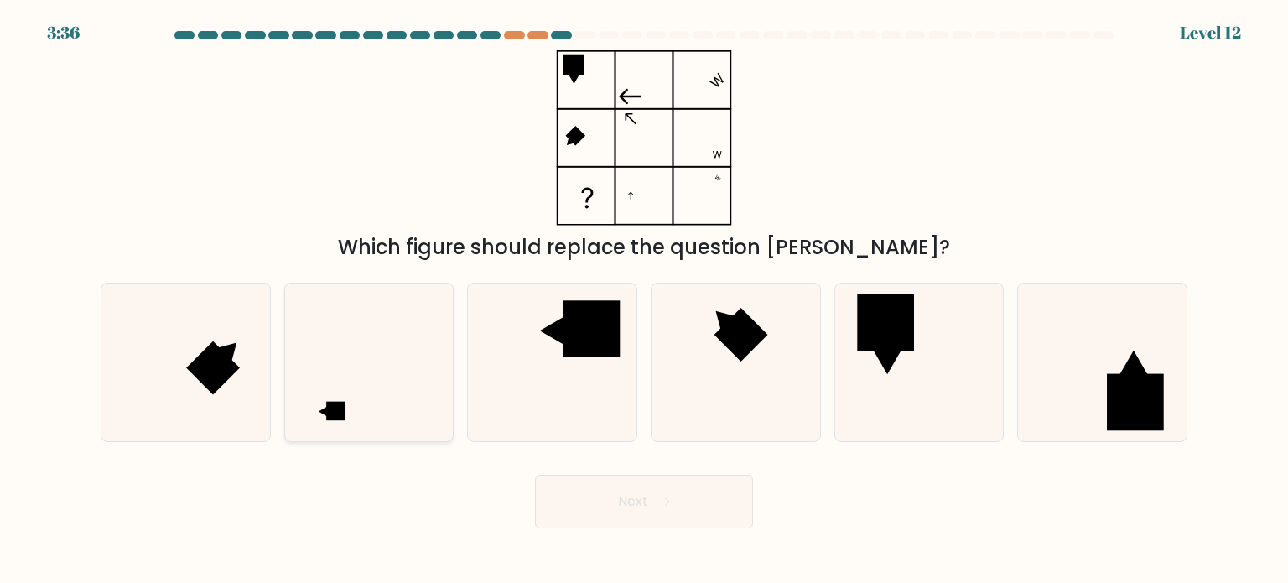
click at [406, 408] on icon at bounding box center [369, 362] width 158 height 158
click at [644, 300] on input "b." at bounding box center [644, 296] width 1 height 8
radio input "true"
click at [406, 408] on icon at bounding box center [369, 362] width 156 height 156
click at [644, 300] on input "b." at bounding box center [644, 296] width 1 height 8
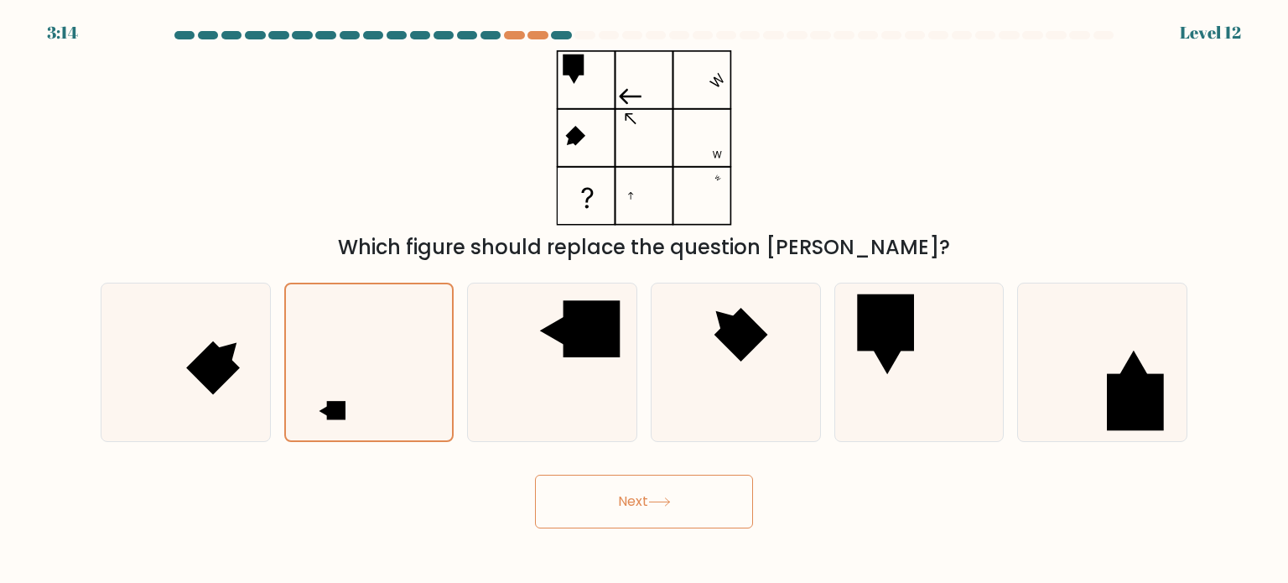
click at [724, 493] on button "Next" at bounding box center [644, 501] width 218 height 54
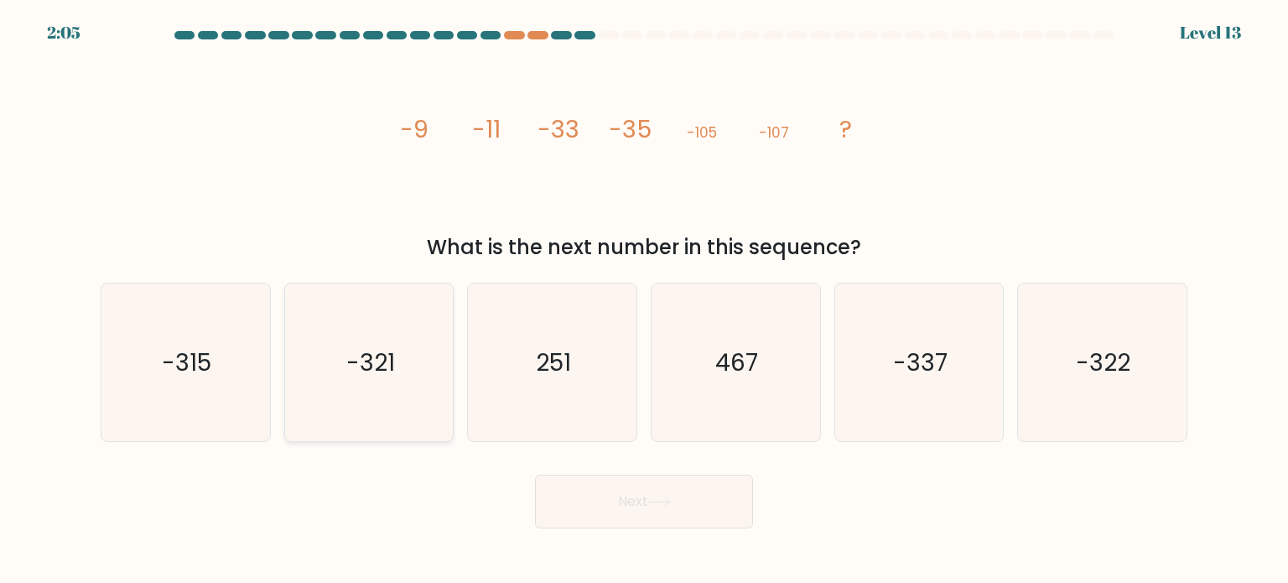
click at [412, 378] on icon "-321" at bounding box center [369, 362] width 158 height 158
click at [644, 300] on input "b. -321" at bounding box center [644, 296] width 1 height 8
radio input "true"
click at [630, 485] on button "Next" at bounding box center [644, 501] width 218 height 54
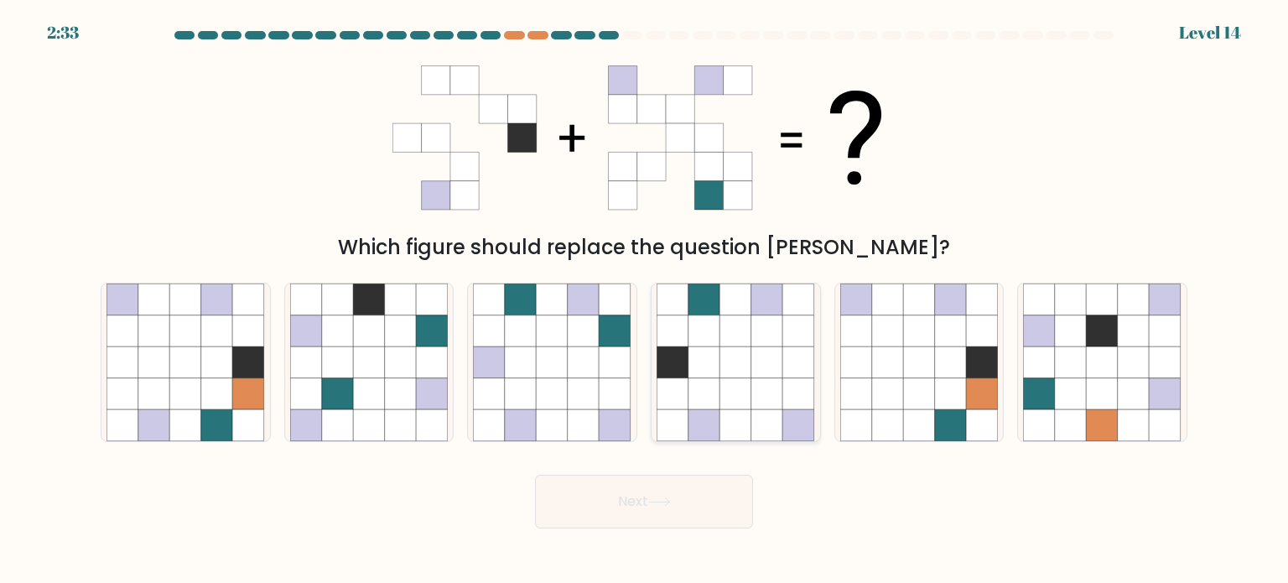
click at [749, 409] on icon at bounding box center [736, 425] width 32 height 32
click at [645, 300] on input "d." at bounding box center [644, 296] width 1 height 8
radio input "true"
click at [704, 516] on button "Next" at bounding box center [644, 501] width 218 height 54
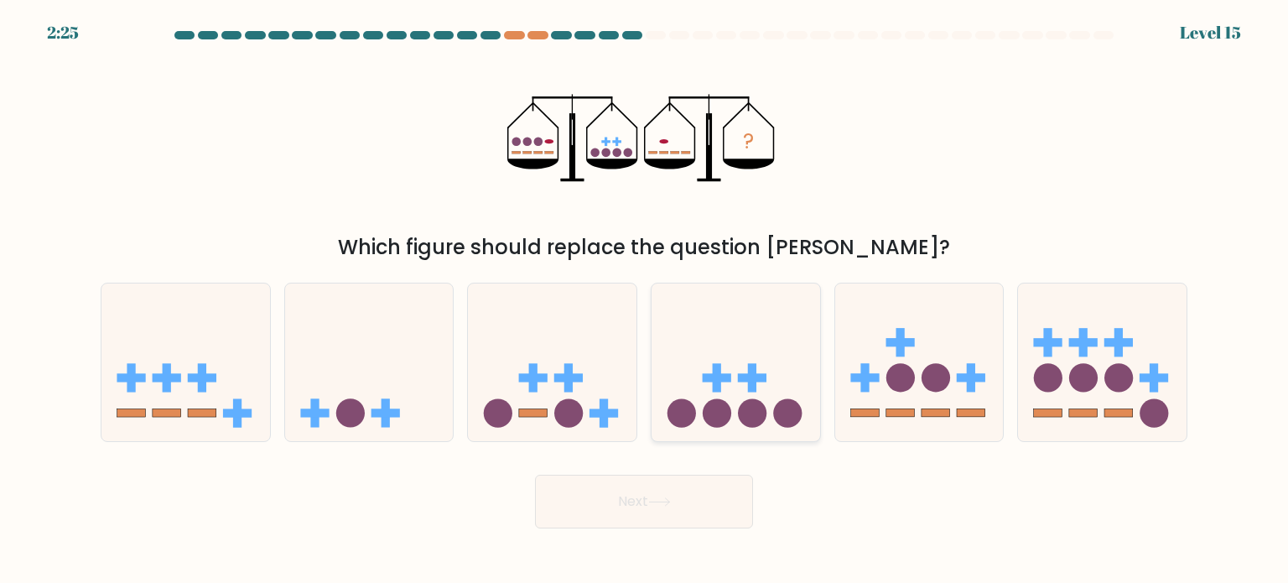
click at [676, 366] on icon at bounding box center [735, 362] width 168 height 139
click at [645, 300] on input "d." at bounding box center [644, 296] width 1 height 8
radio input "true"
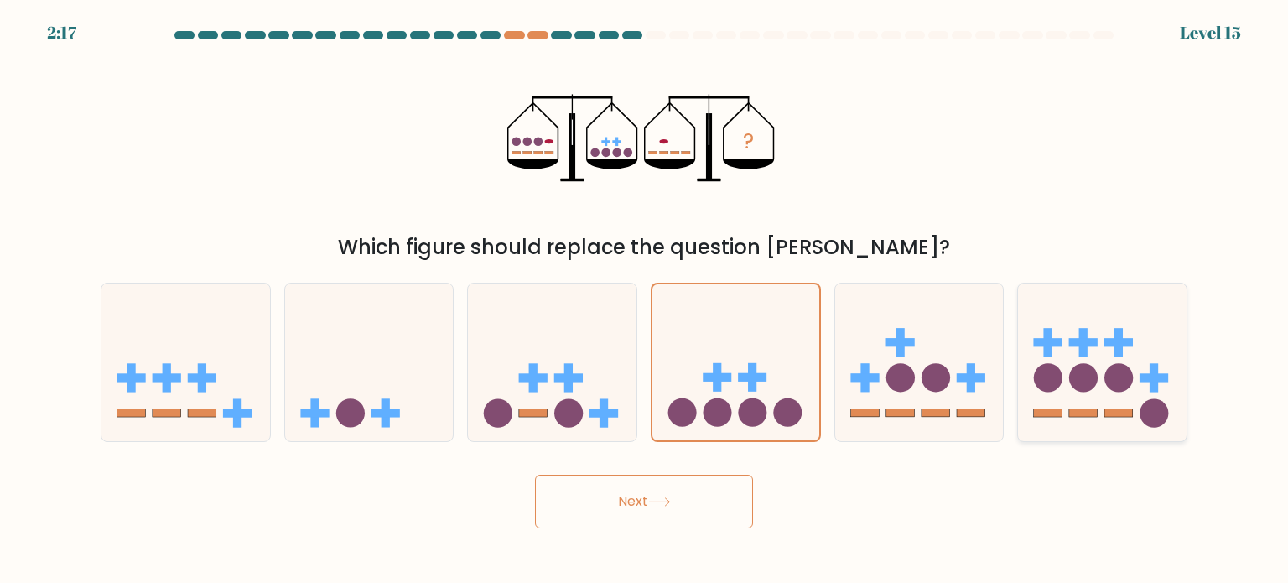
click at [1086, 388] on circle at bounding box center [1083, 377] width 29 height 29
click at [645, 300] on input "f." at bounding box center [644, 296] width 1 height 8
radio input "true"
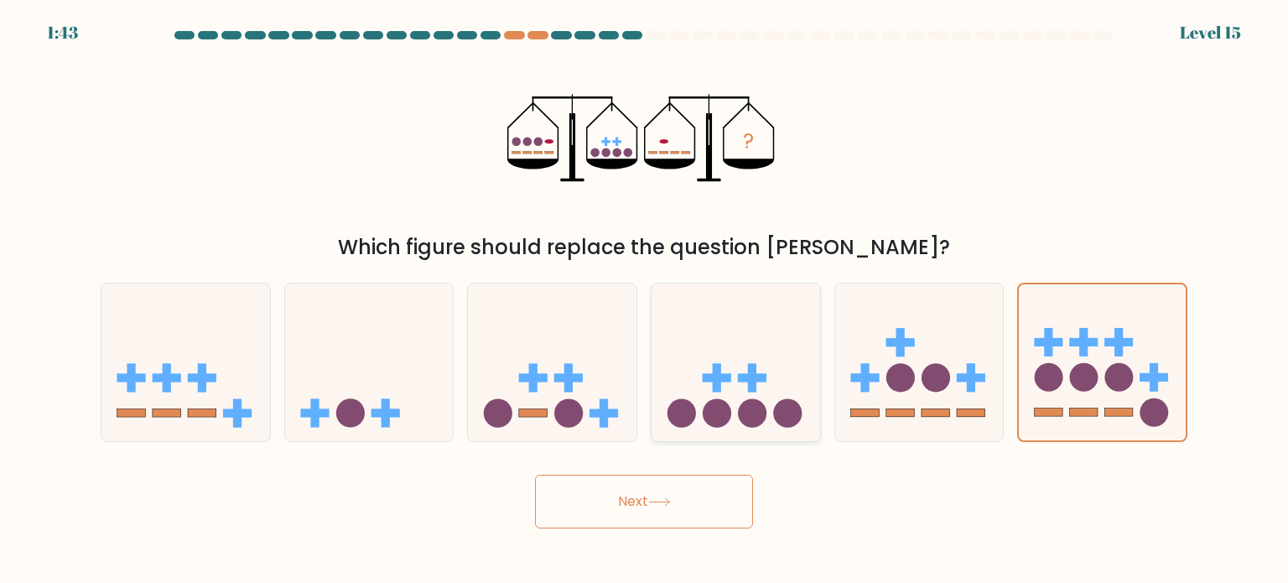
click at [773, 374] on icon at bounding box center [735, 362] width 168 height 139
click at [645, 300] on input "d." at bounding box center [644, 296] width 1 height 8
radio input "true"
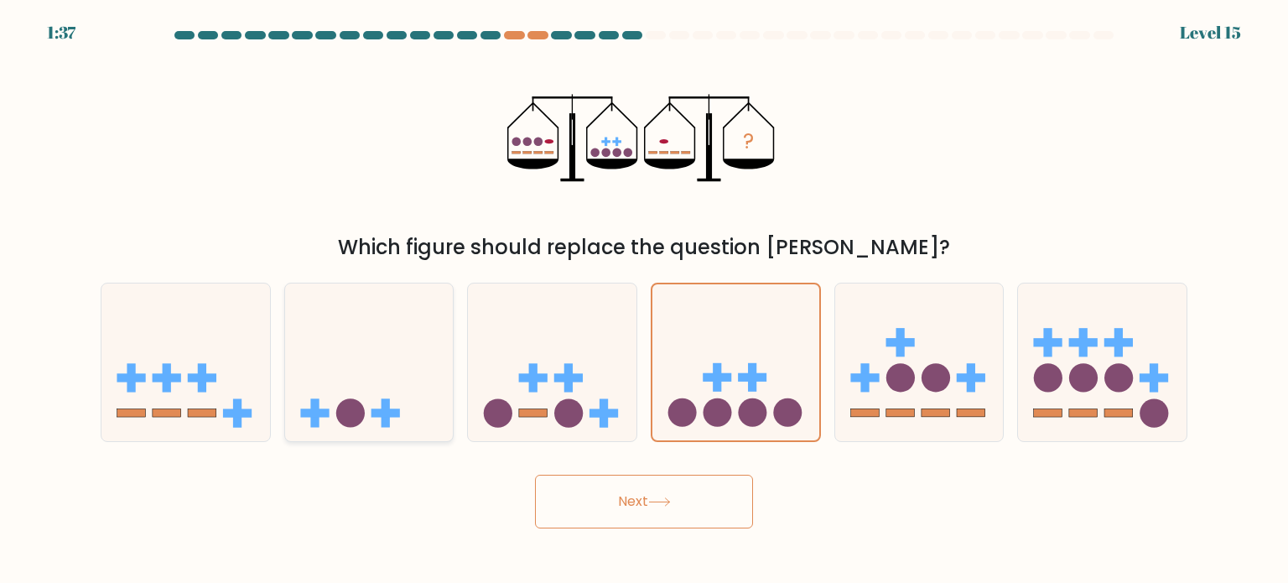
click at [373, 408] on rect at bounding box center [385, 412] width 29 height 8
click at [644, 300] on input "b." at bounding box center [644, 296] width 1 height 8
radio input "true"
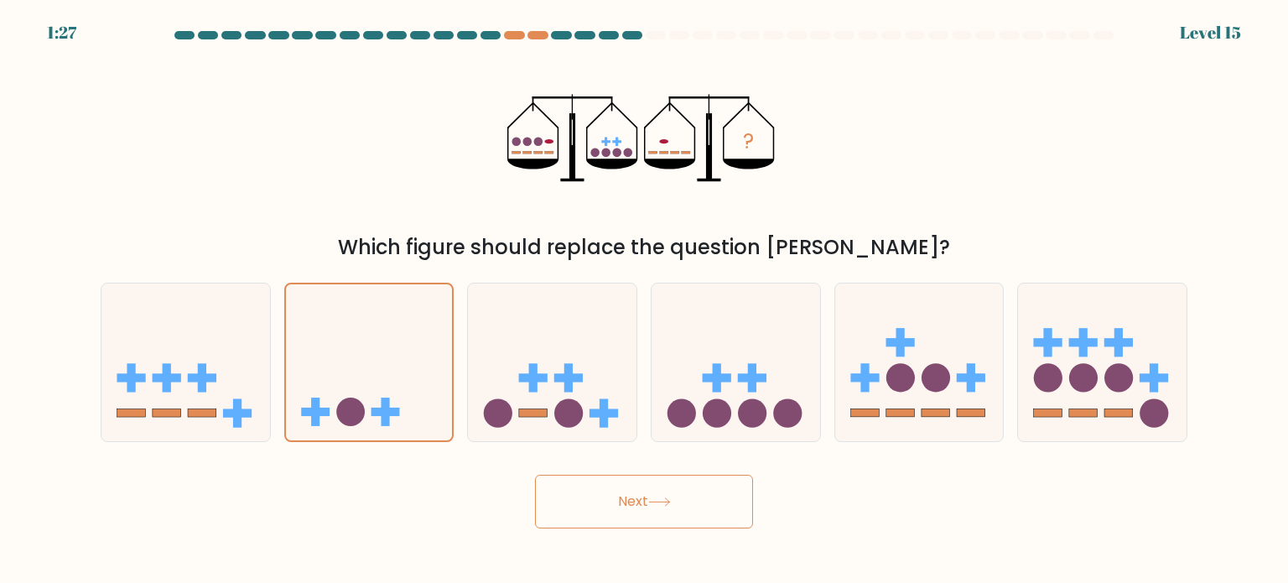
click at [657, 482] on button "Next" at bounding box center [644, 501] width 218 height 54
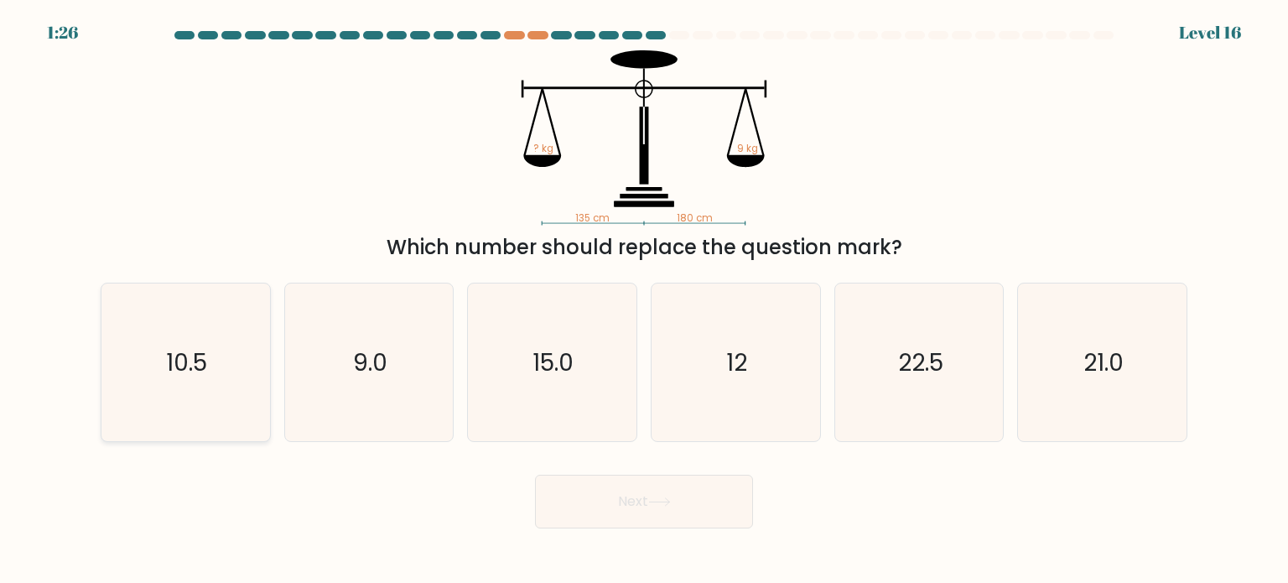
click at [175, 395] on icon "10.5" at bounding box center [185, 362] width 158 height 158
click at [644, 300] on input "a. 10.5" at bounding box center [644, 296] width 1 height 8
radio input "true"
click at [705, 495] on button "Next" at bounding box center [644, 501] width 218 height 54
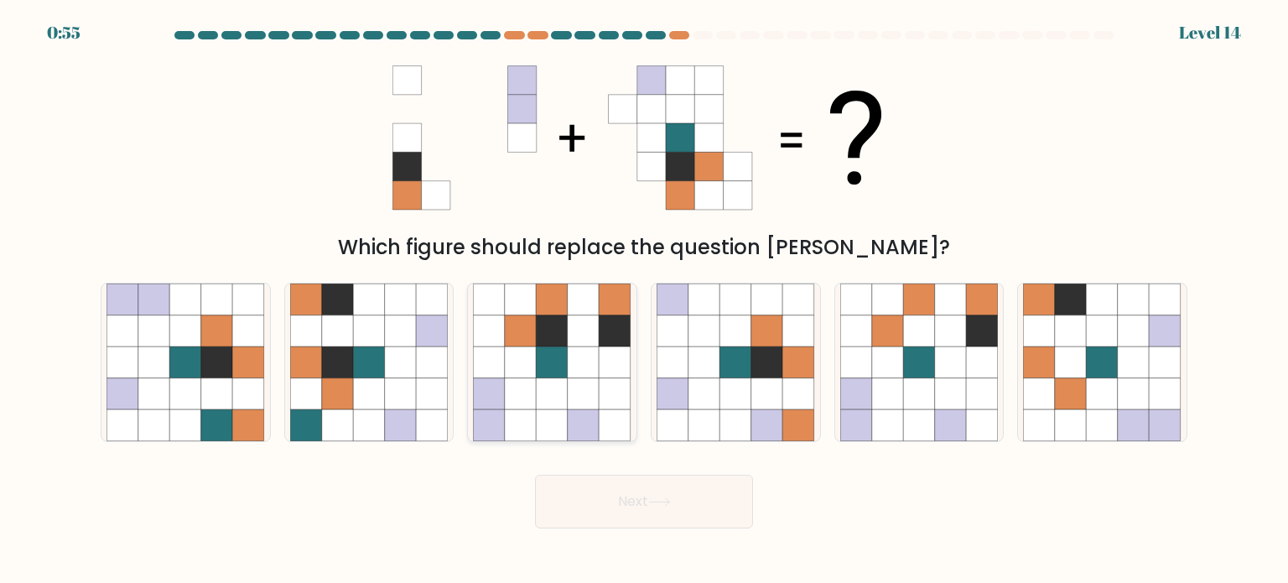
click at [587, 395] on icon at bounding box center [584, 393] width 32 height 32
click at [644, 300] on input "c." at bounding box center [644, 296] width 1 height 8
radio input "true"
click at [681, 511] on button "Next" at bounding box center [644, 501] width 218 height 54
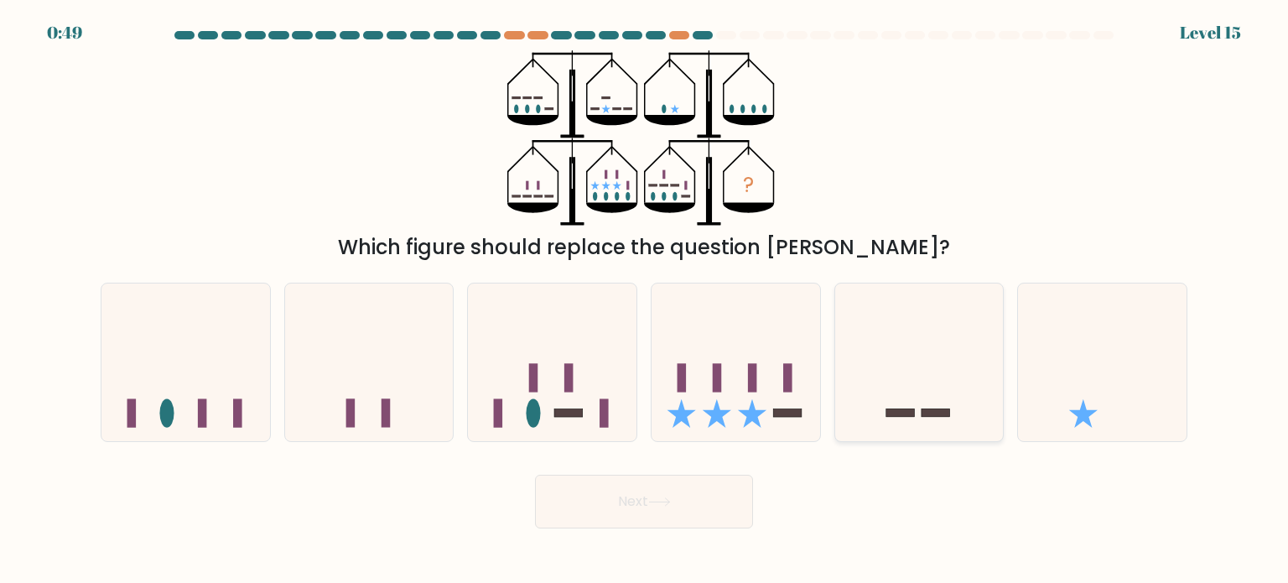
click at [936, 329] on icon at bounding box center [919, 362] width 168 height 139
click at [645, 300] on input "e." at bounding box center [644, 296] width 1 height 8
radio input "true"
click at [687, 393] on icon at bounding box center [735, 362] width 168 height 139
click at [645, 300] on input "d." at bounding box center [644, 296] width 1 height 8
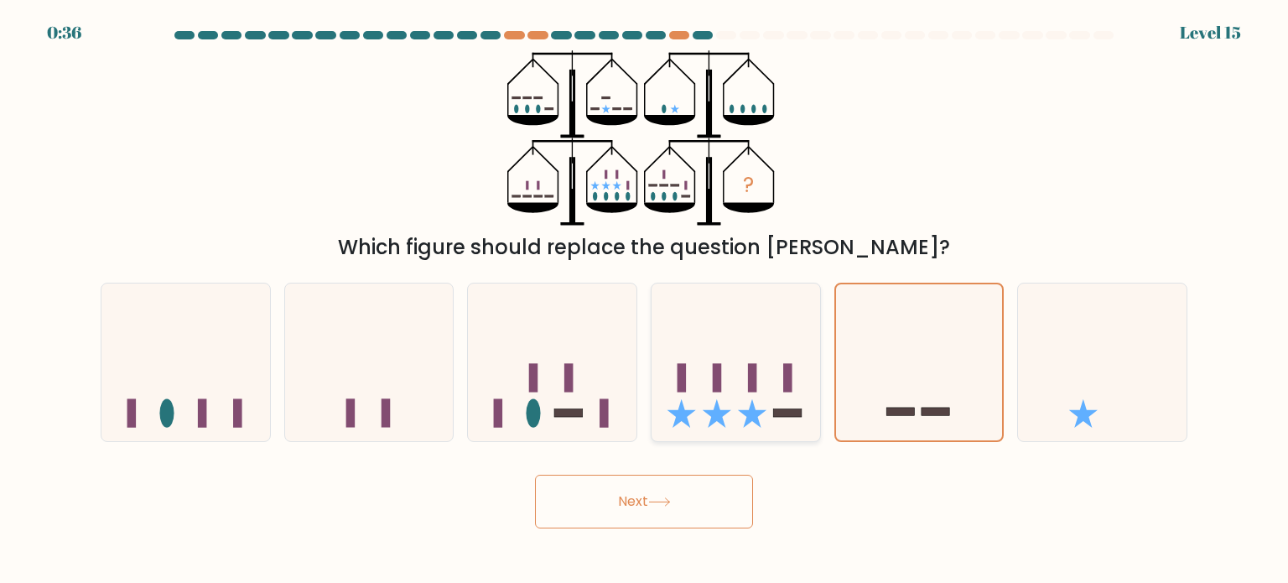
radio input "true"
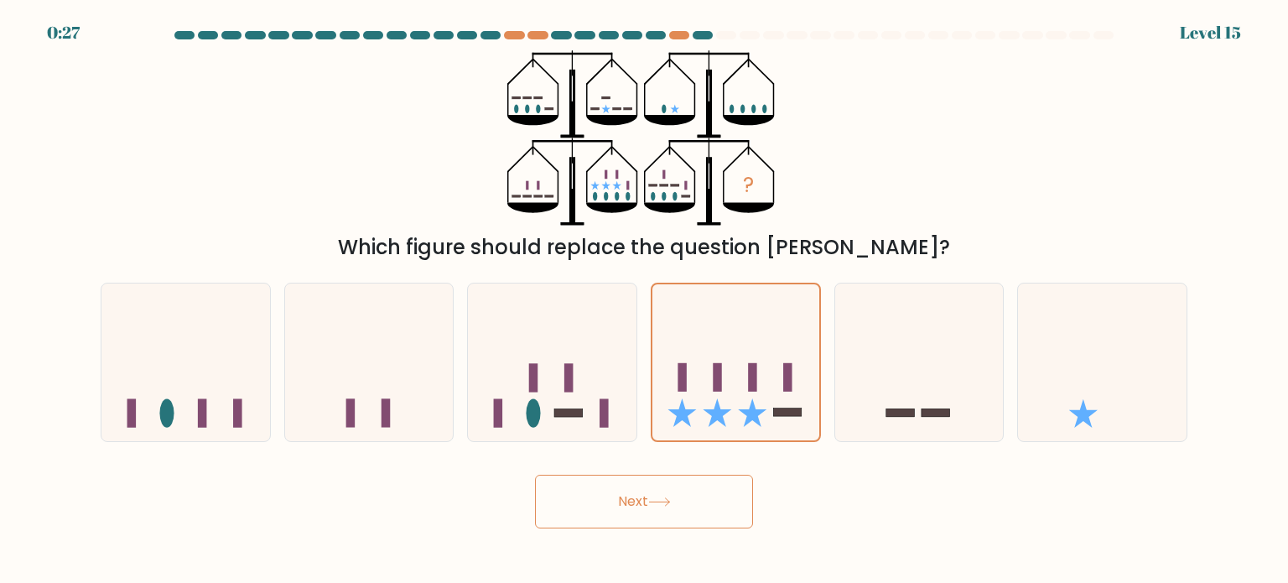
click at [645, 484] on button "Next" at bounding box center [644, 501] width 218 height 54
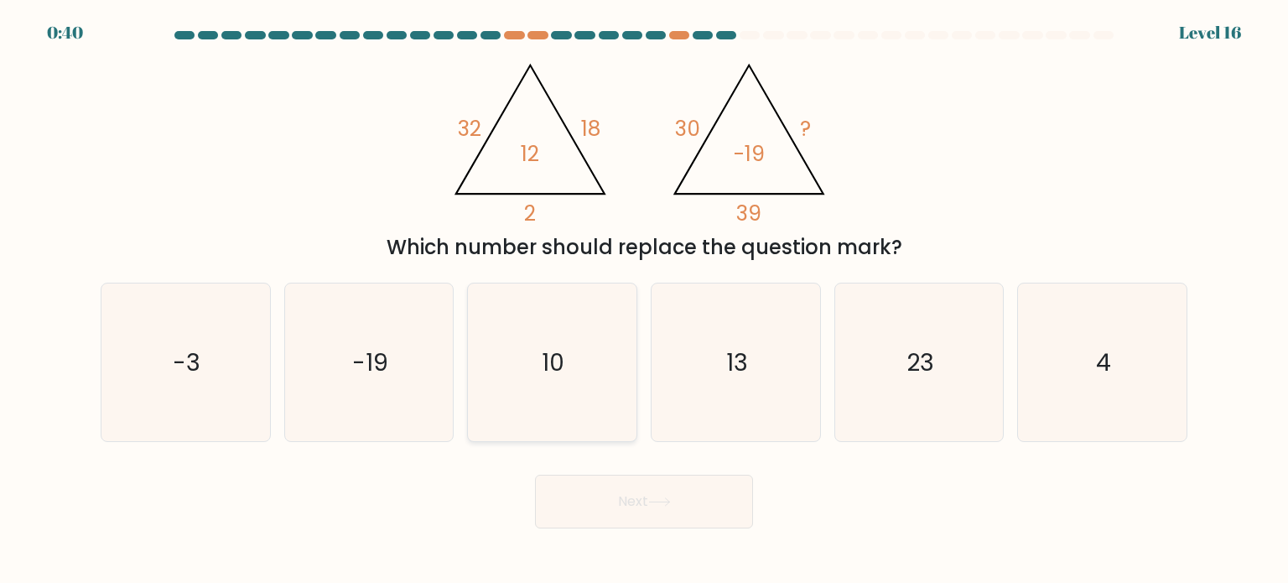
click at [574, 359] on icon "10" at bounding box center [552, 362] width 158 height 158
click at [644, 300] on input "c. 10" at bounding box center [644, 296] width 1 height 8
radio input "true"
click at [885, 339] on icon "23" at bounding box center [919, 362] width 158 height 158
click at [645, 300] on input "e. 23" at bounding box center [644, 296] width 1 height 8
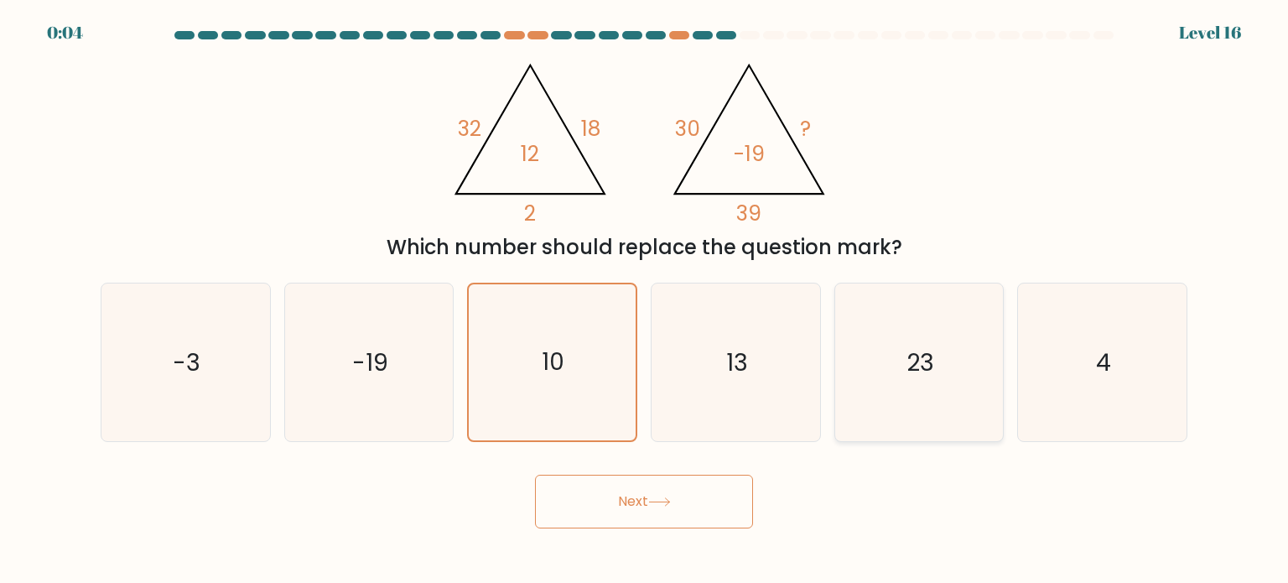
radio input "true"
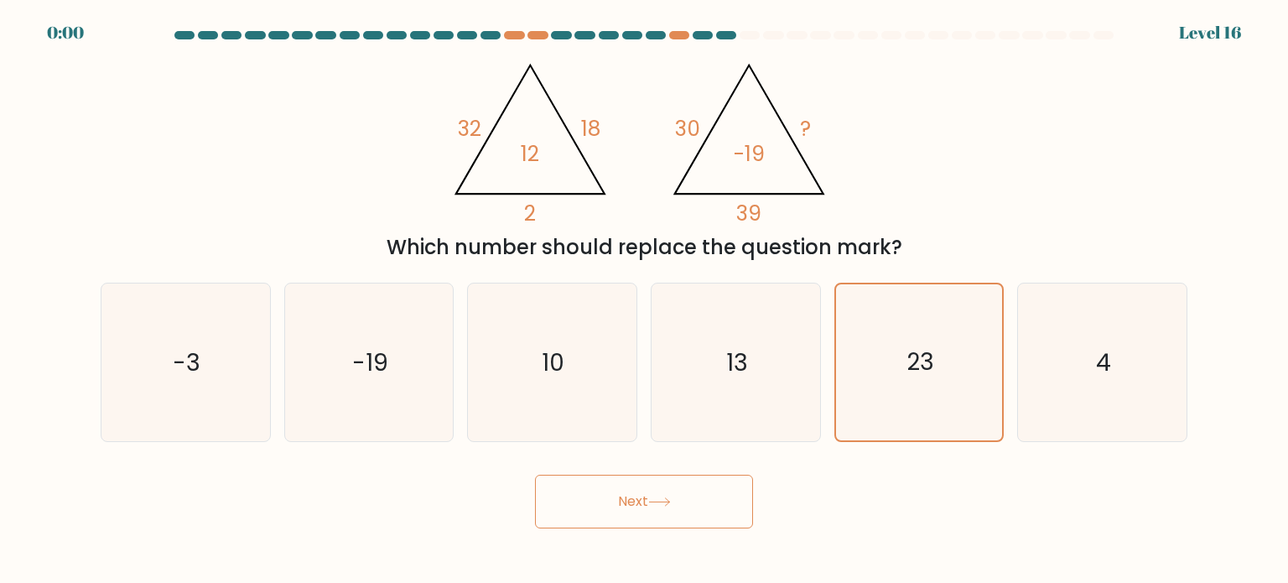
click at [691, 518] on button "Next" at bounding box center [644, 501] width 218 height 54
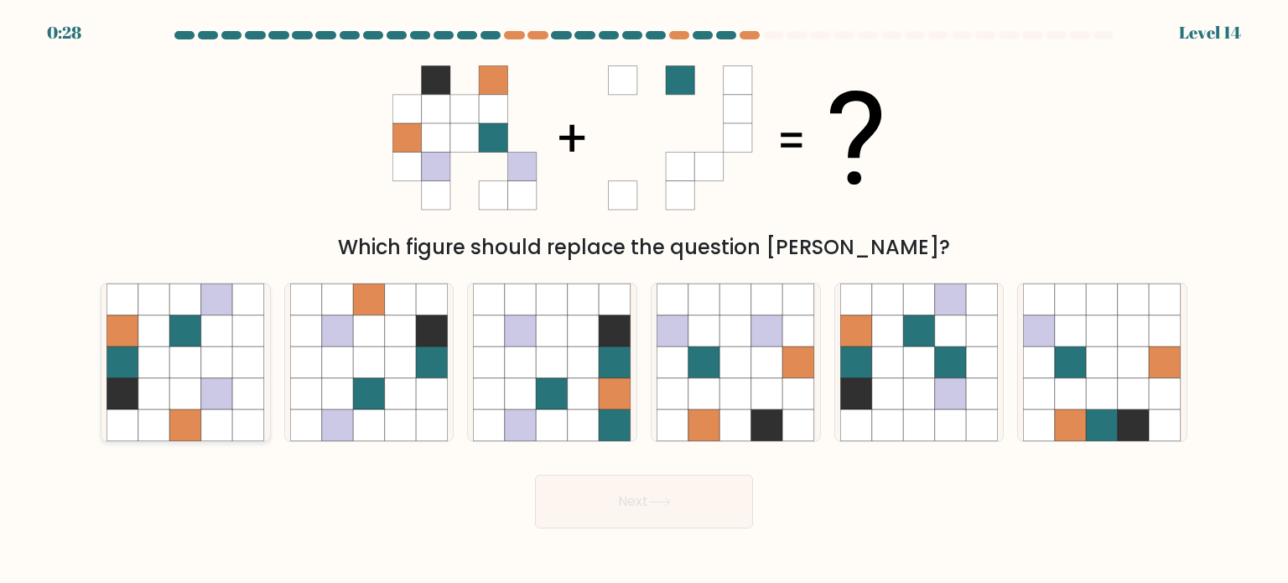
click at [190, 395] on icon at bounding box center [186, 393] width 32 height 32
click at [644, 300] on input "a." at bounding box center [644, 296] width 1 height 8
radio input "true"
click at [701, 495] on button "Next" at bounding box center [644, 501] width 218 height 54
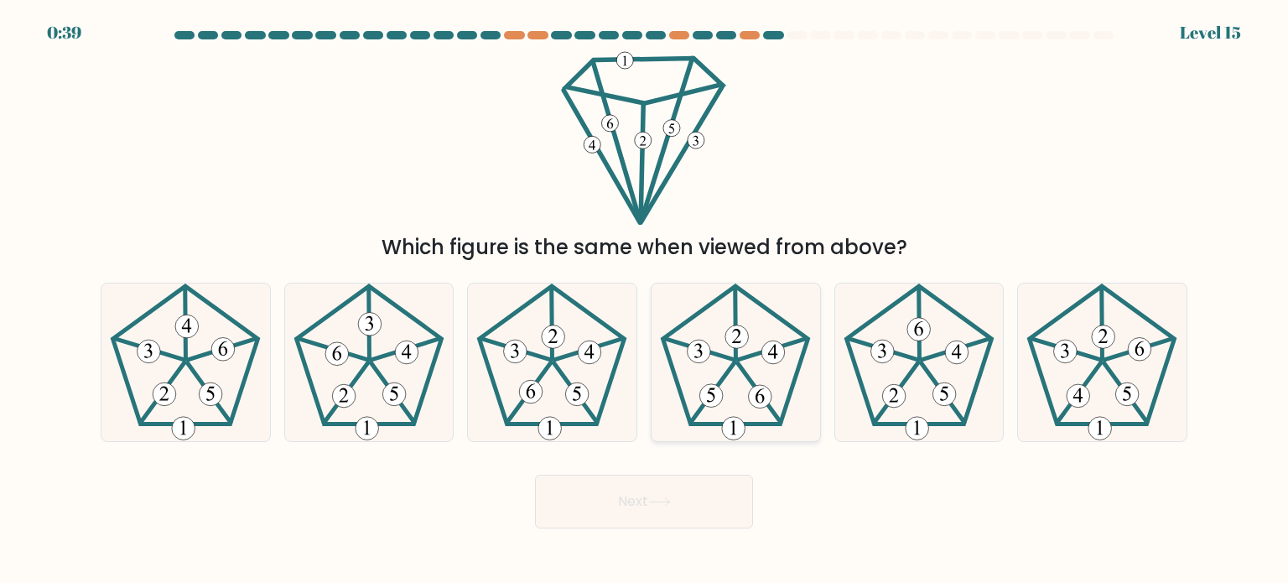
click at [728, 379] on icon at bounding box center [735, 362] width 158 height 158
click at [645, 300] on input "d." at bounding box center [644, 296] width 1 height 8
radio input "true"
click at [702, 519] on button "Next" at bounding box center [644, 501] width 218 height 54
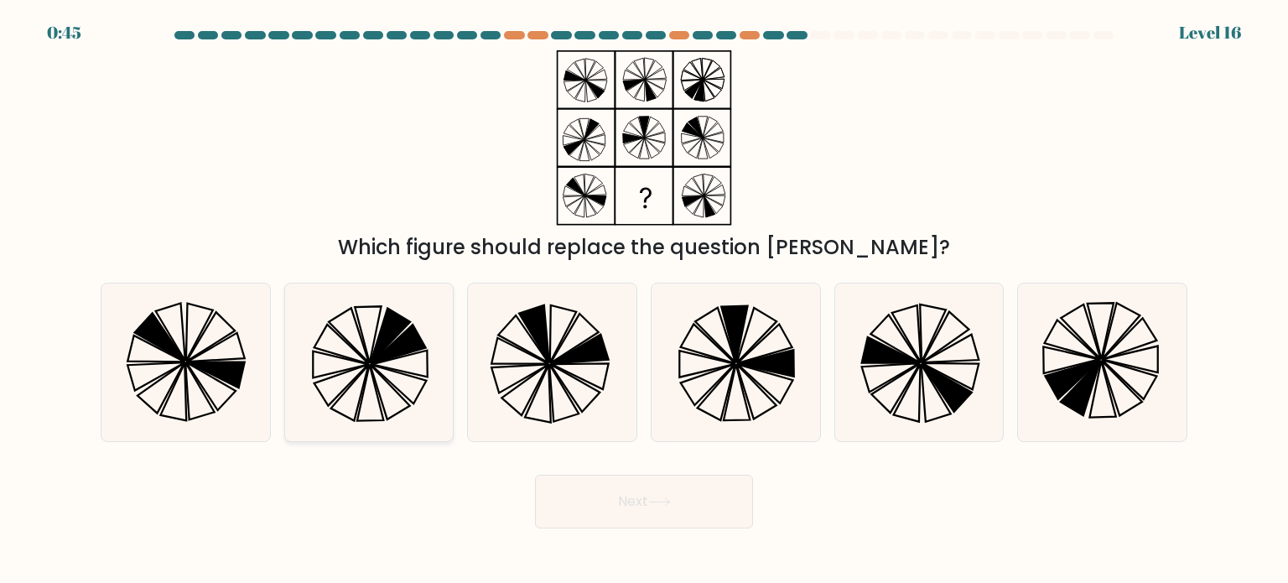
click at [403, 360] on icon at bounding box center [369, 362] width 158 height 158
click at [644, 300] on input "b." at bounding box center [644, 296] width 1 height 8
radio input "true"
click at [715, 505] on button "Next" at bounding box center [644, 501] width 218 height 54
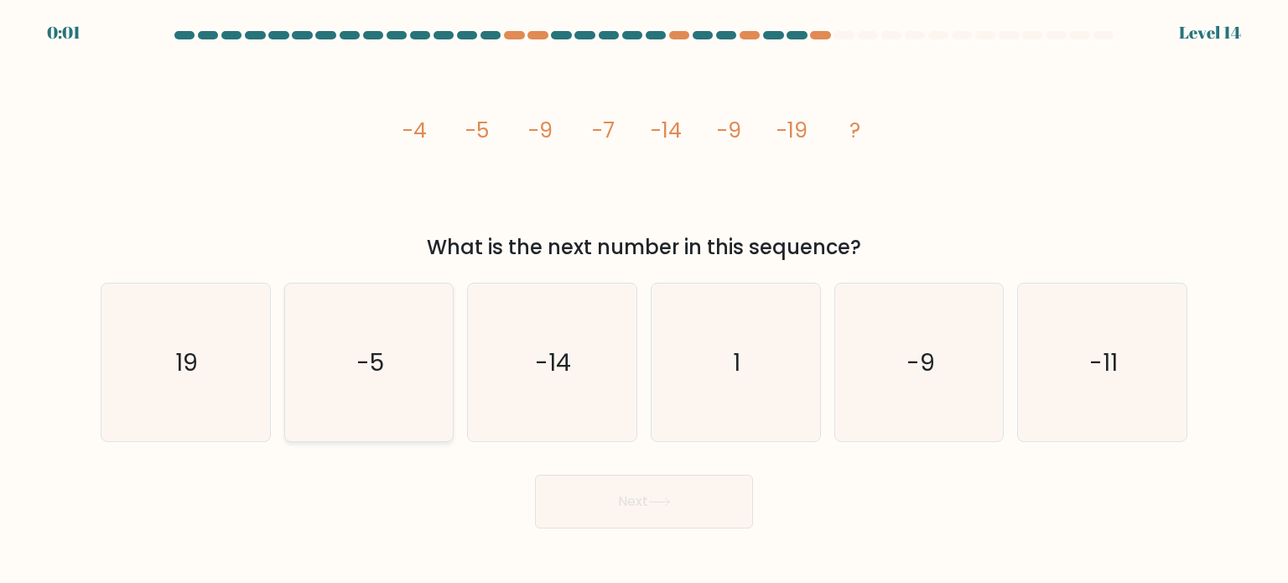
click at [417, 381] on icon "-5" at bounding box center [369, 362] width 158 height 158
click at [644, 300] on input "b. -5" at bounding box center [644, 296] width 1 height 8
radio input "true"
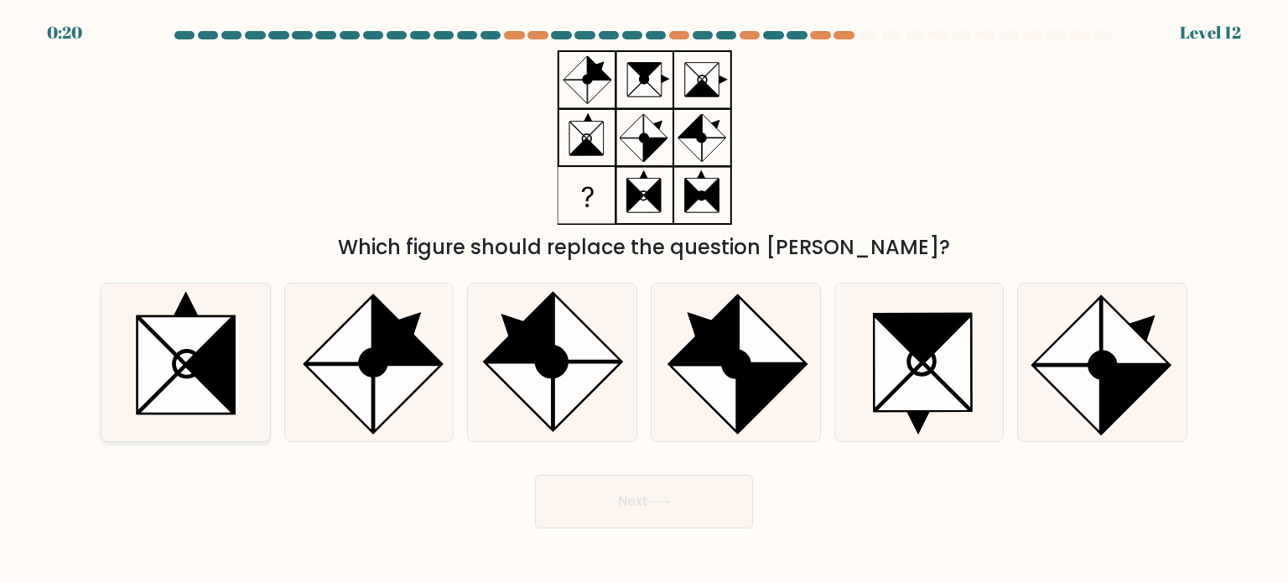
click at [210, 385] on icon at bounding box center [211, 364] width 47 height 95
click at [644, 300] on input "a." at bounding box center [644, 296] width 1 height 8
radio input "true"
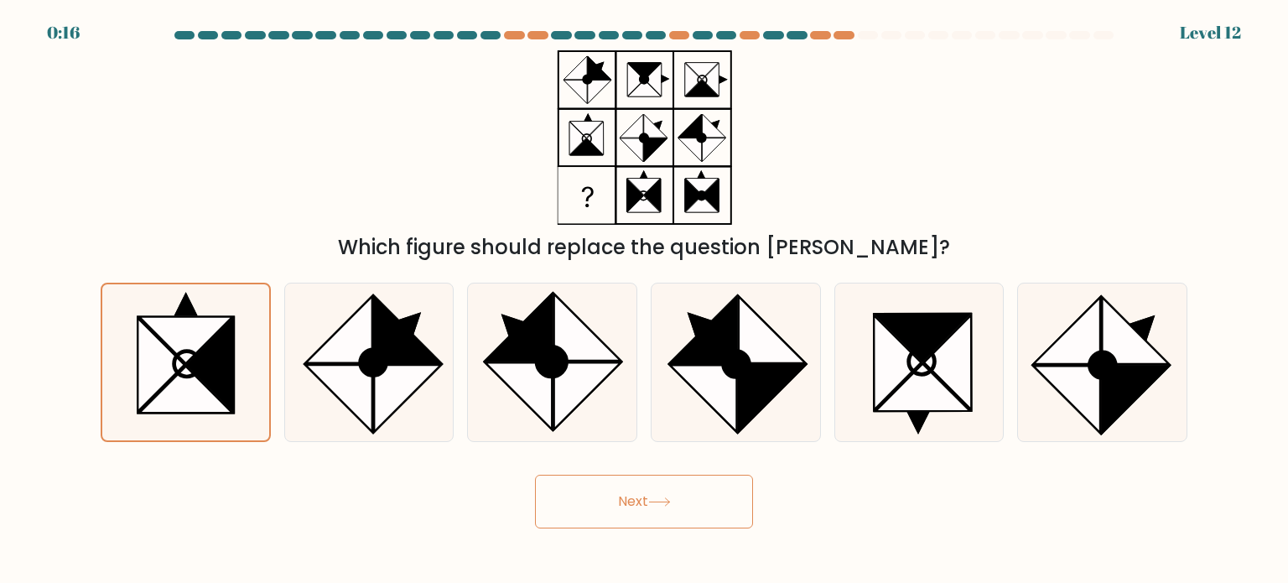
click at [661, 494] on button "Next" at bounding box center [644, 501] width 218 height 54
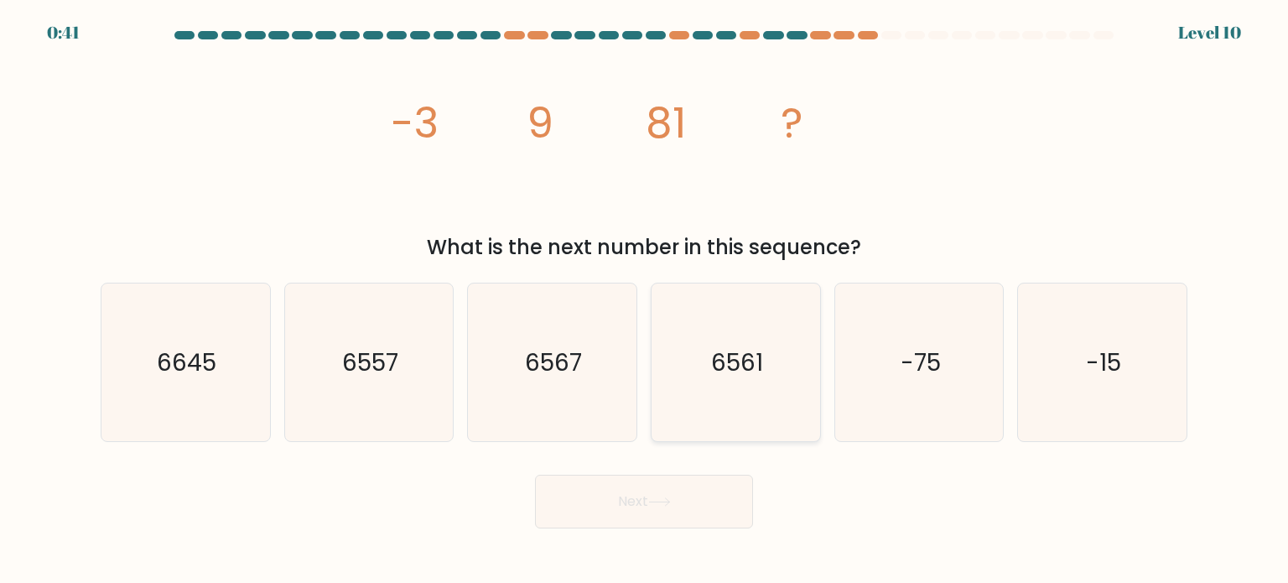
click at [774, 417] on icon "6561" at bounding box center [735, 362] width 158 height 158
click at [645, 300] on input "d. 6561" at bounding box center [644, 296] width 1 height 8
radio input "true"
click at [723, 495] on button "Next" at bounding box center [644, 501] width 218 height 54
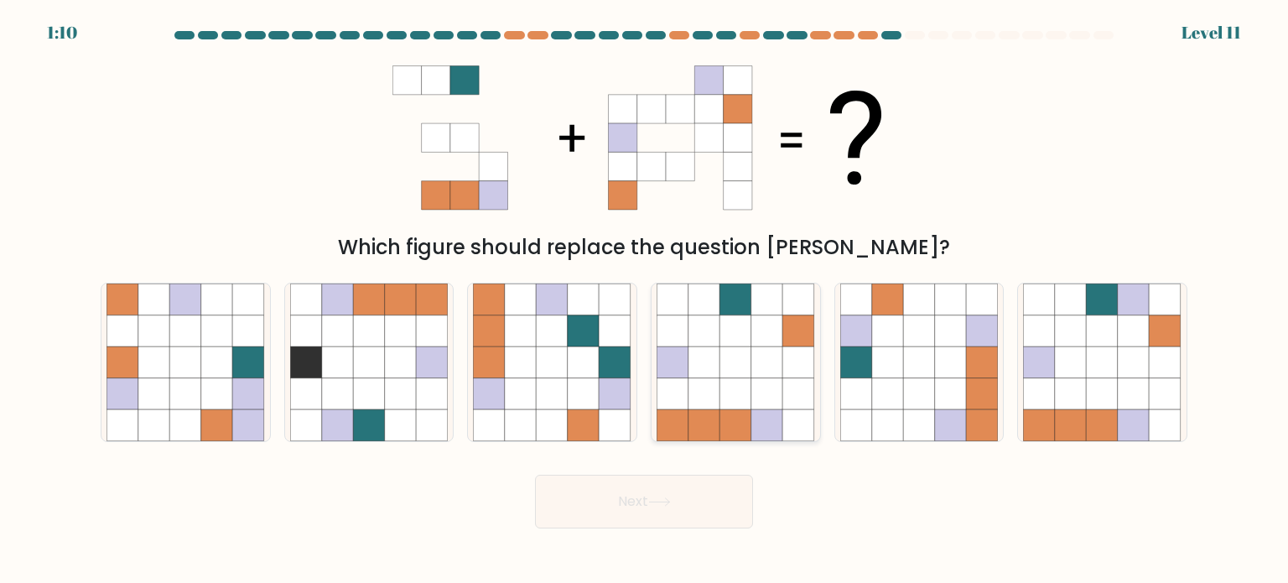
click at [770, 397] on icon at bounding box center [767, 393] width 32 height 32
click at [645, 300] on input "d." at bounding box center [644, 296] width 1 height 8
radio input "true"
click at [925, 390] on icon at bounding box center [919, 393] width 32 height 32
click at [645, 300] on input "e." at bounding box center [644, 296] width 1 height 8
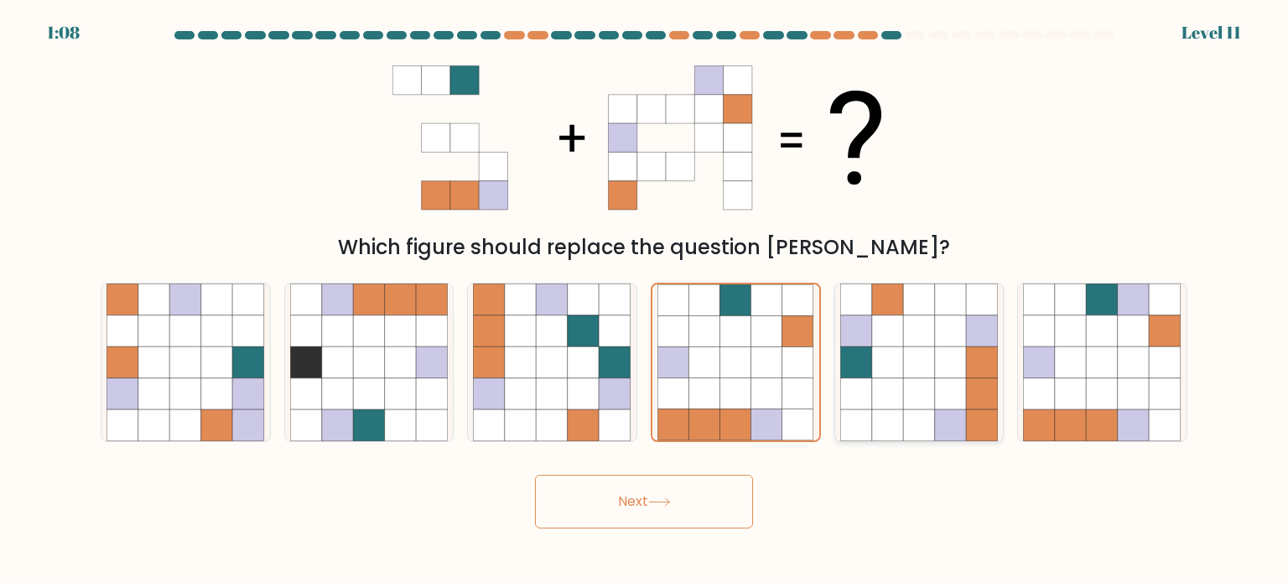
radio input "true"
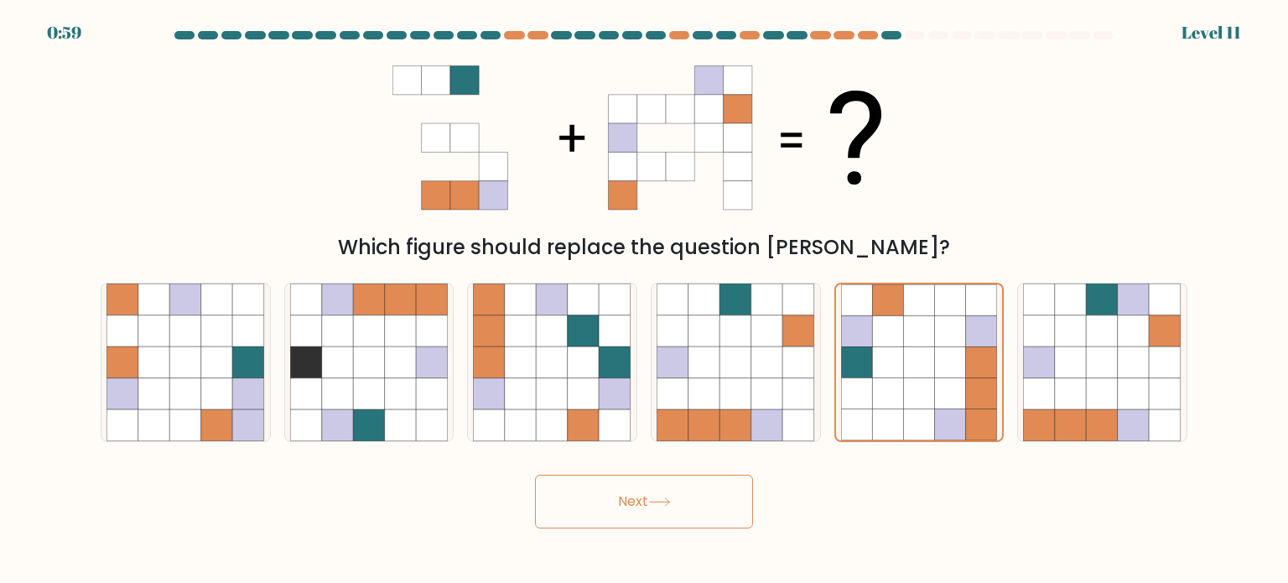
click at [692, 498] on button "Next" at bounding box center [644, 501] width 218 height 54
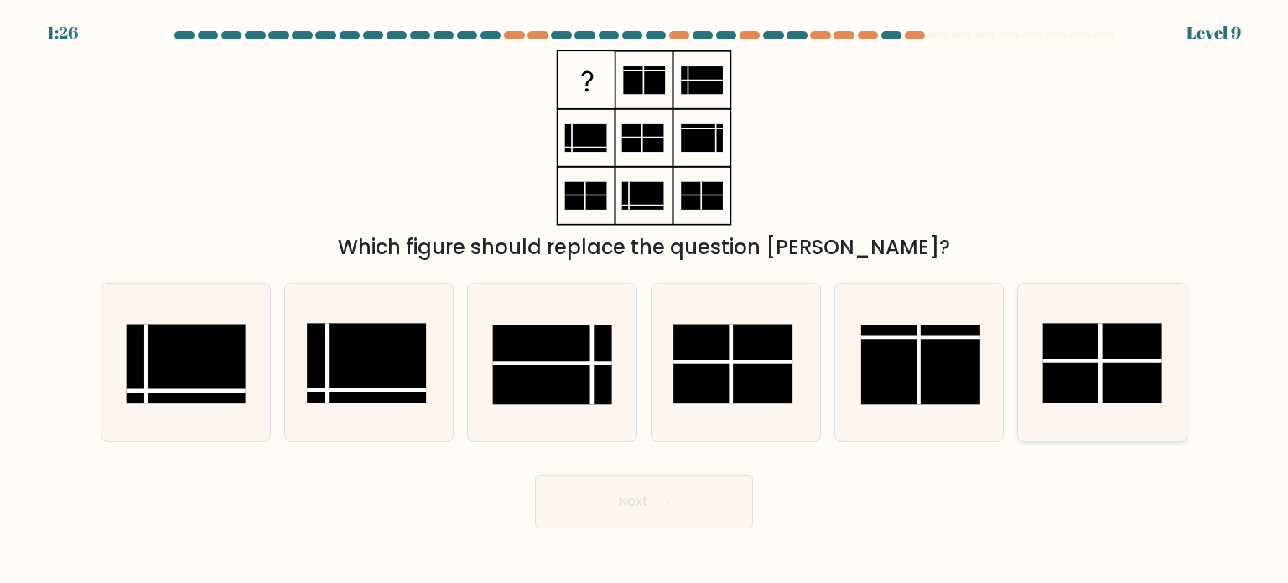
click at [1077, 366] on rect at bounding box center [1102, 363] width 119 height 80
click at [645, 300] on input "f." at bounding box center [644, 296] width 1 height 8
radio input "true"
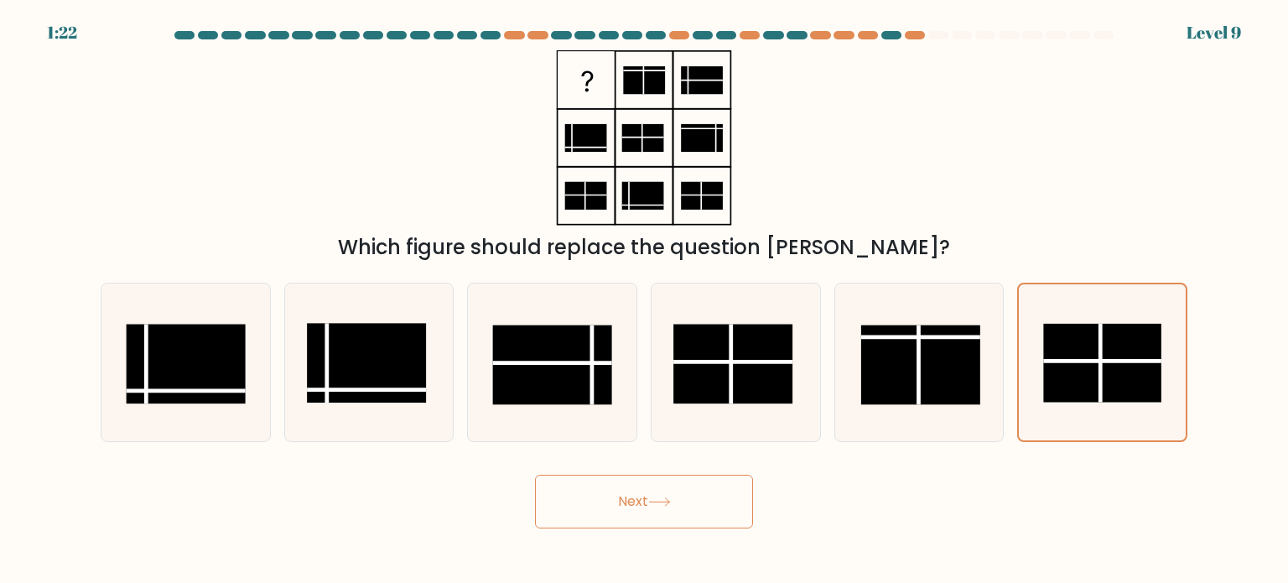
click at [664, 488] on button "Next" at bounding box center [644, 501] width 218 height 54
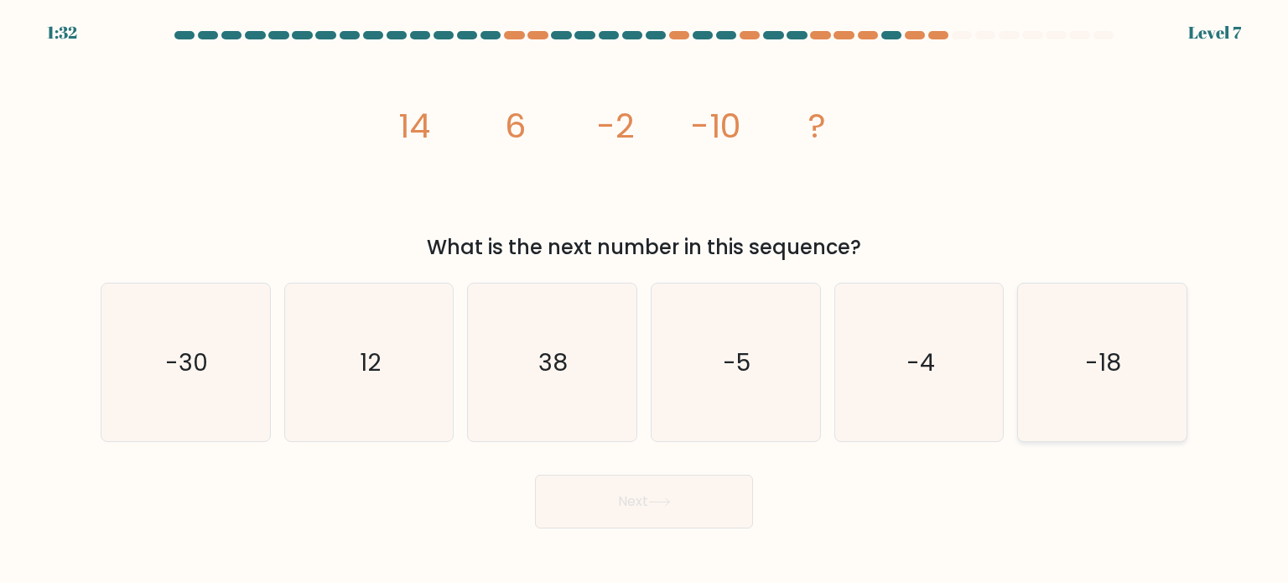
click at [1085, 369] on icon "-18" at bounding box center [1102, 362] width 158 height 158
click at [645, 300] on input "f. -18" at bounding box center [644, 296] width 1 height 8
radio input "true"
click at [637, 519] on button "Next" at bounding box center [644, 501] width 218 height 54
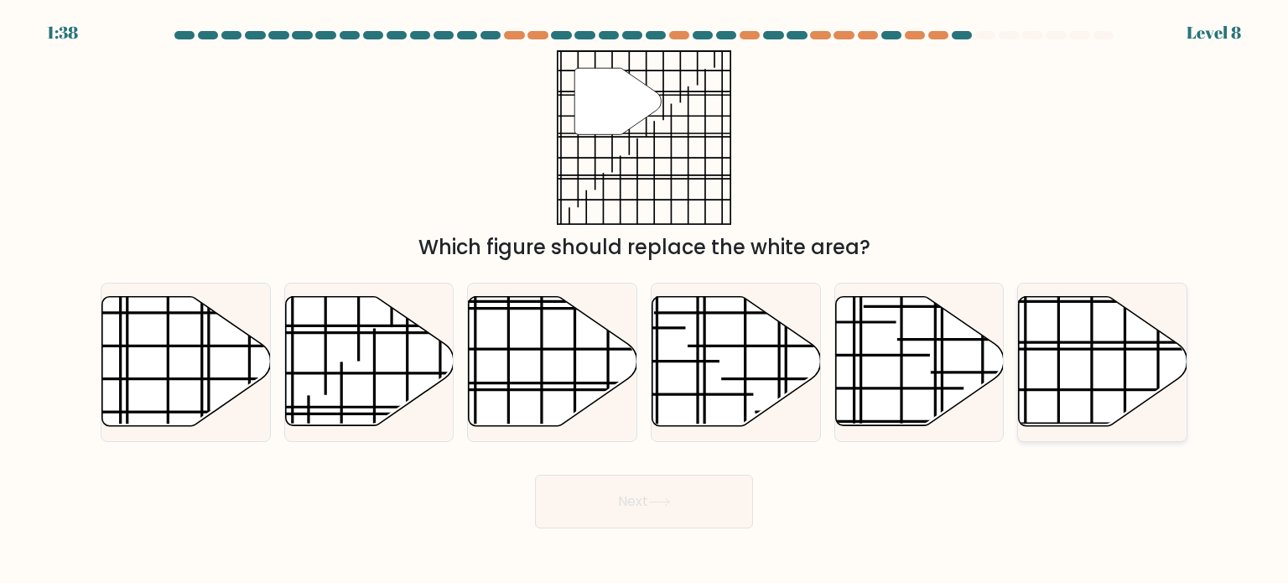
click at [1133, 365] on icon at bounding box center [1102, 361] width 168 height 129
click at [645, 300] on input "f." at bounding box center [644, 296] width 1 height 8
radio input "true"
click at [707, 484] on button "Next" at bounding box center [644, 501] width 218 height 54
click at [676, 497] on button "Next" at bounding box center [644, 501] width 218 height 54
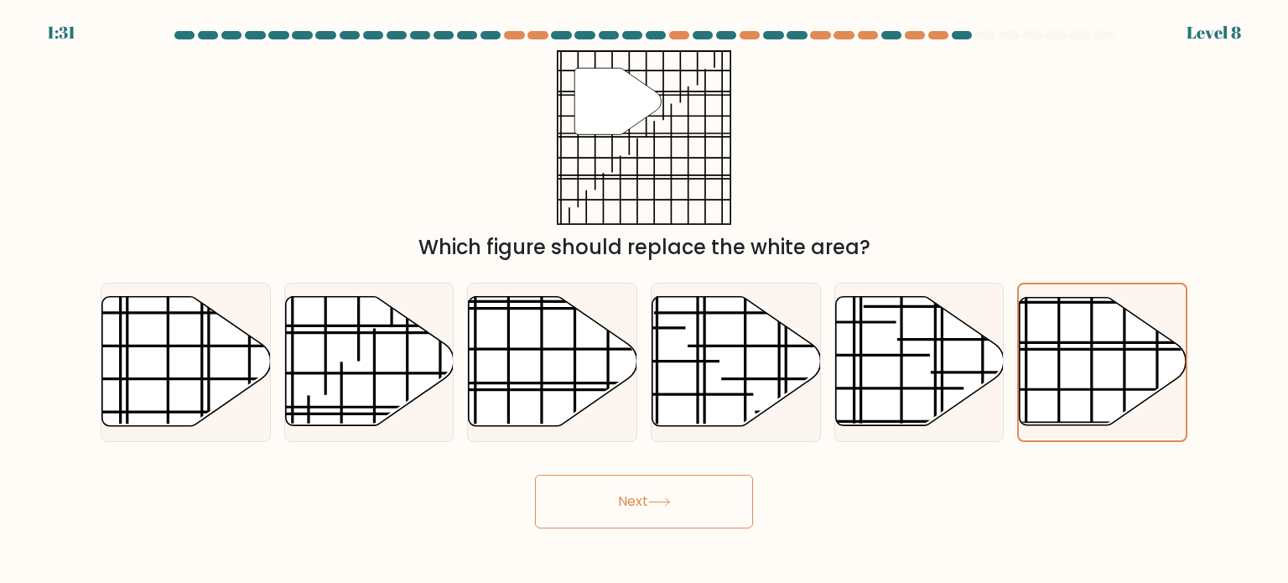
click at [874, 489] on div "Next" at bounding box center [644, 495] width 1107 height 66
click at [1113, 394] on icon at bounding box center [1102, 361] width 167 height 127
click at [645, 300] on input "f." at bounding box center [644, 296] width 1 height 8
click at [1113, 394] on icon at bounding box center [1102, 361] width 167 height 127
click at [645, 300] on input "f." at bounding box center [644, 296] width 1 height 8
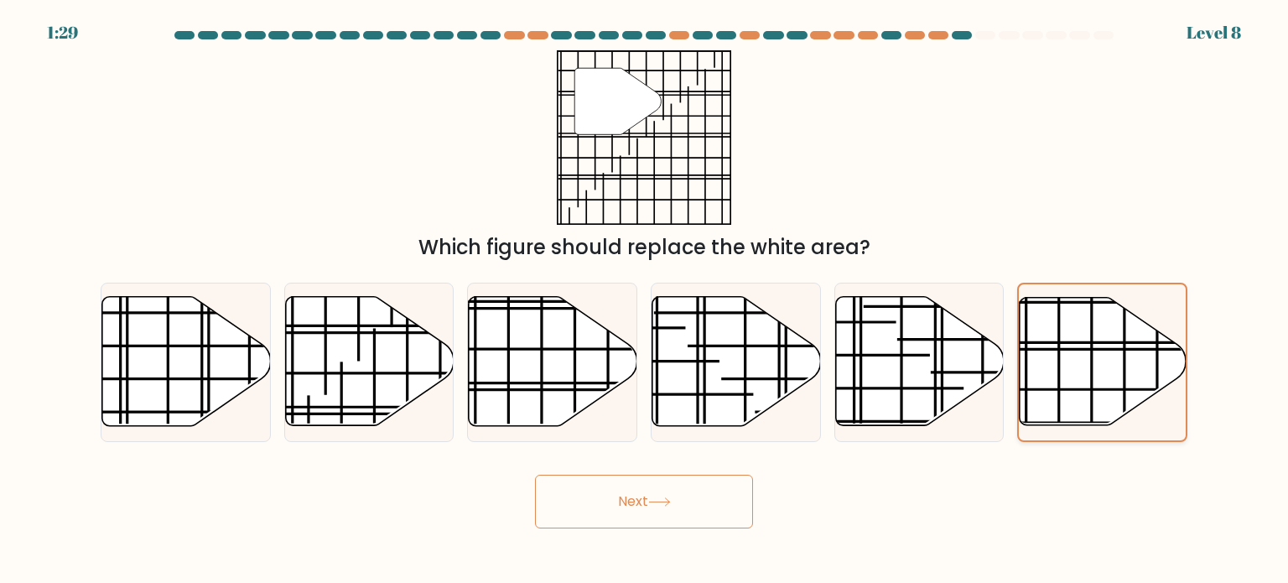
click at [1113, 394] on icon at bounding box center [1102, 361] width 167 height 127
click at [645, 300] on input "f." at bounding box center [644, 296] width 1 height 8
click at [1113, 394] on icon at bounding box center [1102, 361] width 167 height 127
click at [645, 300] on input "f." at bounding box center [644, 296] width 1 height 8
click at [667, 500] on icon at bounding box center [659, 501] width 23 height 9
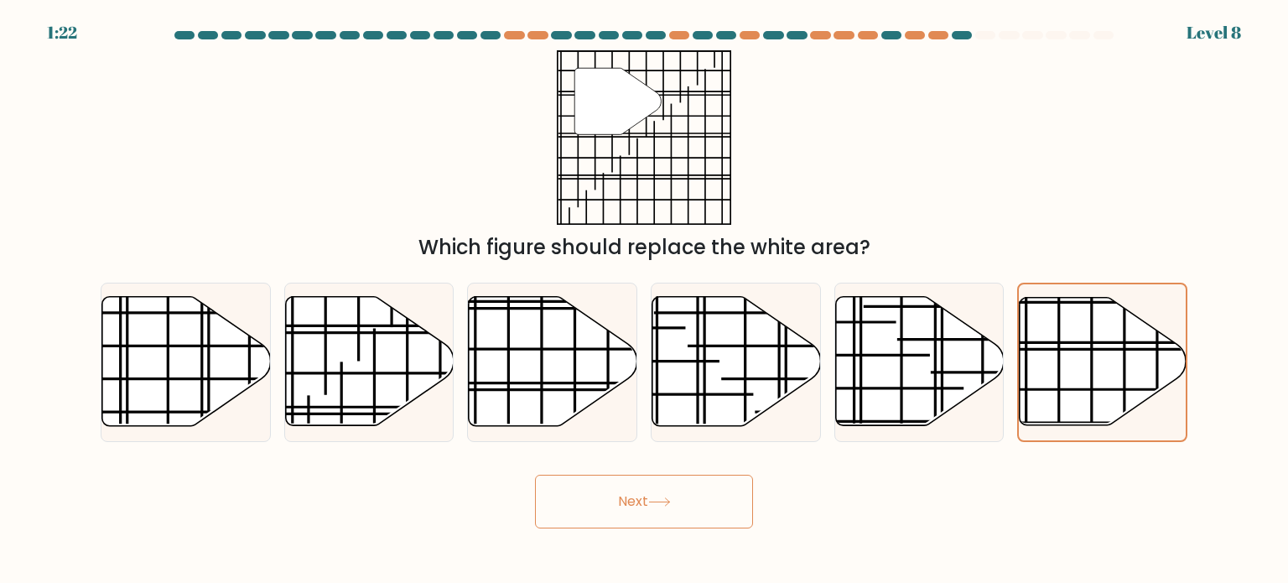
click at [667, 500] on icon at bounding box center [659, 501] width 23 height 9
click at [841, 157] on div "" Which figure should replace the white area?" at bounding box center [644, 156] width 1107 height 212
click at [1052, 314] on icon at bounding box center [1102, 361] width 167 height 127
click at [645, 300] on input "f." at bounding box center [644, 296] width 1 height 8
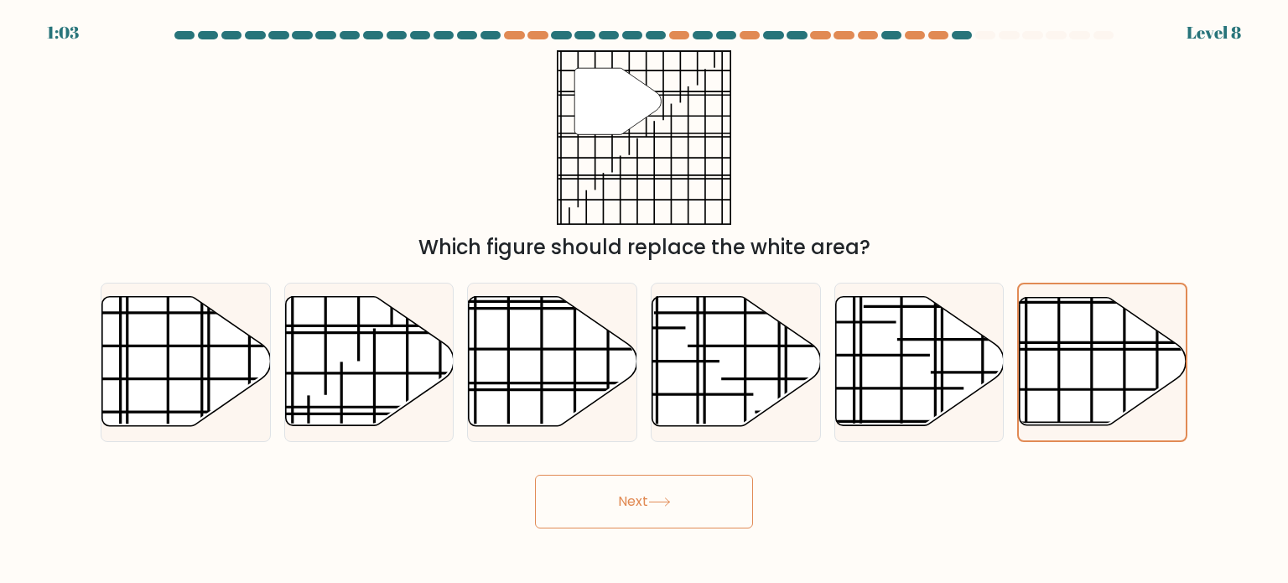
click at [657, 500] on icon at bounding box center [659, 501] width 23 height 9
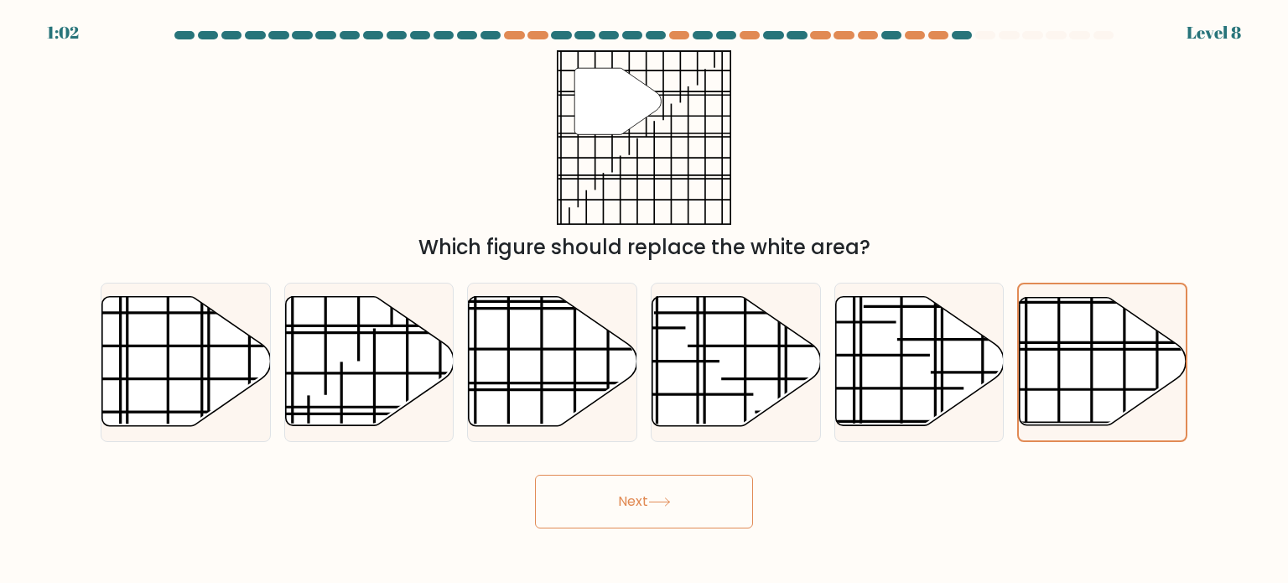
click at [657, 500] on icon at bounding box center [659, 501] width 23 height 9
click at [1023, 342] on line at bounding box center [1155, 342] width 336 height 0
click at [645, 300] on input "f." at bounding box center [644, 296] width 1 height 8
radio input "true"
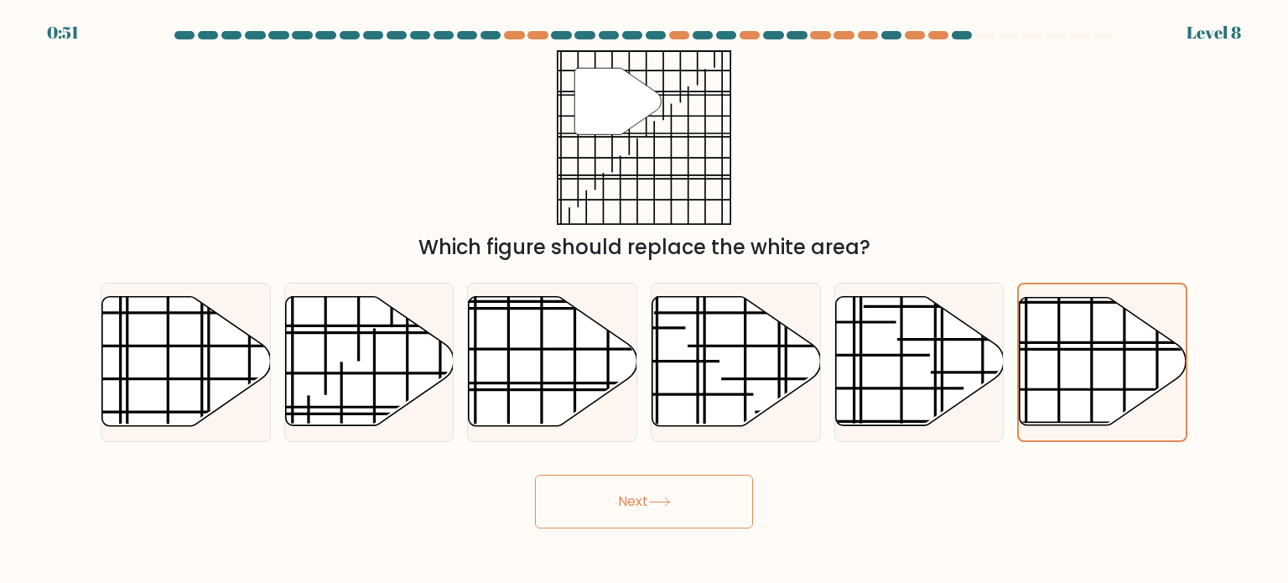
click at [699, 528] on body "0:51 Level 8" at bounding box center [644, 291] width 1288 height 583
click at [686, 512] on button "Next" at bounding box center [644, 501] width 218 height 54
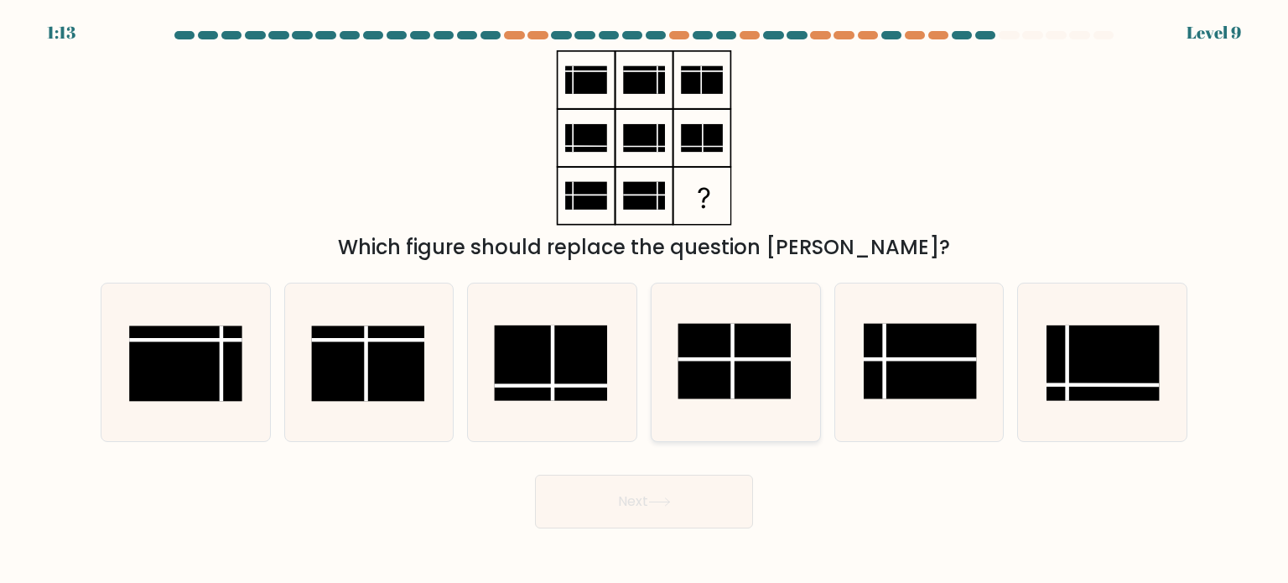
click at [742, 378] on rect at bounding box center [734, 360] width 113 height 75
click at [645, 300] on input "d." at bounding box center [644, 296] width 1 height 8
radio input "true"
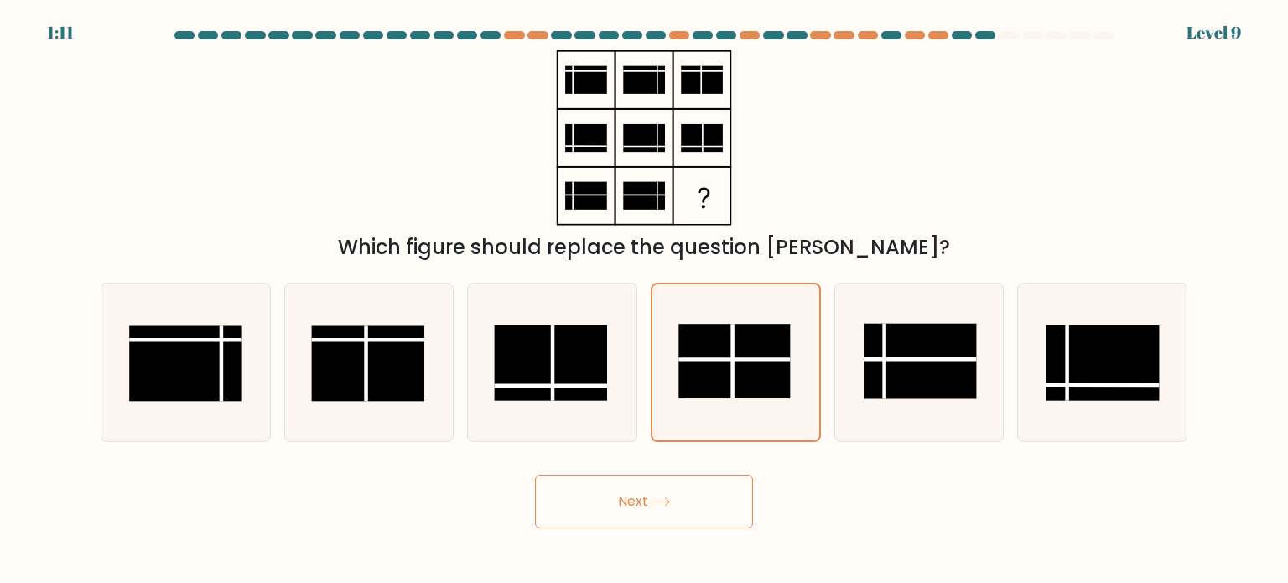
click at [687, 492] on button "Next" at bounding box center [644, 501] width 218 height 54
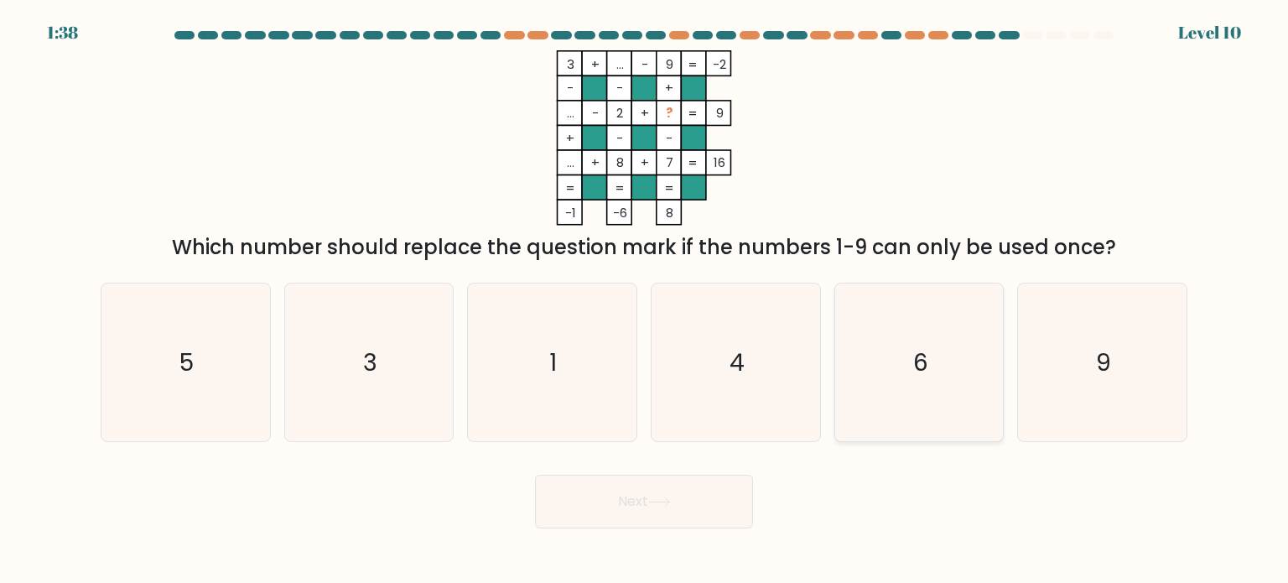
click at [881, 402] on icon "6" at bounding box center [919, 362] width 158 height 158
click at [645, 300] on input "e. 6" at bounding box center [644, 296] width 1 height 8
radio input "true"
click at [692, 490] on button "Next" at bounding box center [644, 501] width 218 height 54
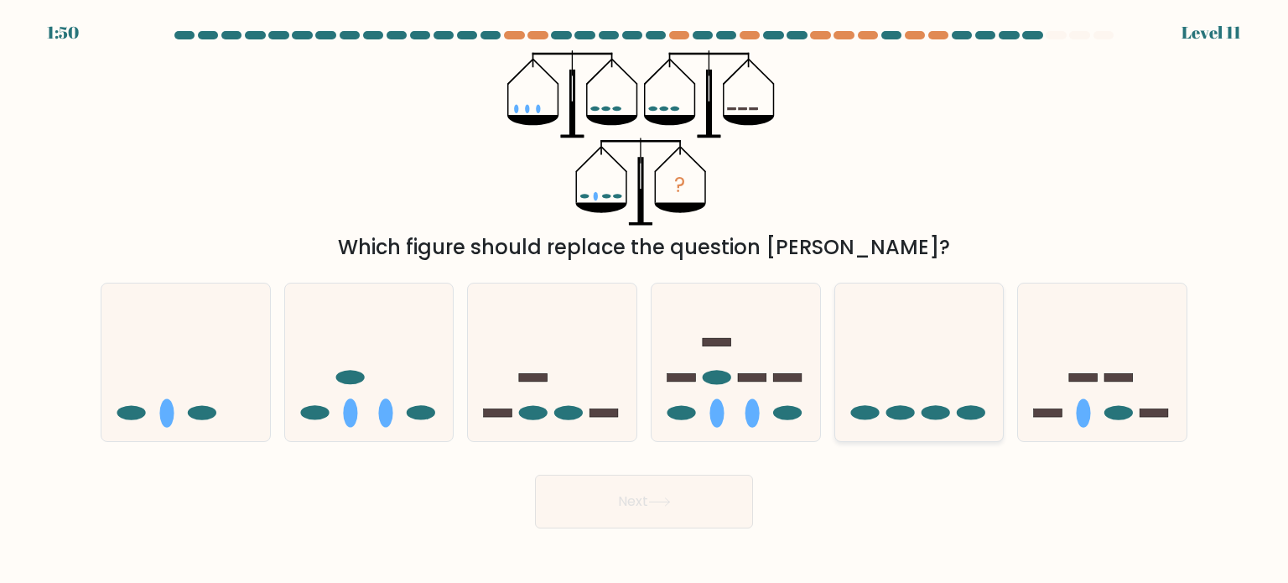
click at [921, 388] on icon at bounding box center [919, 362] width 168 height 139
click at [645, 300] on input "e." at bounding box center [644, 296] width 1 height 8
radio input "true"
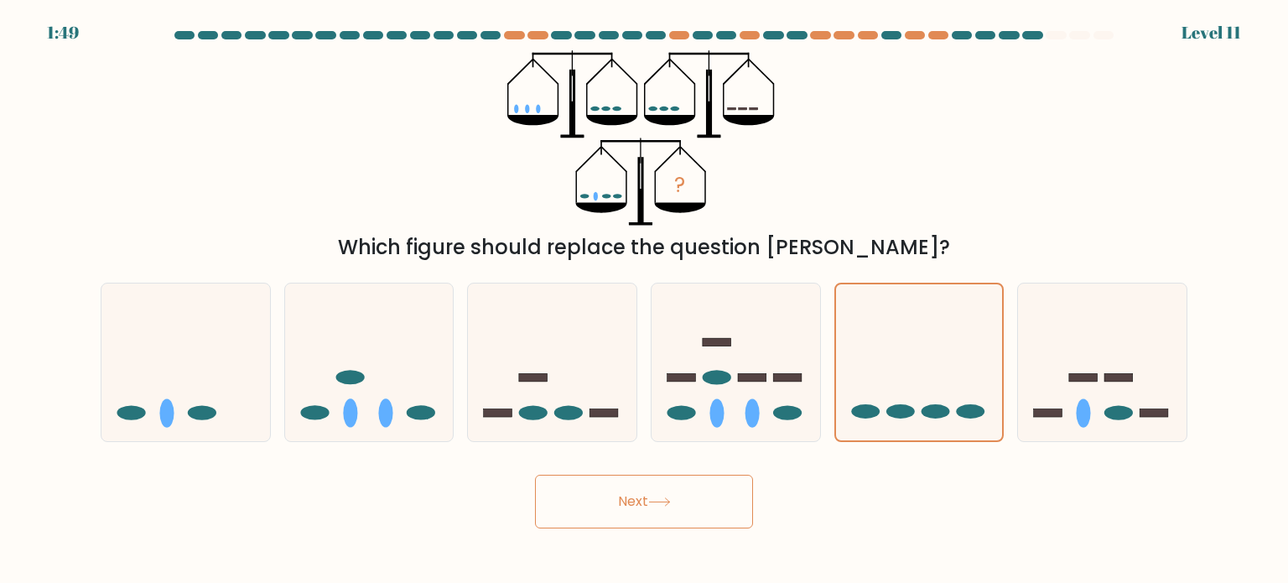
click at [724, 482] on button "Next" at bounding box center [644, 501] width 218 height 54
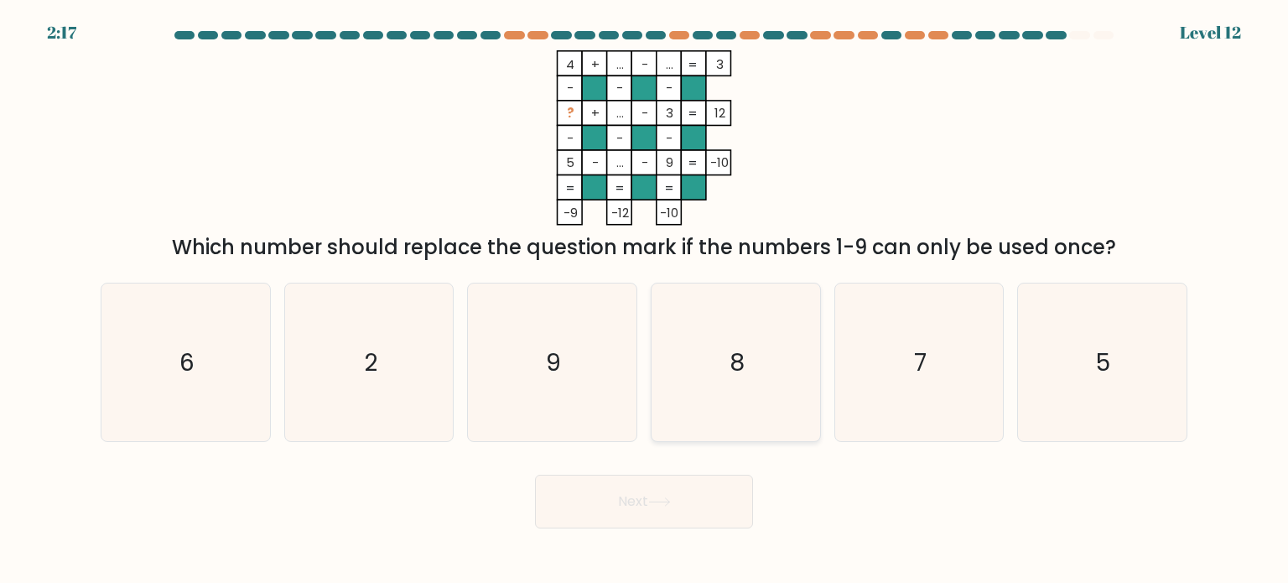
click at [726, 383] on icon "8" at bounding box center [735, 362] width 158 height 158
click at [645, 300] on input "d. 8" at bounding box center [644, 296] width 1 height 8
radio input "true"
click at [651, 498] on icon at bounding box center [659, 501] width 23 height 9
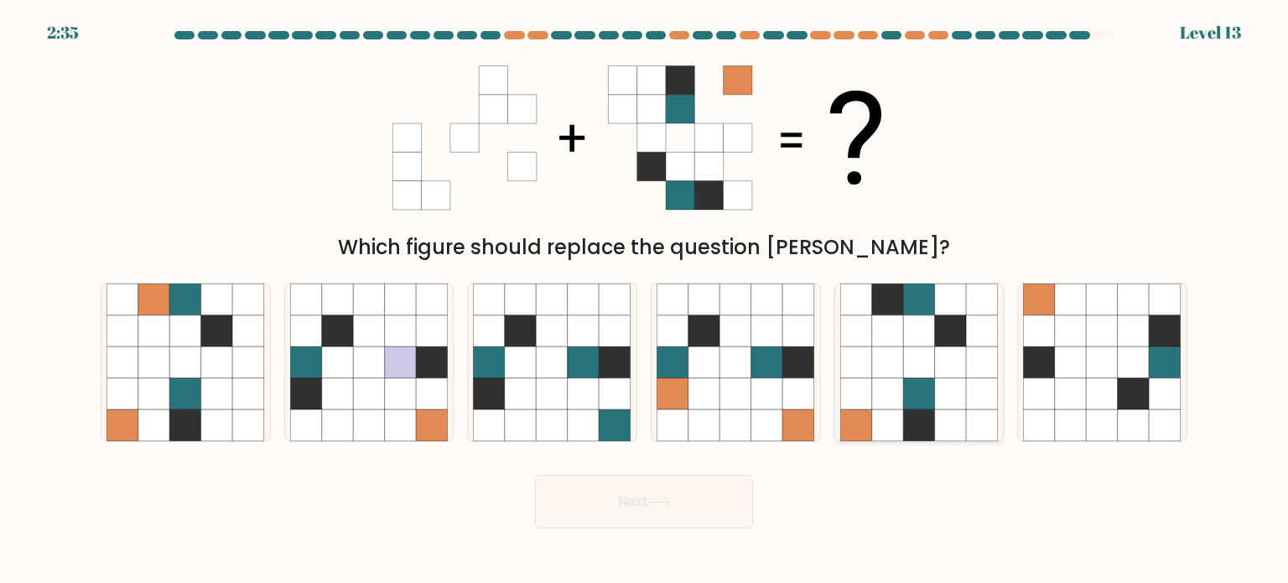
click at [954, 384] on icon at bounding box center [951, 393] width 32 height 32
click at [645, 300] on input "e." at bounding box center [644, 296] width 1 height 8
radio input "true"
click at [713, 500] on button "Next" at bounding box center [644, 501] width 218 height 54
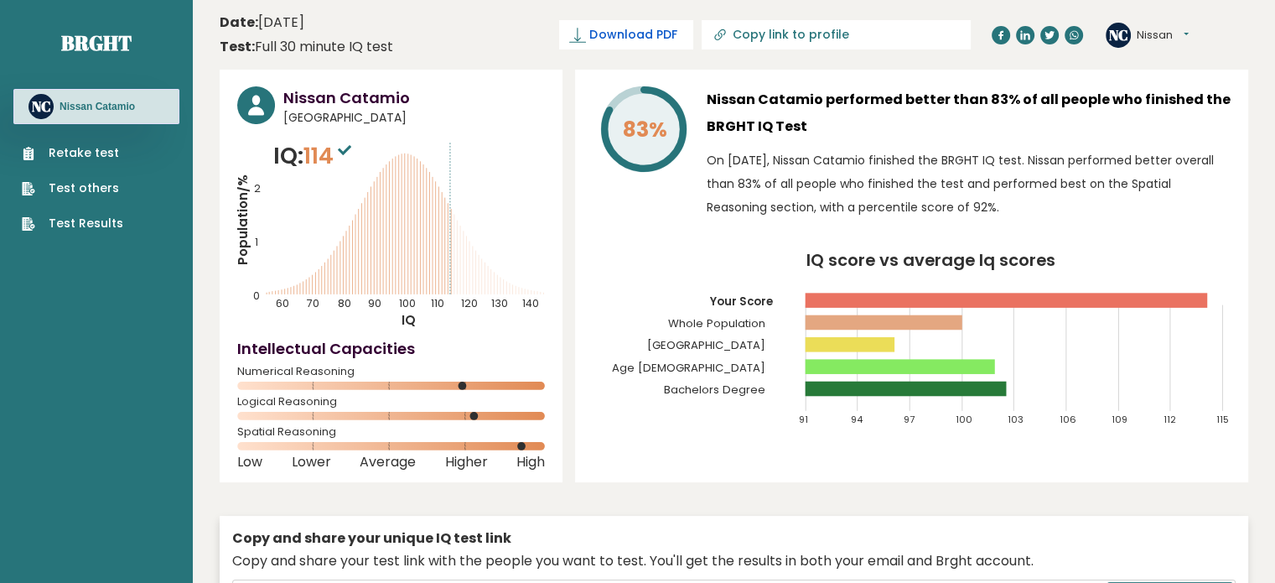
click at [676, 34] on span "Download PDF" at bounding box center [632, 35] width 87 height 18
click at [1210, 19] on div "NC Nissan Dashboard Profile Settings Logout" at bounding box center [1177, 35] width 143 height 34
click at [693, 39] on span "✓ Your PDF is downloaded..." at bounding box center [598, 34] width 190 height 29
click at [693, 31] on span "✓ Your PDF is downloaded..." at bounding box center [598, 34] width 190 height 29
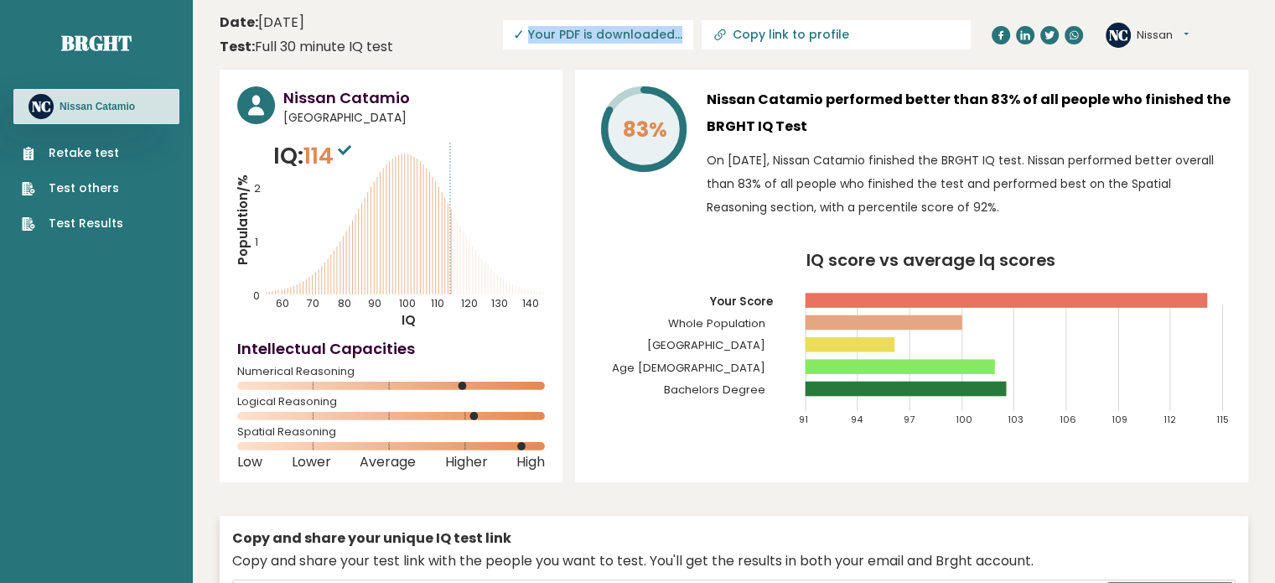
click at [693, 31] on span "✓ Your PDF is downloaded..." at bounding box center [598, 34] width 190 height 29
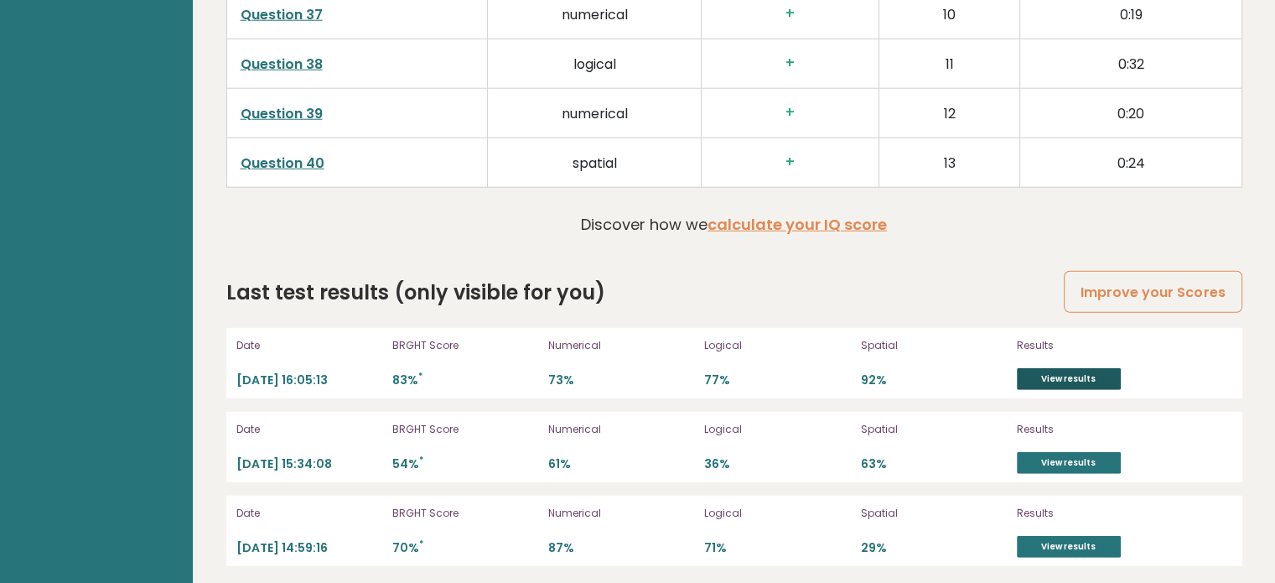
click at [1096, 374] on link "View results" at bounding box center [1069, 379] width 104 height 22
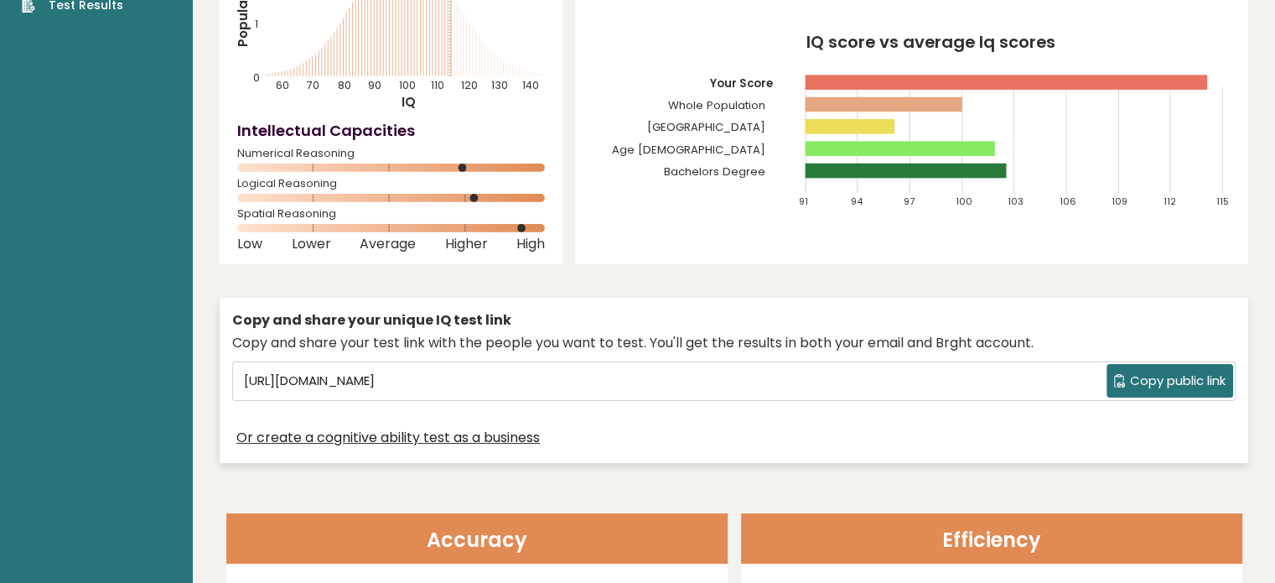
scroll to position [0, 0]
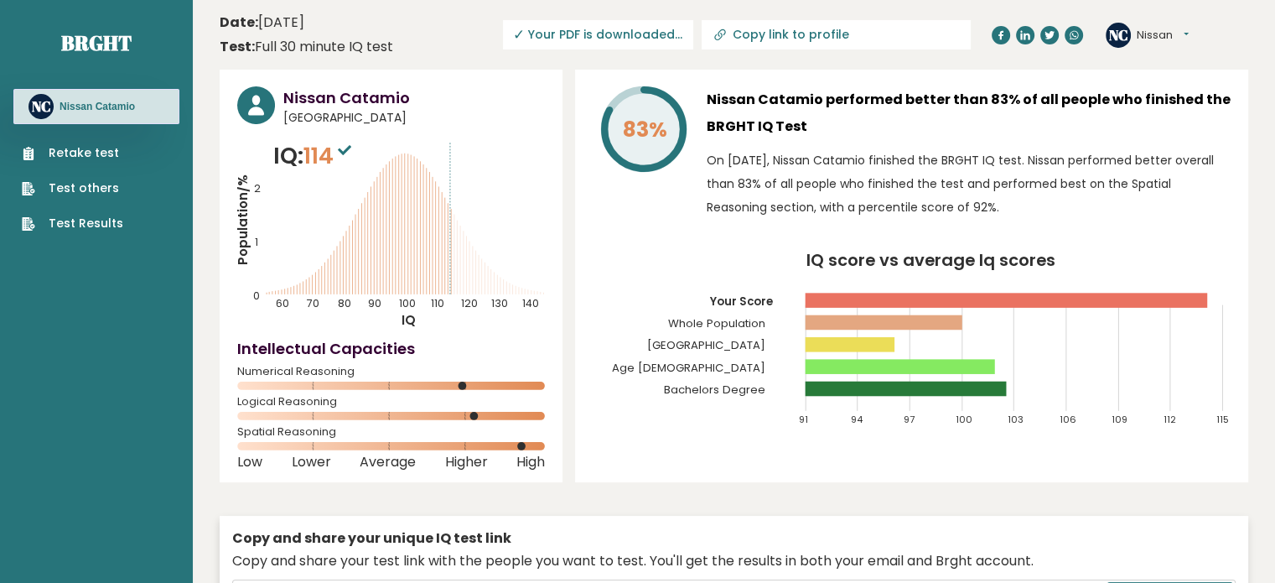
click at [693, 44] on span "✓ Your PDF is downloaded..." at bounding box center [598, 34] width 190 height 29
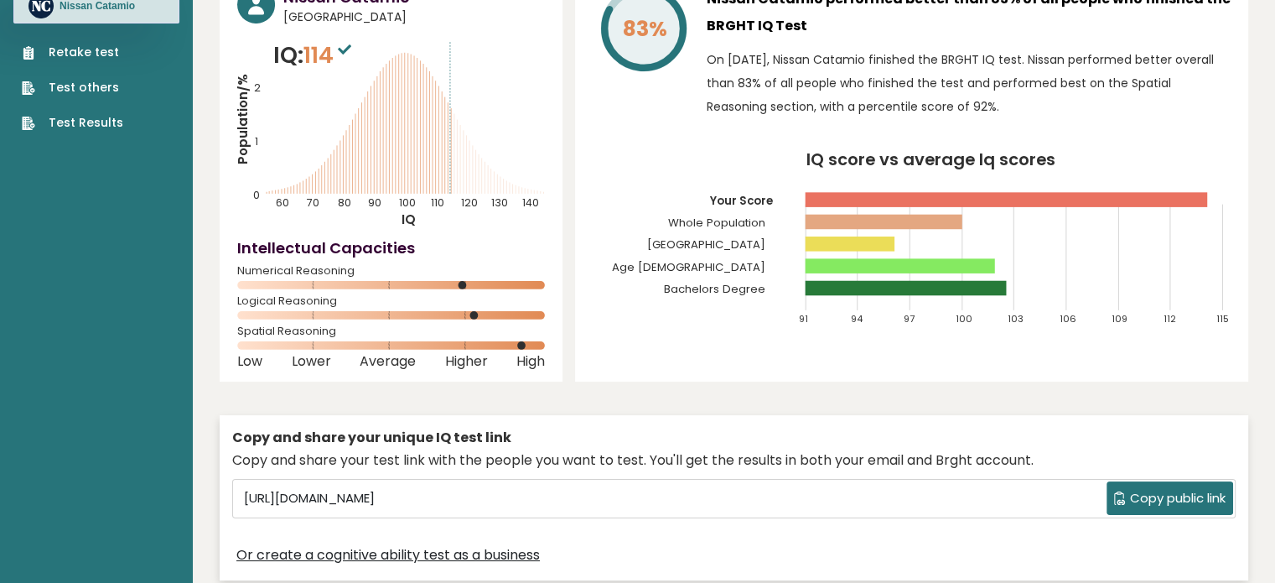
scroll to position [134, 0]
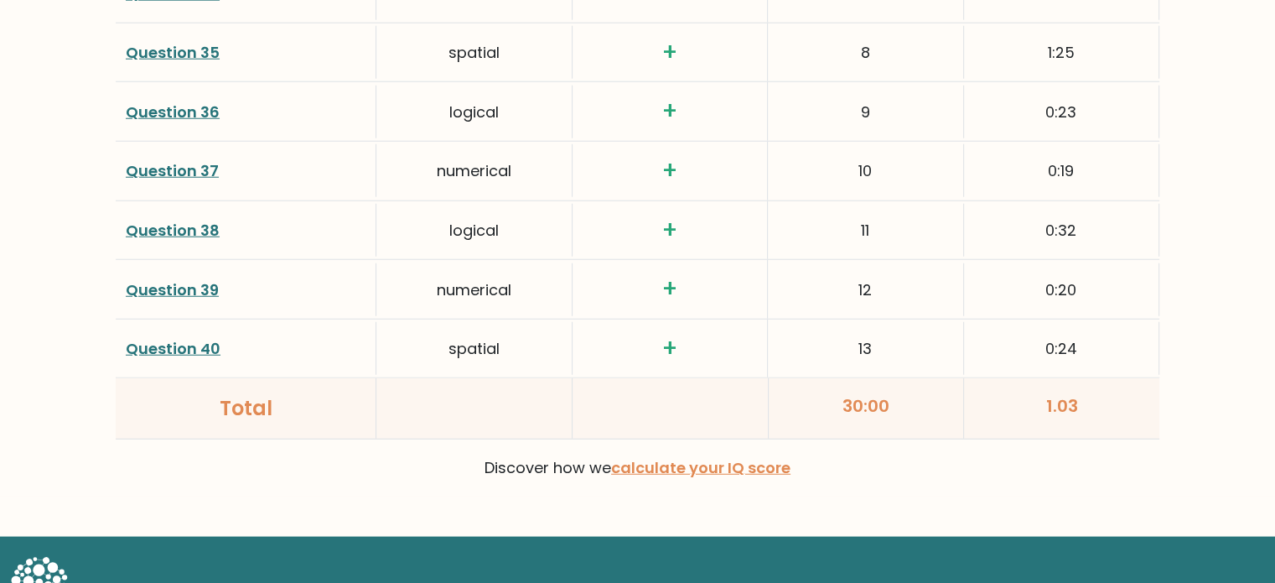
scroll to position [4464, 0]
